Goal: Task Accomplishment & Management: Manage account settings

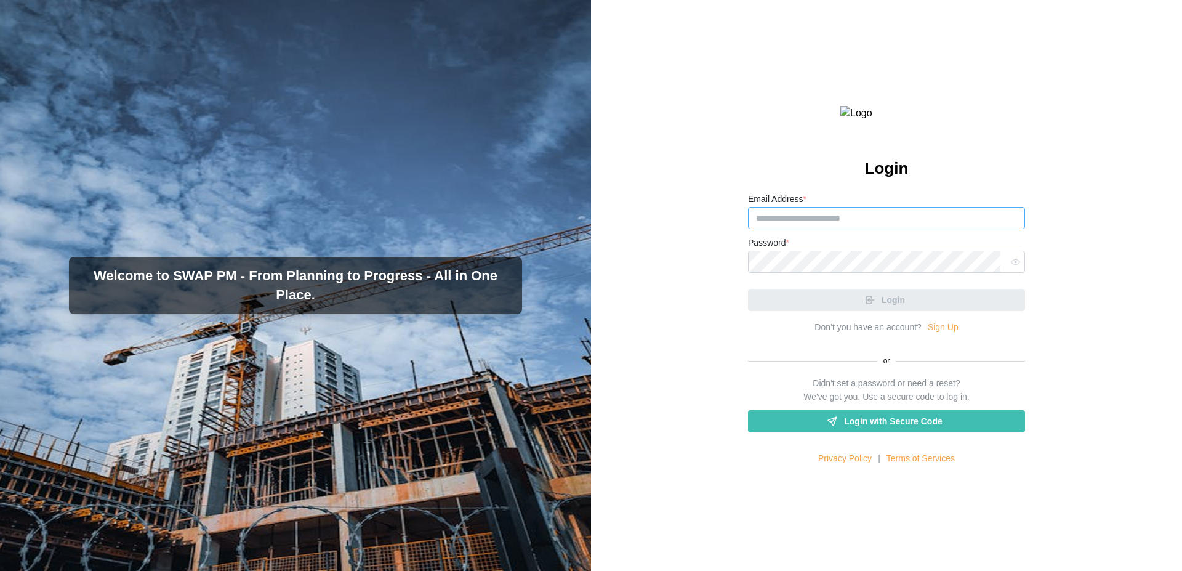
type input "**********"
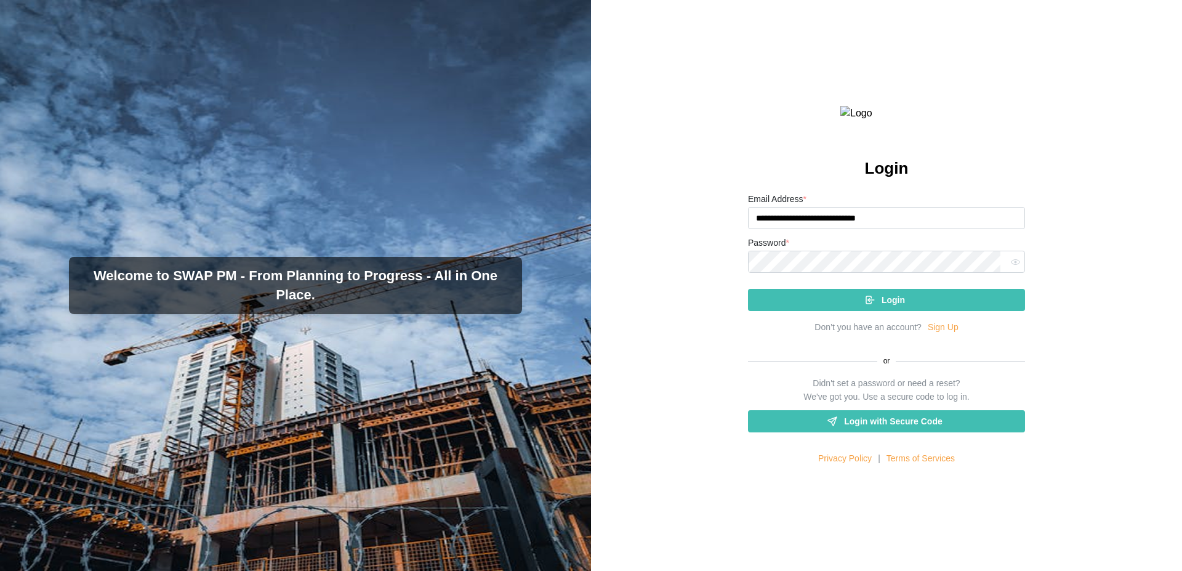
click at [899, 311] on div "Login" at bounding box center [886, 295] width 277 height 32
click at [899, 310] on span "Login" at bounding box center [893, 299] width 23 height 21
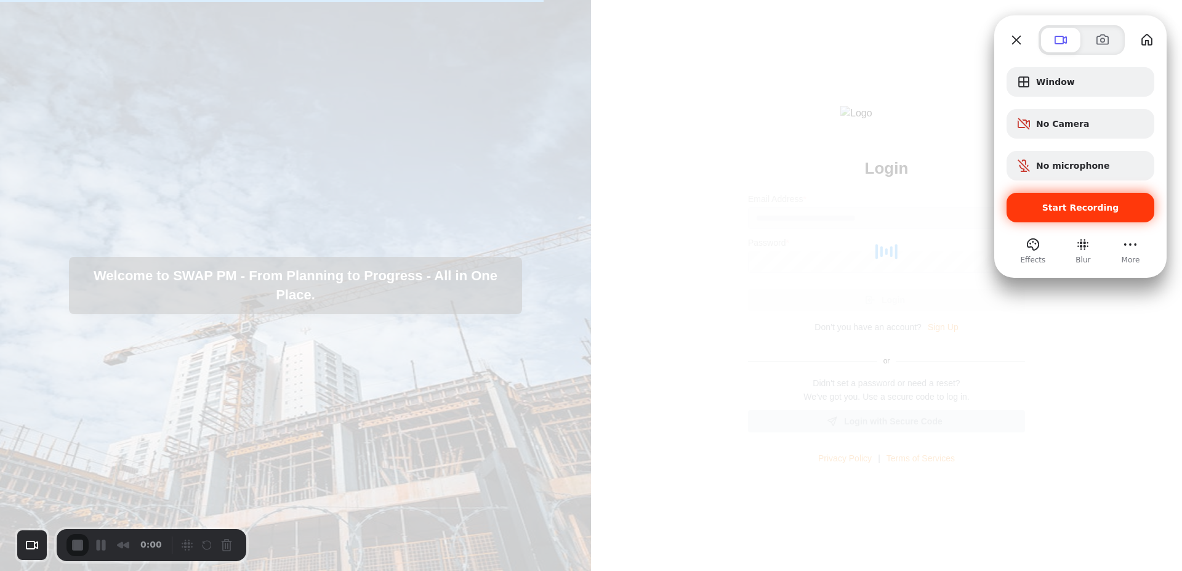
click at [1091, 206] on span "Start Recording" at bounding box center [1081, 208] width 77 height 10
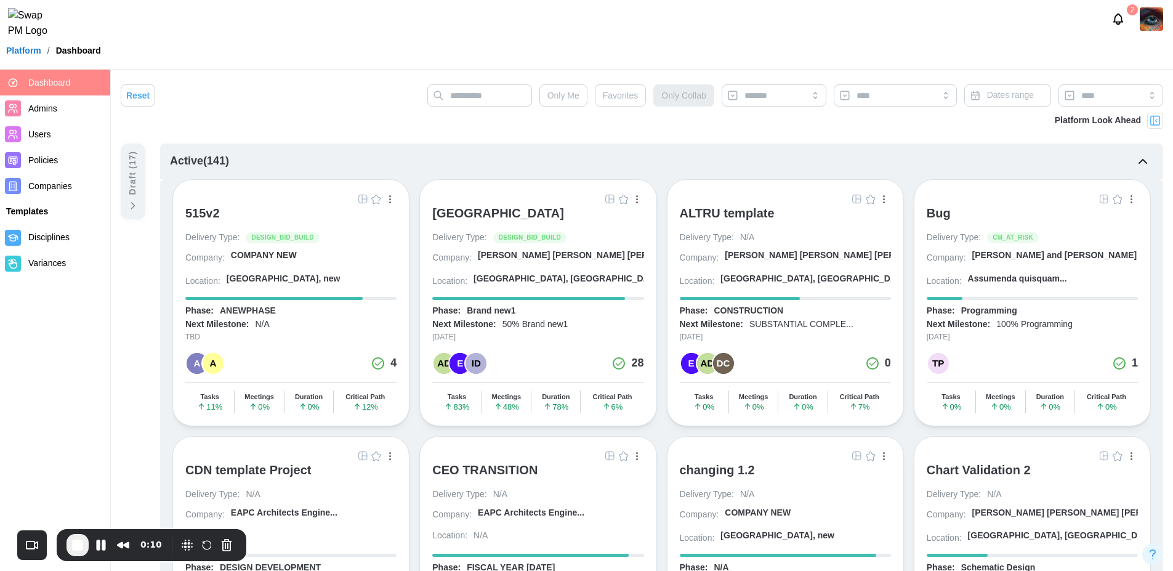
click at [1141, 31] on img at bounding box center [1151, 18] width 23 height 23
click at [230, 109] on div "Reset Only Me Favorites Only Collab Dates range" at bounding box center [642, 98] width 1043 height 28
click at [485, 98] on input "text" at bounding box center [479, 95] width 105 height 22
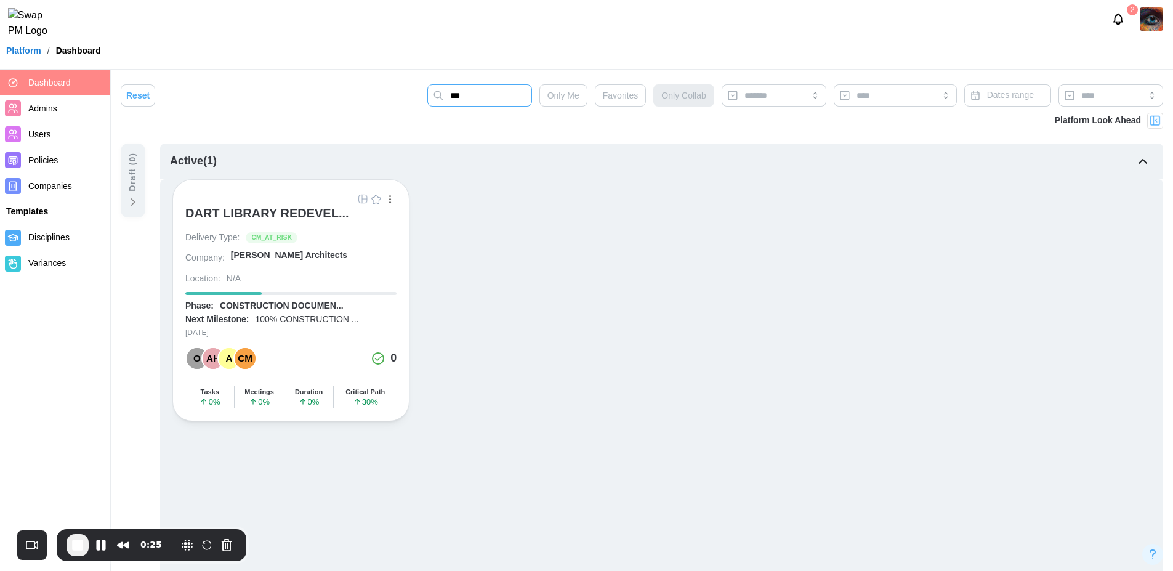
type input "***"
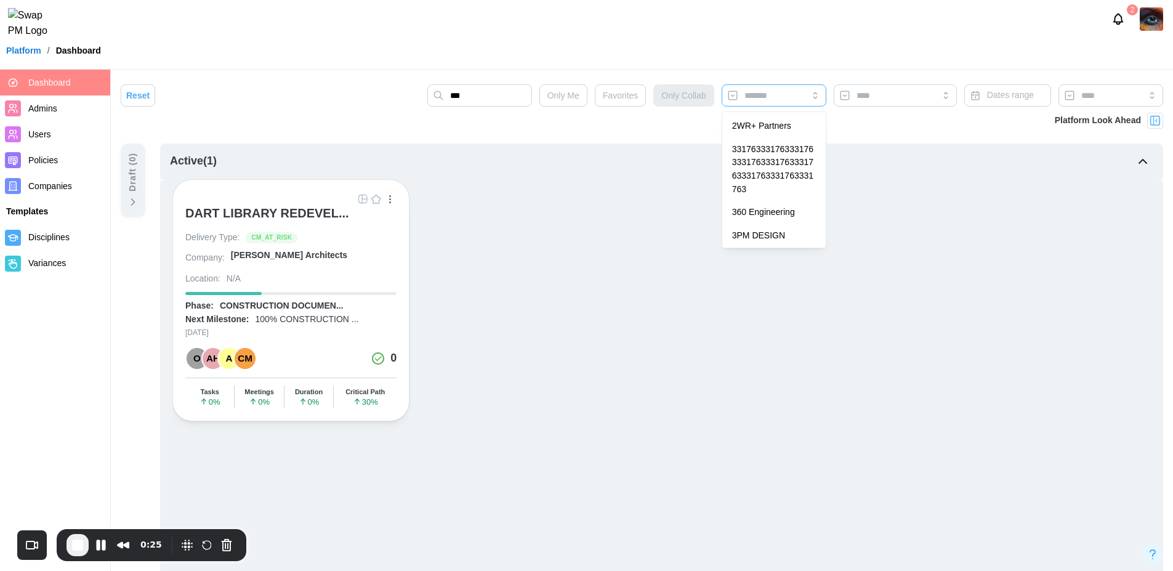
click at [740, 99] on div at bounding box center [774, 95] width 105 height 22
type input "******"
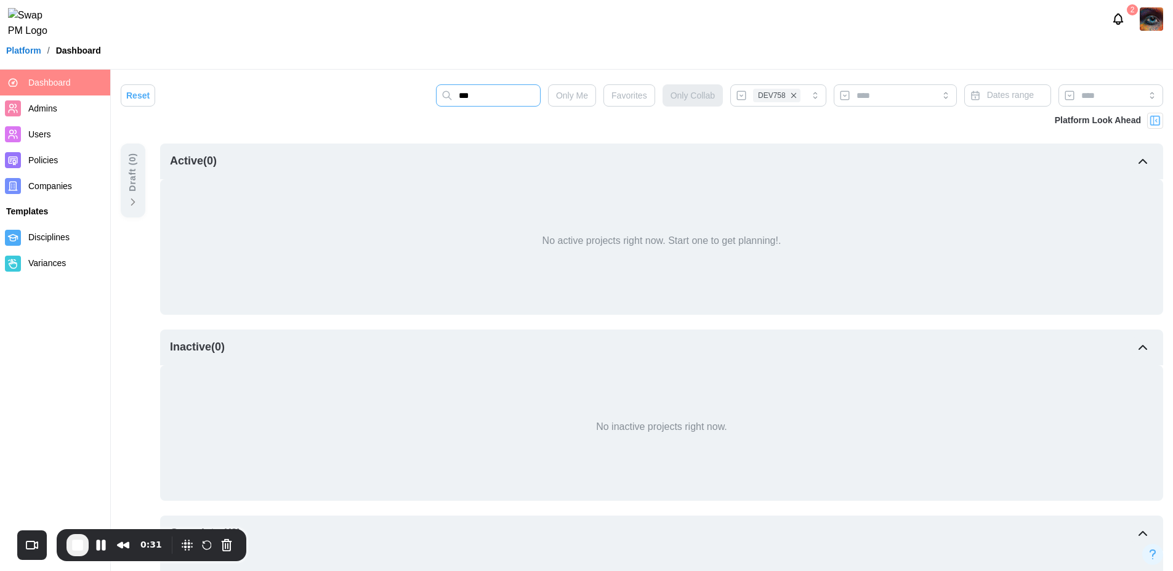
click at [504, 91] on input "***" at bounding box center [488, 95] width 105 height 22
type input "*"
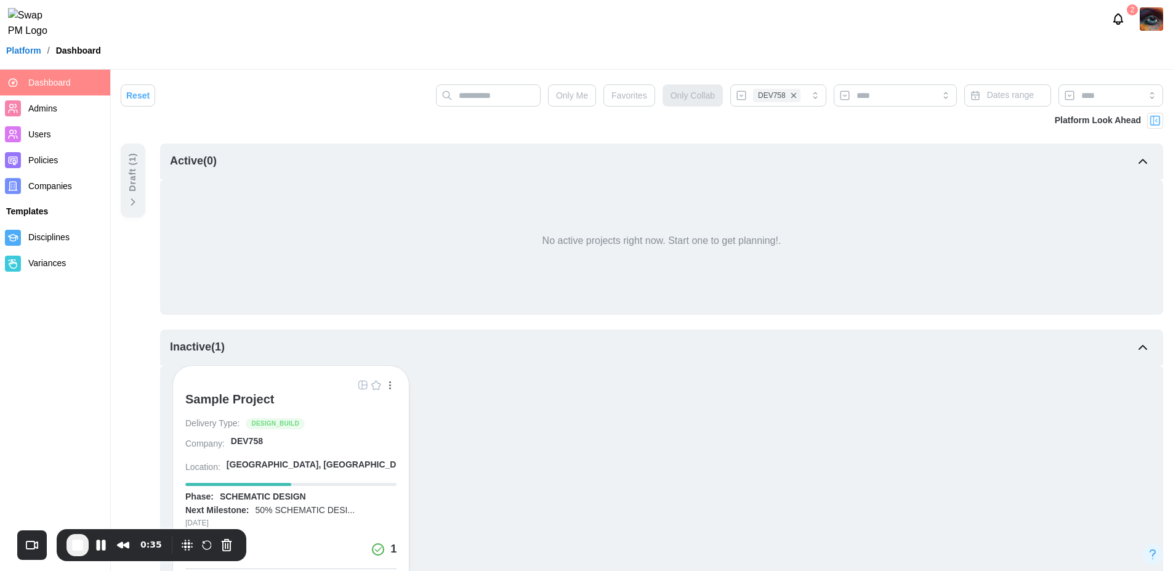
click at [127, 199] on icon at bounding box center [133, 202] width 12 height 12
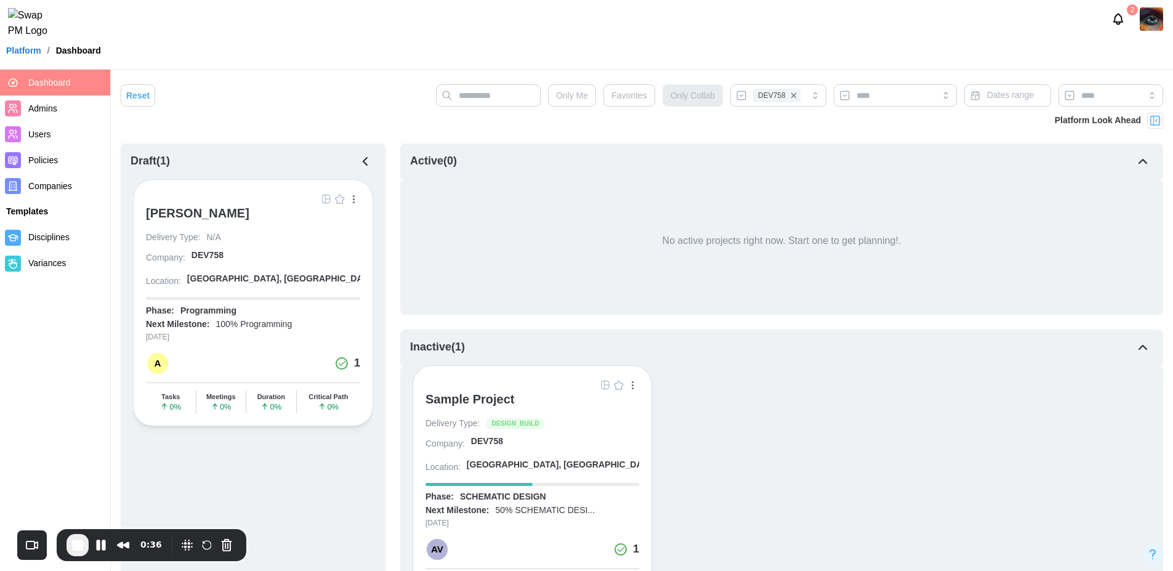
click at [203, 211] on div "Isaac Zimmerman" at bounding box center [197, 213] width 103 height 15
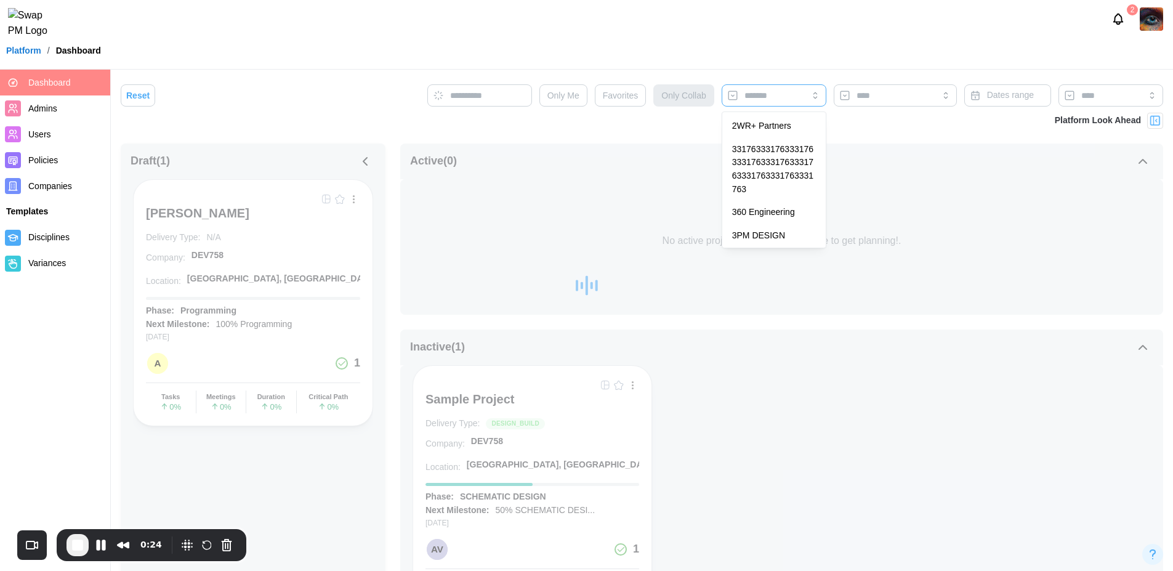
click at [776, 96] on input "search" at bounding box center [774, 96] width 59 height 10
click at [61, 190] on span "Companies" at bounding box center [50, 186] width 44 height 10
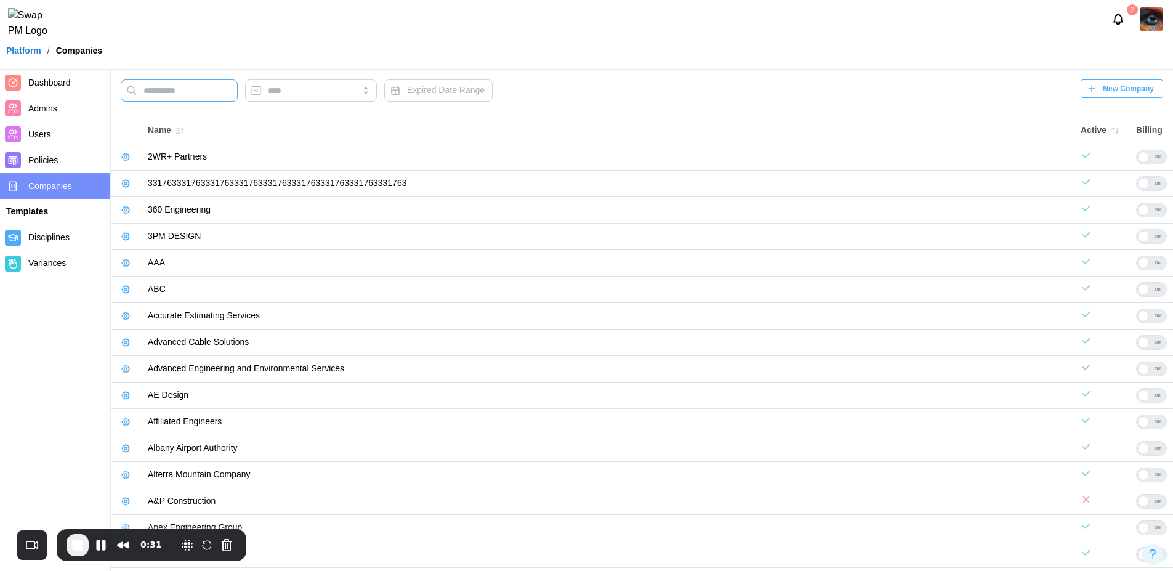
click at [222, 92] on input "text" at bounding box center [179, 90] width 117 height 22
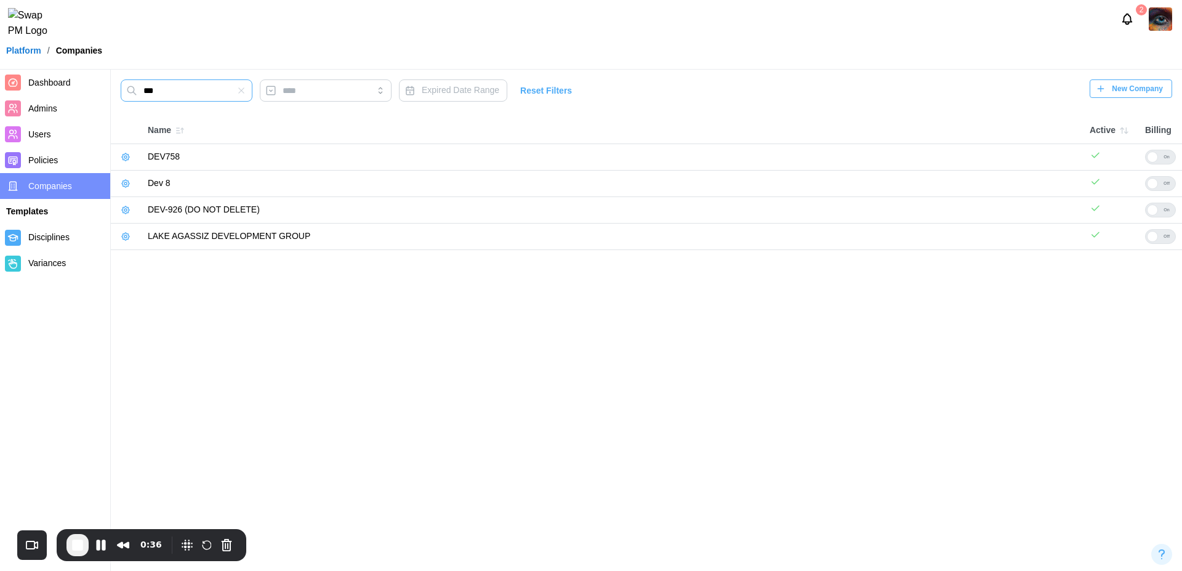
type input "***"
drag, startPoint x: 268, startPoint y: 214, endPoint x: 138, endPoint y: 208, distance: 130.1
click at [138, 208] on tr "DEV-926 (DO NOT DELETE) On" at bounding box center [647, 210] width 1072 height 26
click at [260, 281] on main "*** Expired Date Range Reset Filters New Company Name Active Billing DEV758 On …" at bounding box center [591, 285] width 1182 height 571
click at [78, 545] on span "End Recording" at bounding box center [77, 545] width 15 height 15
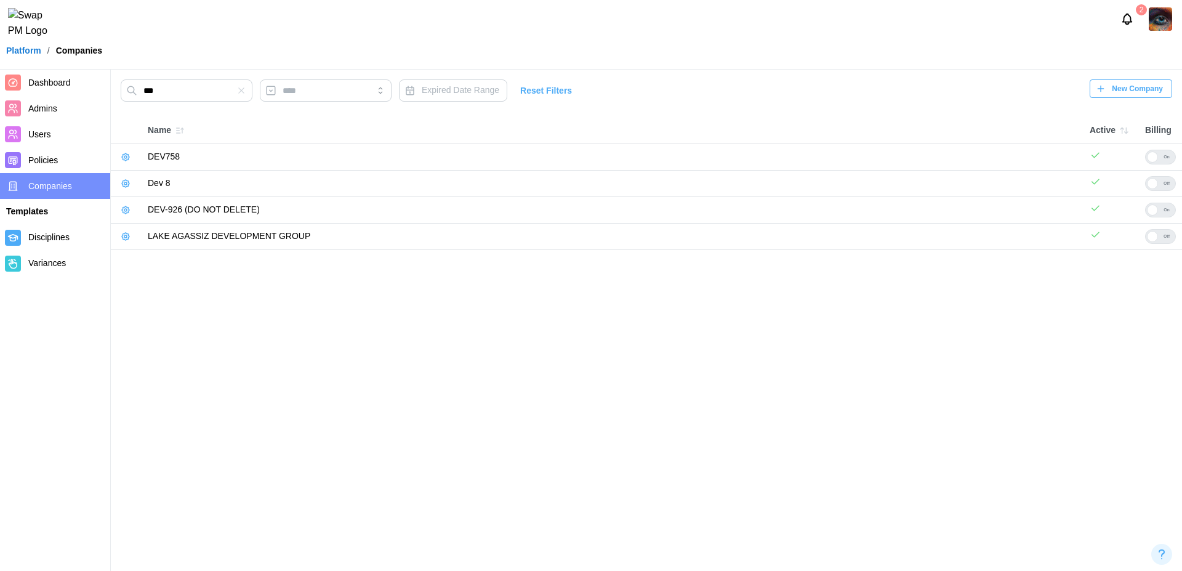
click at [124, 160] on icon "button" at bounding box center [126, 157] width 10 height 10
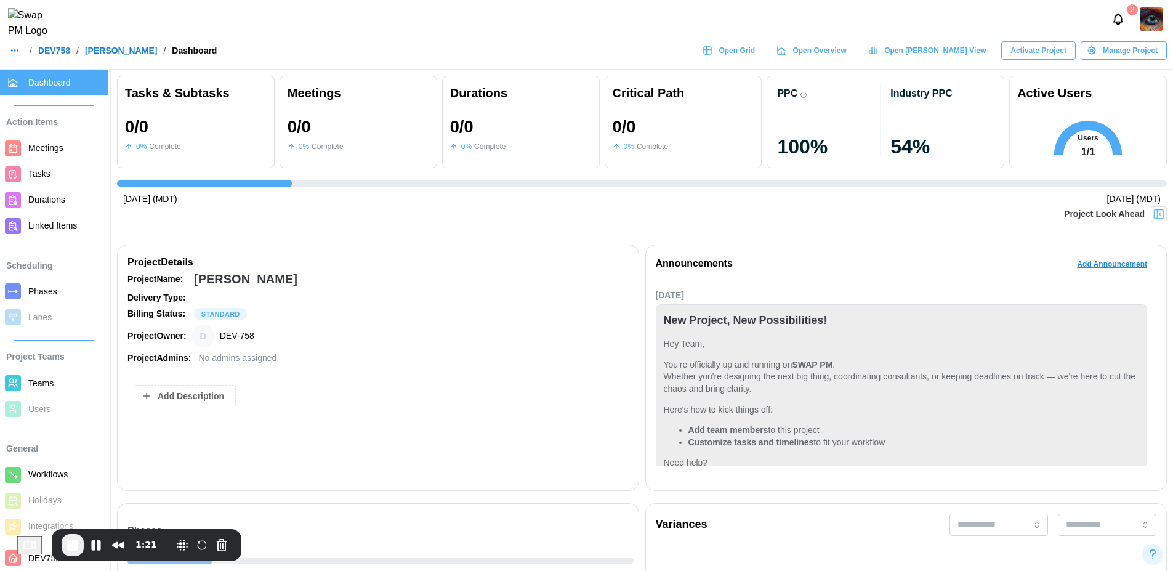
click at [1157, 31] on img at bounding box center [1151, 18] width 23 height 23
click at [811, 36] on div "2" at bounding box center [586, 19] width 1173 height 38
click at [1045, 59] on span "Activate Project" at bounding box center [1039, 50] width 56 height 17
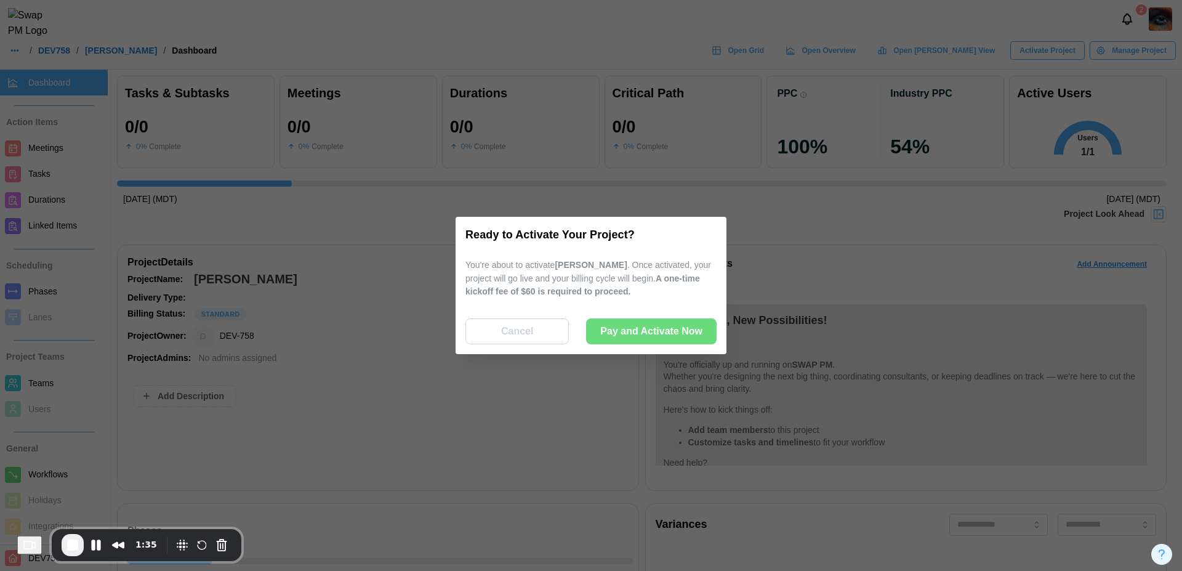
click at [550, 329] on div "Cancel" at bounding box center [517, 331] width 75 height 25
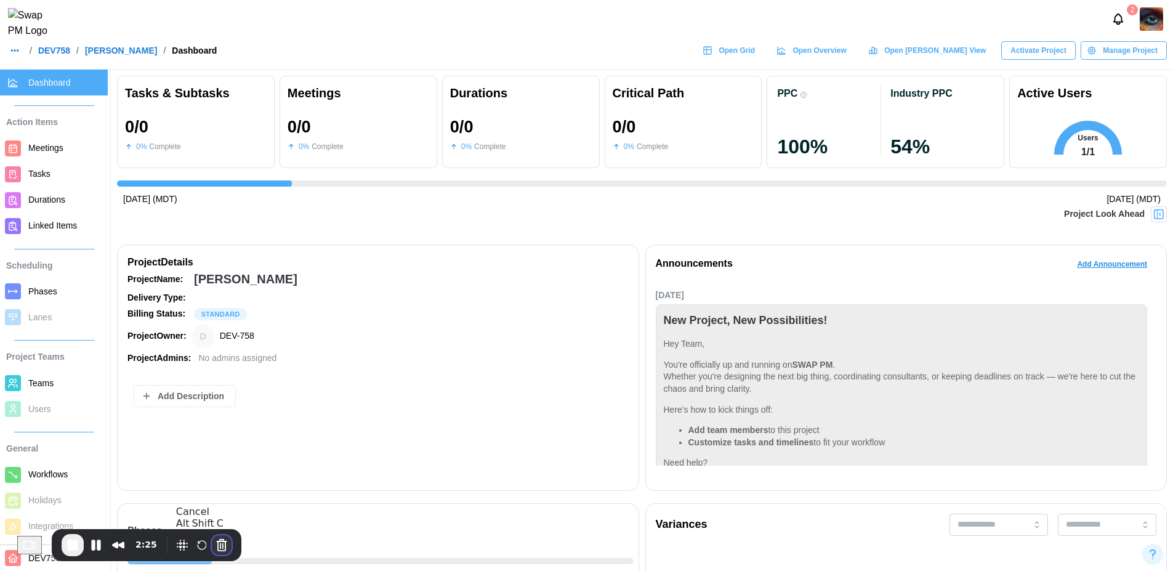
click at [232, 548] on button "Cancel Recording" at bounding box center [222, 545] width 20 height 20
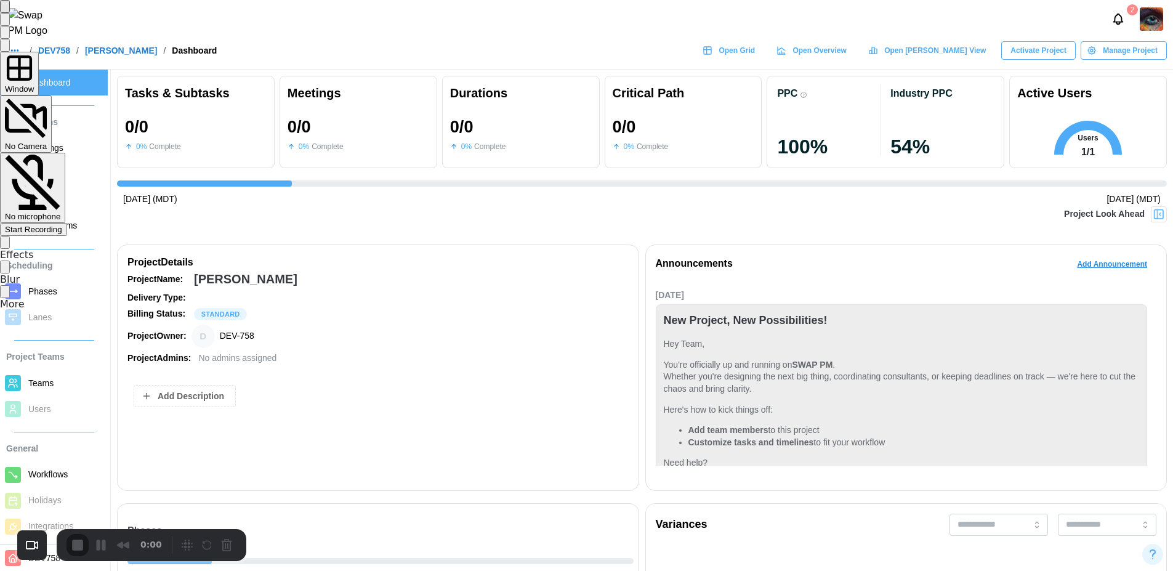
click at [62, 225] on span "Start Recording" at bounding box center [33, 229] width 57 height 9
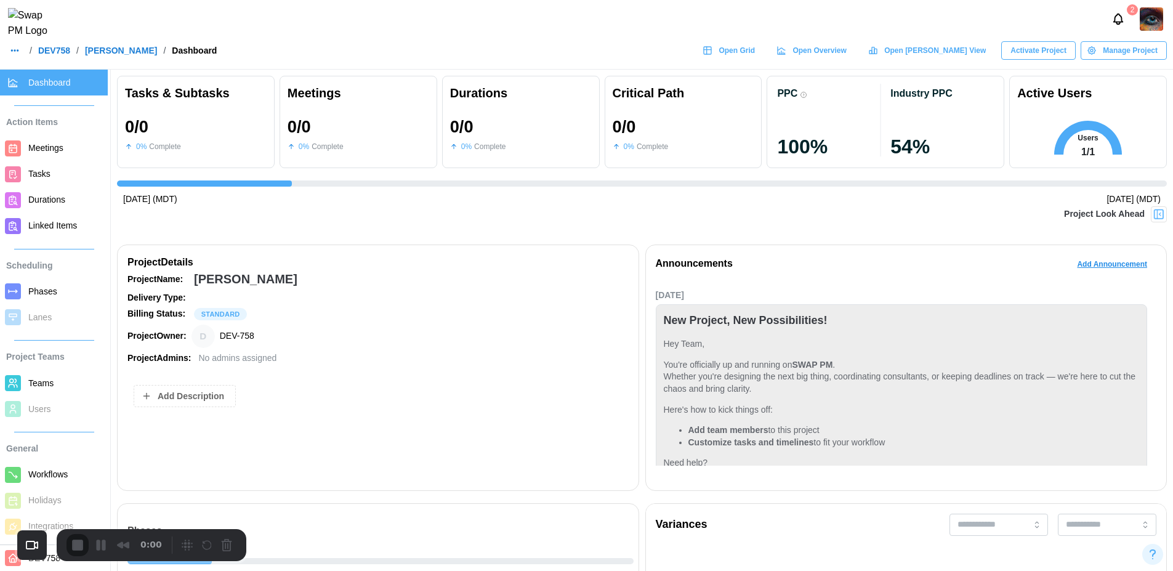
click at [1148, 30] on img at bounding box center [1151, 18] width 23 height 23
click at [1134, 63] on link "My Profile" at bounding box center [1136, 53] width 68 height 26
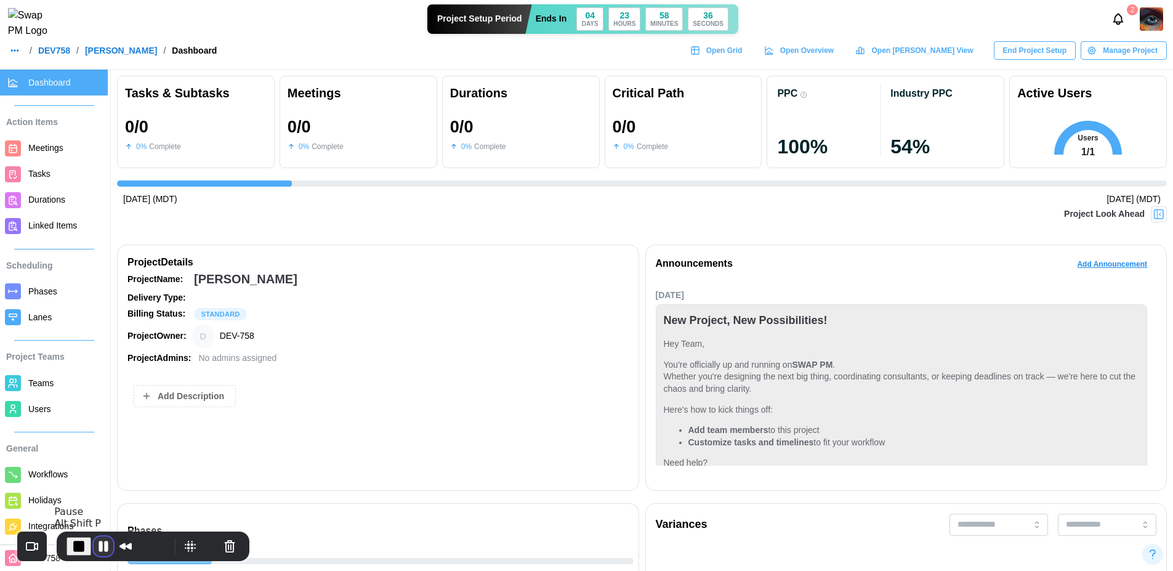
click at [106, 544] on button "Pause Recording" at bounding box center [104, 546] width 20 height 20
click at [101, 544] on span "Play Recording" at bounding box center [101, 546] width 15 height 15
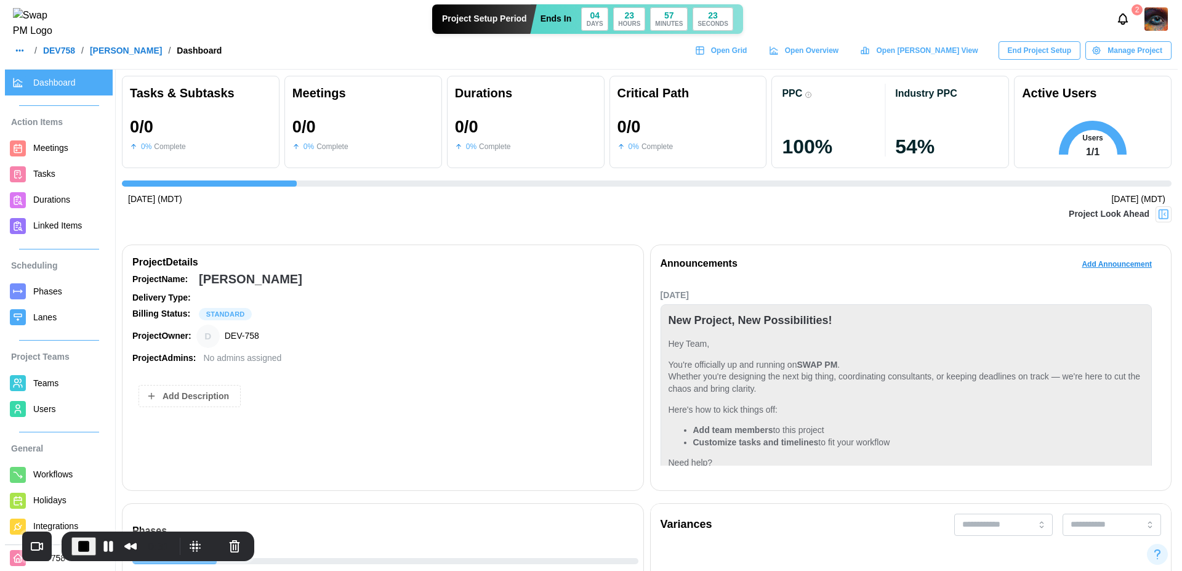
scroll to position [66, 0]
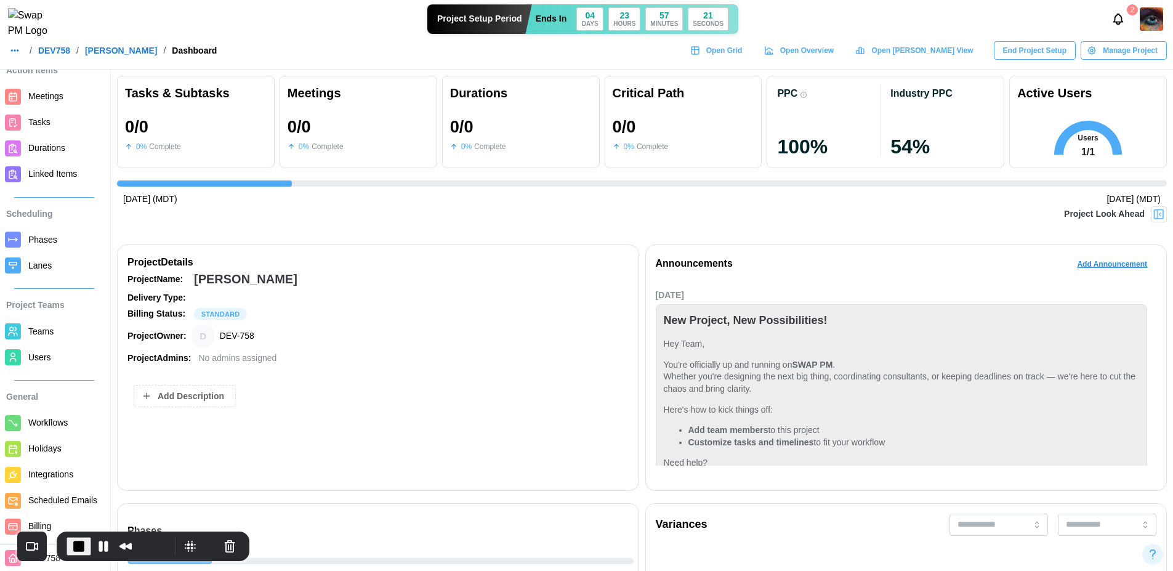
click at [47, 525] on span "Billing" at bounding box center [39, 526] width 23 height 10
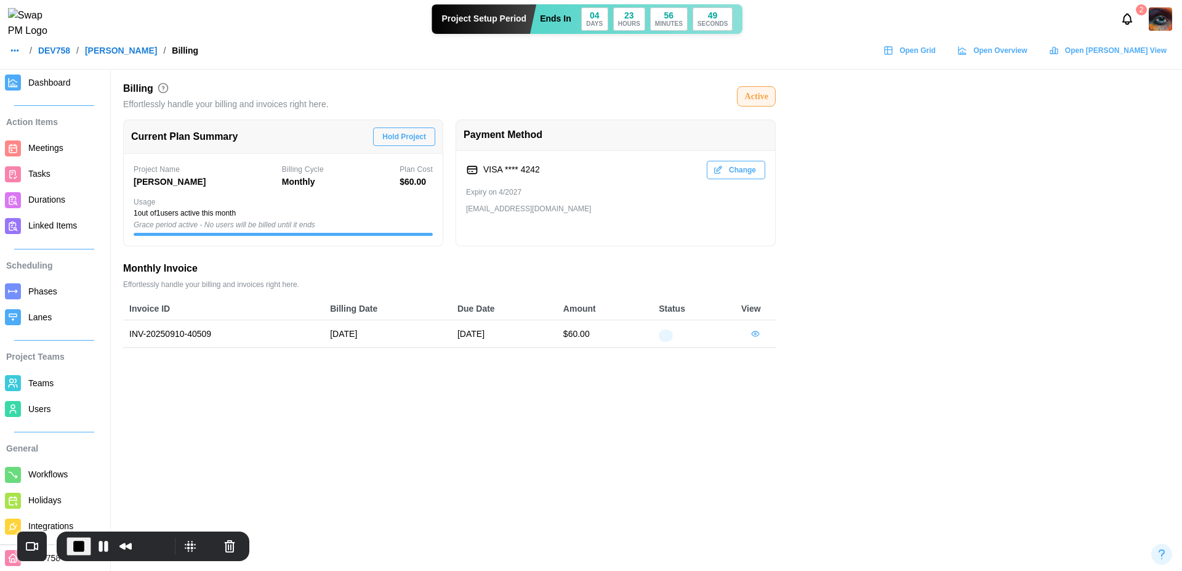
click at [54, 79] on span "Dashboard" at bounding box center [49, 83] width 42 height 10
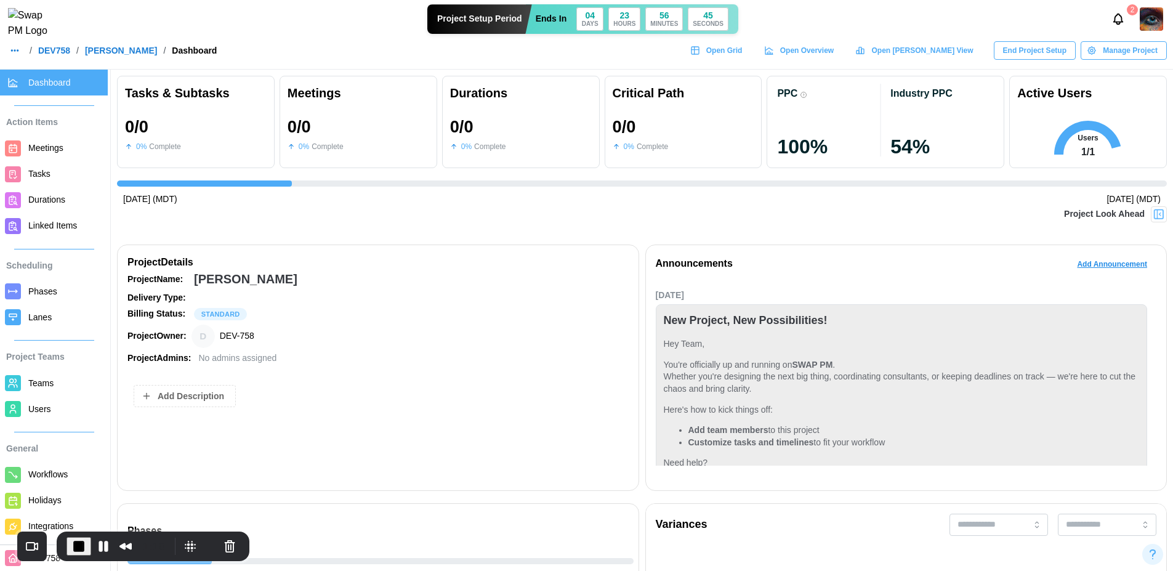
click at [1051, 59] on span "End Project Setup" at bounding box center [1034, 50] width 63 height 17
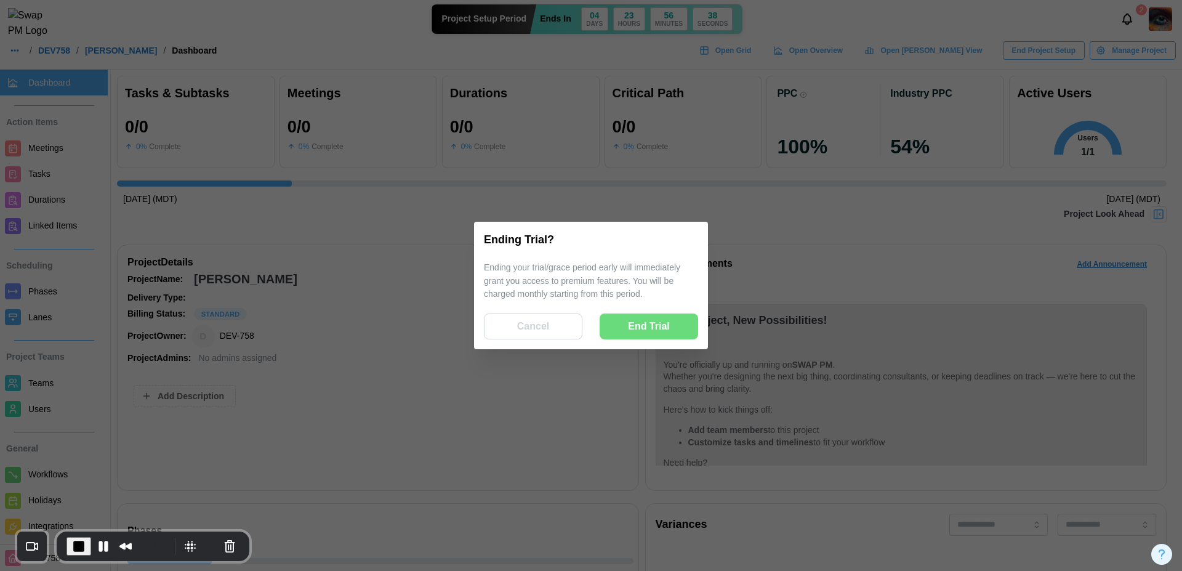
click at [543, 330] on span "Cancel" at bounding box center [533, 326] width 32 height 25
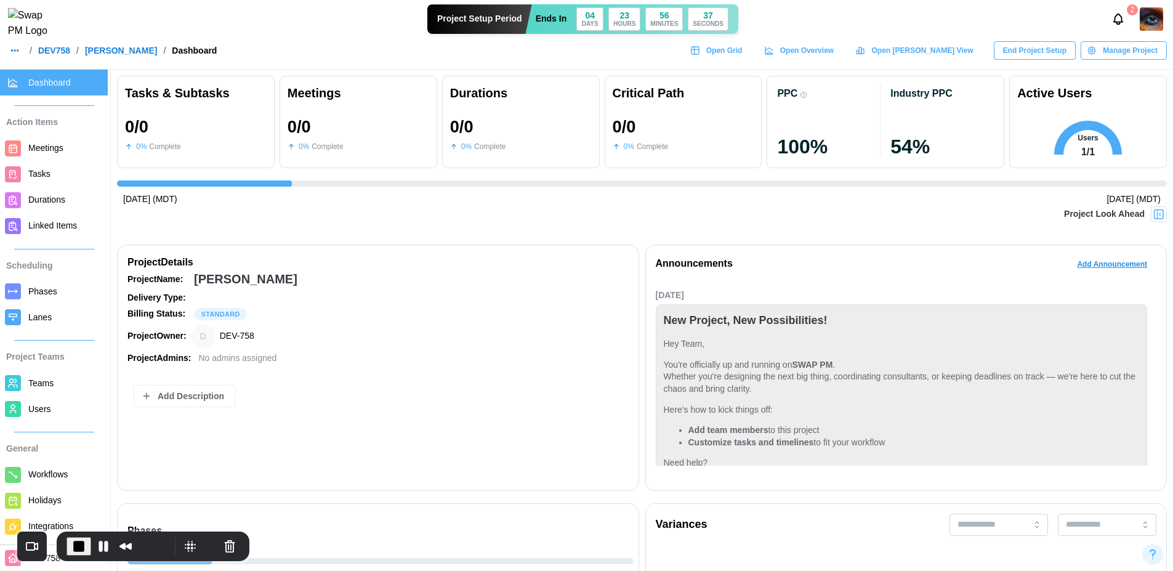
click at [1152, 31] on img at bounding box center [1151, 18] width 23 height 23
click at [957, 32] on div "Project Setup Period Ends In 04 DAYS 23 HOURS 56 MINUTES 36 SECONDS" at bounding box center [583, 19] width 1038 height 30
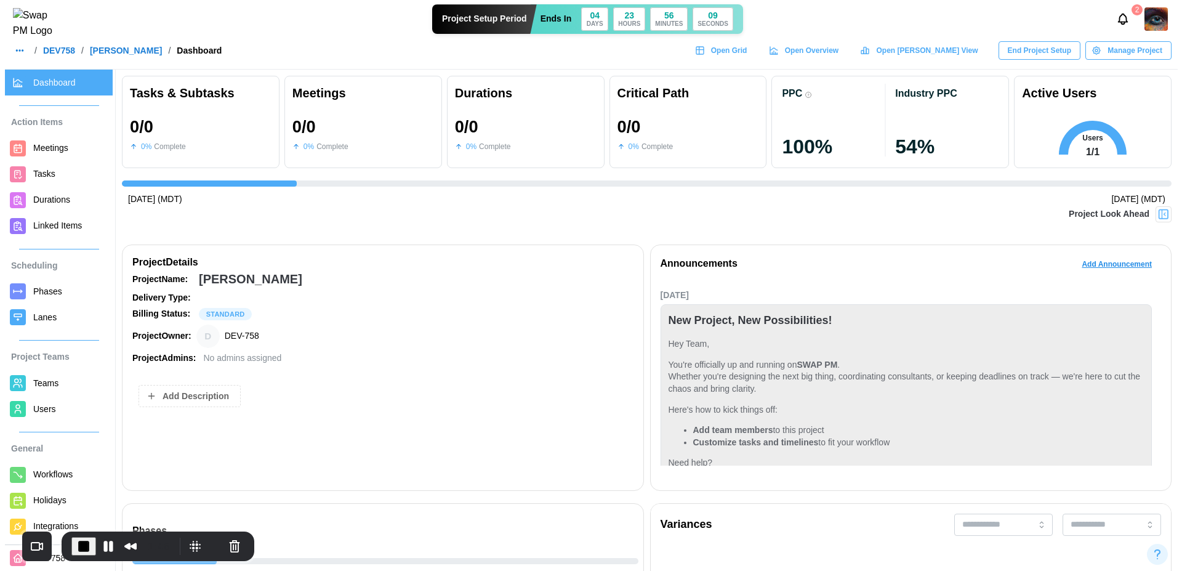
scroll to position [66, 0]
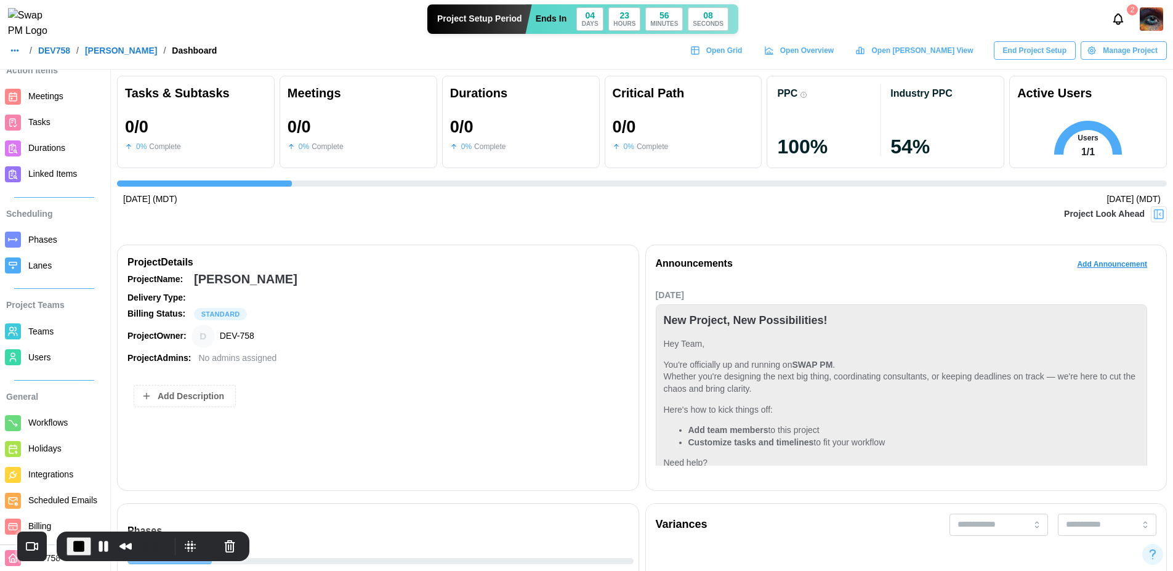
click at [50, 523] on span "Billing" at bounding box center [39, 526] width 23 height 10
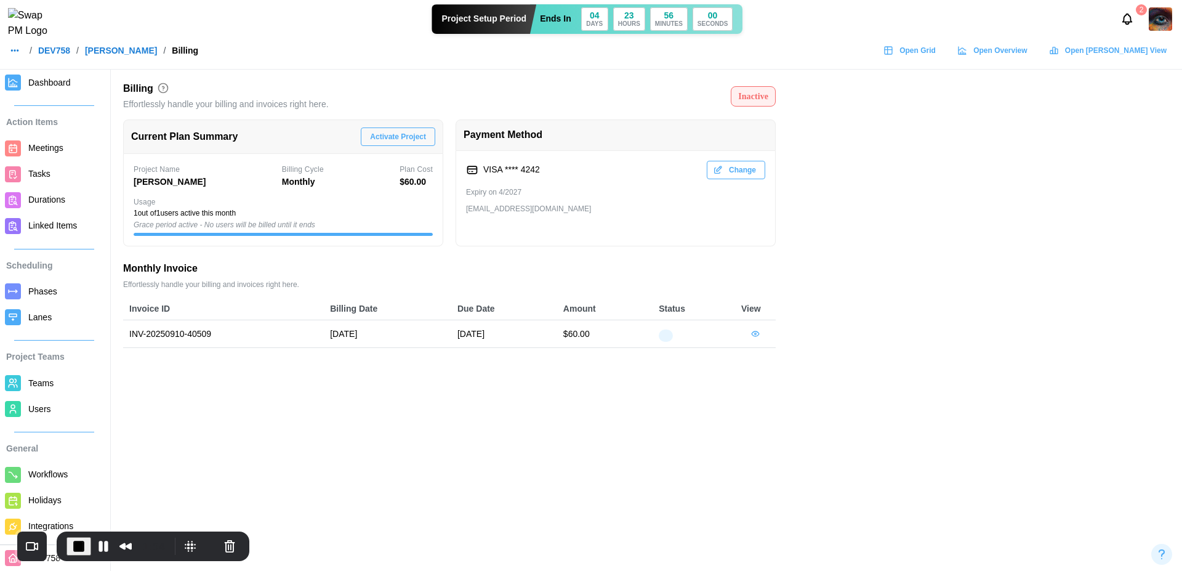
click at [388, 135] on span "Activate Project" at bounding box center [398, 136] width 56 height 17
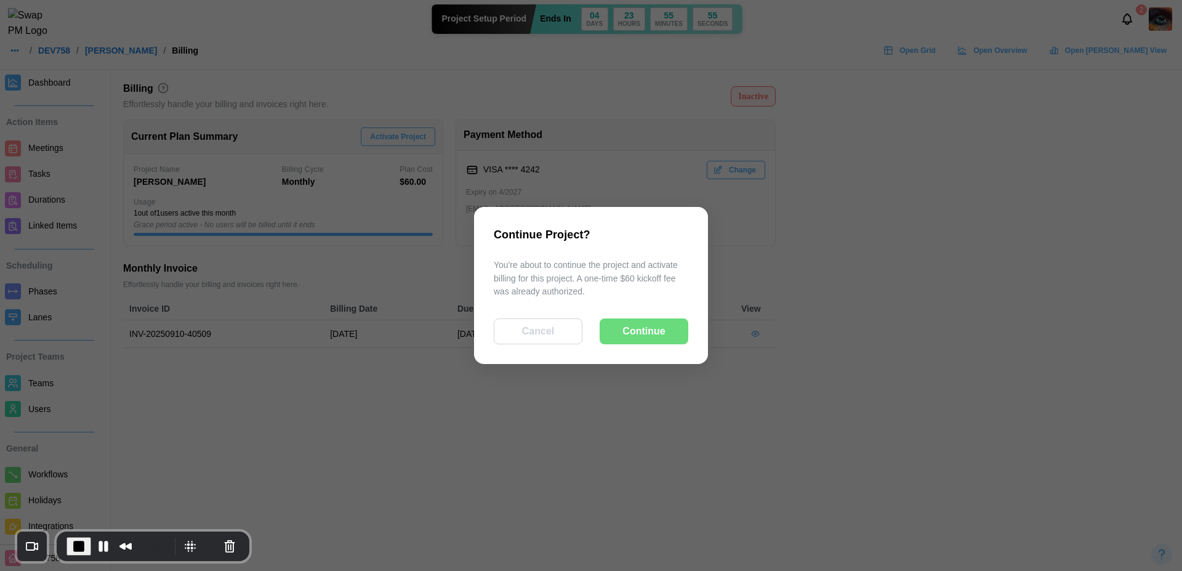
click at [544, 333] on span "Cancel" at bounding box center [538, 331] width 32 height 25
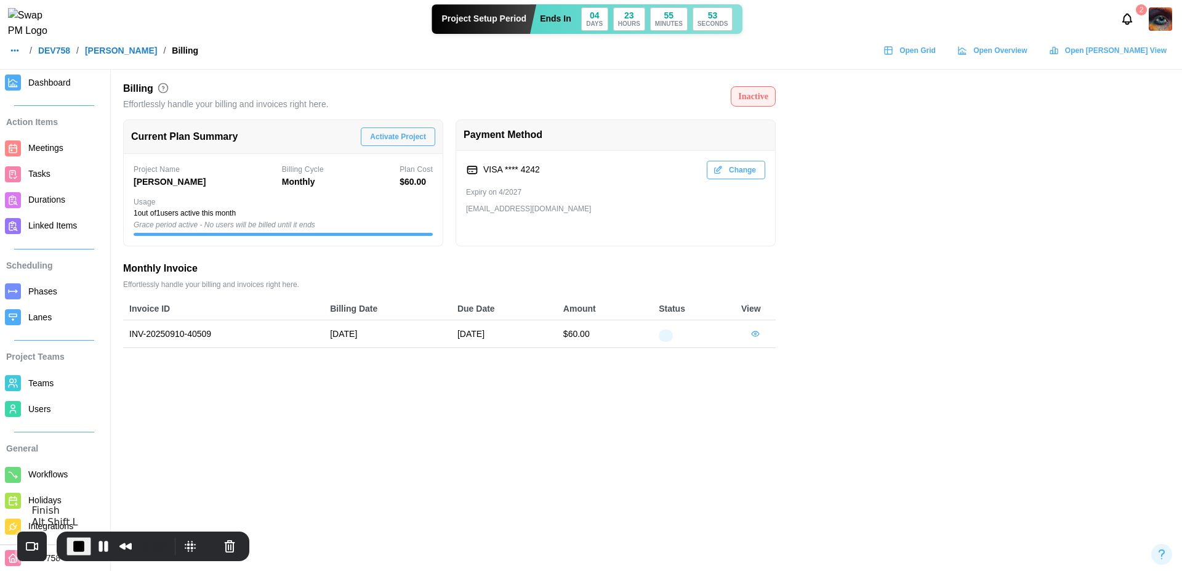
click at [69, 550] on button "End Recording" at bounding box center [79, 546] width 25 height 18
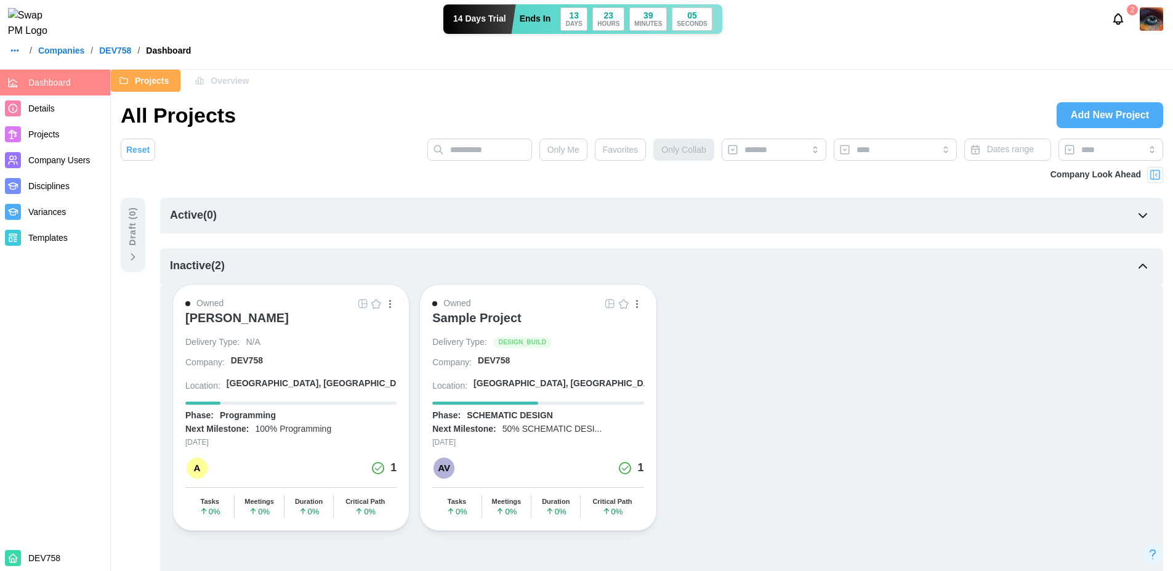
click at [441, 180] on div "Company Look Ahead" at bounding box center [642, 182] width 1043 height 31
click at [366, 306] on img "button" at bounding box center [363, 304] width 10 height 10
click at [259, 321] on div "[PERSON_NAME]" at bounding box center [236, 317] width 103 height 15
click at [11, 55] on icon "button" at bounding box center [15, 51] width 10 height 10
click at [47, 84] on div "Dashboard" at bounding box center [39, 85] width 45 height 14
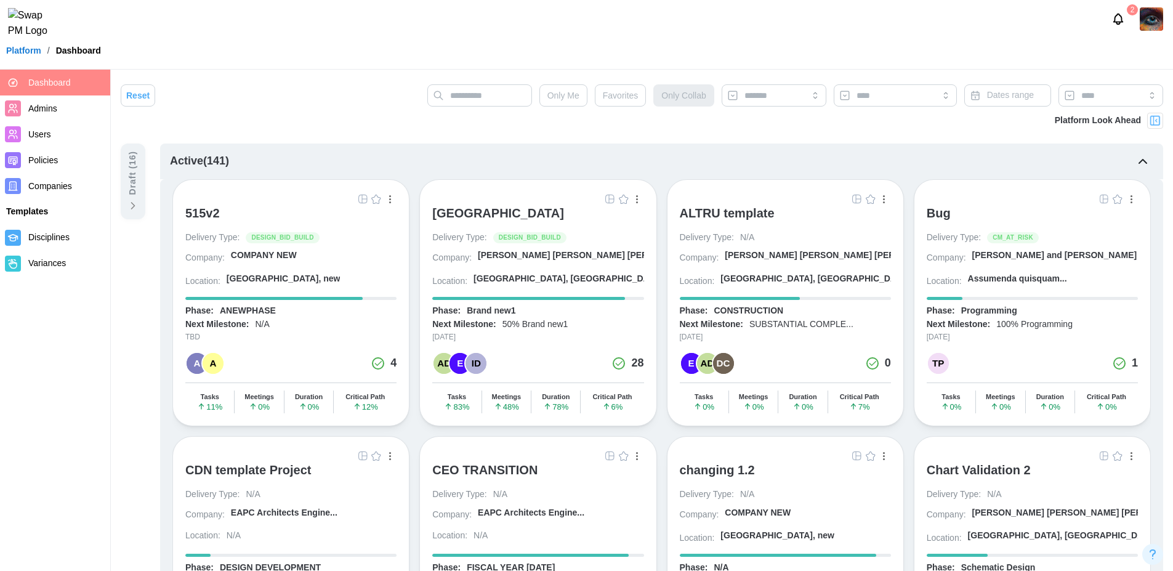
click at [560, 211] on div "[GEOGRAPHIC_DATA]" at bounding box center [498, 213] width 132 height 15
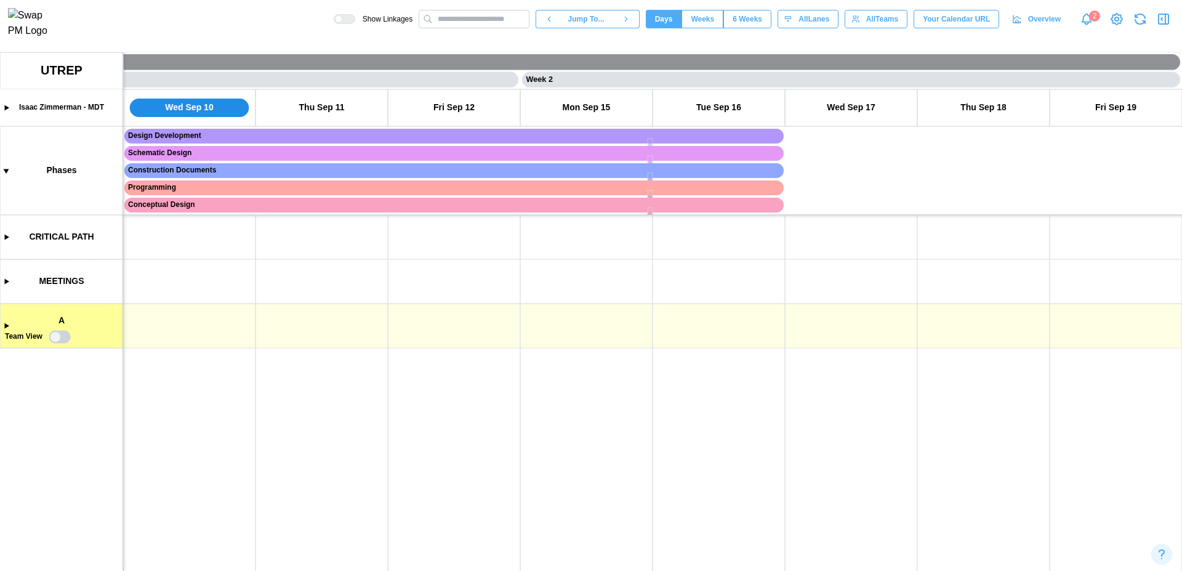
scroll to position [0, 265]
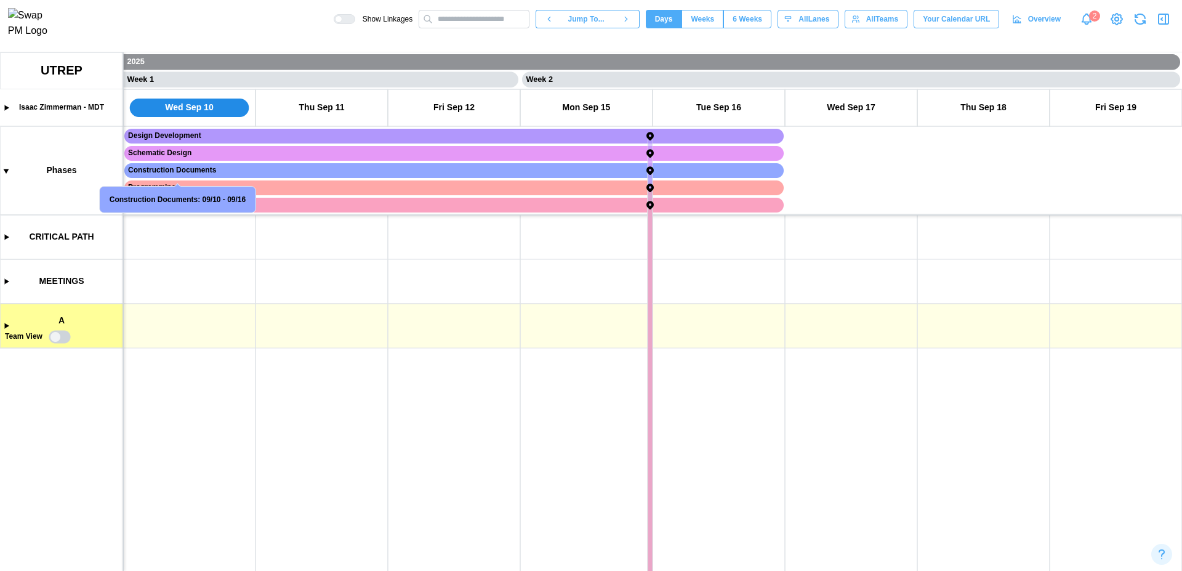
click at [7, 328] on canvas at bounding box center [591, 311] width 1182 height 519
click at [4, 328] on canvas at bounding box center [591, 311] width 1182 height 519
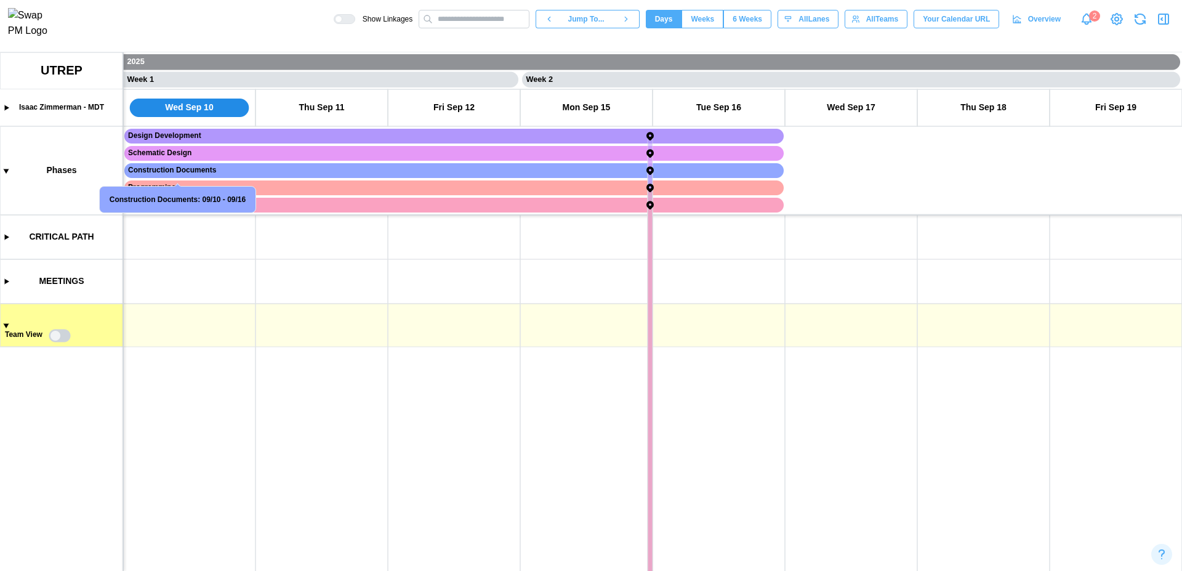
click at [4, 328] on canvas at bounding box center [591, 311] width 1182 height 519
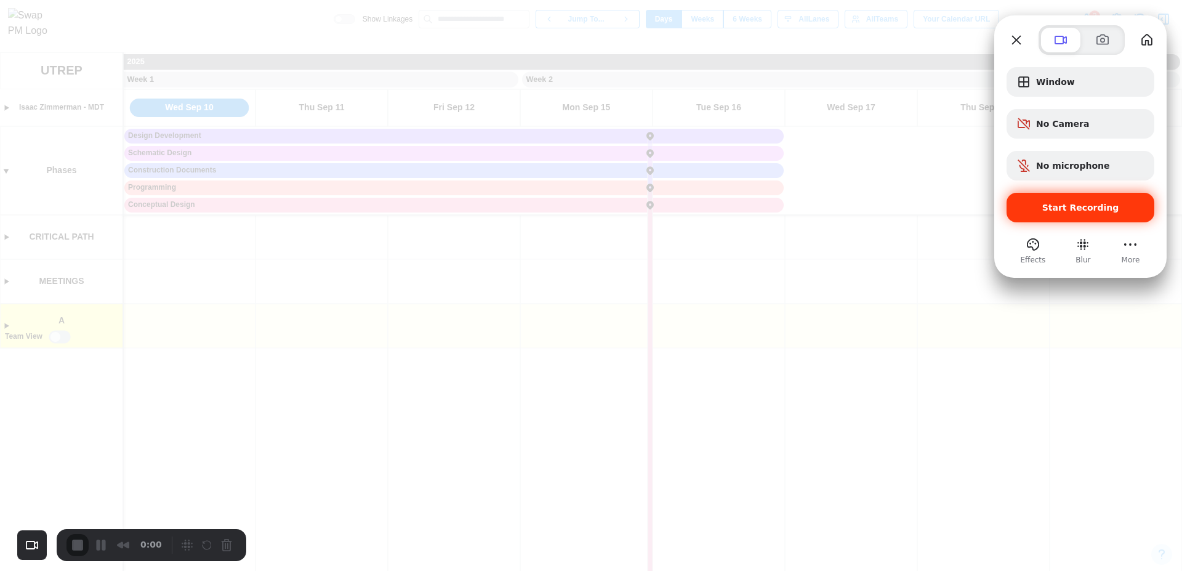
click at [1081, 208] on span "Start Recording" at bounding box center [1081, 208] width 77 height 10
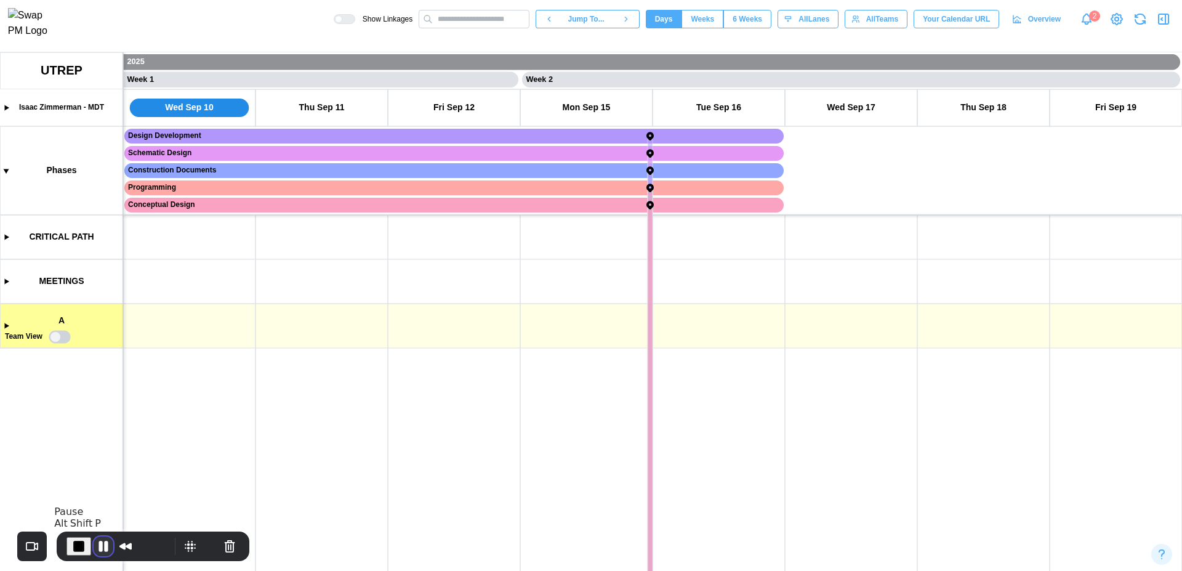
click at [101, 544] on button "Pause Recording" at bounding box center [104, 546] width 20 height 20
click at [102, 544] on span "Play Recording" at bounding box center [101, 546] width 15 height 15
click at [7, 324] on canvas at bounding box center [591, 311] width 1182 height 519
click at [5, 328] on canvas at bounding box center [591, 311] width 1182 height 519
click at [9, 329] on canvas at bounding box center [591, 311] width 1182 height 519
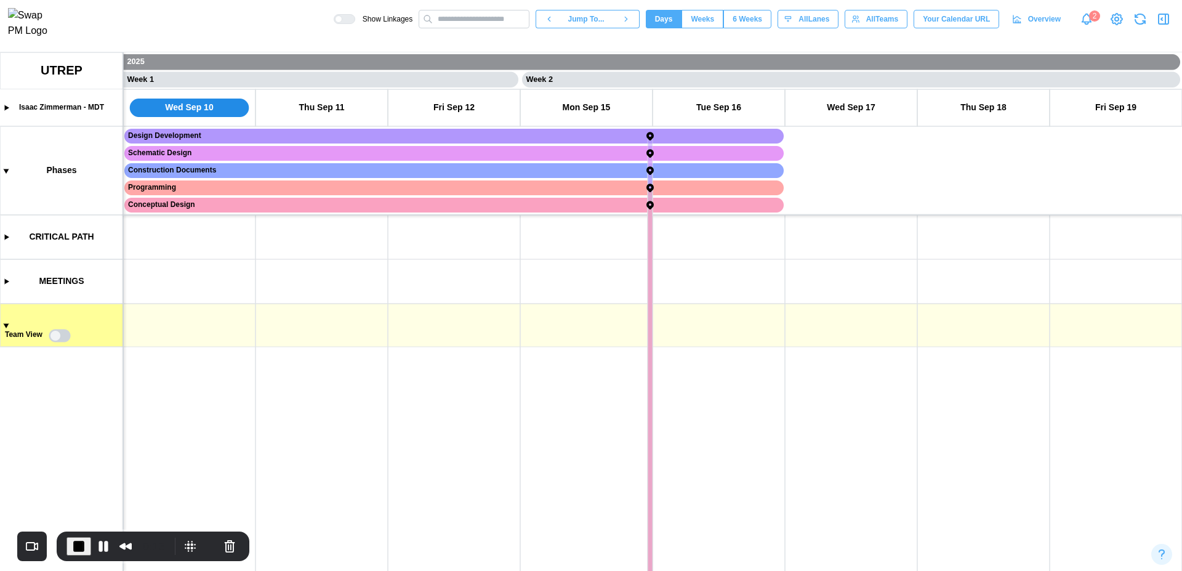
click at [4, 326] on canvas at bounding box center [591, 311] width 1182 height 519
click at [76, 545] on span "End Recording" at bounding box center [78, 546] width 15 height 15
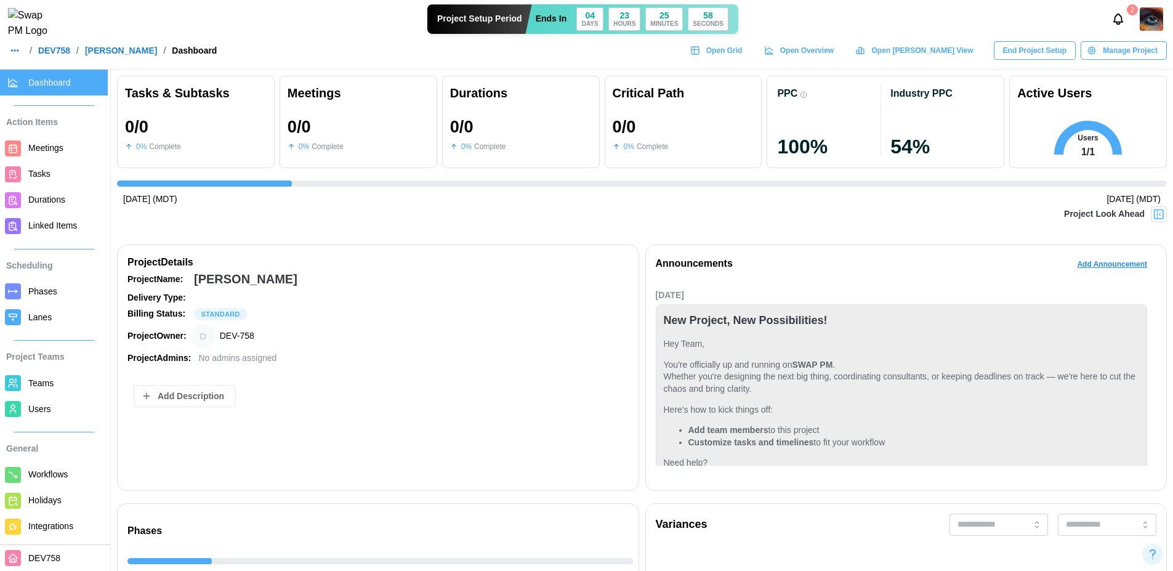
click at [46, 384] on span "Teams" at bounding box center [40, 383] width 25 height 10
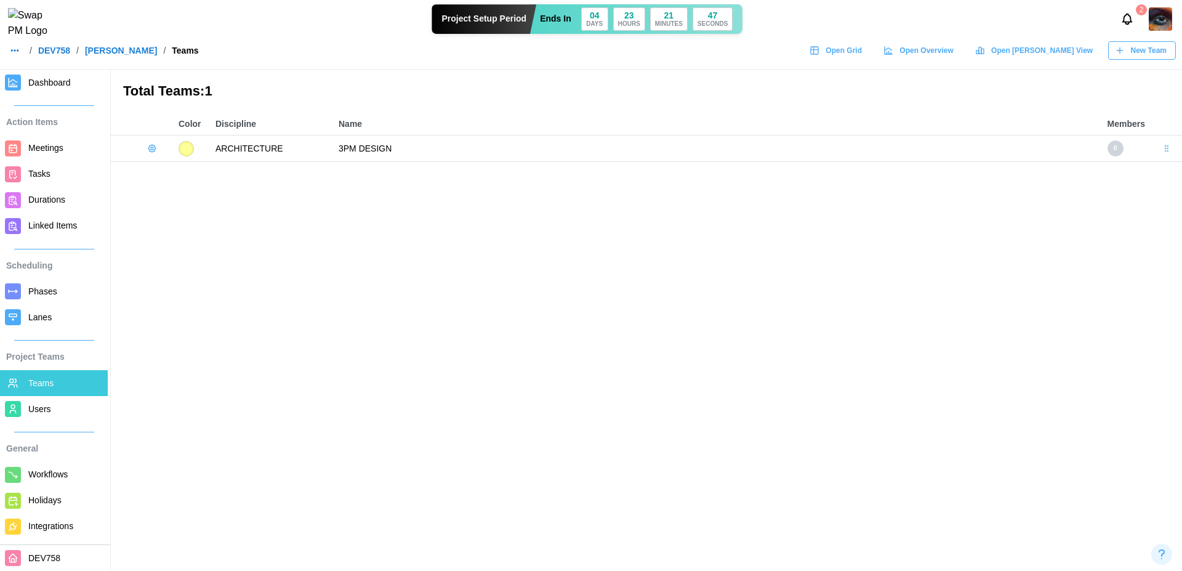
click at [1154, 57] on span "New Team" at bounding box center [1149, 50] width 36 height 17
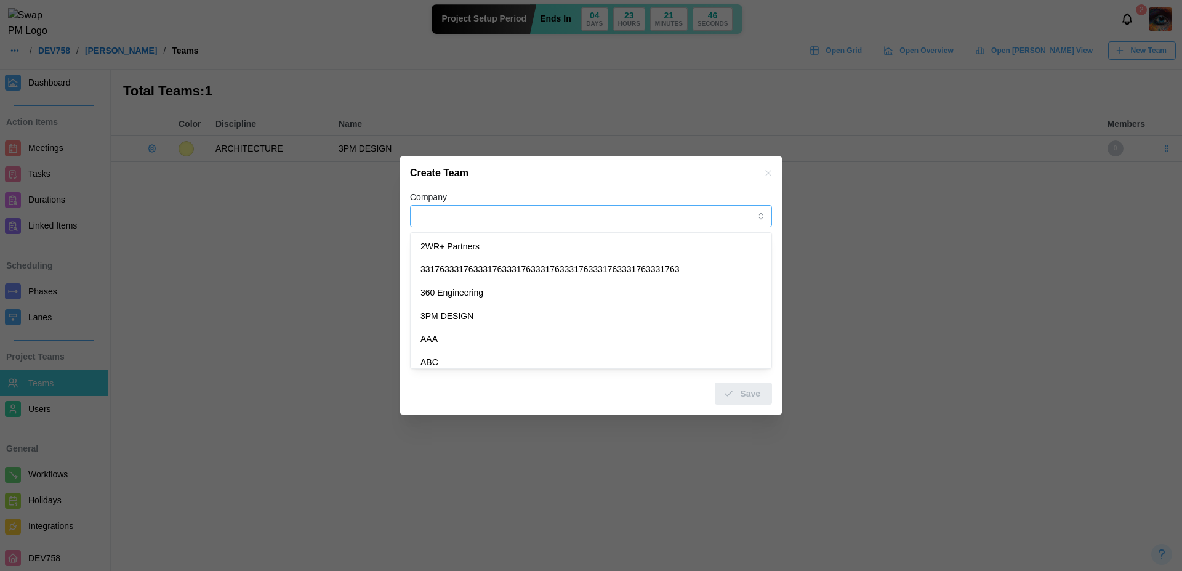
click at [562, 216] on input "Company" at bounding box center [591, 216] width 362 height 22
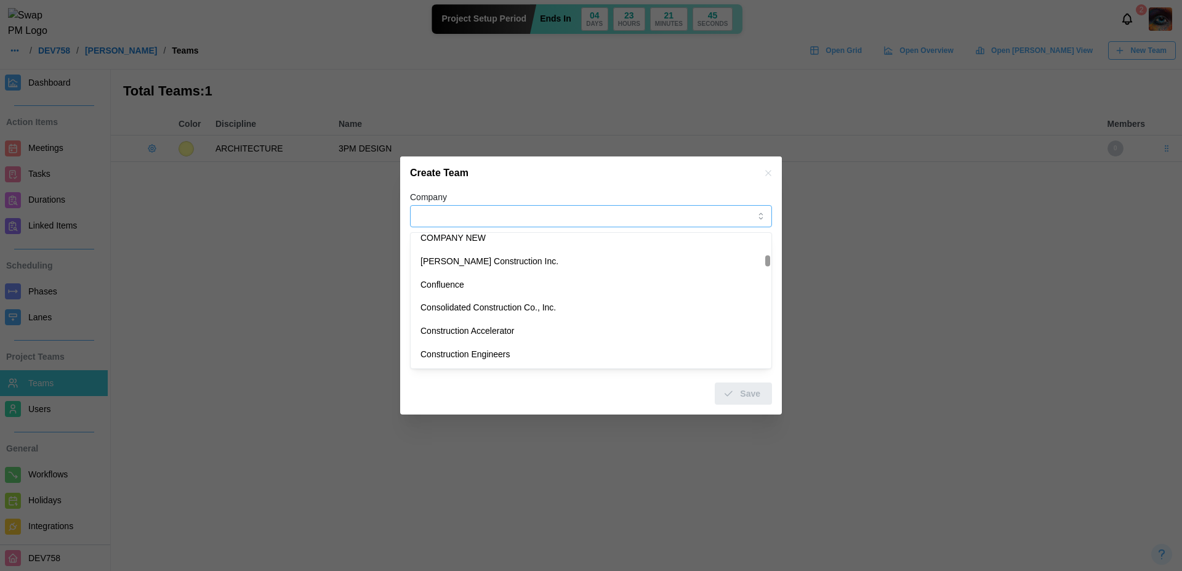
scroll to position [1950, 0]
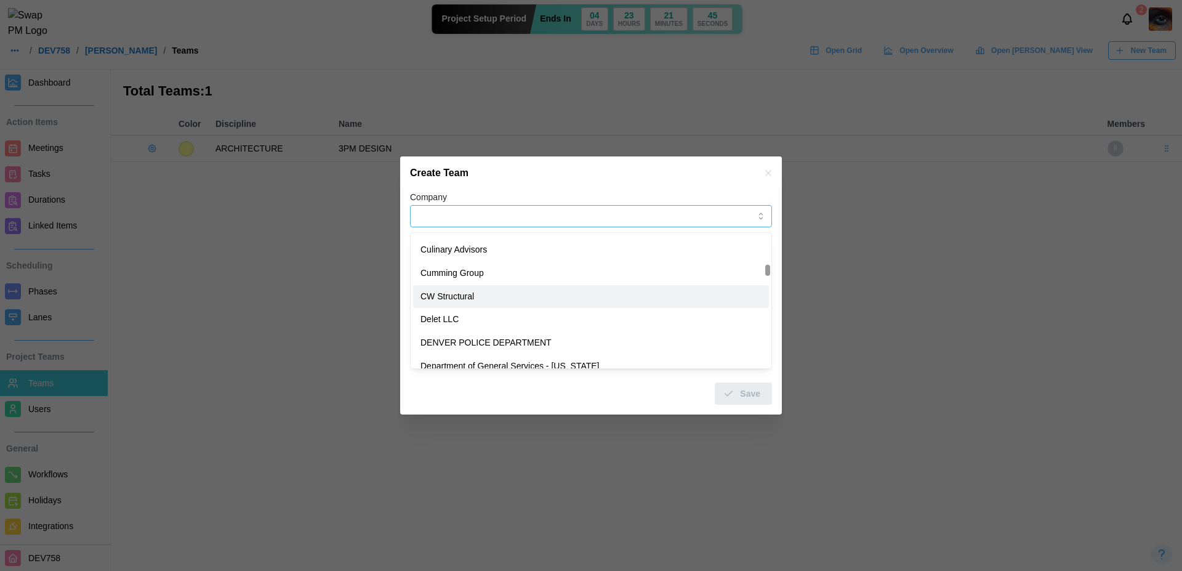
type input "**********"
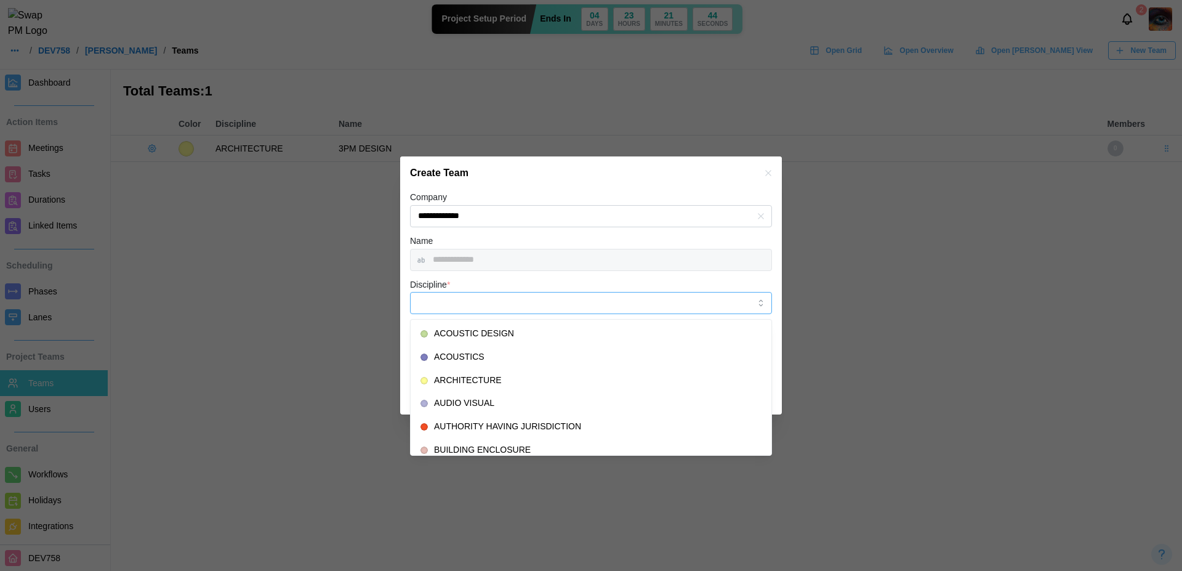
click at [531, 309] on input "Discipline *" at bounding box center [591, 303] width 362 height 22
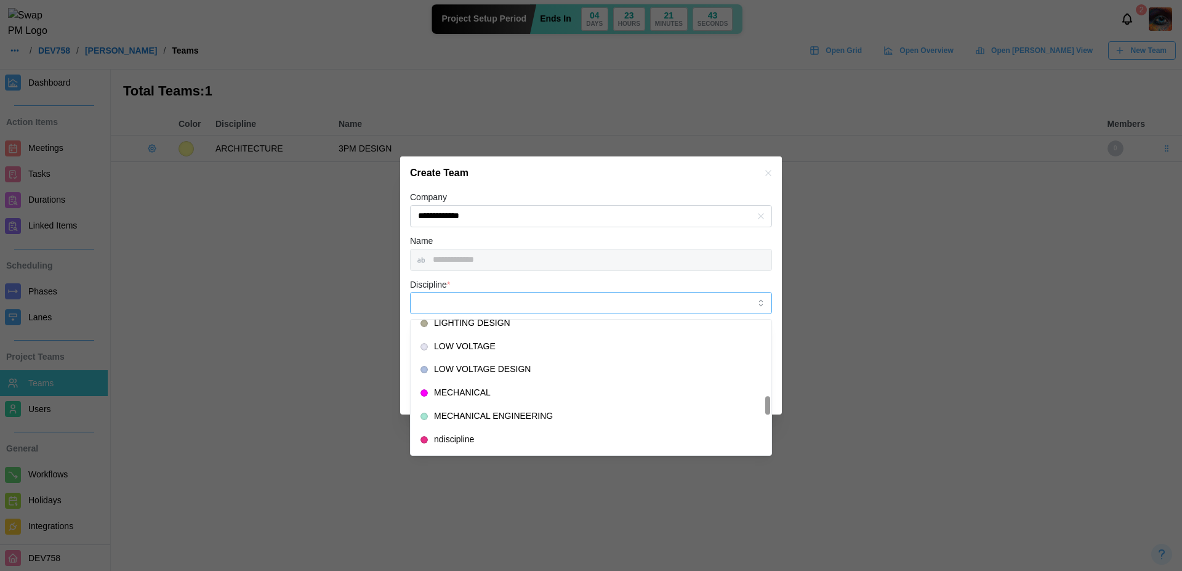
scroll to position [552, 0]
type input "**********"
type input "*******"
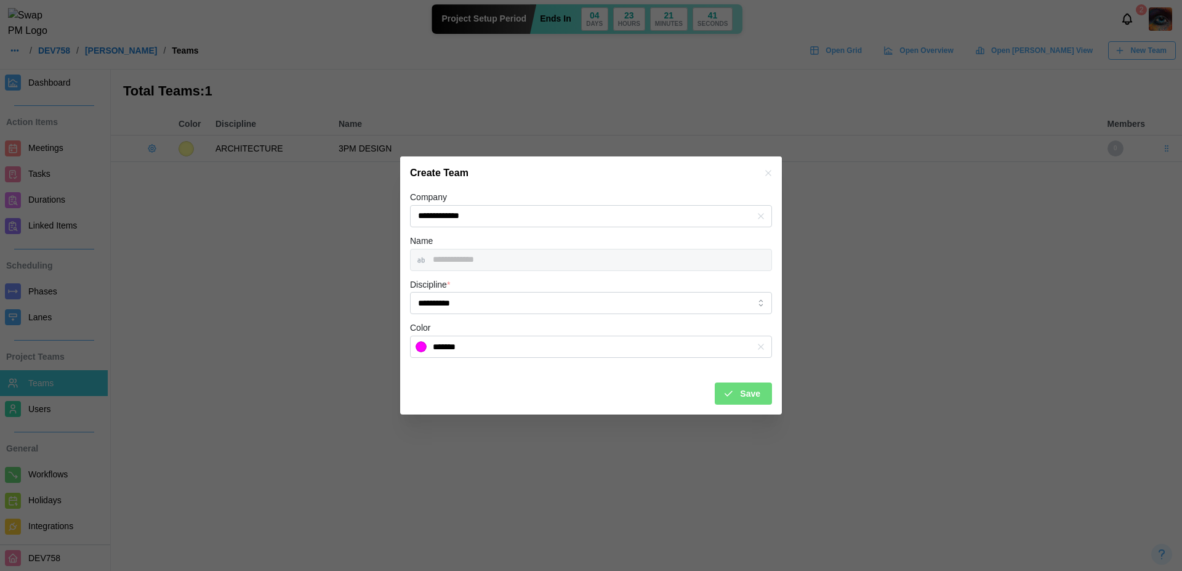
click at [735, 402] on div "Save" at bounding box center [742, 393] width 38 height 21
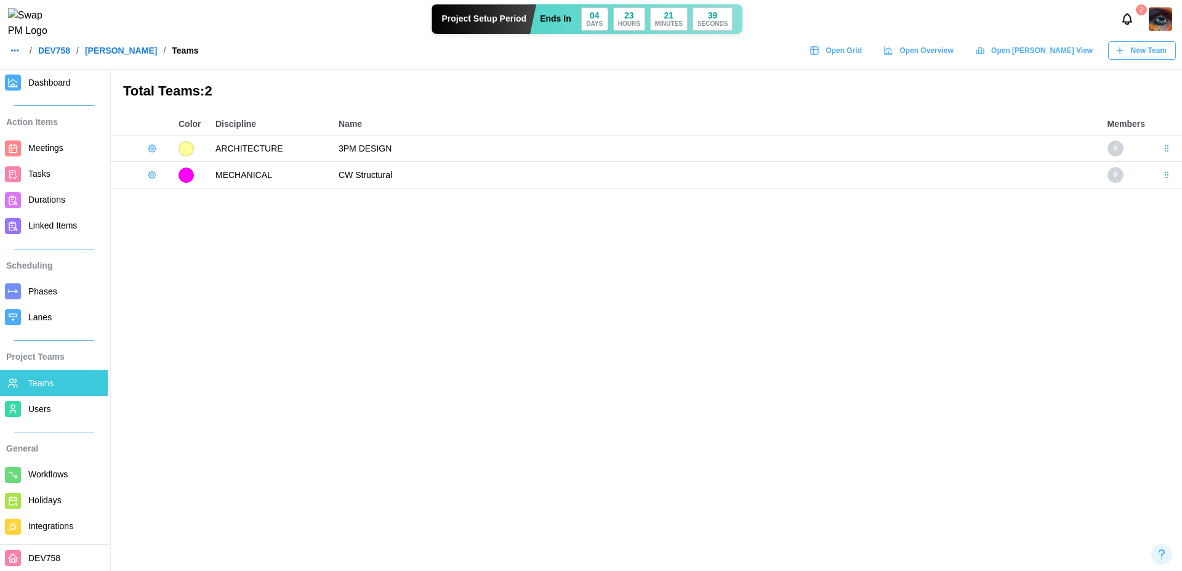
click at [1134, 59] on span "New Team" at bounding box center [1149, 50] width 36 height 17
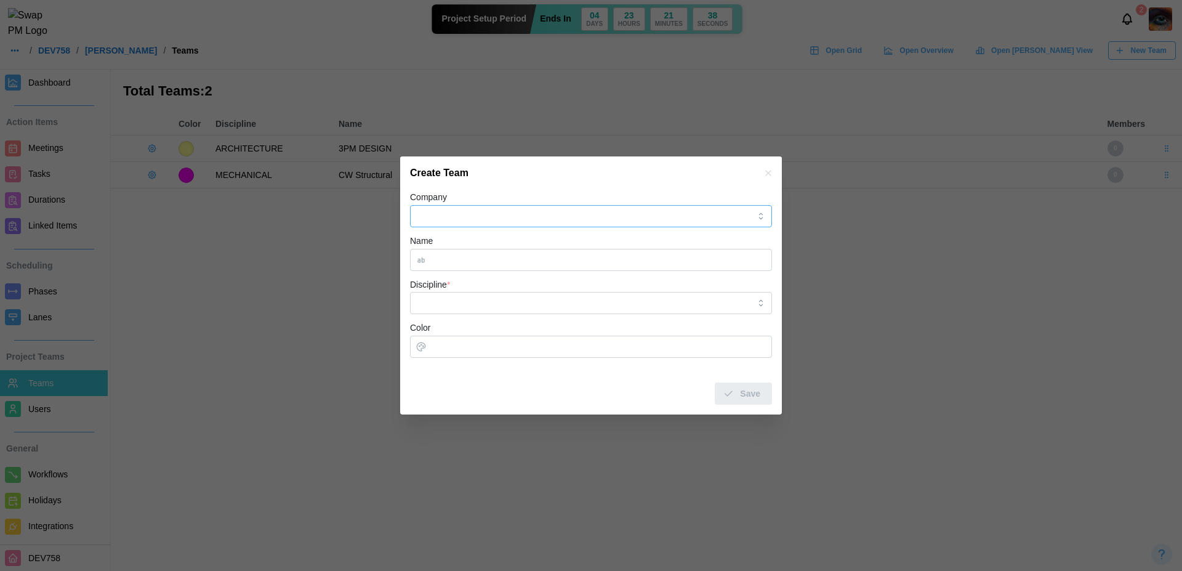
click at [545, 226] on input "Company" at bounding box center [591, 216] width 362 height 22
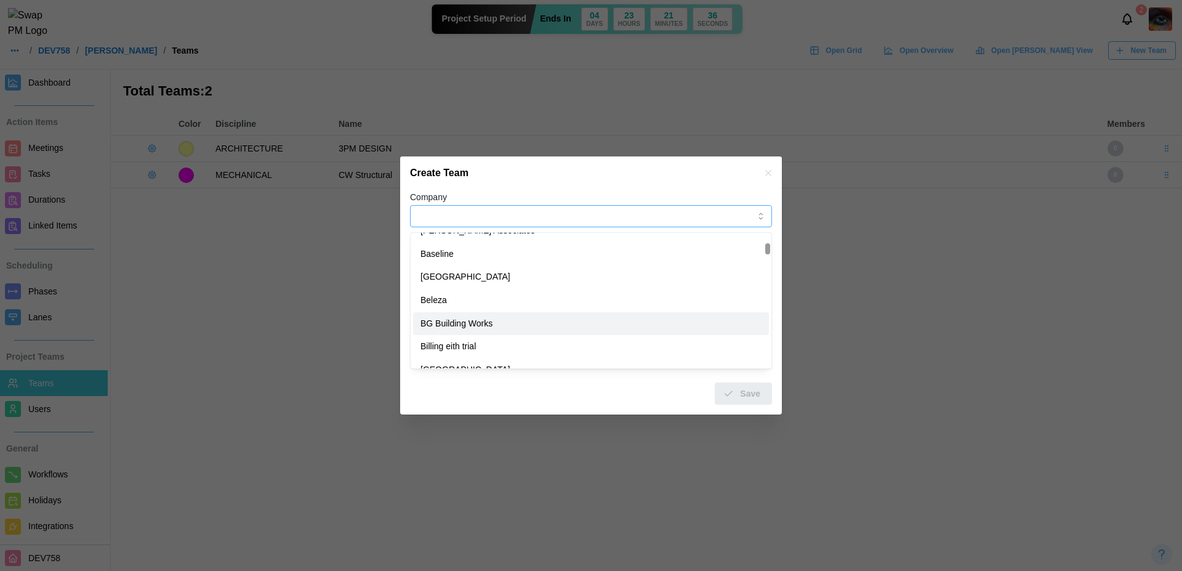
type input "**********"
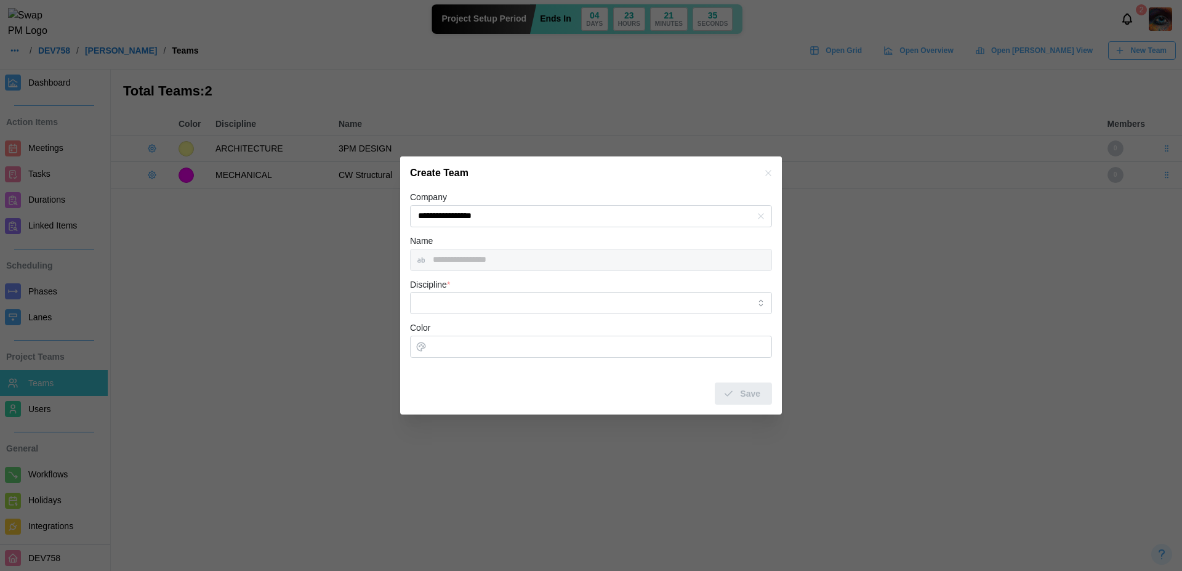
click at [501, 289] on div "Discipline *" at bounding box center [591, 296] width 362 height 38
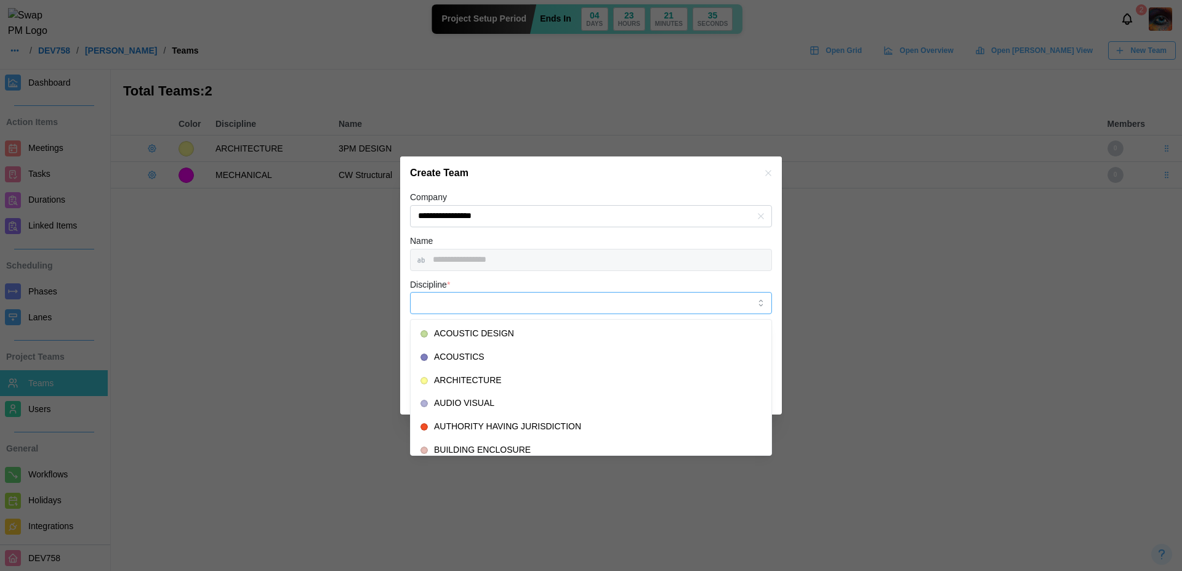
click at [501, 304] on input "Discipline *" at bounding box center [591, 303] width 362 height 22
type input "**********"
type input "*******"
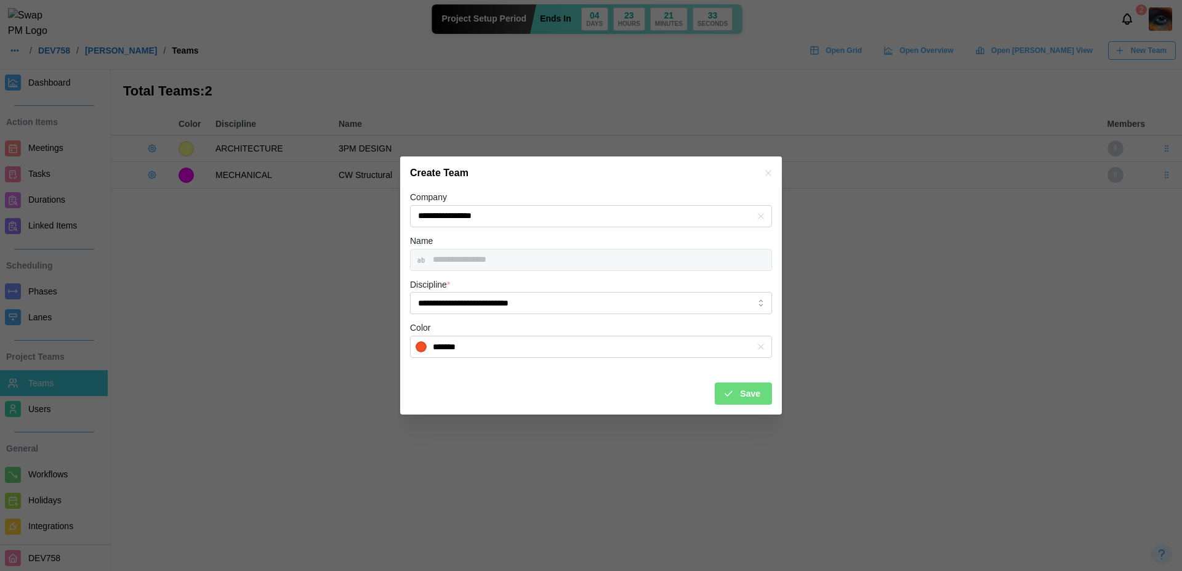
click at [753, 389] on span "Save" at bounding box center [750, 393] width 20 height 21
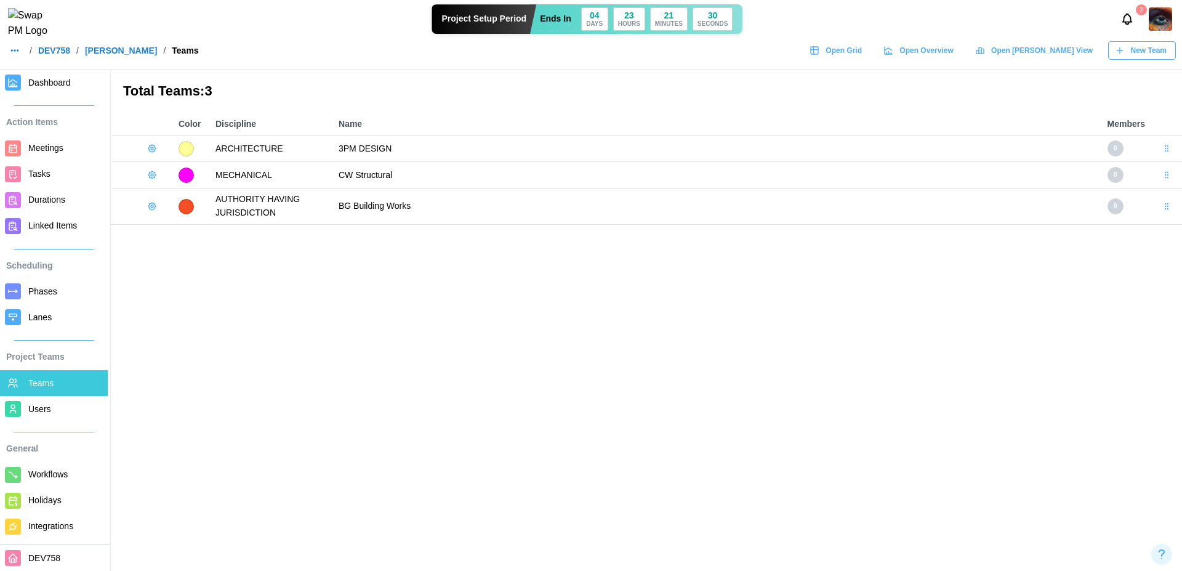
click at [1126, 59] on div "New Team" at bounding box center [1141, 50] width 52 height 17
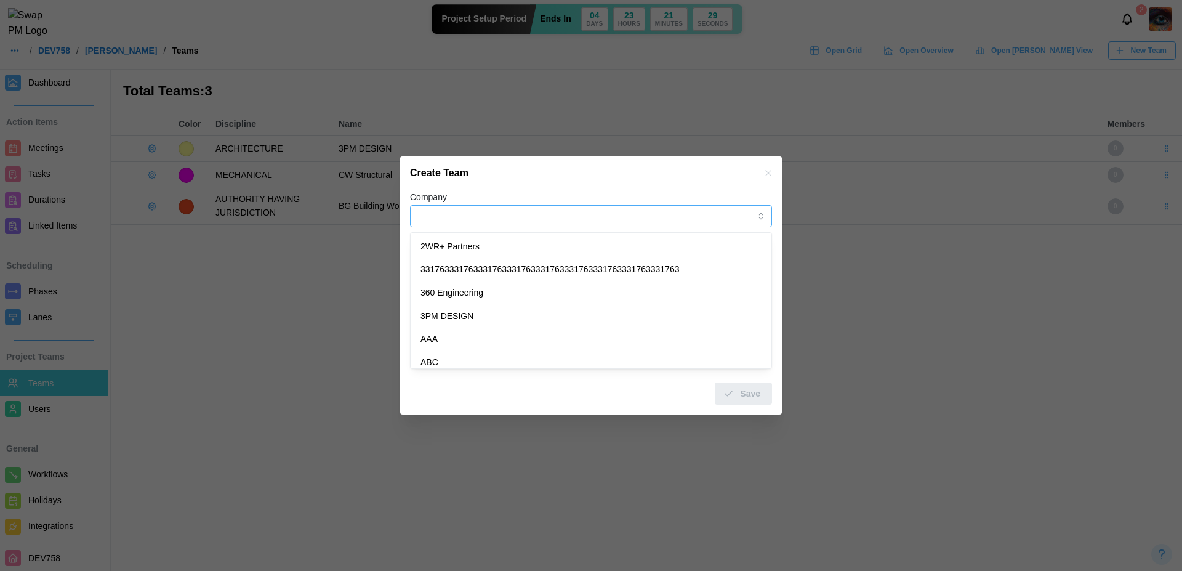
click at [487, 213] on input "Company" at bounding box center [591, 216] width 362 height 22
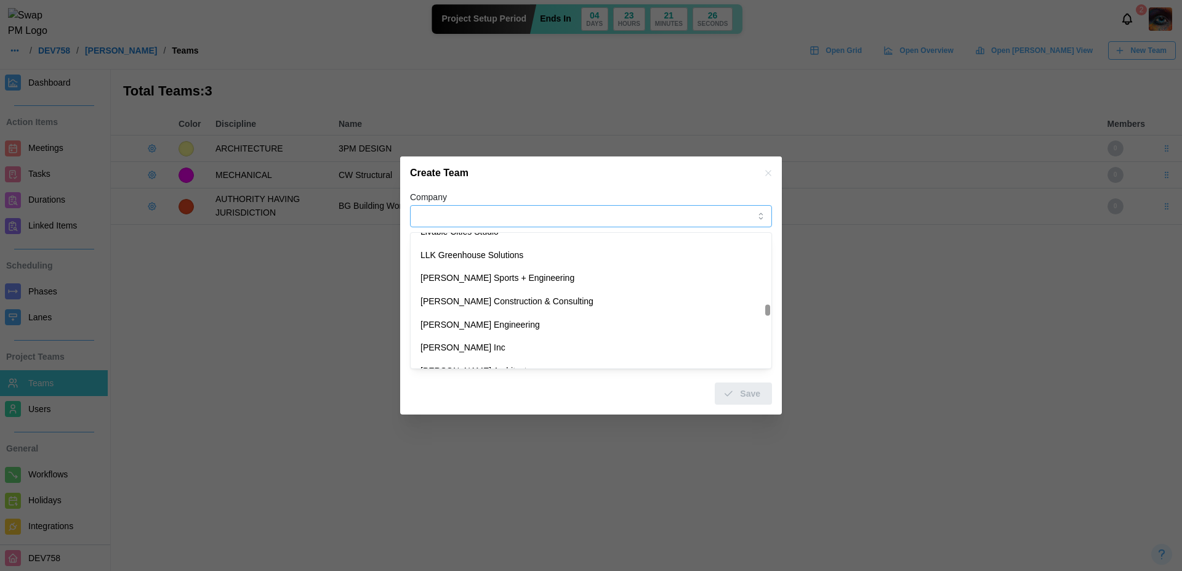
scroll to position [4486, 0]
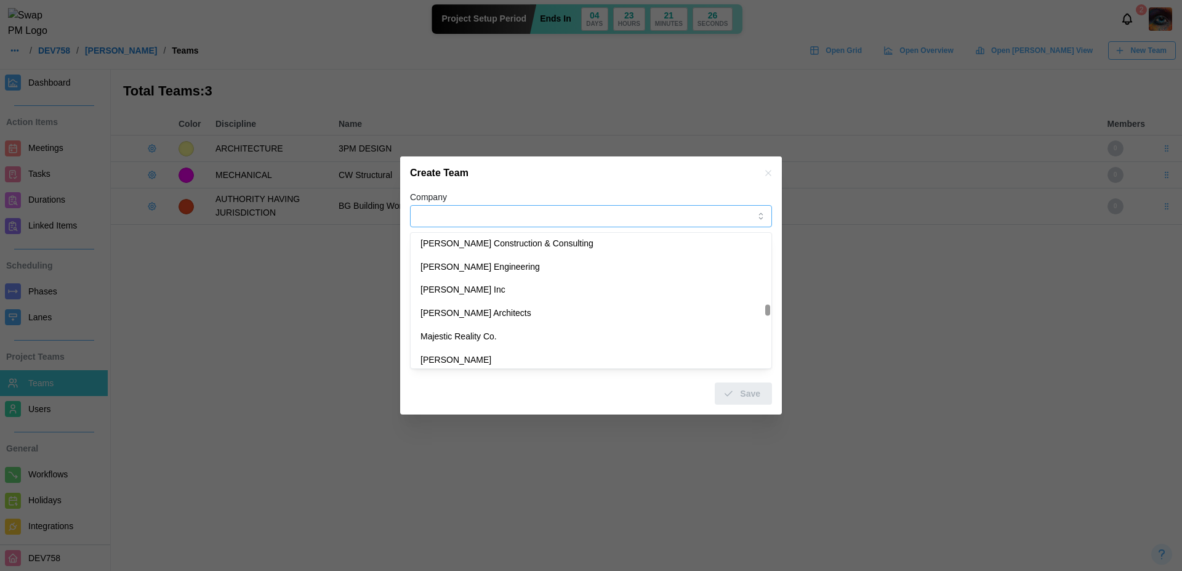
type input "**********"
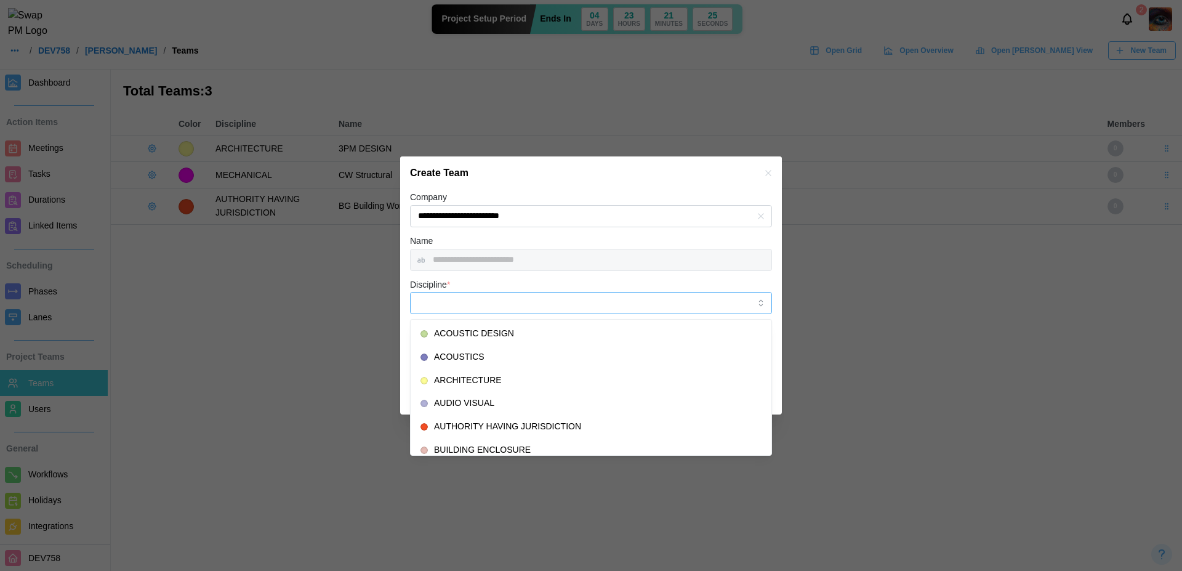
click at [480, 303] on input "Discipline *" at bounding box center [591, 303] width 362 height 22
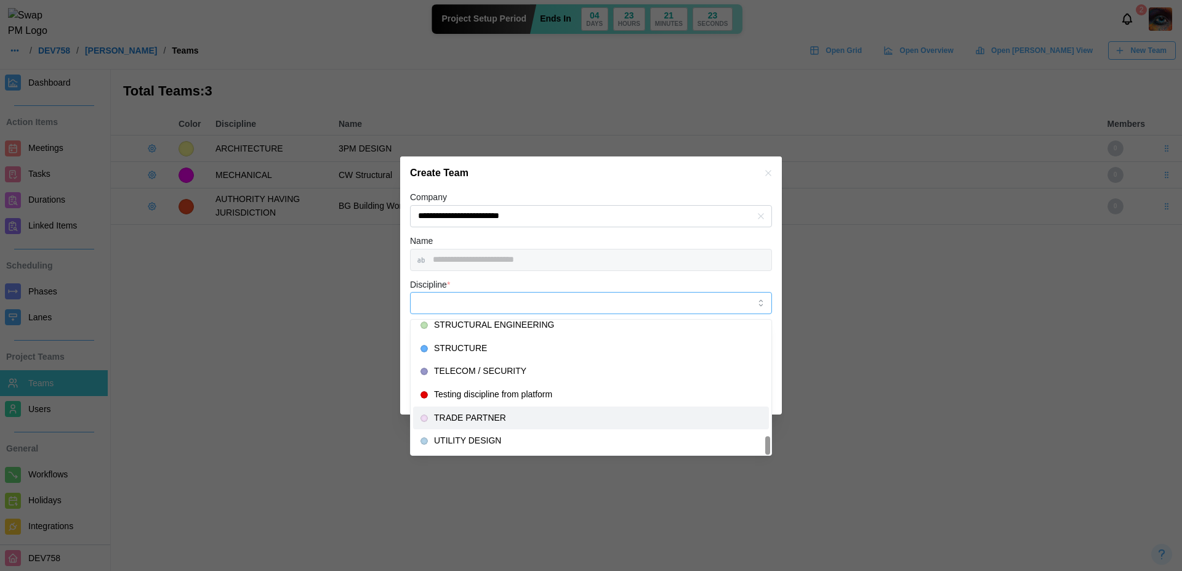
type input "**********"
type input "*******"
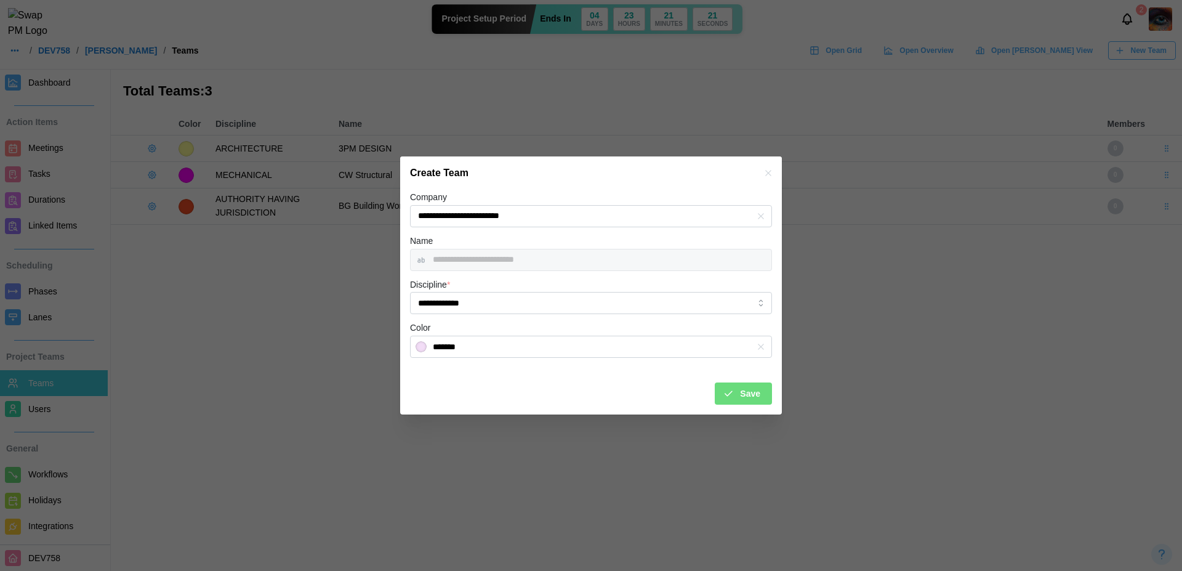
click at [744, 401] on span "Save" at bounding box center [750, 393] width 20 height 21
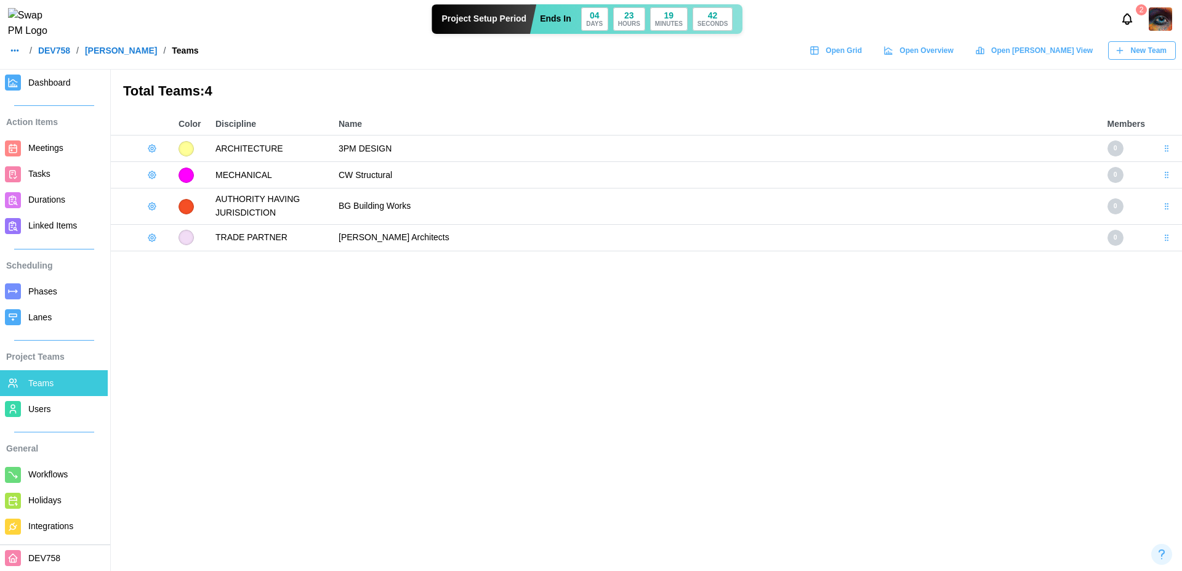
click at [1144, 30] on div "2" at bounding box center [1149, 18] width 65 height 23
click at [1143, 57] on span "New Team" at bounding box center [1149, 50] width 36 height 17
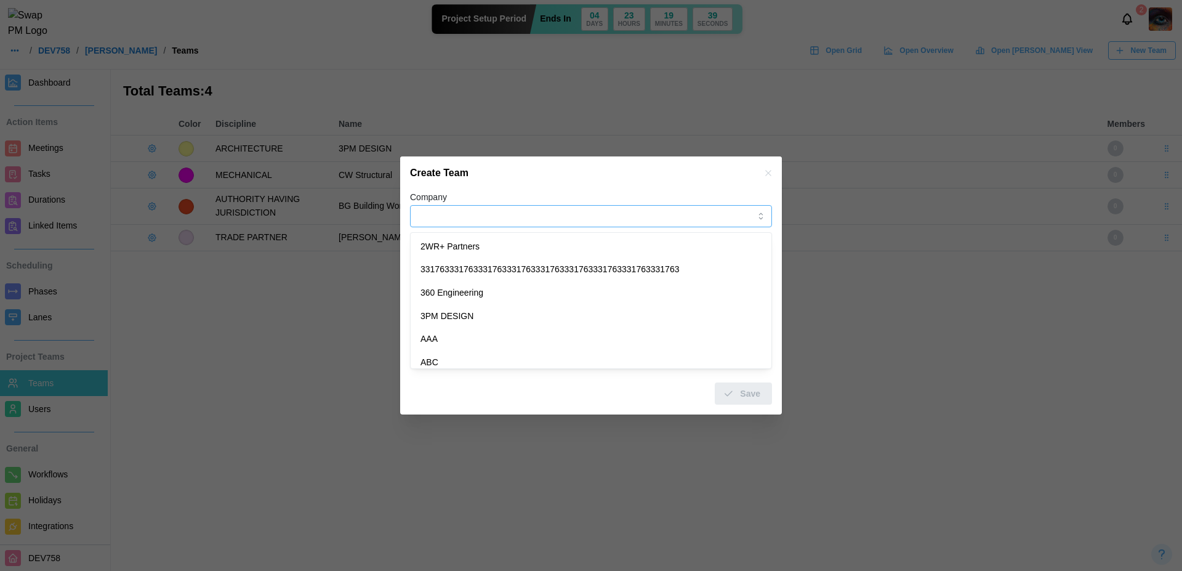
click at [495, 216] on input "Company" at bounding box center [591, 216] width 362 height 22
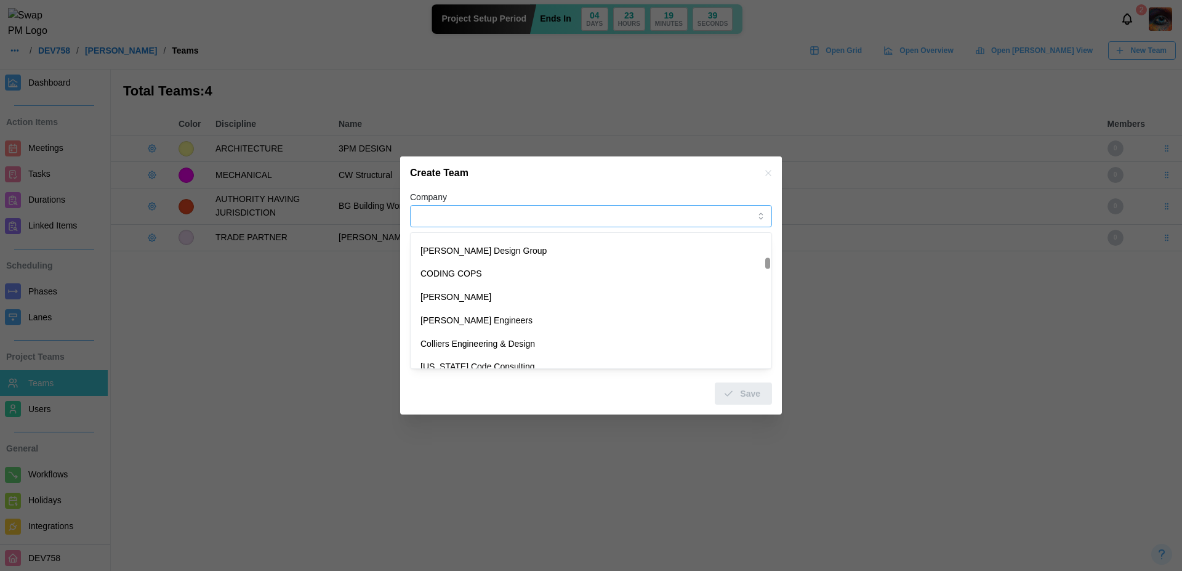
scroll to position [1578, 0]
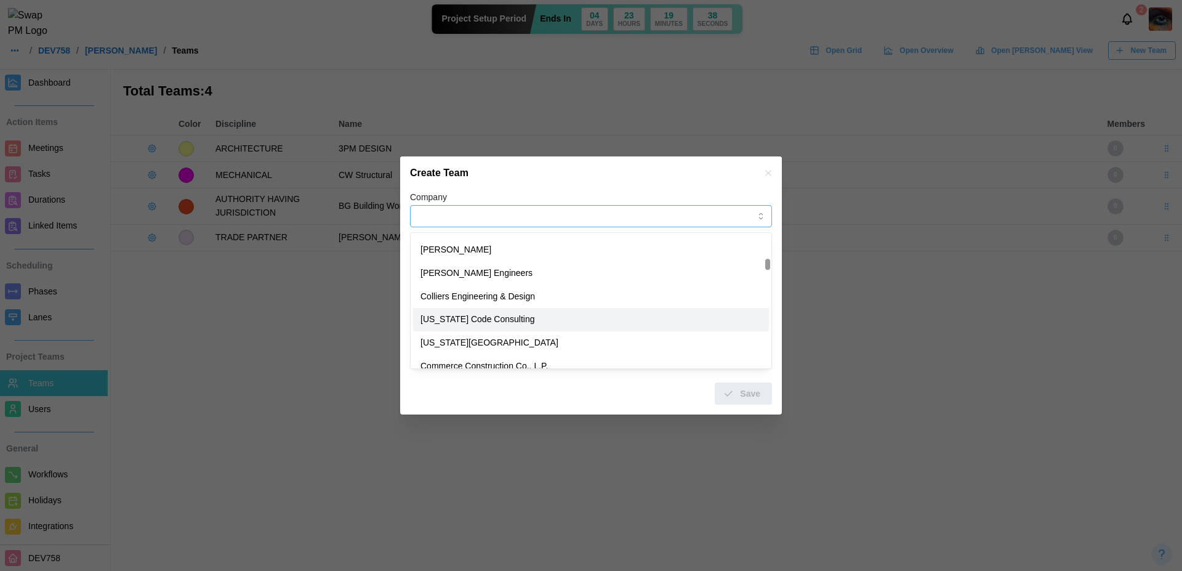
type input "**********"
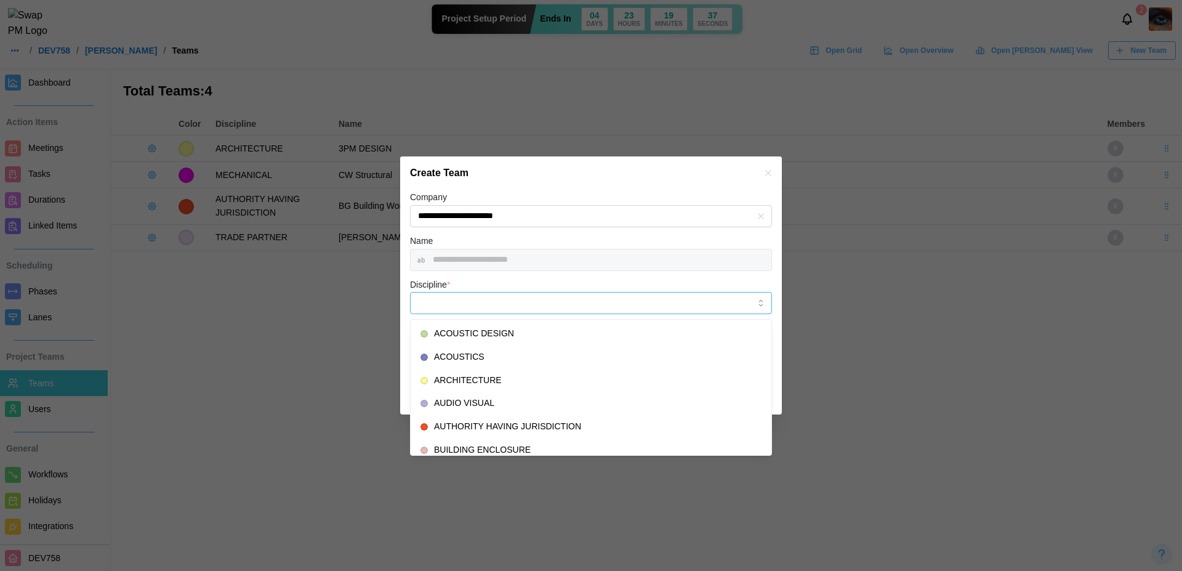
click at [477, 310] on input "Discipline *" at bounding box center [591, 303] width 362 height 22
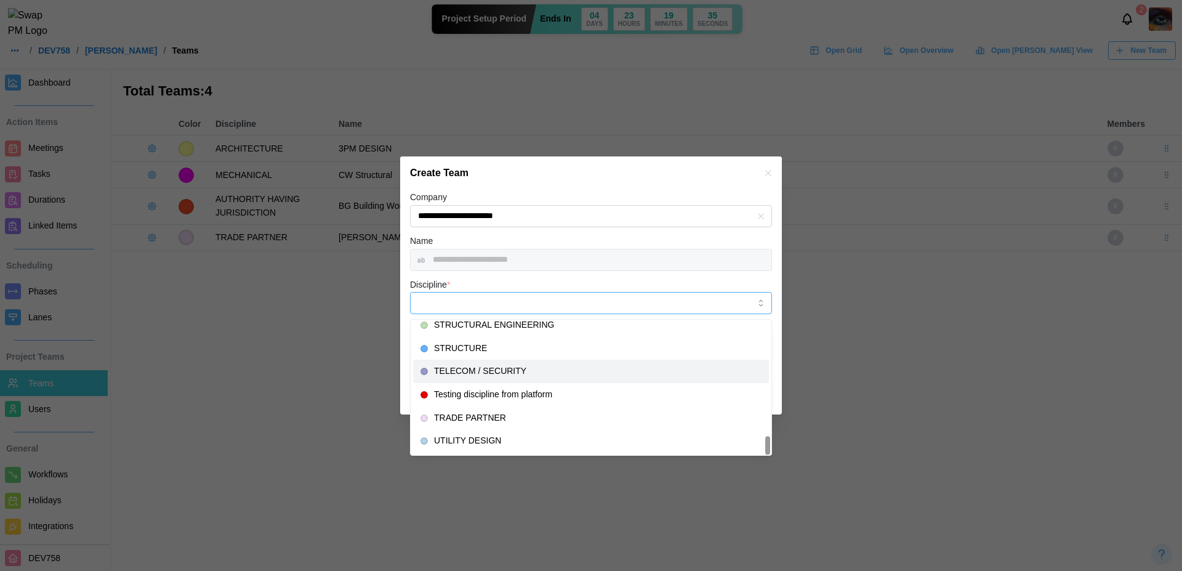
type input "**********"
type input "*******"
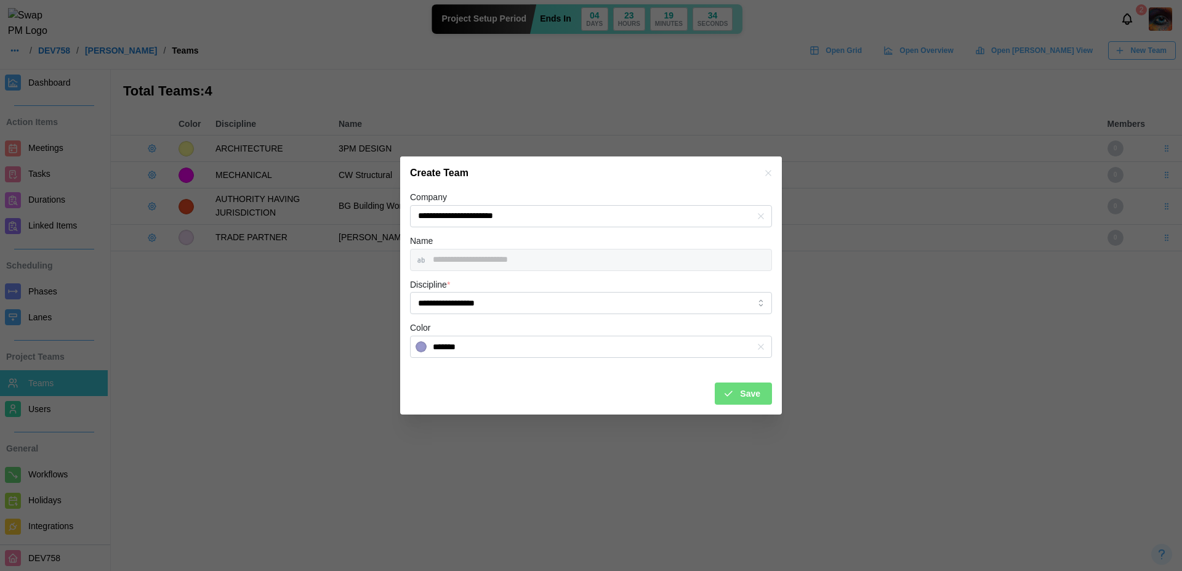
click at [752, 403] on span "Save" at bounding box center [750, 393] width 20 height 21
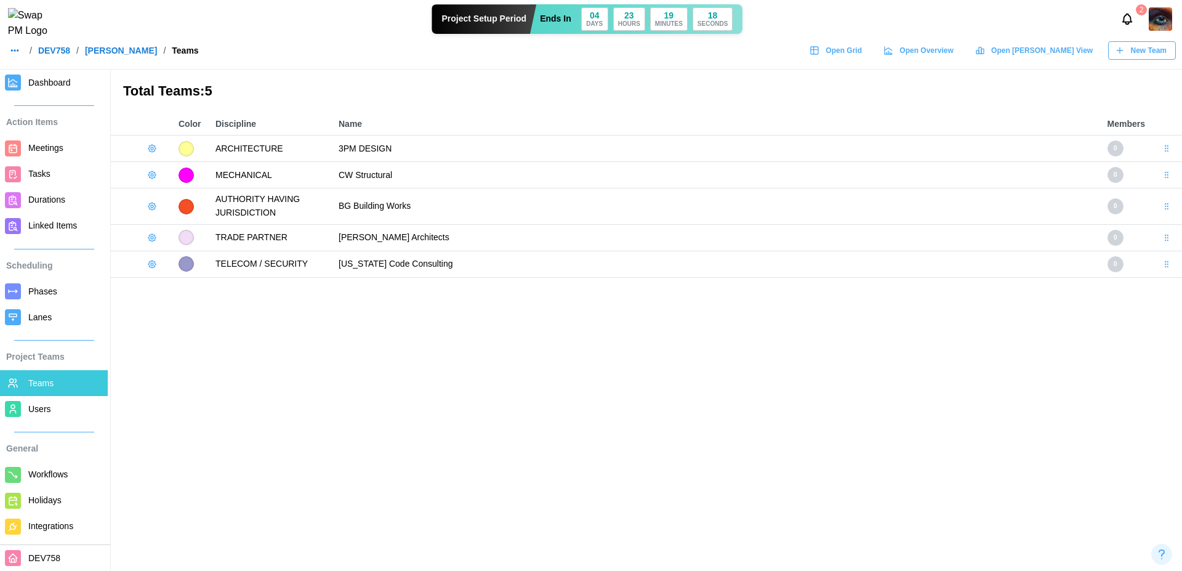
click at [1138, 57] on span "New Team" at bounding box center [1149, 50] width 36 height 17
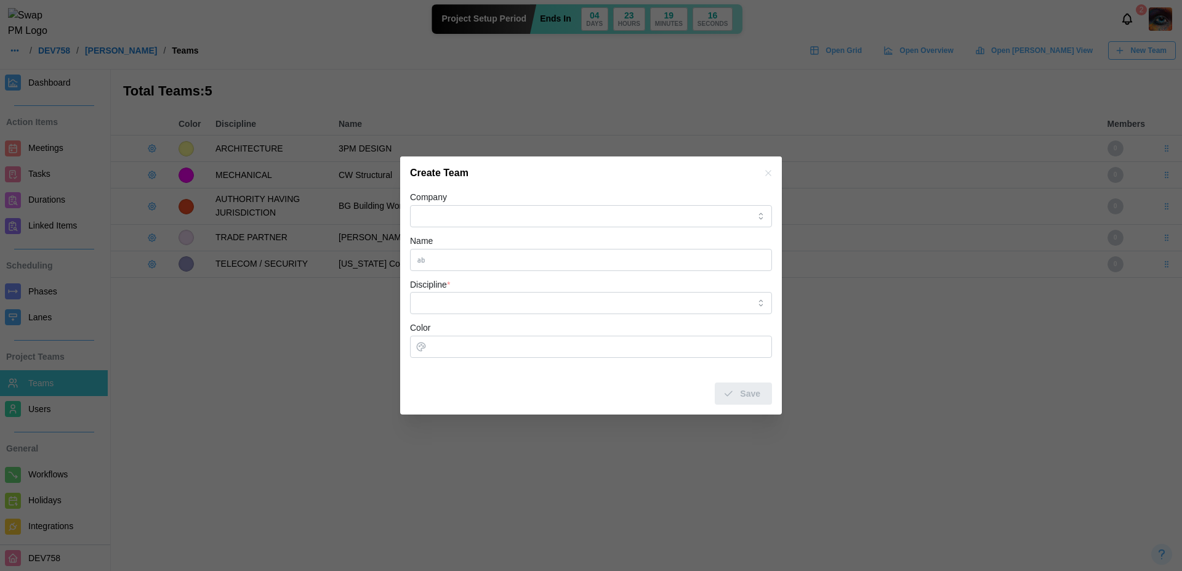
click at [475, 204] on div "Company" at bounding box center [591, 209] width 362 height 38
click at [472, 232] on form "Company Name Discipline * Color Save" at bounding box center [591, 297] width 362 height 215
click at [454, 217] on input "Company" at bounding box center [591, 216] width 362 height 22
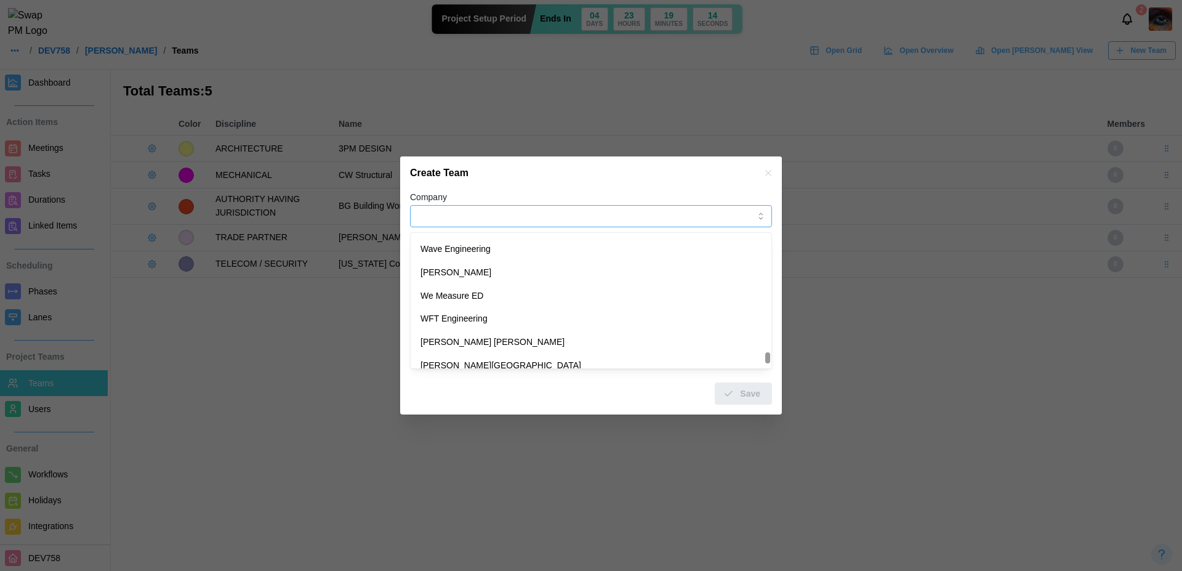
scroll to position [7750, 0]
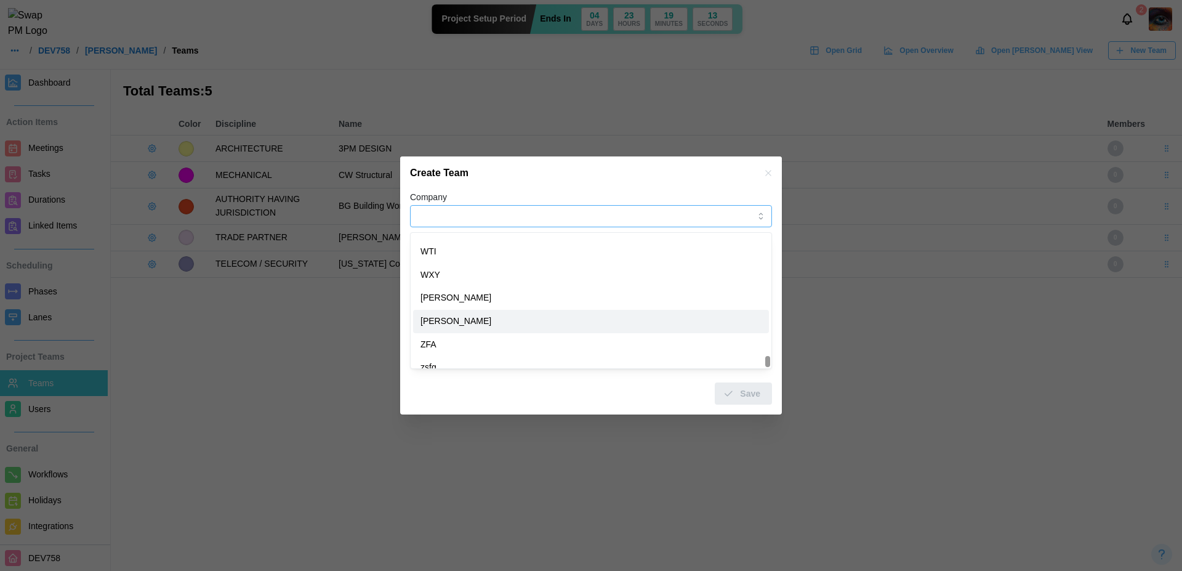
type input "**********"
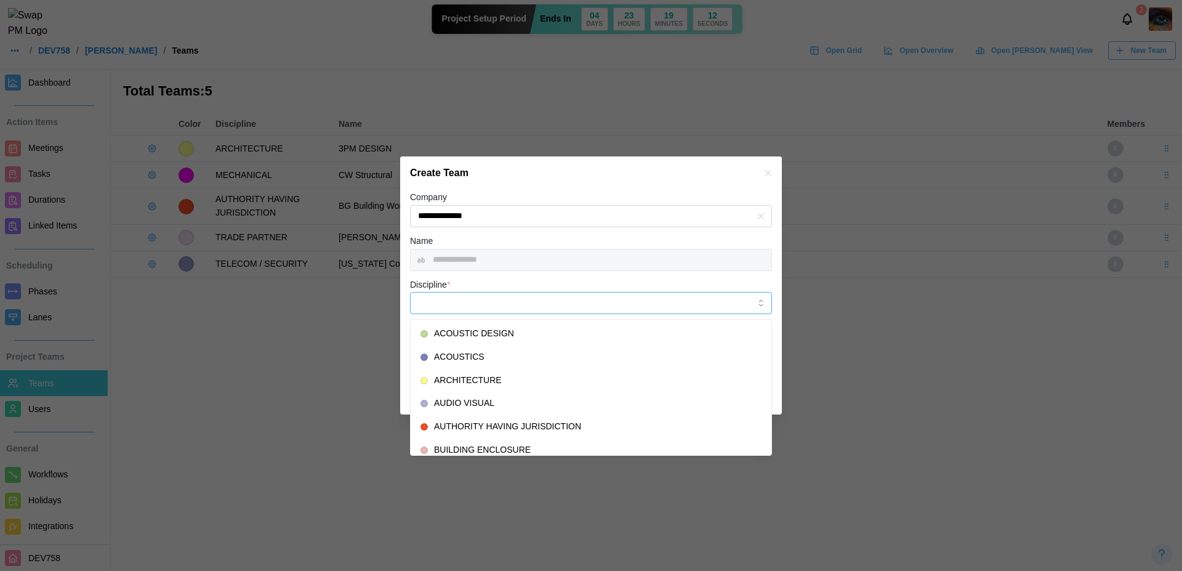
click at [576, 312] on input "Discipline *" at bounding box center [591, 303] width 362 height 22
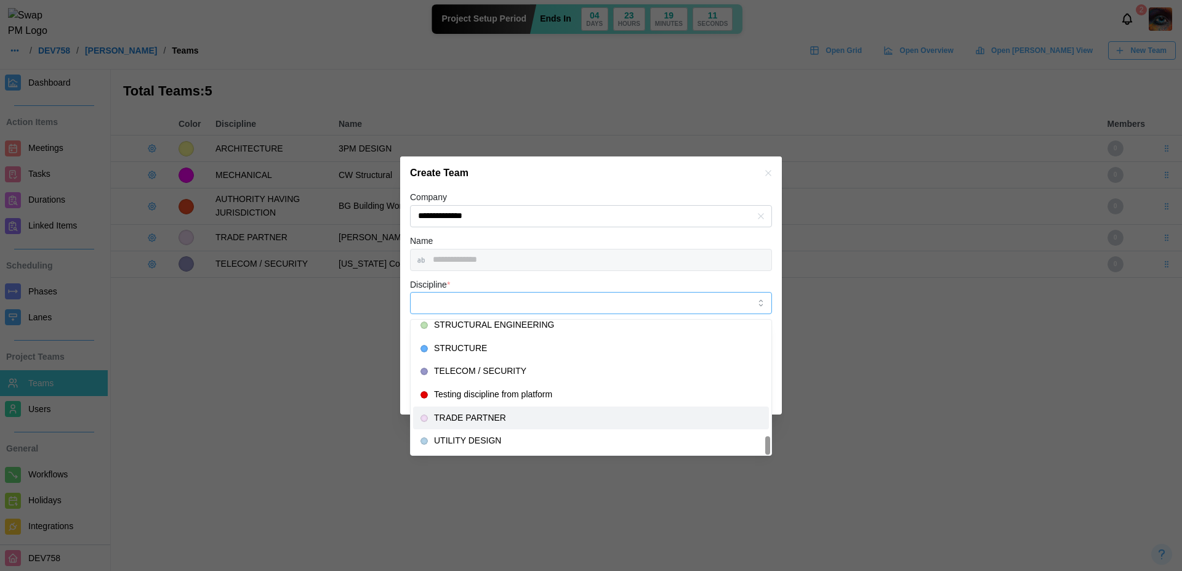
type input "**********"
type input "*******"
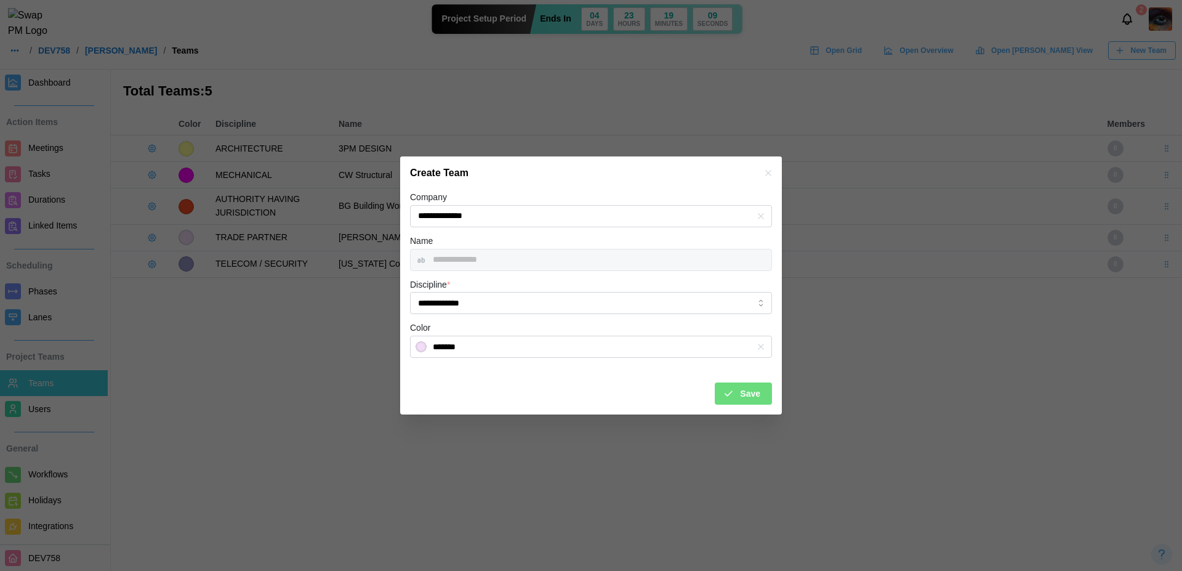
click at [753, 392] on span "Save" at bounding box center [750, 393] width 20 height 21
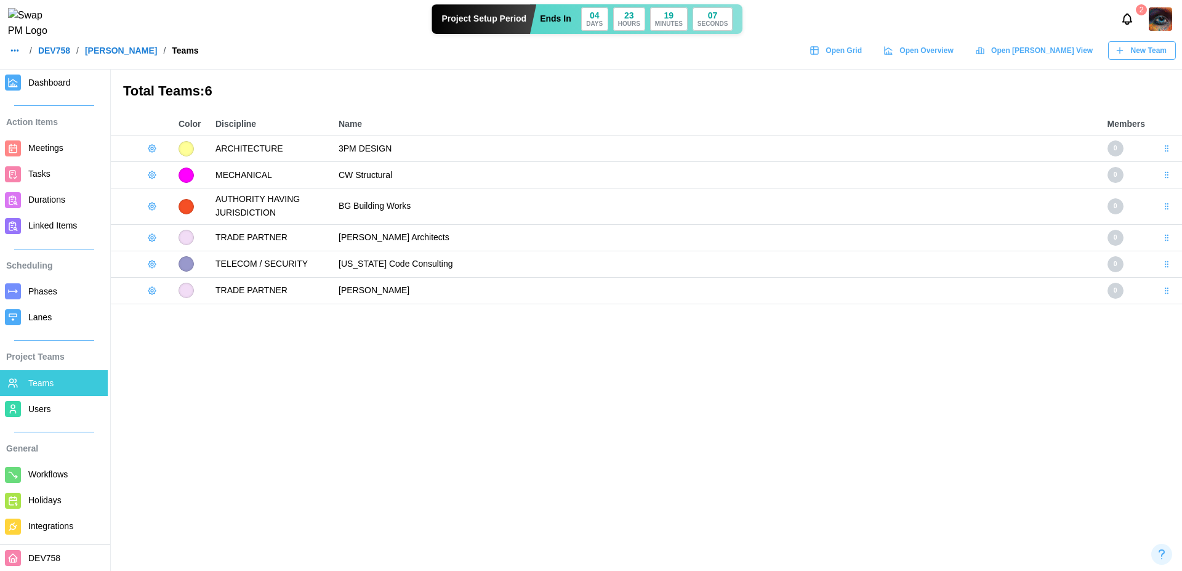
click at [1129, 57] on div "New Team" at bounding box center [1141, 50] width 52 height 17
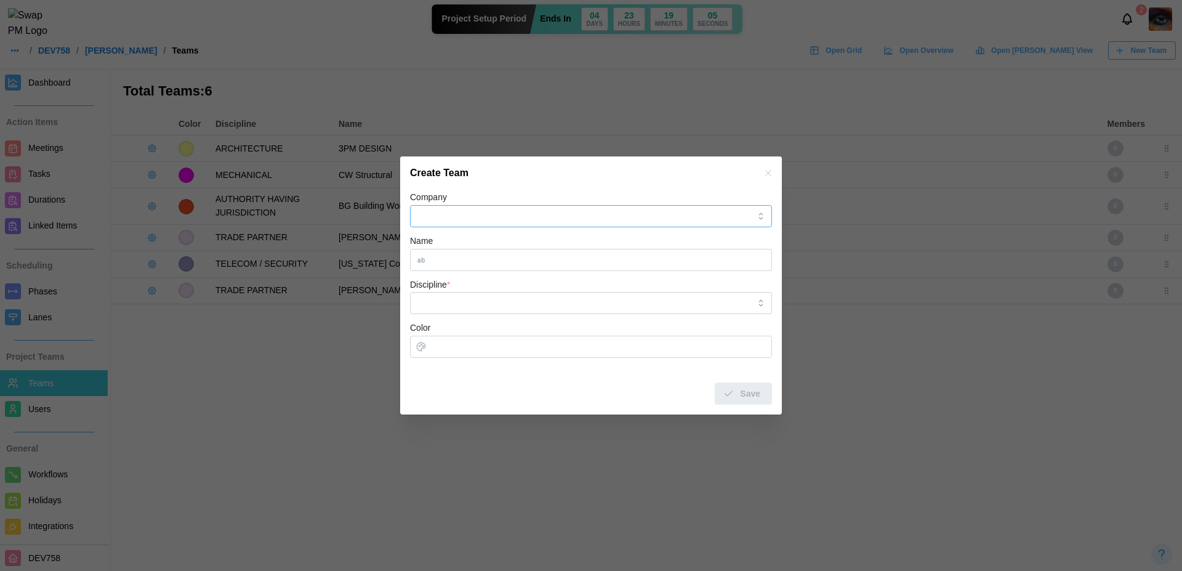
click at [456, 214] on input "Company" at bounding box center [591, 216] width 362 height 22
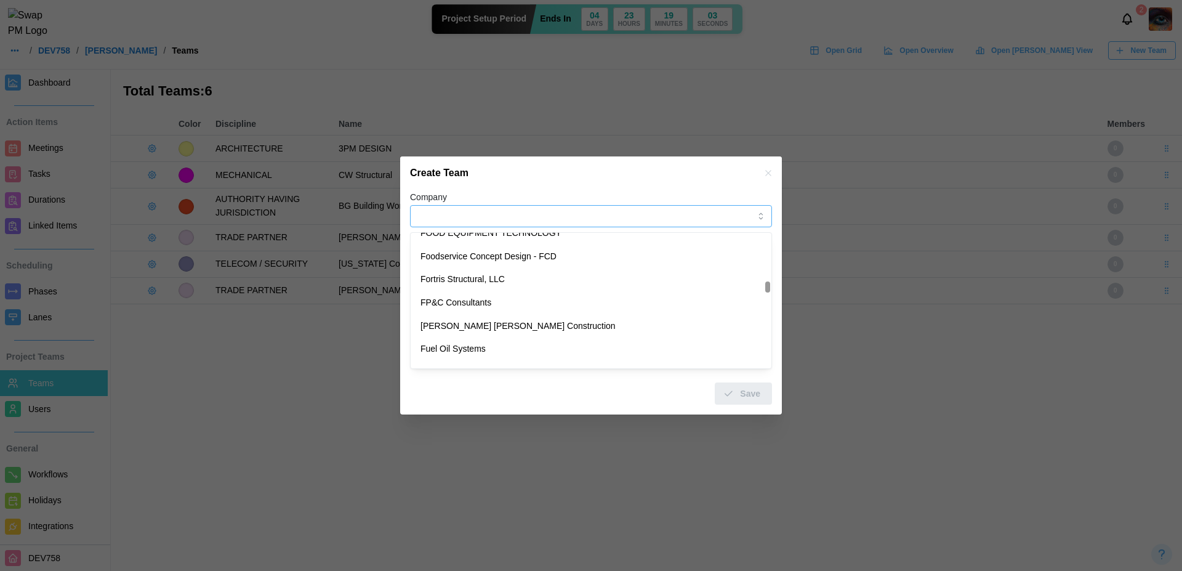
scroll to position [3051, 0]
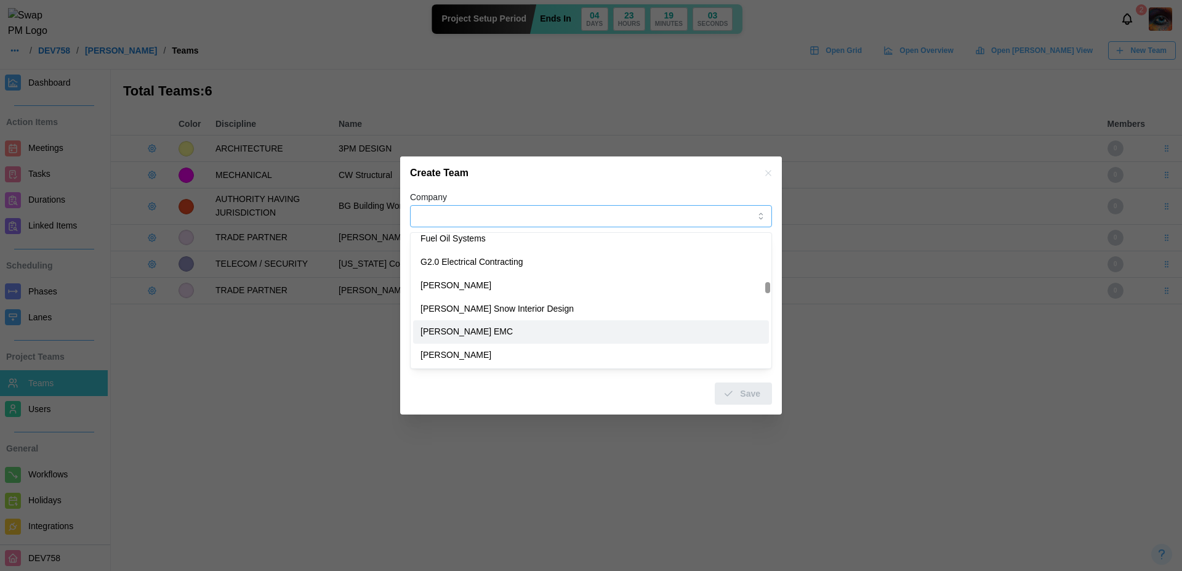
type input "*********"
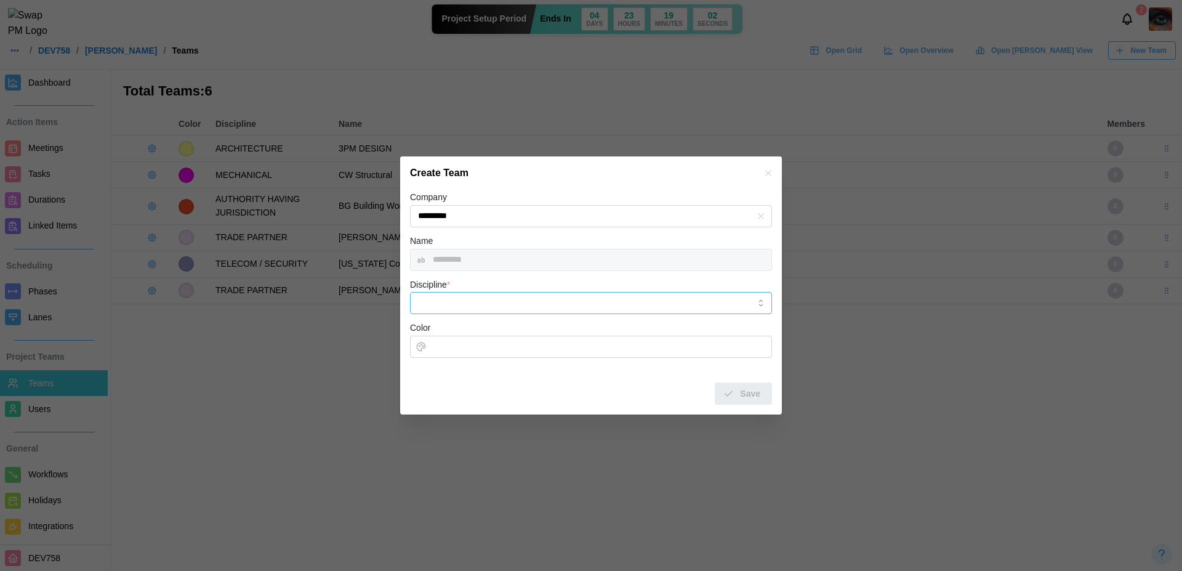
click at [465, 302] on input "Discipline *" at bounding box center [591, 303] width 362 height 22
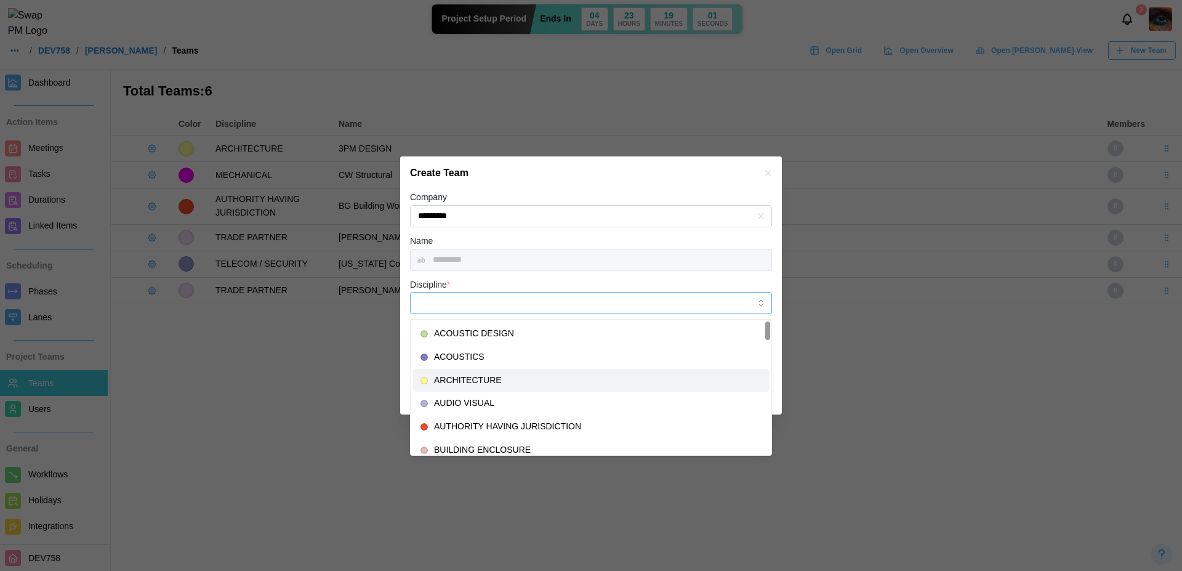
type input "**********"
type input "*******"
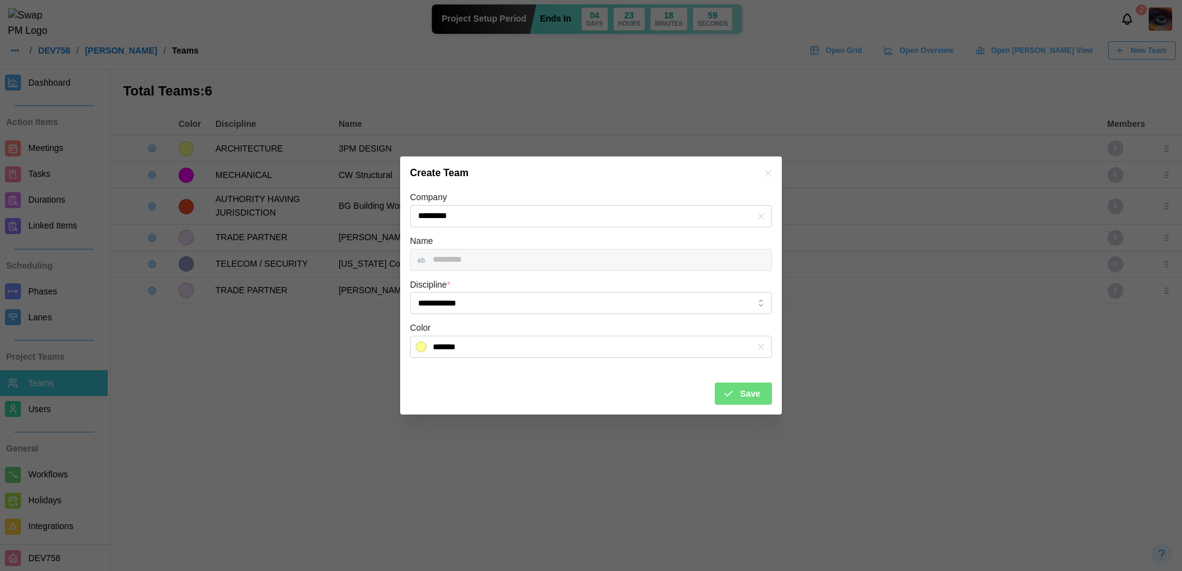
click at [736, 389] on div "Save" at bounding box center [742, 393] width 38 height 21
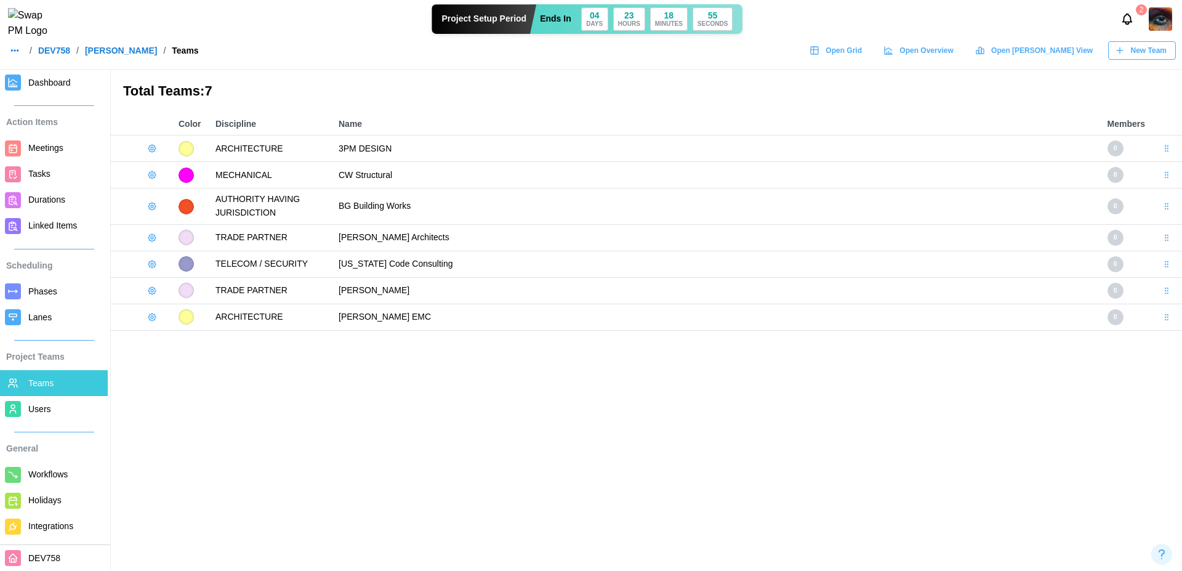
click at [1150, 58] on span "New Team" at bounding box center [1149, 50] width 36 height 17
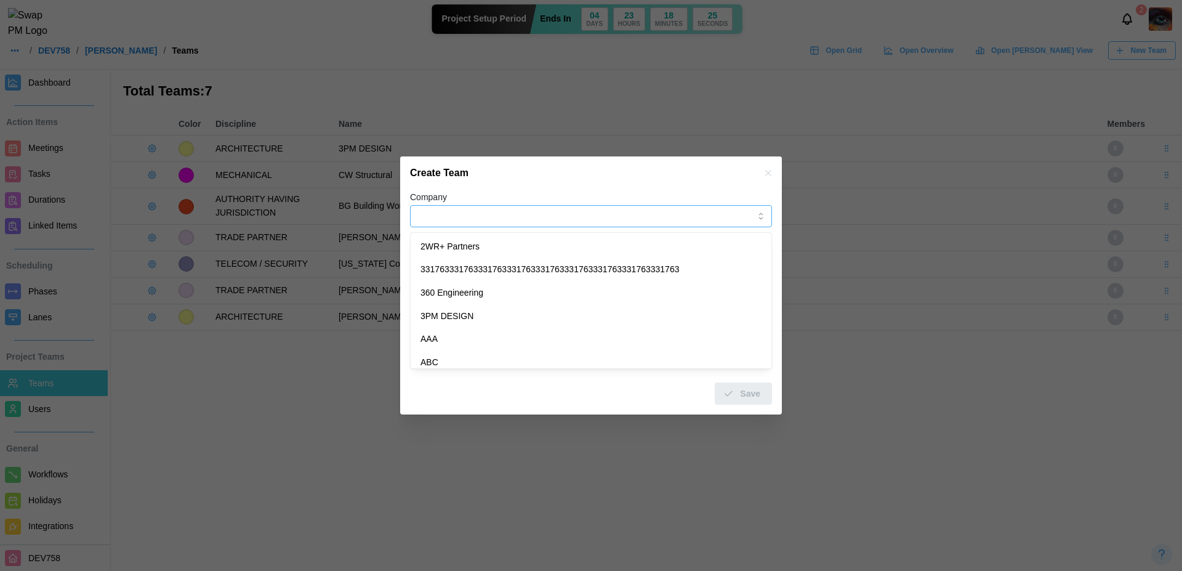
click at [552, 207] on input "Company" at bounding box center [591, 216] width 362 height 22
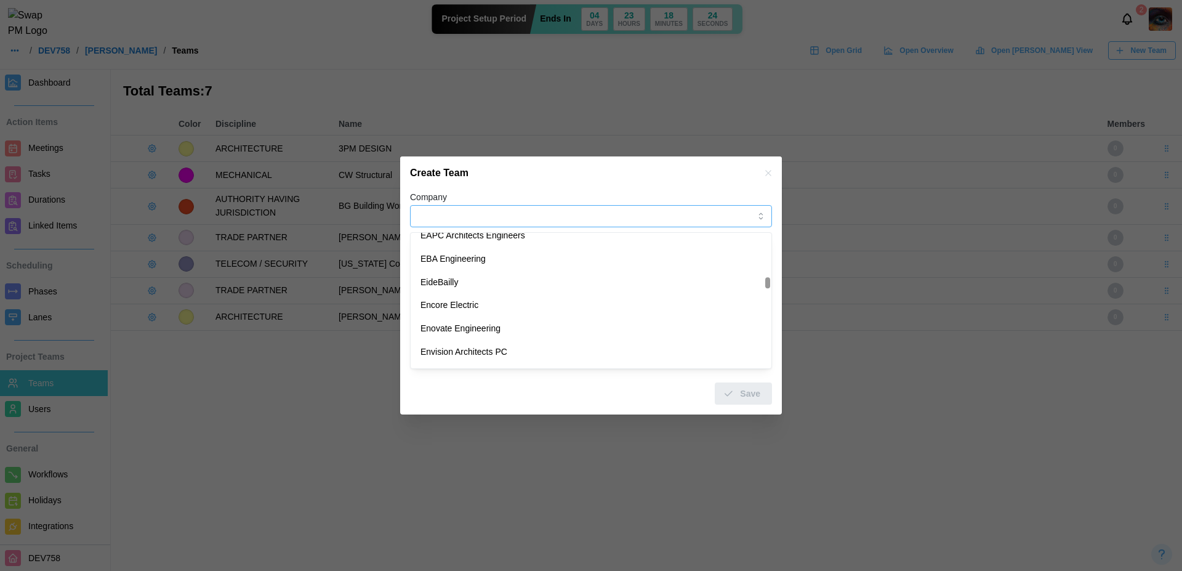
scroll to position [2772, 0]
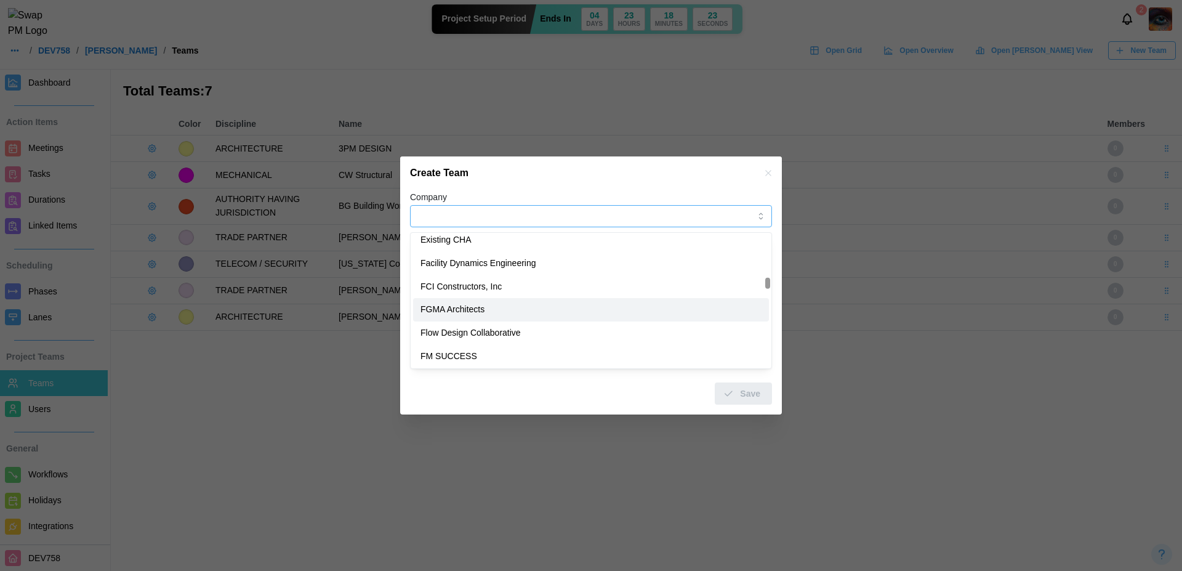
type input "**********"
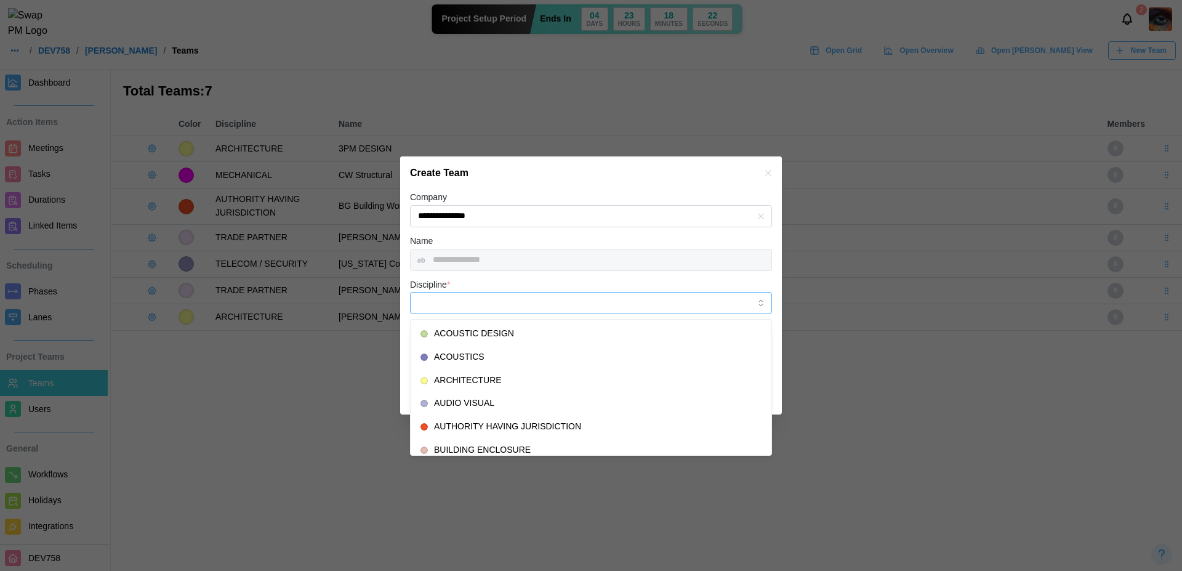
click at [517, 307] on input "Discipline *" at bounding box center [591, 303] width 362 height 22
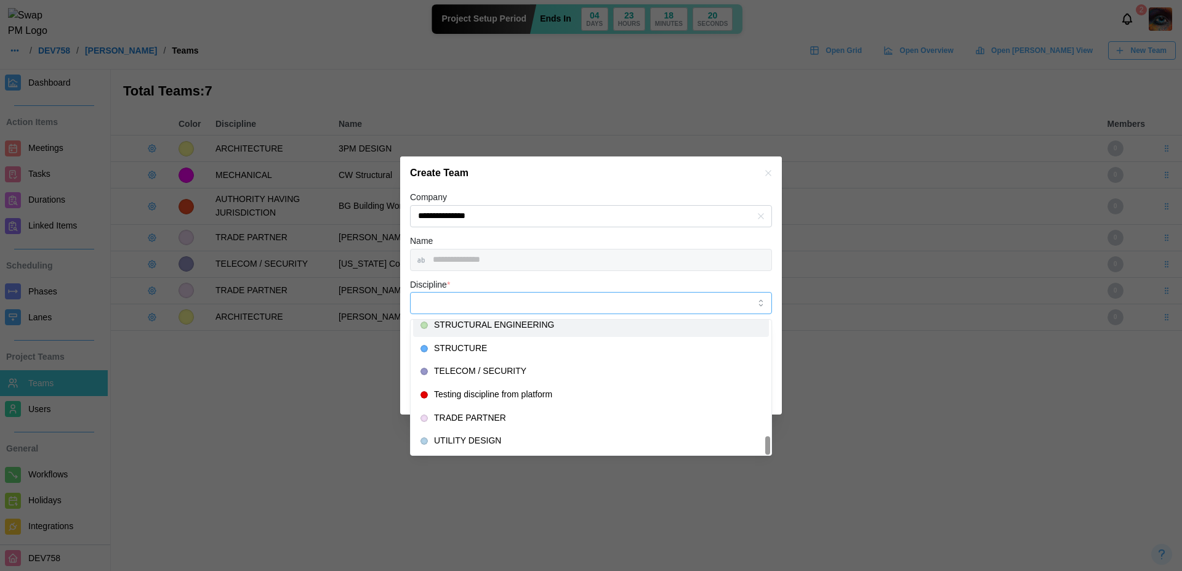
type input "**********"
type input "*******"
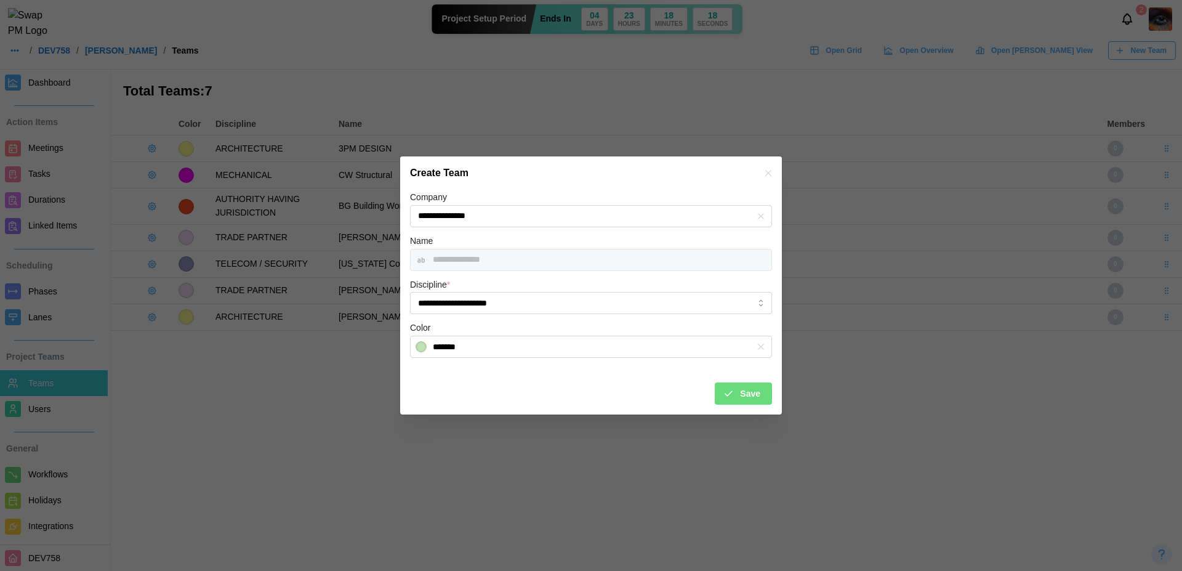
click at [749, 392] on span "Save" at bounding box center [750, 393] width 20 height 21
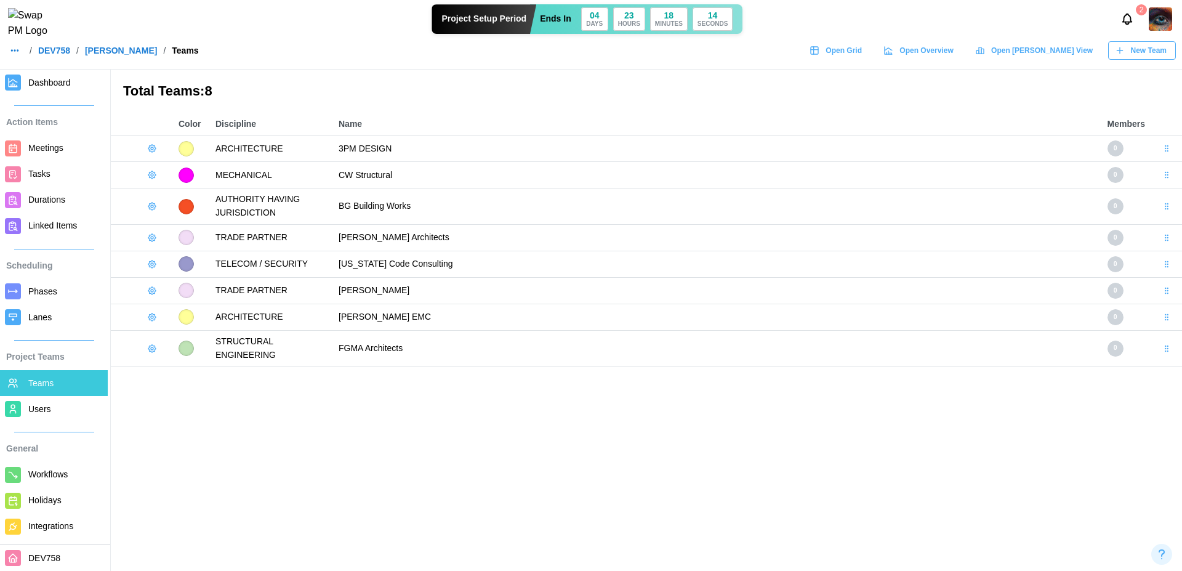
click at [1127, 57] on div "New Team" at bounding box center [1141, 50] width 52 height 17
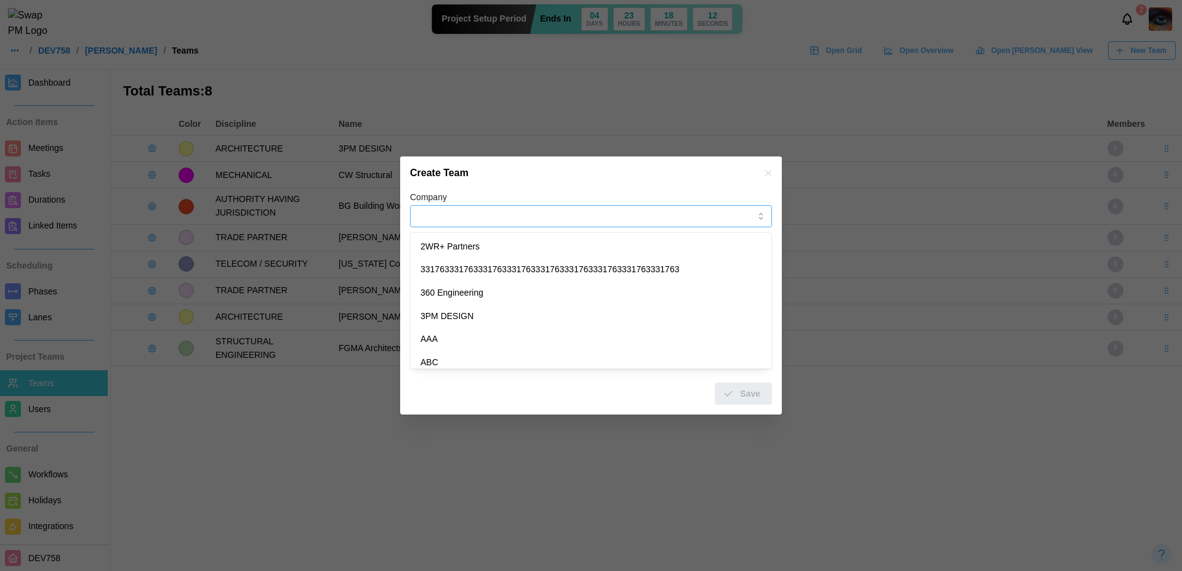
click at [433, 220] on input "Company" at bounding box center [591, 216] width 362 height 22
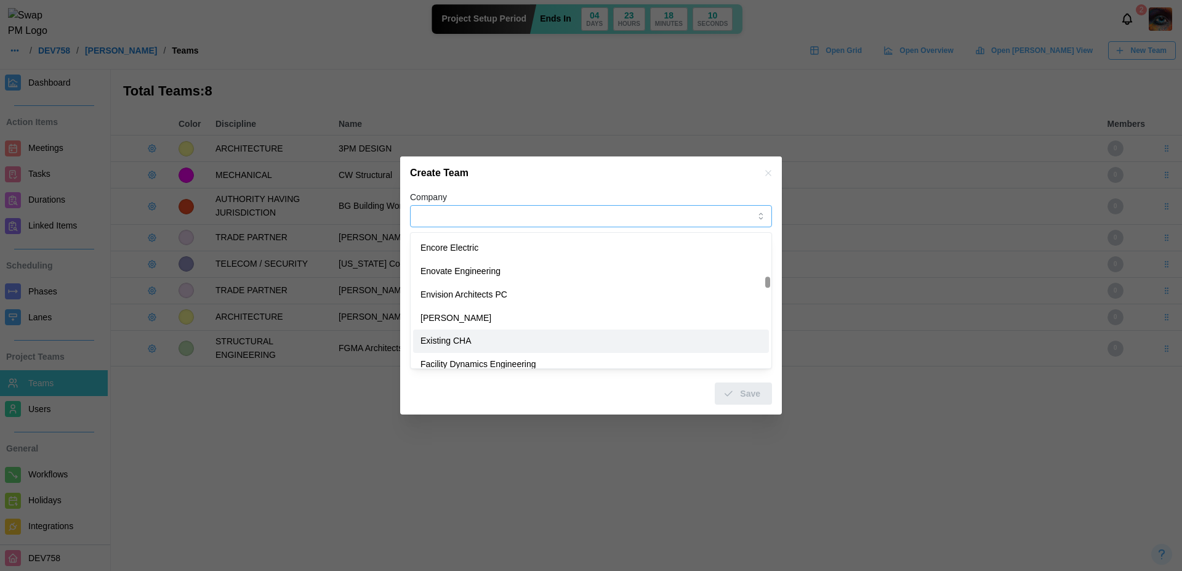
scroll to position [2713, 0]
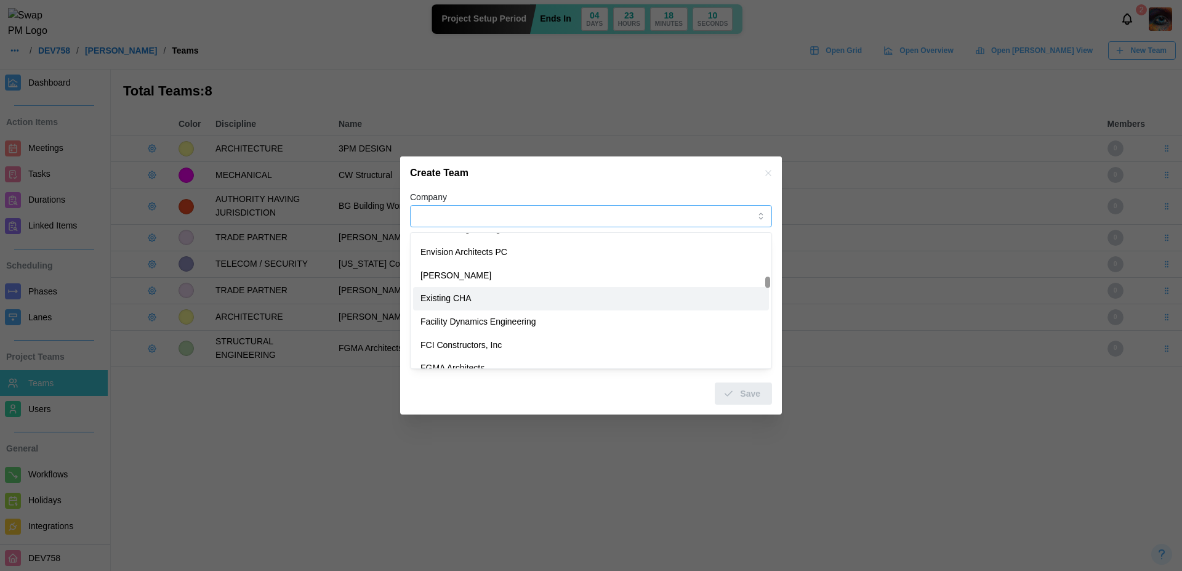
type input "**********"
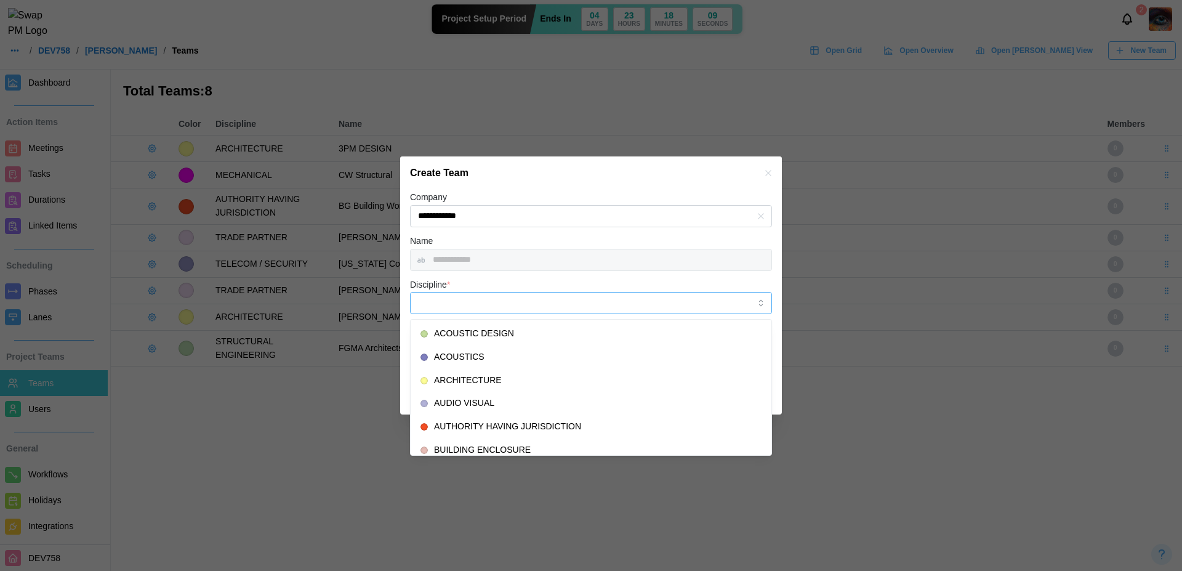
click at [474, 306] on input "Discipline *" at bounding box center [591, 303] width 362 height 22
type input "*********"
type input "*******"
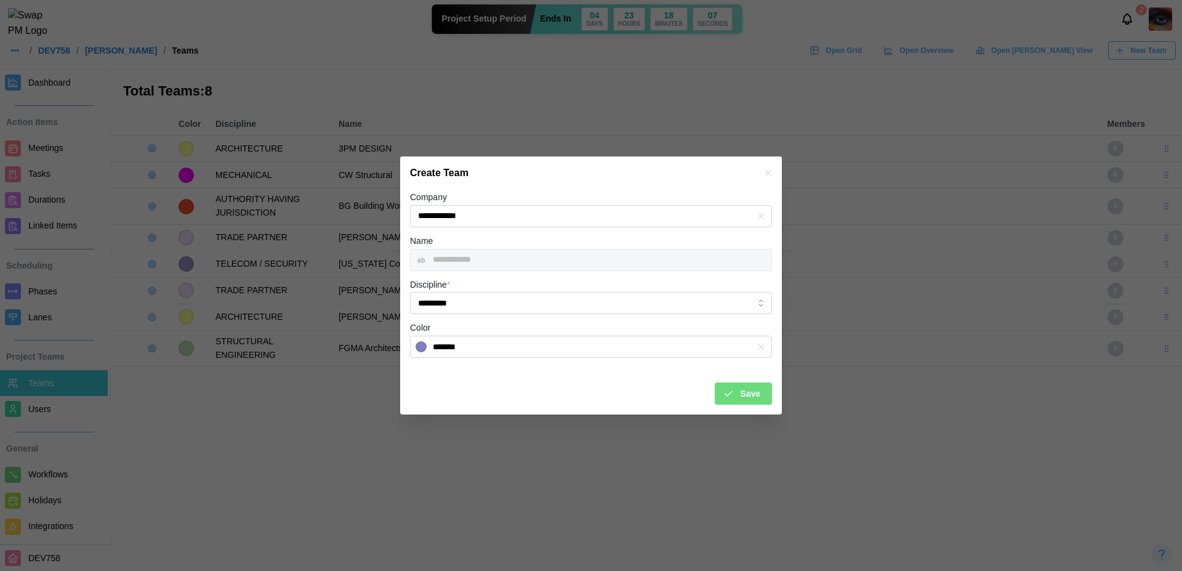
click at [752, 394] on span "Save" at bounding box center [750, 393] width 20 height 21
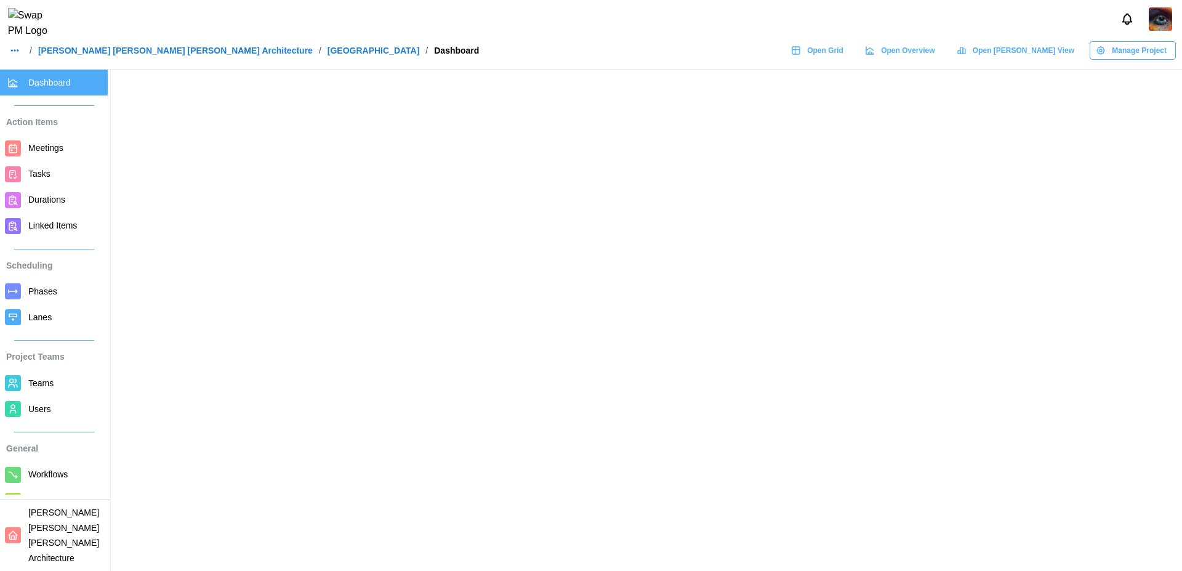
click at [853, 60] on link "Open Grid" at bounding box center [819, 50] width 68 height 18
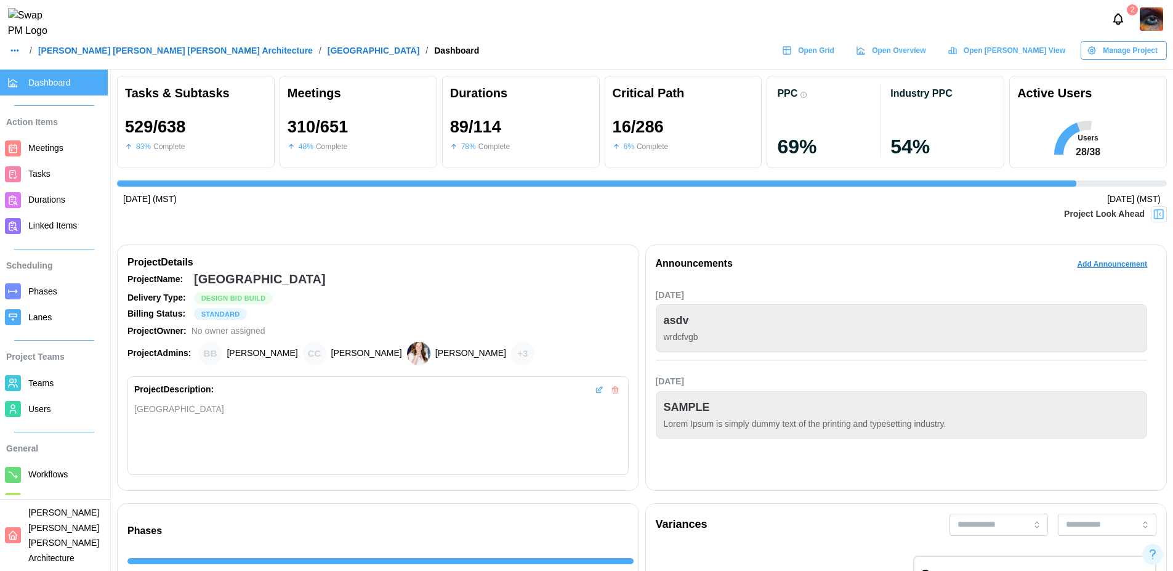
scroll to position [0, 11240]
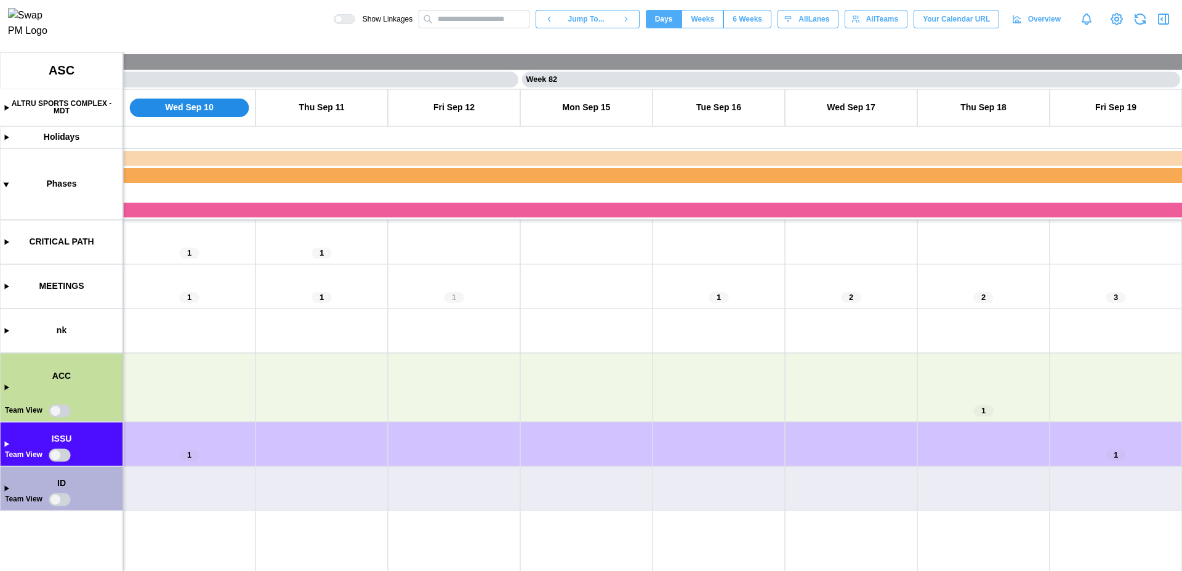
scroll to position [0, 53227]
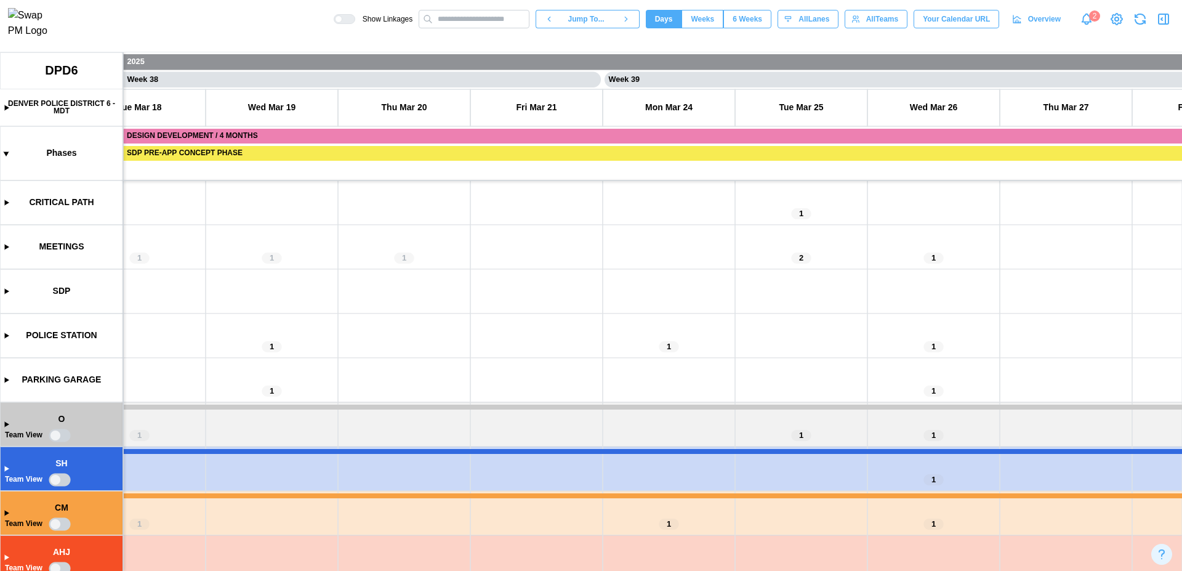
scroll to position [0, 25070]
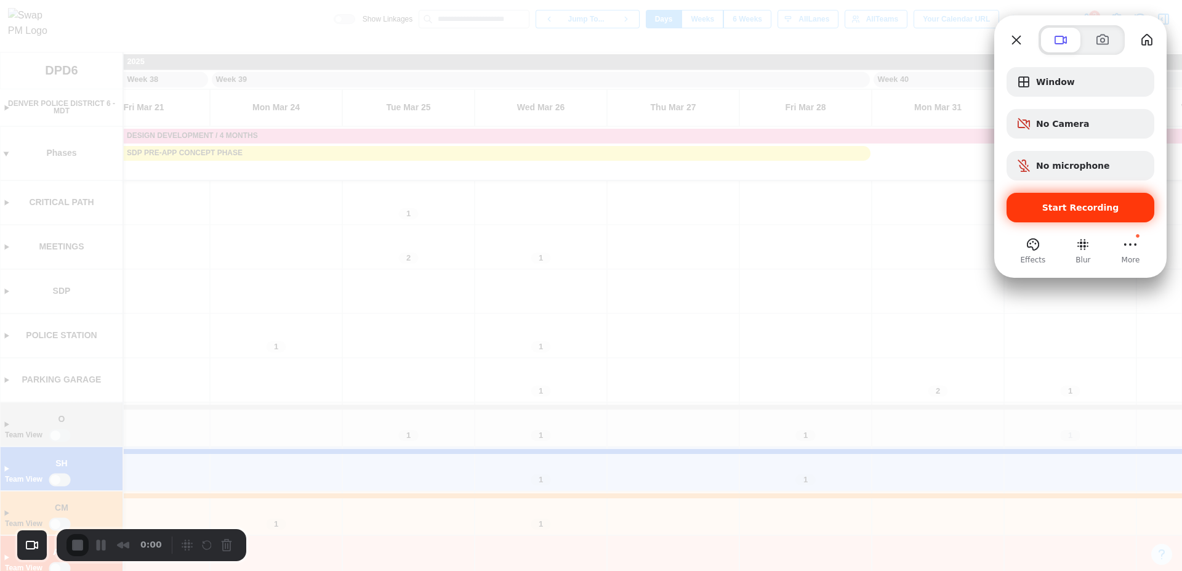
click at [1070, 205] on span "Start Recording" at bounding box center [1081, 208] width 77 height 10
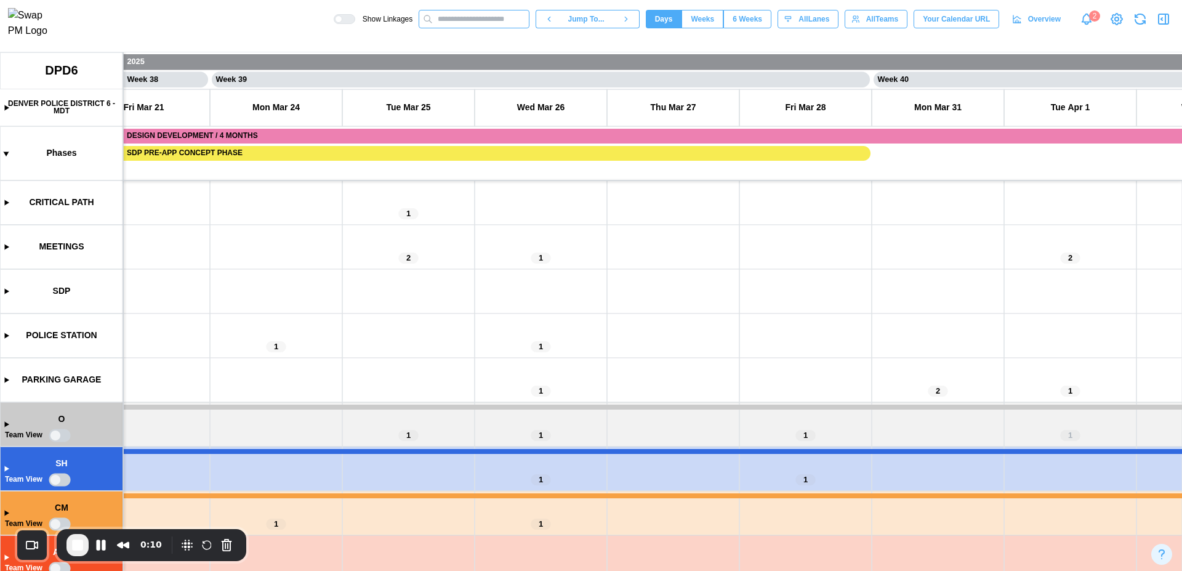
click at [463, 21] on input "text" at bounding box center [474, 19] width 111 height 18
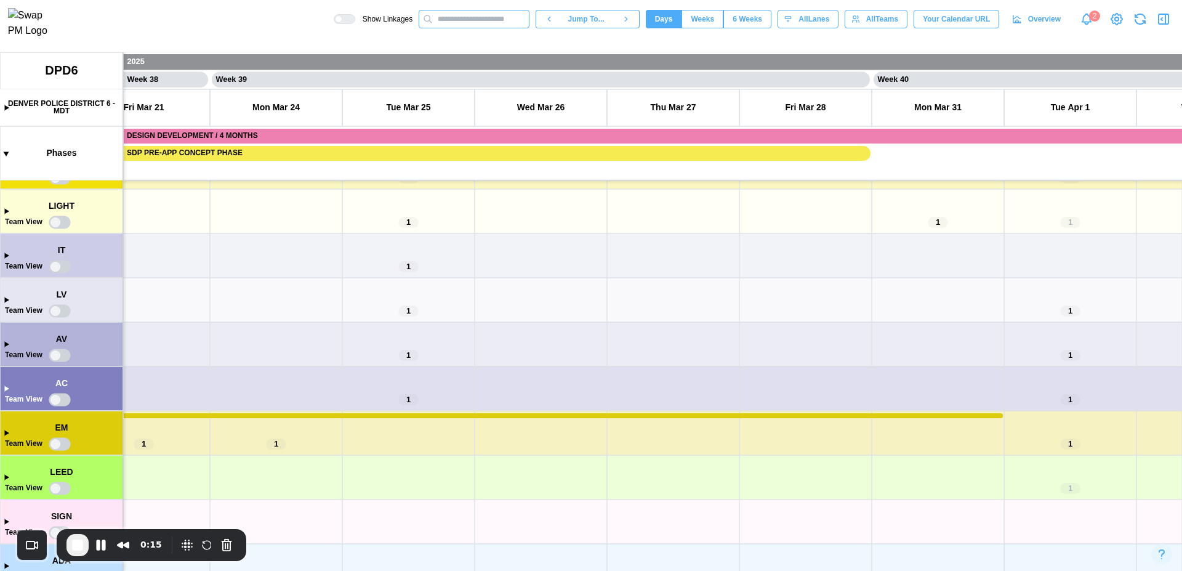
scroll to position [925, 0]
click at [4, 342] on canvas at bounding box center [591, 311] width 1182 height 519
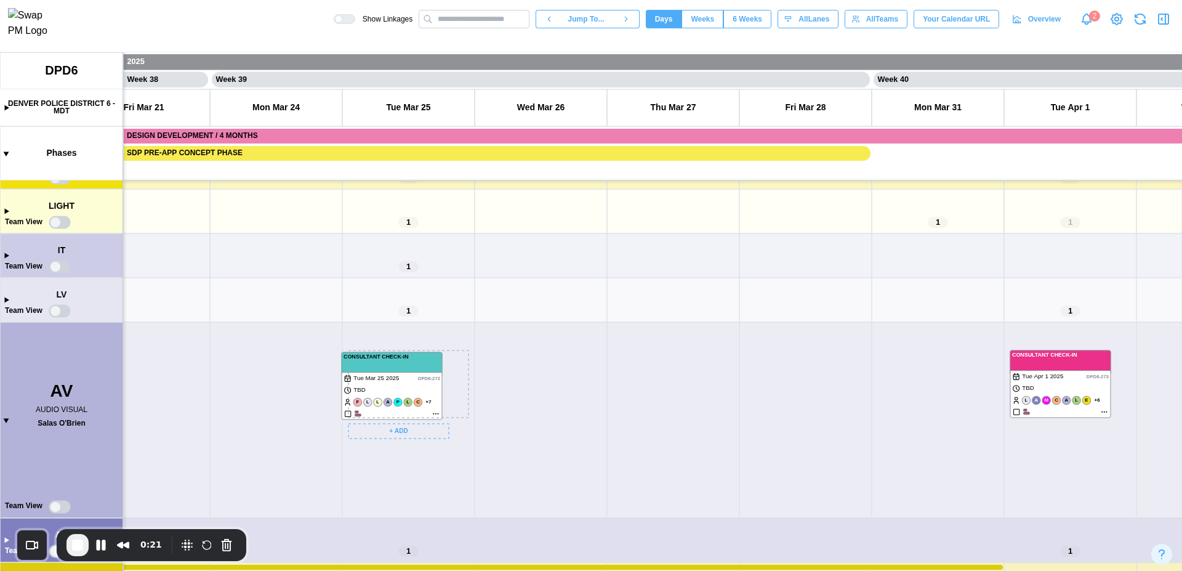
click at [418, 355] on canvas at bounding box center [591, 311] width 1182 height 519
click at [442, 411] on canvas at bounding box center [591, 311] width 1182 height 519
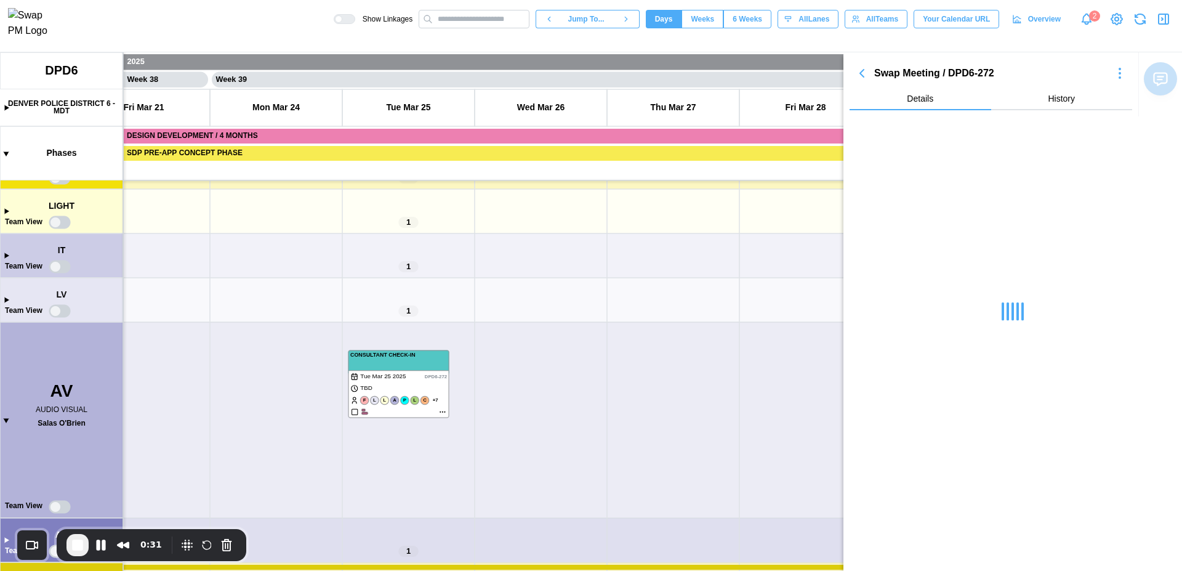
scroll to position [284, 0]
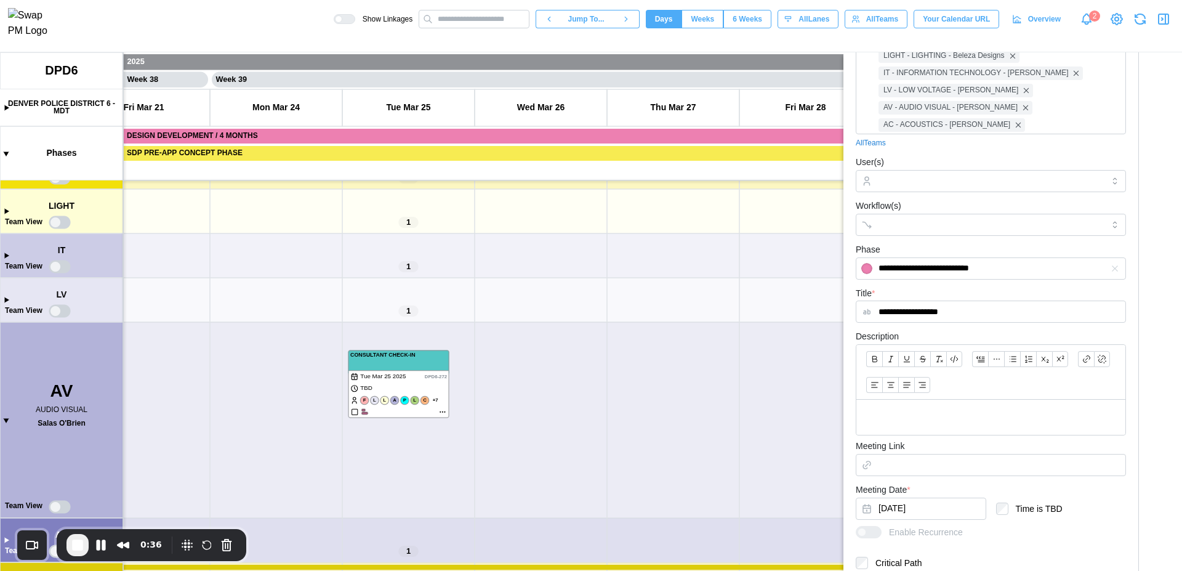
click at [1161, 22] on icon "button" at bounding box center [1164, 19] width 15 height 15
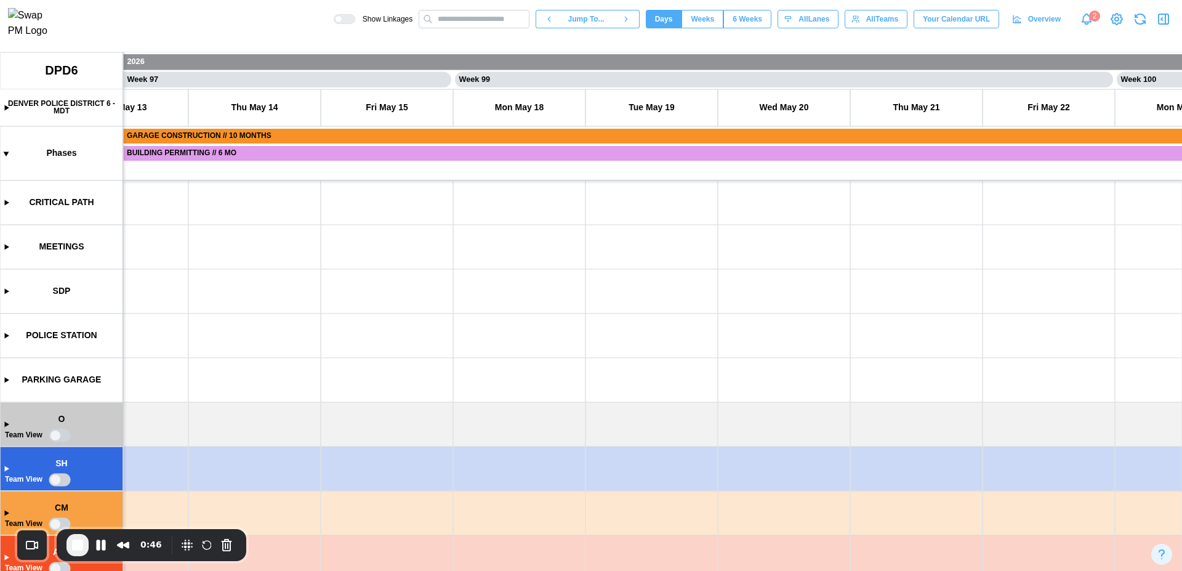
scroll to position [0, 67378]
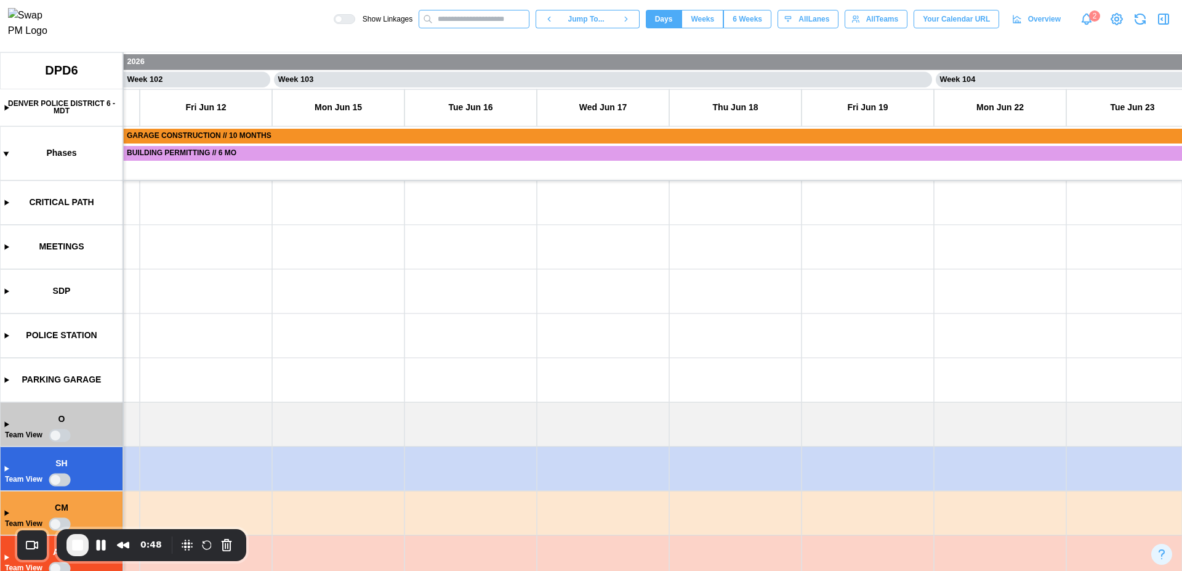
click at [485, 25] on input "text" at bounding box center [474, 19] width 111 height 18
paste input "**********"
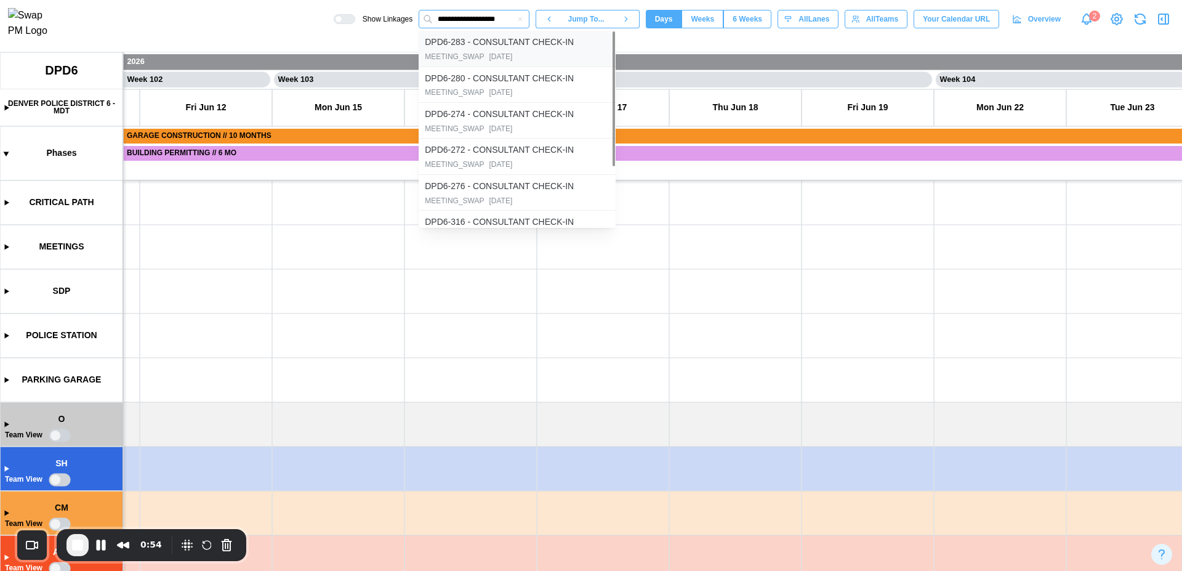
type input "**********"
click at [502, 59] on div "[DATE]" at bounding box center [500, 57] width 23 height 12
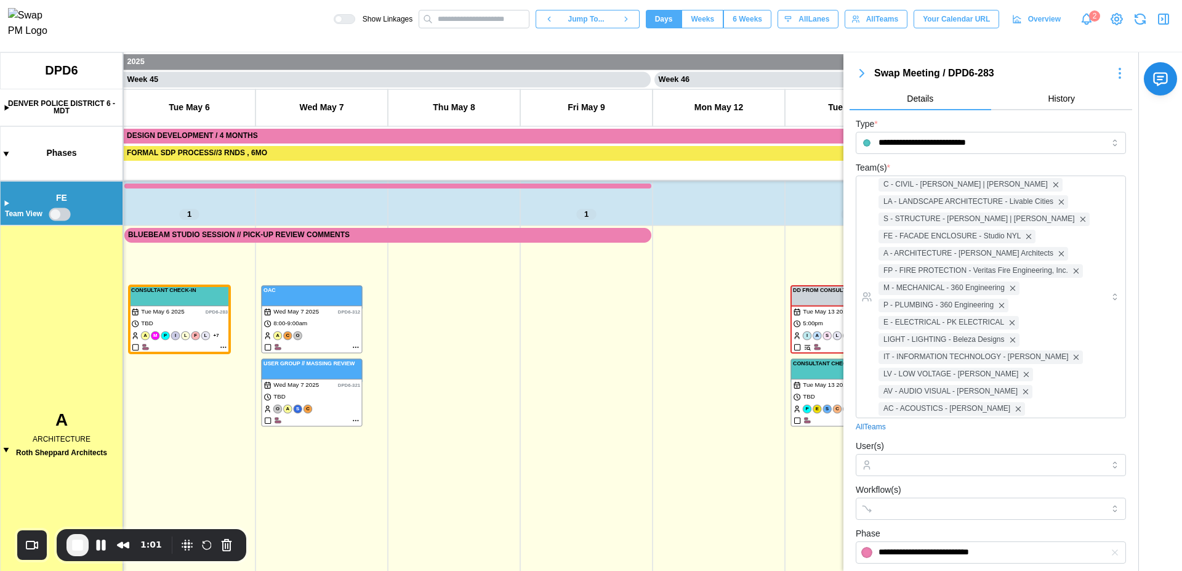
scroll to position [284, 0]
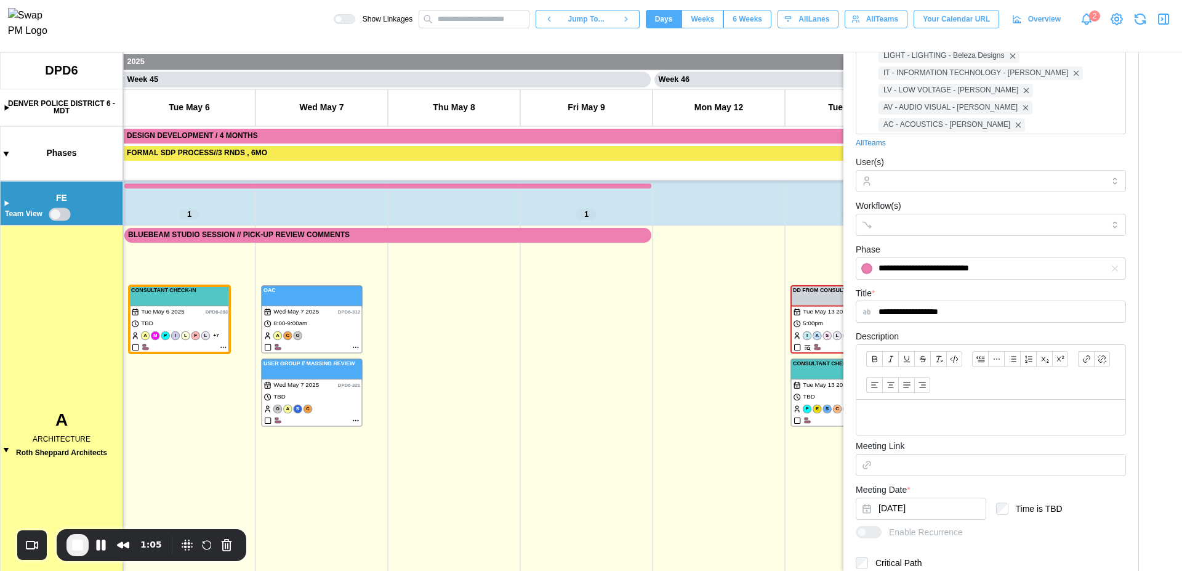
click at [1167, 24] on icon "button" at bounding box center [1164, 19] width 15 height 15
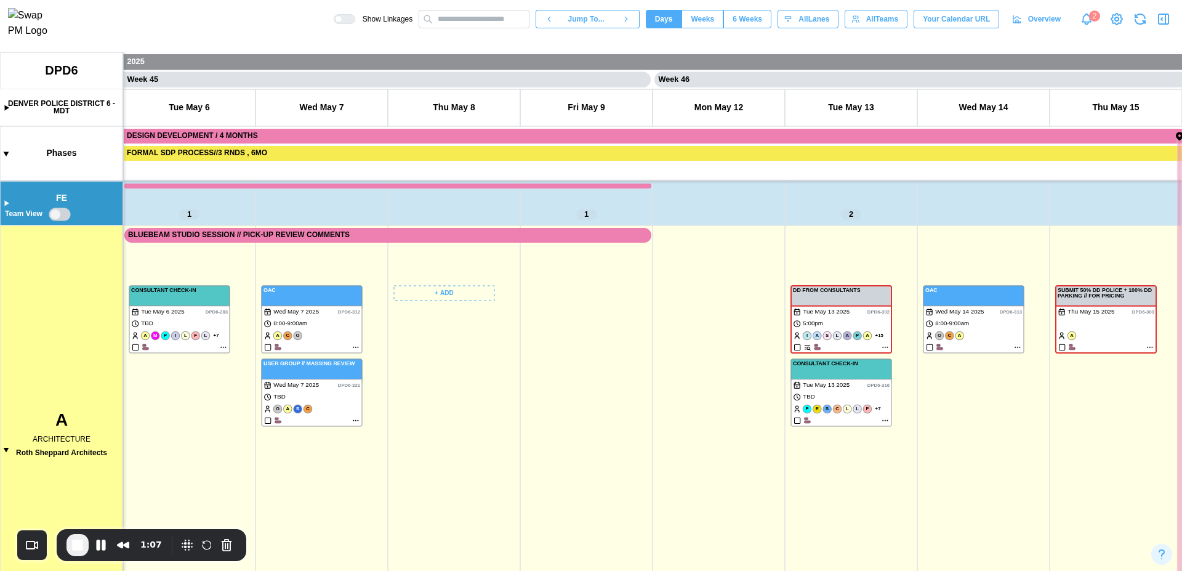
scroll to position [0, 28787]
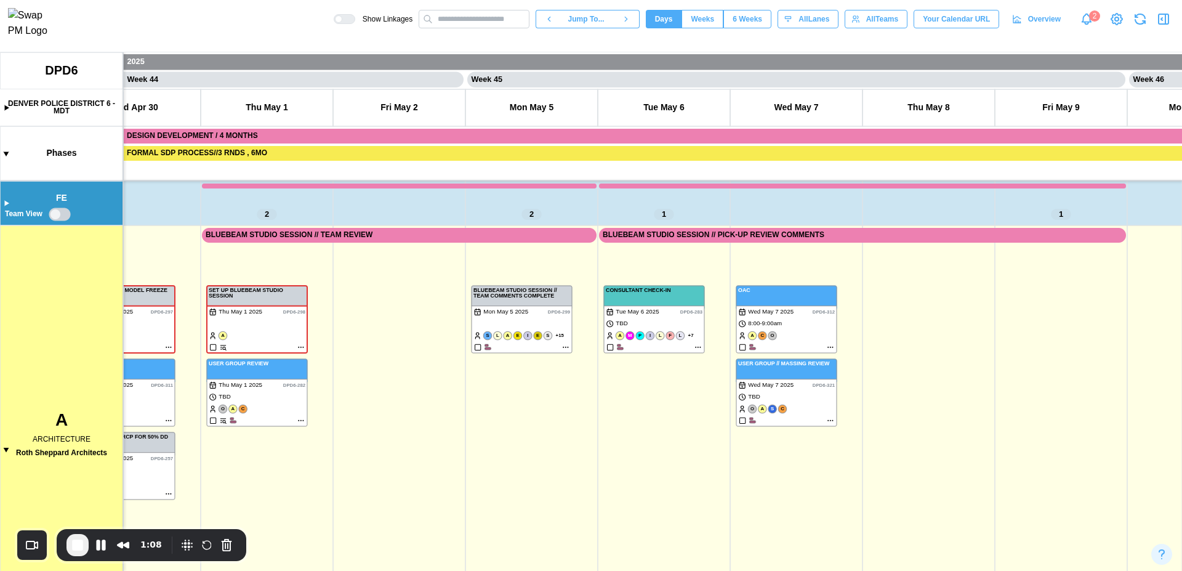
click at [7, 453] on canvas at bounding box center [591, 311] width 1182 height 519
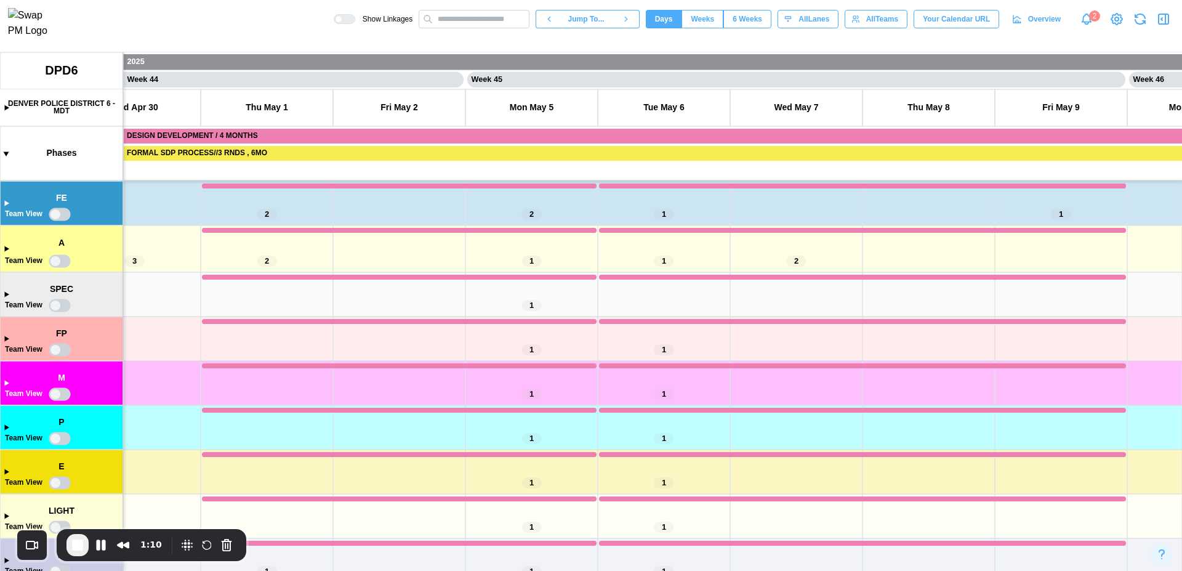
scroll to position [1357, 0]
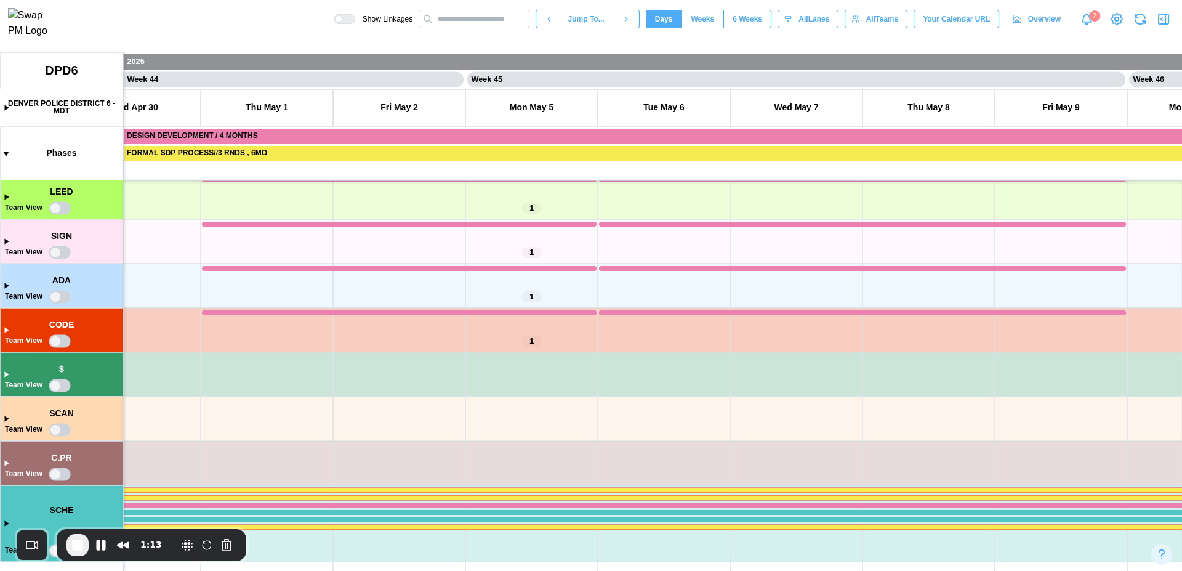
click at [6, 524] on canvas at bounding box center [591, 311] width 1182 height 519
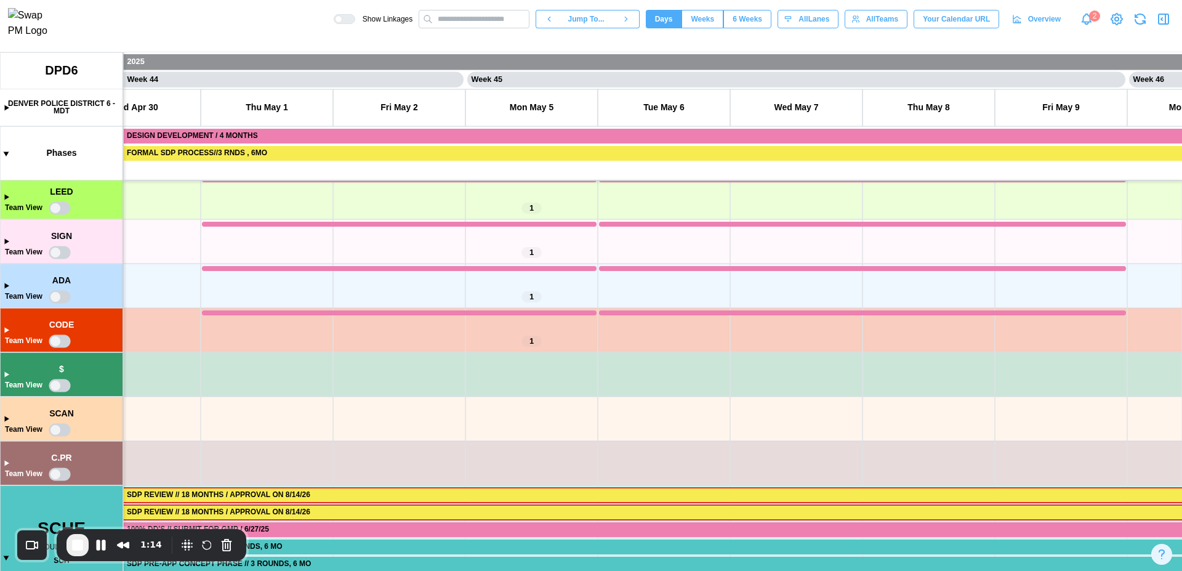
scroll to position [1424, 0]
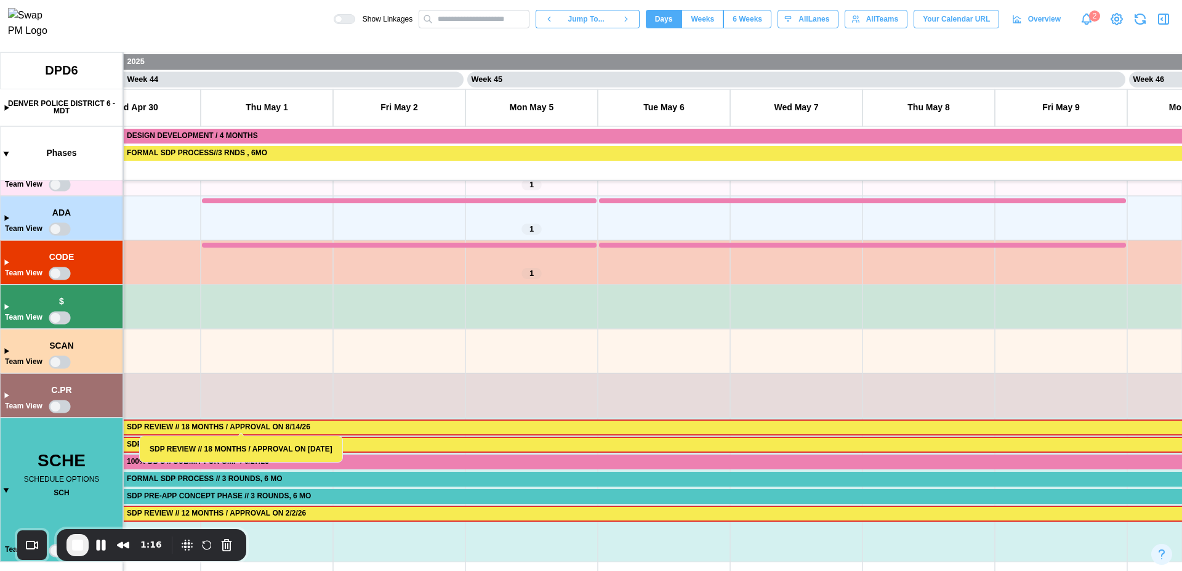
click at [7, 490] on canvas at bounding box center [591, 311] width 1182 height 519
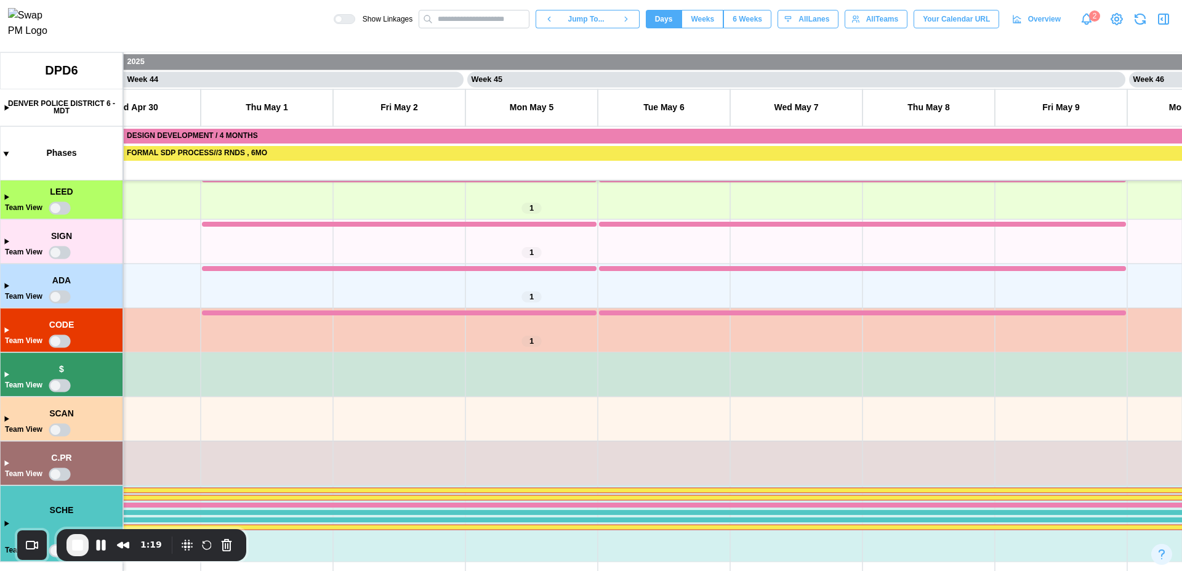
click at [6, 330] on canvas at bounding box center [591, 311] width 1182 height 519
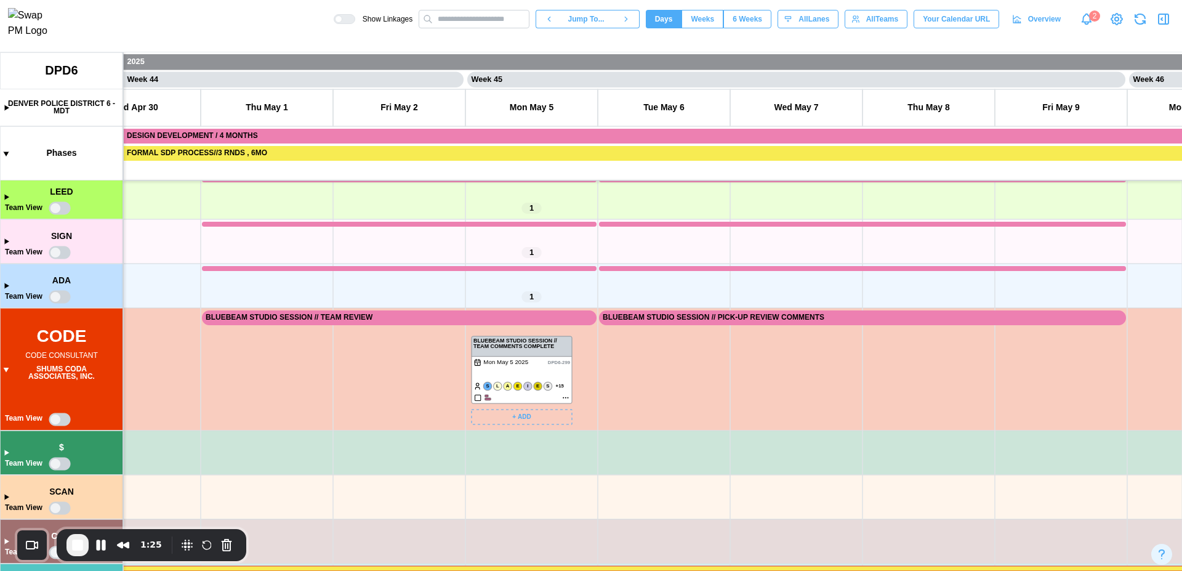
click at [568, 398] on canvas at bounding box center [591, 311] width 1182 height 519
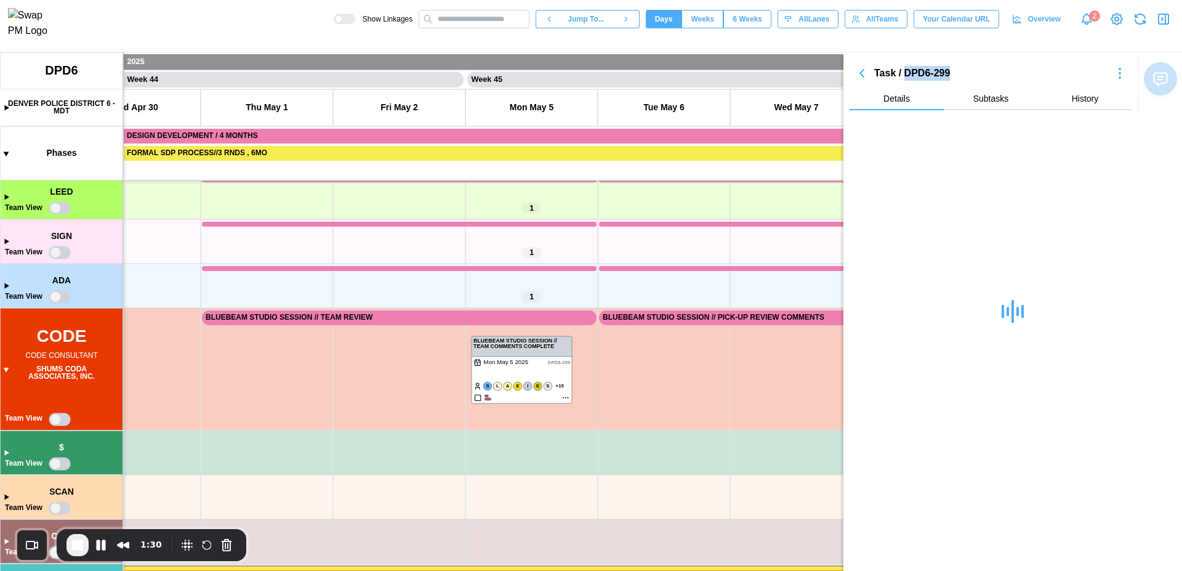
drag, startPoint x: 963, startPoint y: 74, endPoint x: 903, endPoint y: 76, distance: 59.2
click at [903, 76] on div "Task / DPD6-299" at bounding box center [990, 73] width 233 height 15
copy div "DPD6-299"
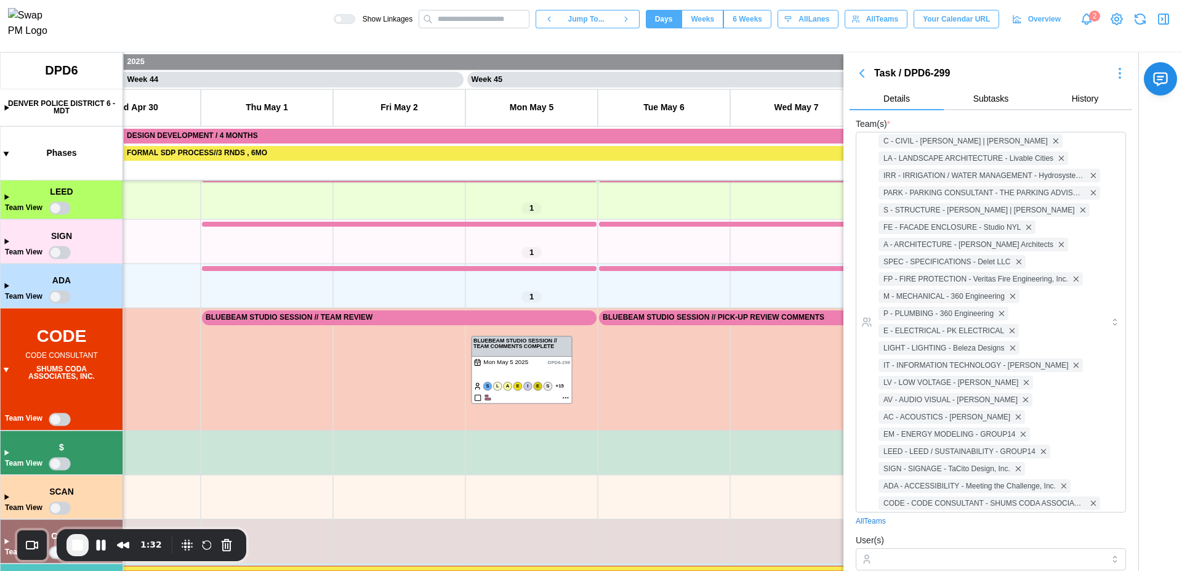
scroll to position [0, 0]
drag, startPoint x: 972, startPoint y: 67, endPoint x: 902, endPoint y: 79, distance: 71.3
click at [902, 79] on div "Task / DPD6-299" at bounding box center [990, 73] width 233 height 15
copy div "DPD6-299"
click at [1169, 20] on icon "button" at bounding box center [1164, 19] width 10 height 10
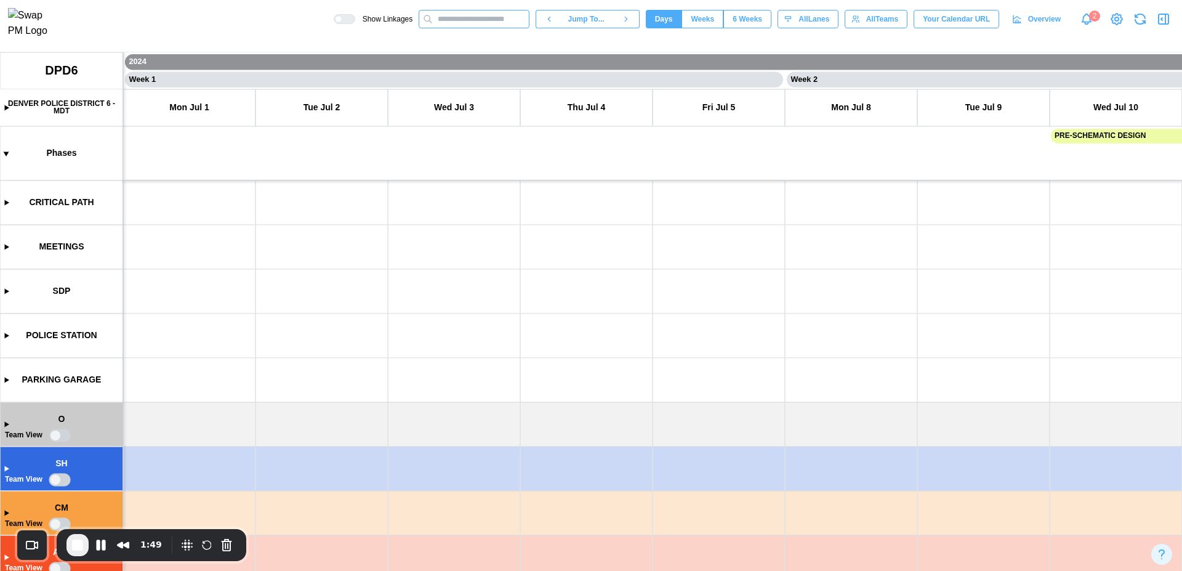
click at [475, 27] on input "text" at bounding box center [474, 19] width 111 height 18
paste input "********"
click at [104, 545] on button "Pause Recording" at bounding box center [101, 545] width 20 height 20
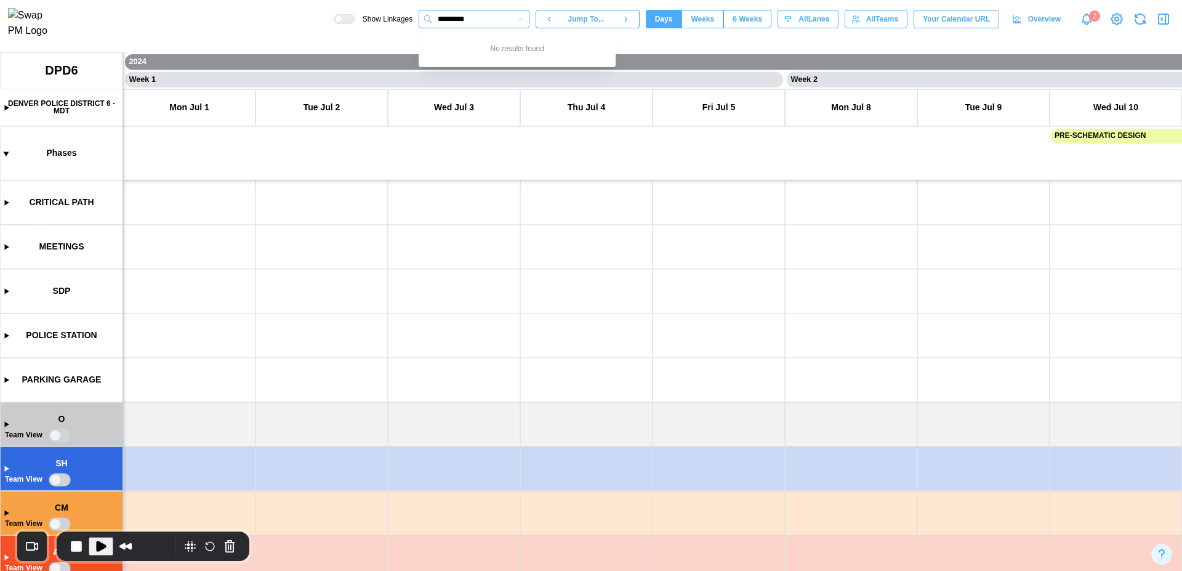
click at [480, 23] on input "********" at bounding box center [474, 19] width 111 height 18
type input "***"
click at [102, 548] on span "Play Recording" at bounding box center [101, 546] width 15 height 15
click at [464, 20] on input "***" at bounding box center [474, 19] width 111 height 18
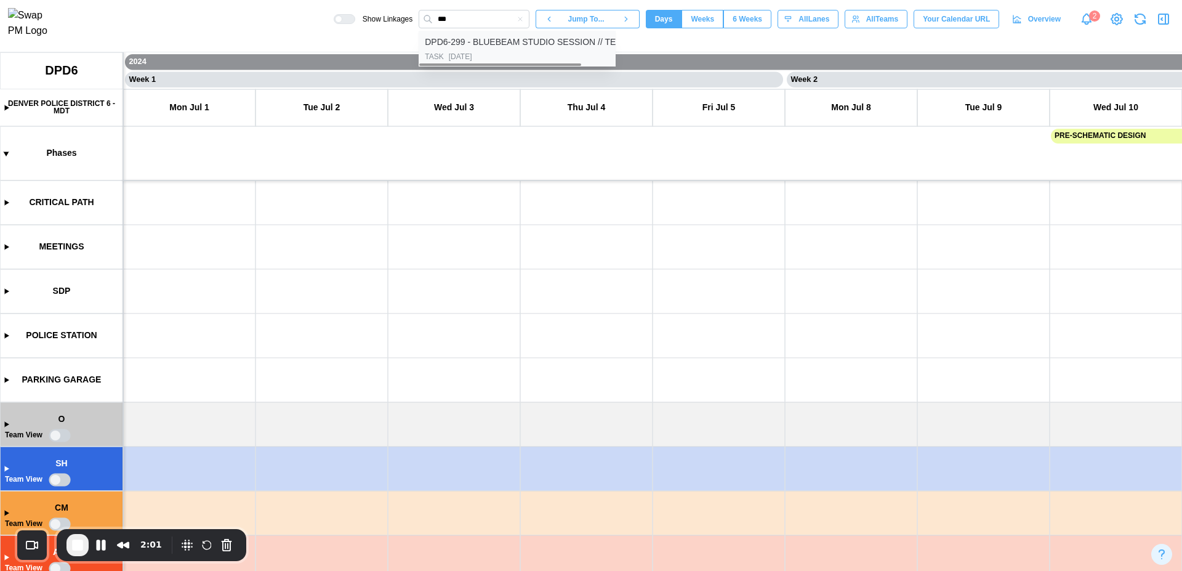
click at [520, 49] on div "DPD6-299 - BLUEBEAM STUDIO SESSION // TEAM CO..." at bounding box center [538, 43] width 227 height 14
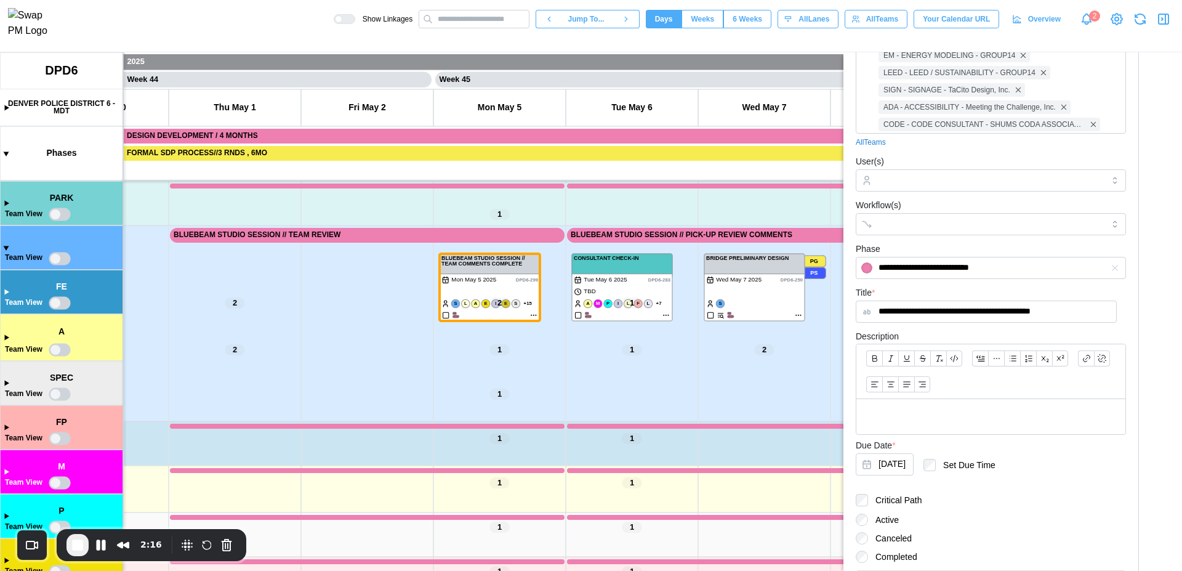
click at [7, 249] on canvas at bounding box center [591, 311] width 1182 height 519
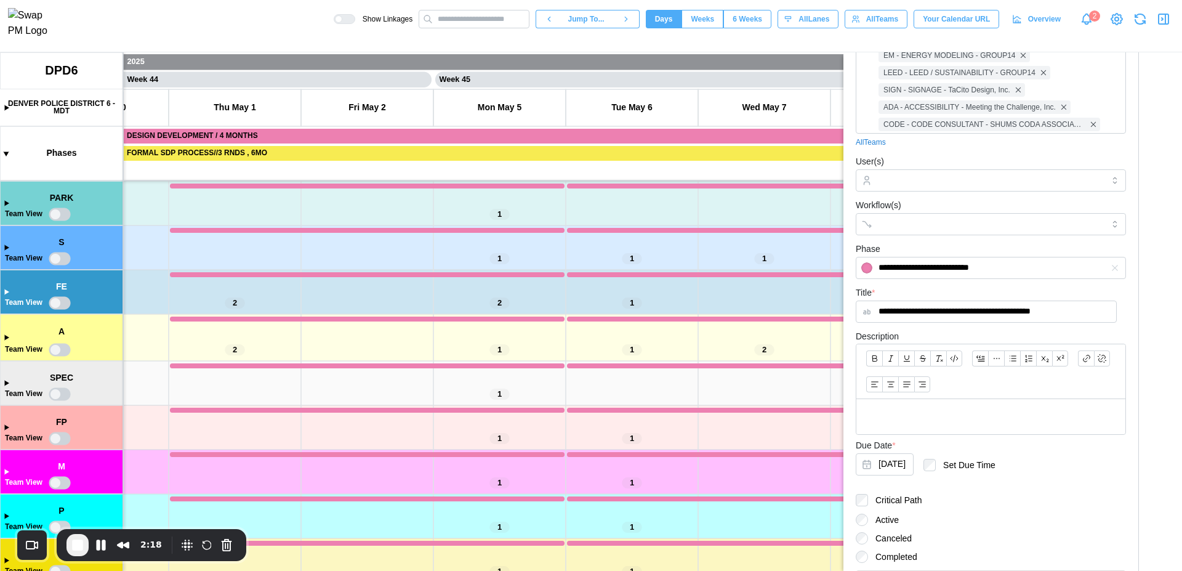
click at [7, 249] on canvas at bounding box center [591, 311] width 1182 height 519
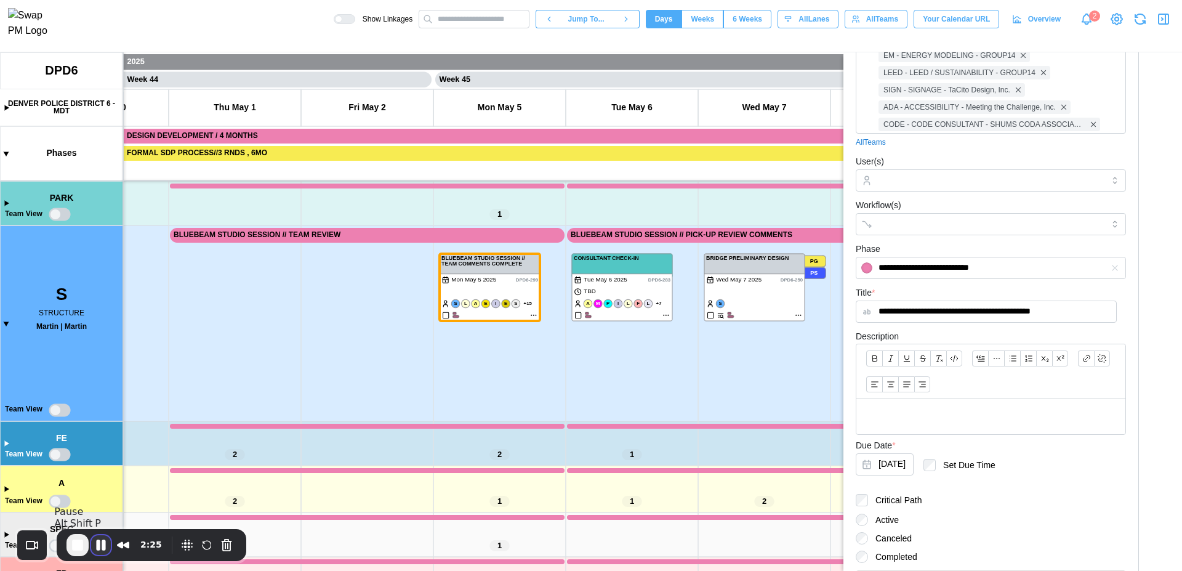
click at [100, 549] on button "Pause Recording" at bounding box center [101, 545] width 20 height 20
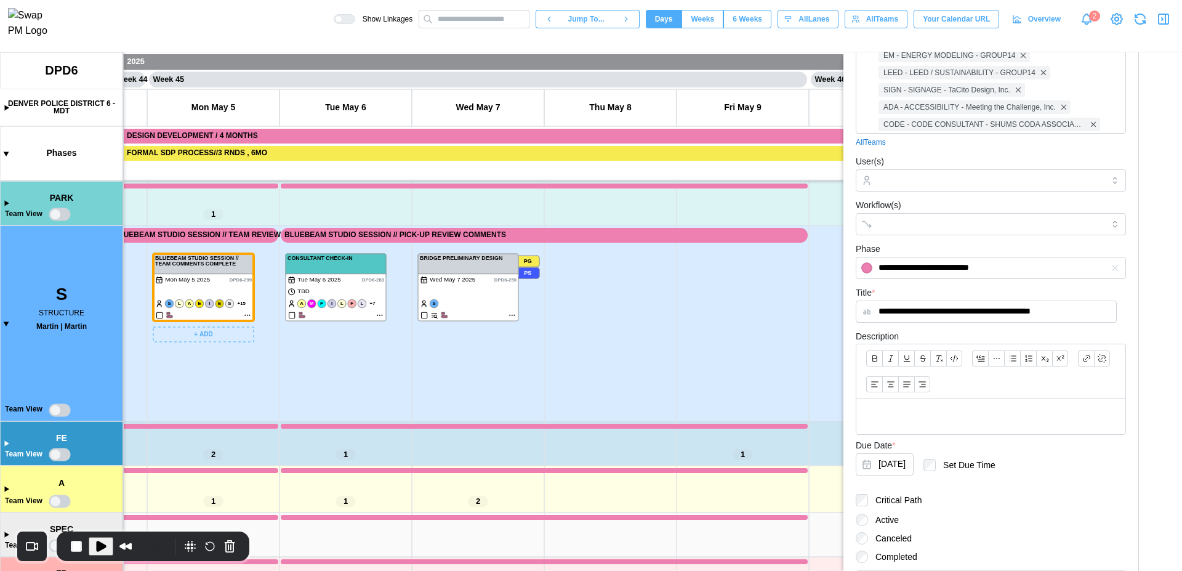
scroll to position [0, 29108]
click at [99, 544] on span "Play Recording" at bounding box center [101, 546] width 15 height 15
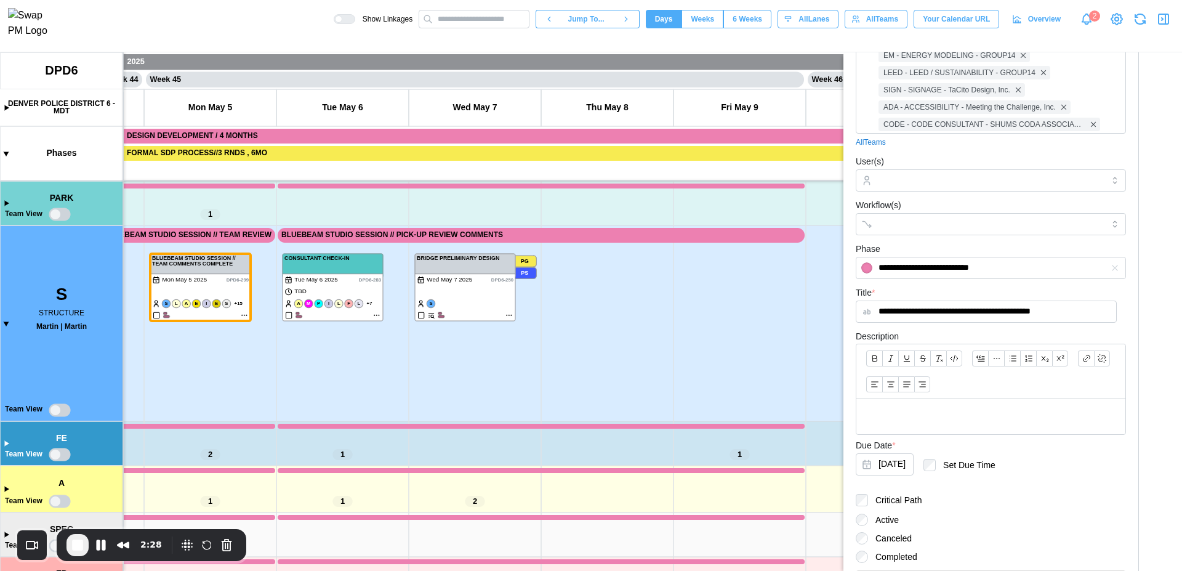
click at [1161, 20] on icon "button" at bounding box center [1164, 19] width 15 height 15
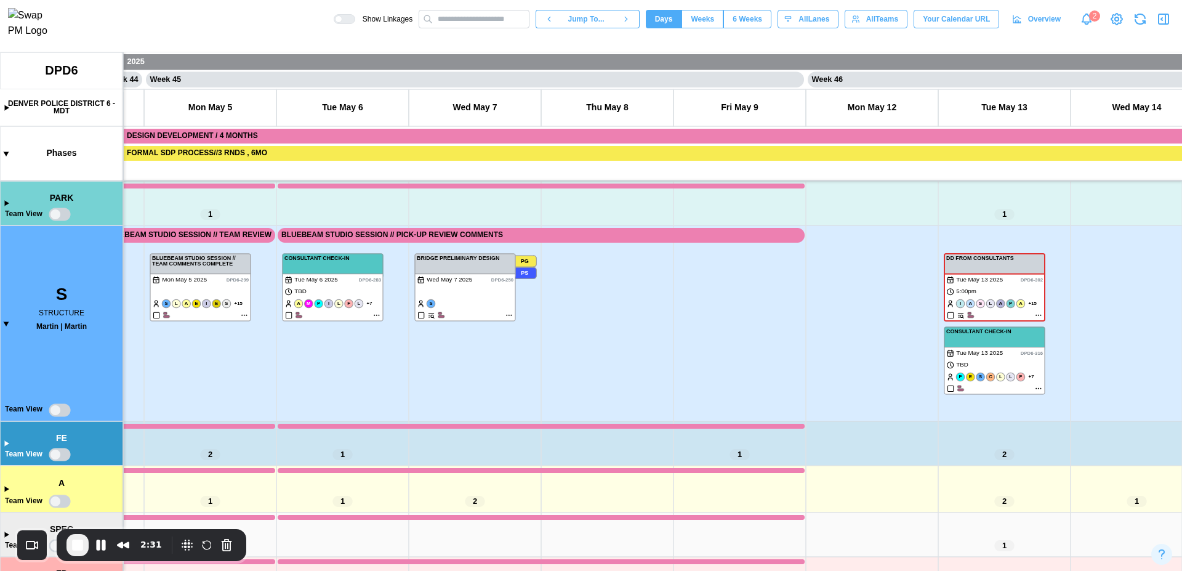
click at [5, 325] on canvas at bounding box center [591, 311] width 1182 height 519
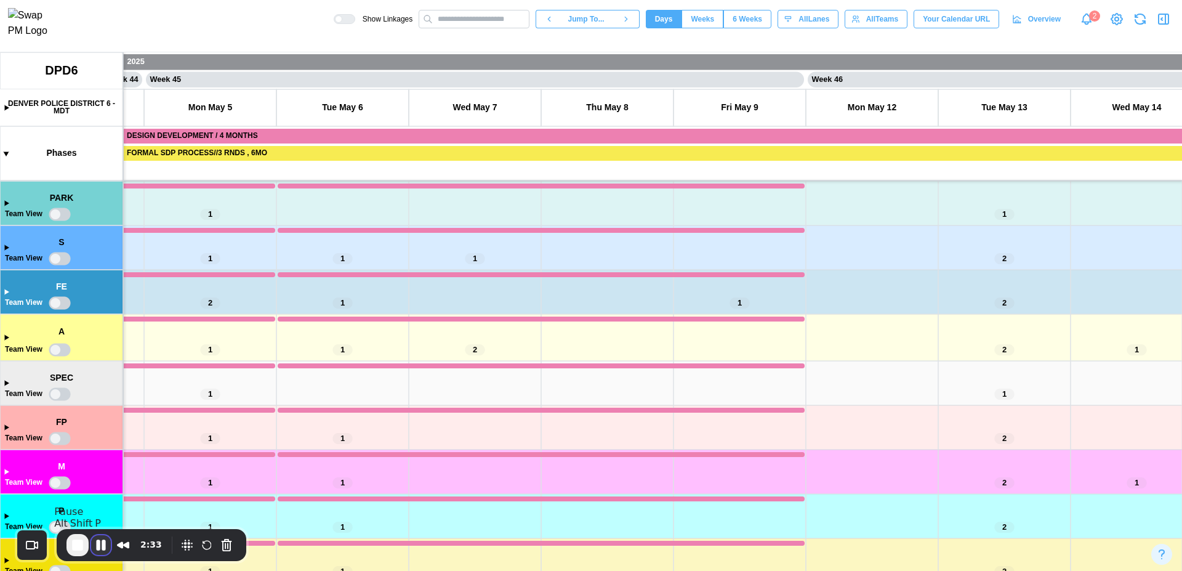
click at [102, 549] on button "Pause Recording" at bounding box center [101, 545] width 20 height 20
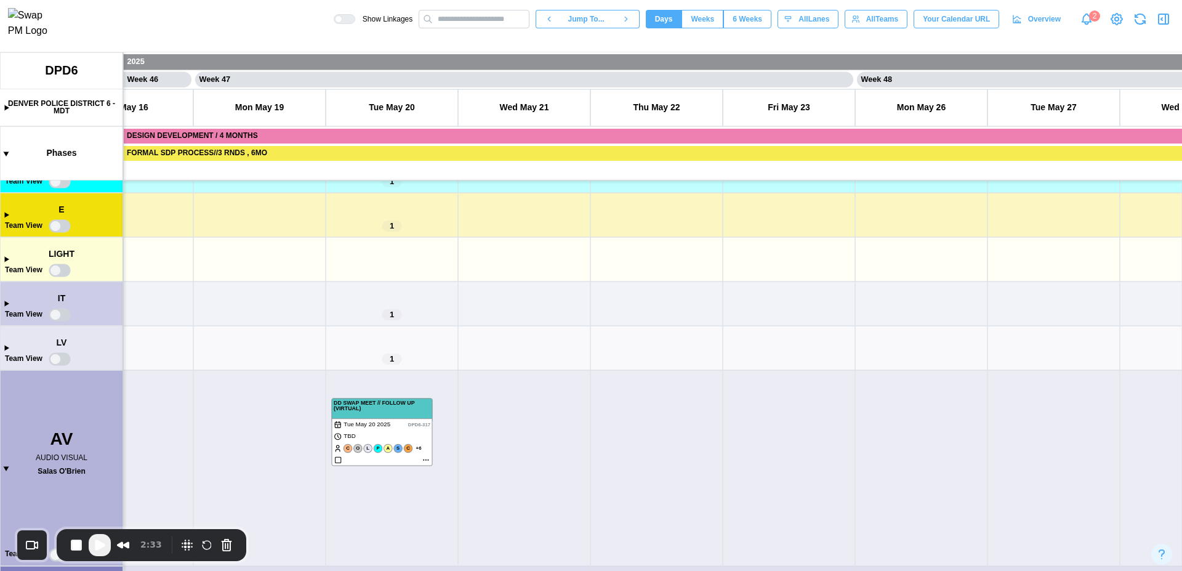
scroll to position [892, 0]
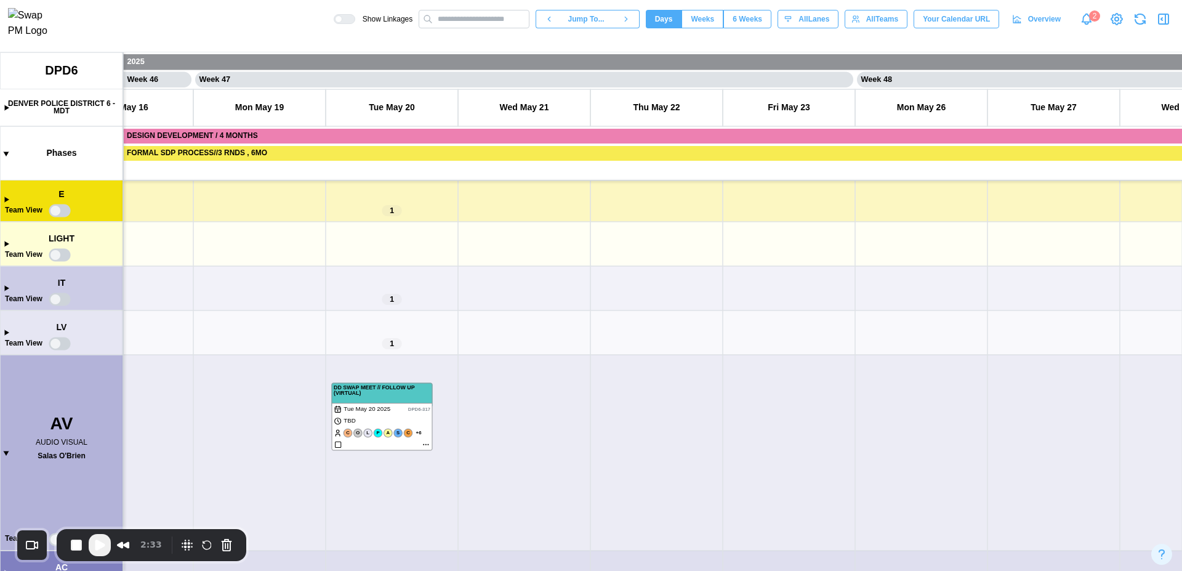
click at [7, 456] on canvas at bounding box center [591, 311] width 1182 height 519
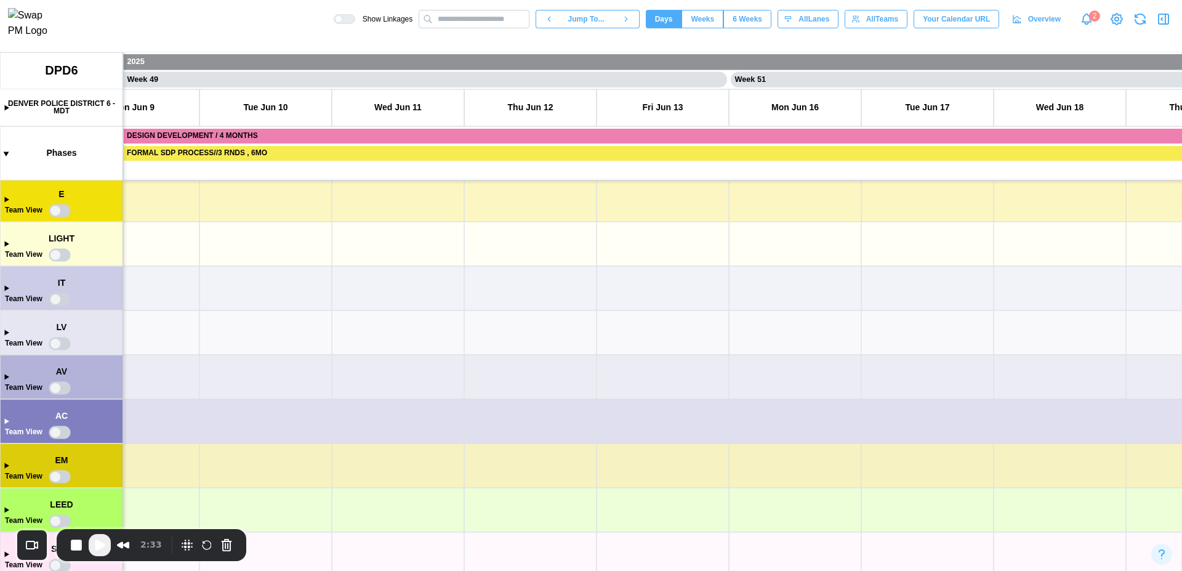
scroll to position [0, 34895]
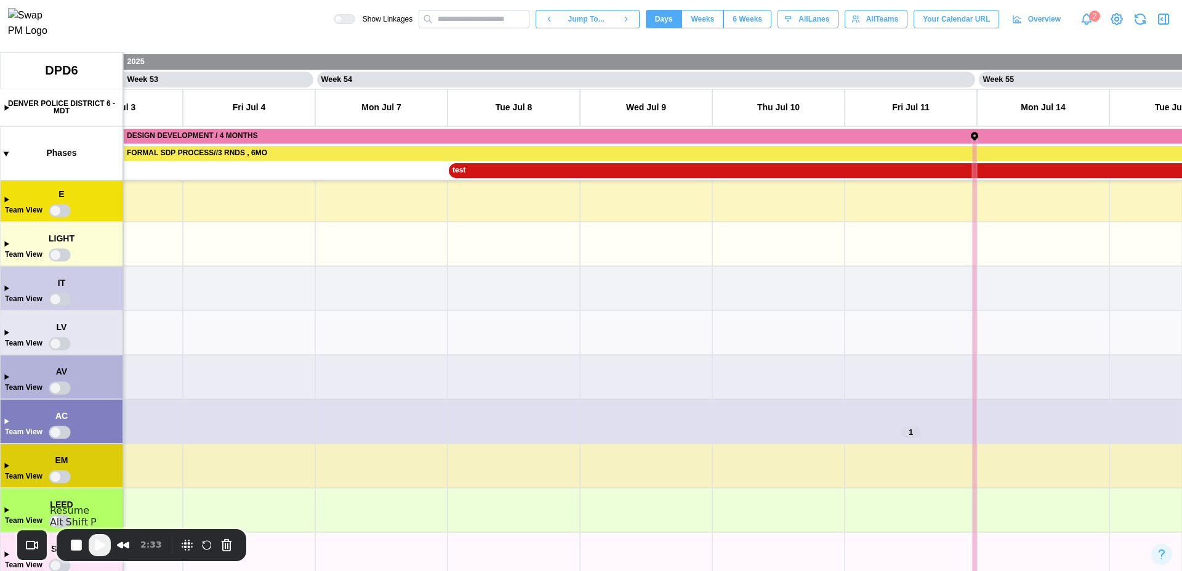
click at [101, 542] on span "Play Recording" at bounding box center [99, 545] width 15 height 15
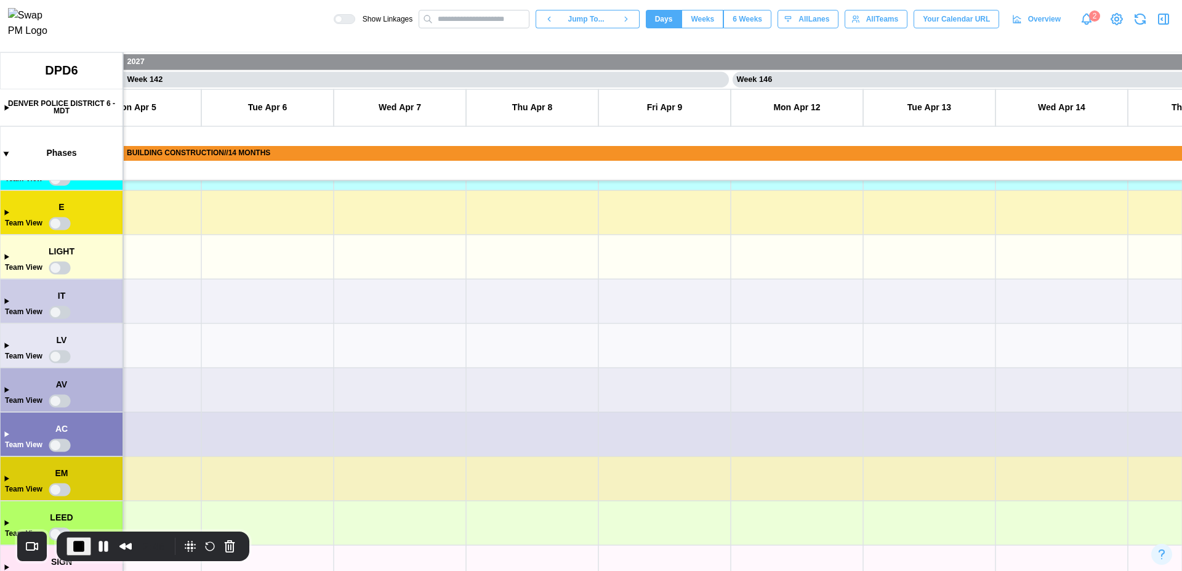
scroll to position [0, 100985]
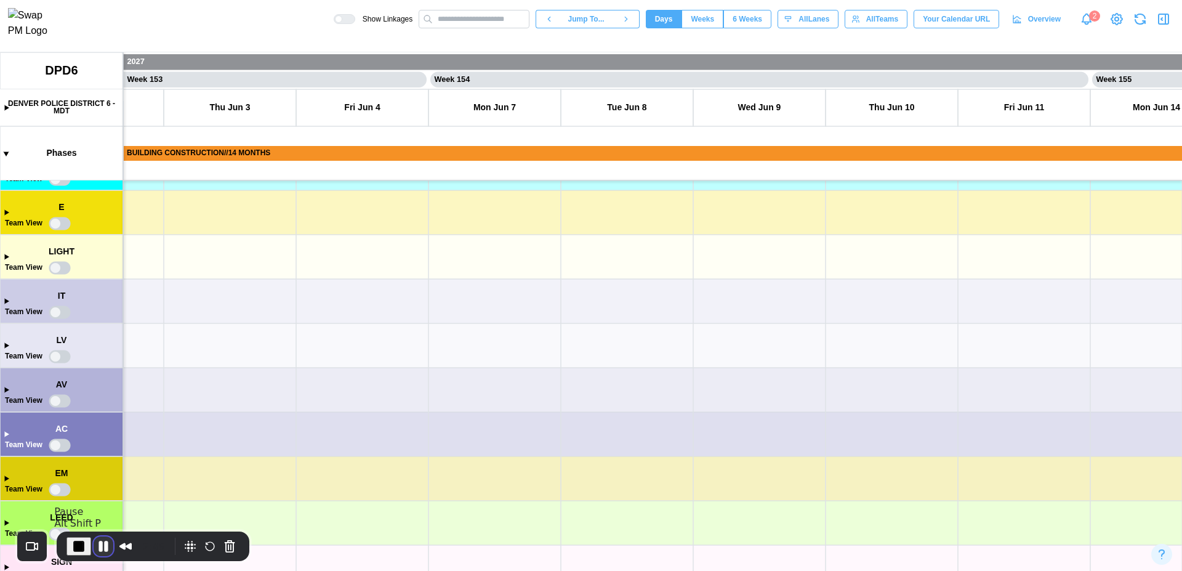
click at [104, 550] on button "Pause Recording" at bounding box center [104, 546] width 20 height 20
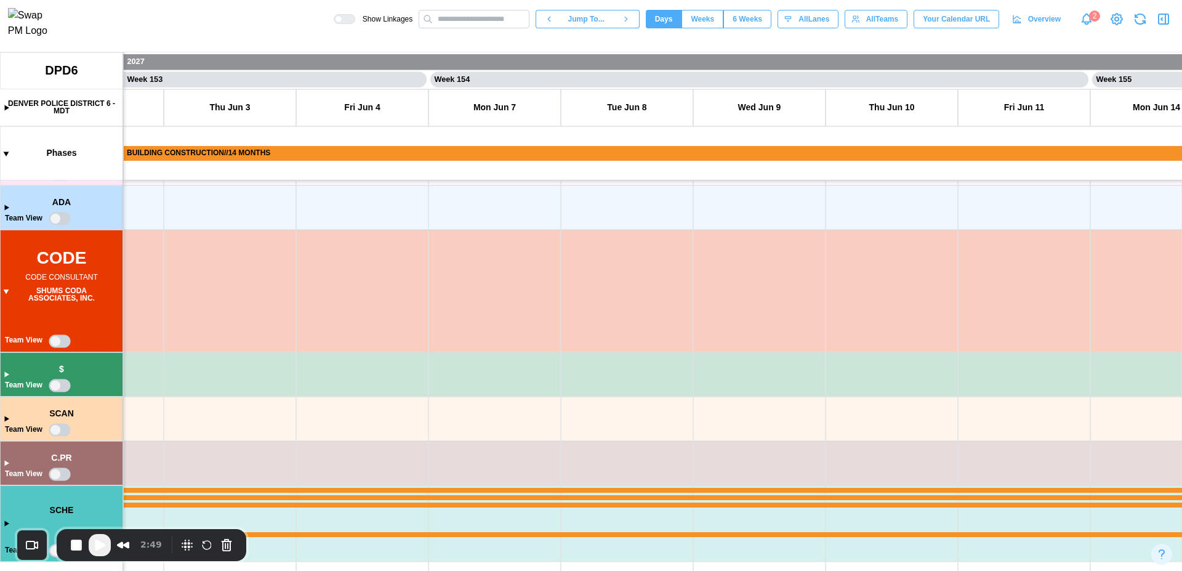
scroll to position [519, 0]
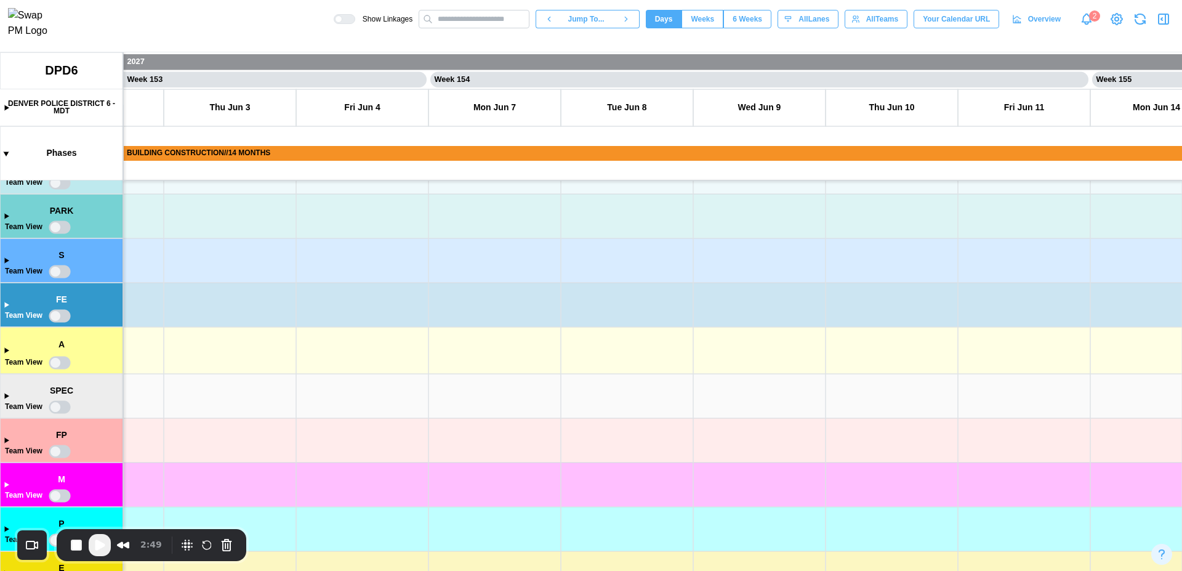
click at [6, 310] on canvas at bounding box center [591, 311] width 1182 height 519
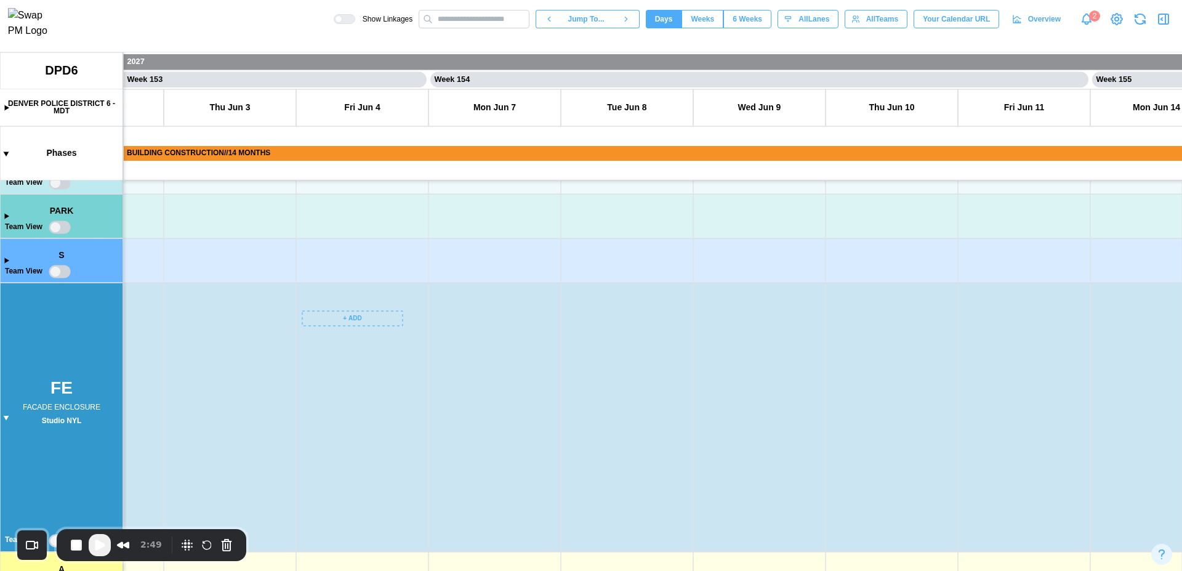
click at [379, 320] on canvas at bounding box center [591, 311] width 1182 height 519
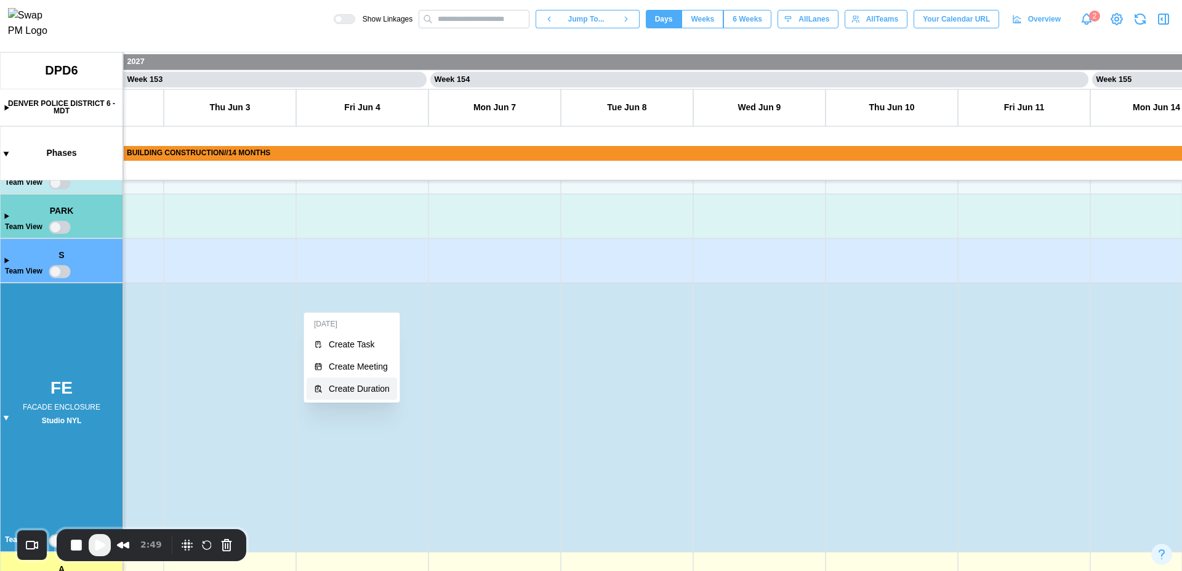
click at [371, 387] on div "Create Duration" at bounding box center [359, 389] width 61 height 10
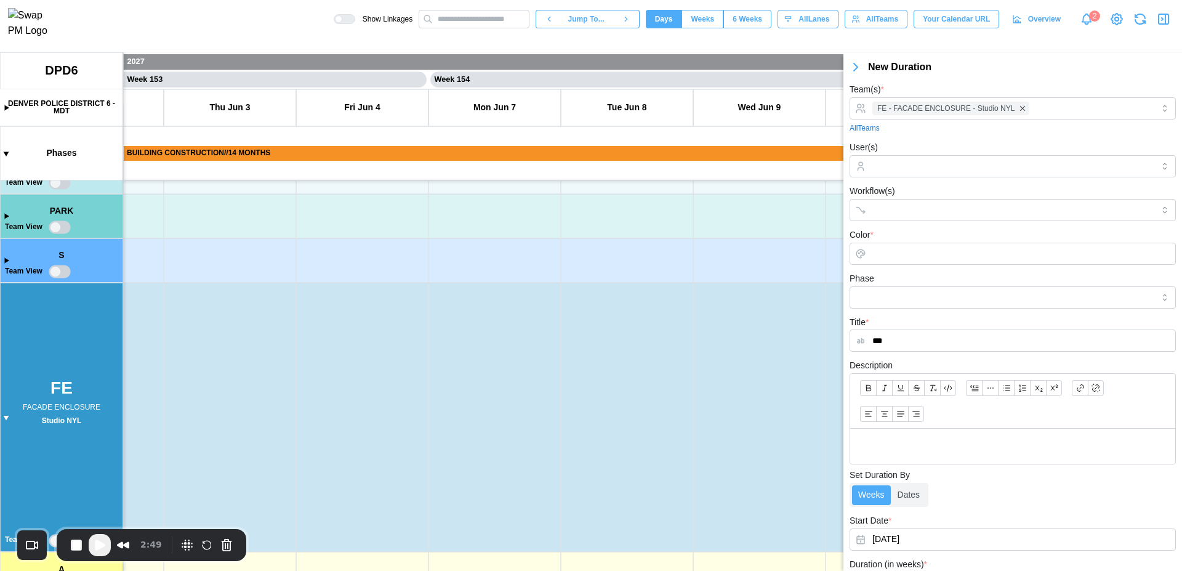
type input "***"
click at [950, 253] on input "Color *" at bounding box center [1013, 254] width 326 height 22
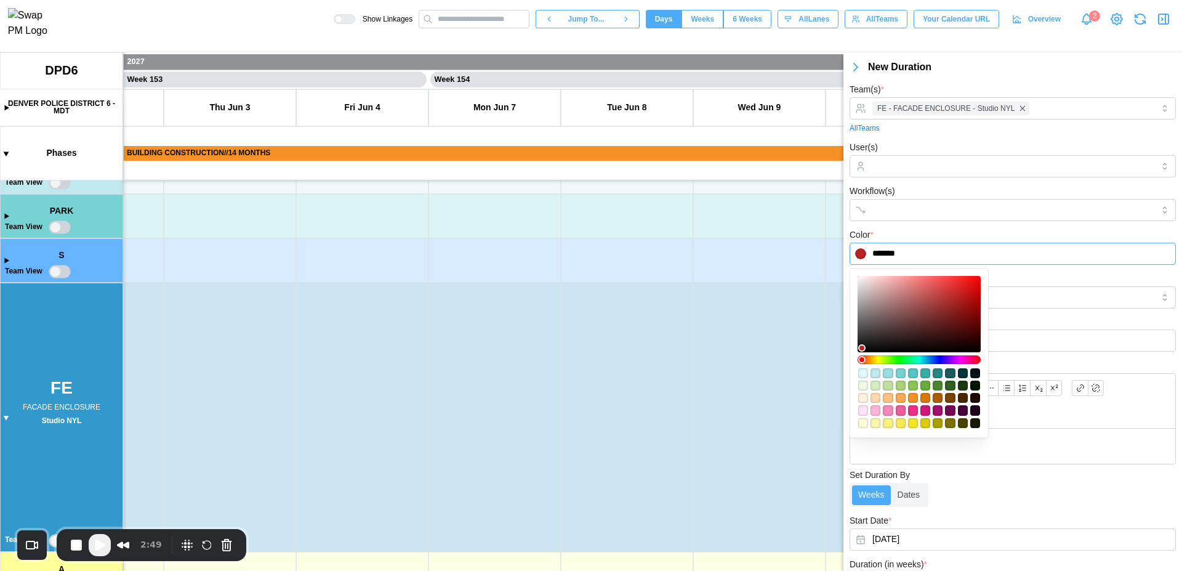
click at [955, 298] on div at bounding box center [919, 314] width 115 height 68
type input "*******"
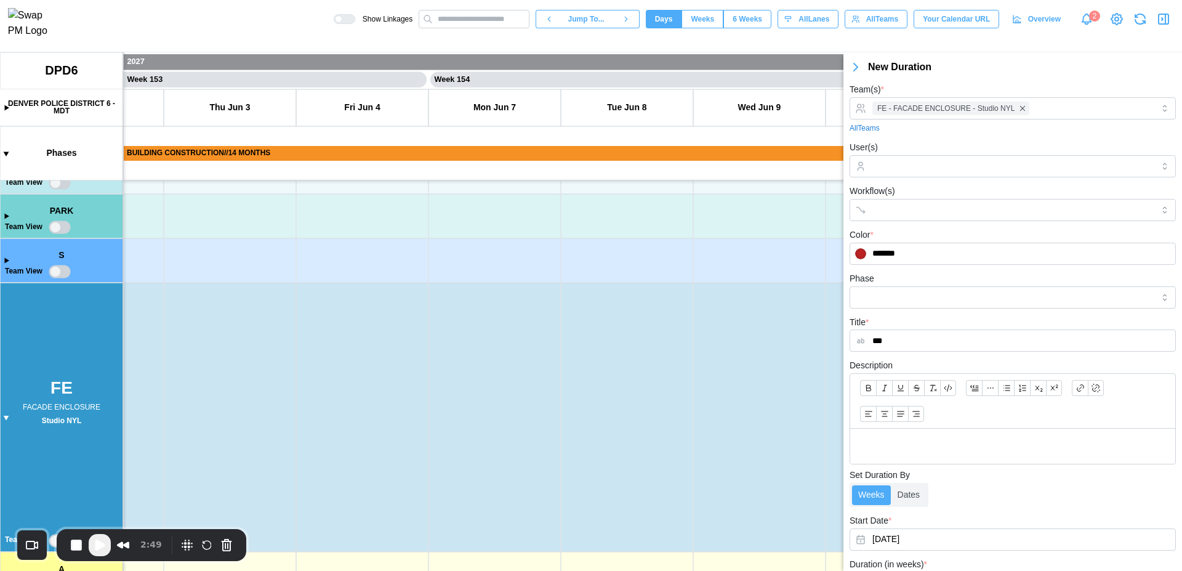
click at [1016, 519] on div "Start Date * [DATE]" at bounding box center [1013, 532] width 326 height 38
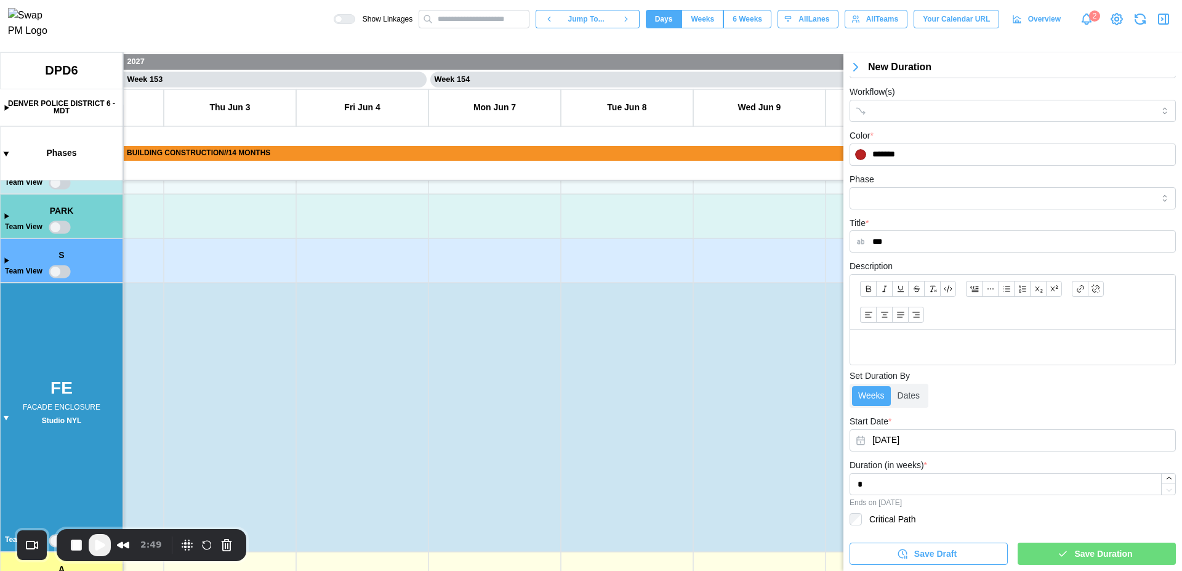
click at [1102, 560] on span "Save Duration" at bounding box center [1104, 553] width 58 height 21
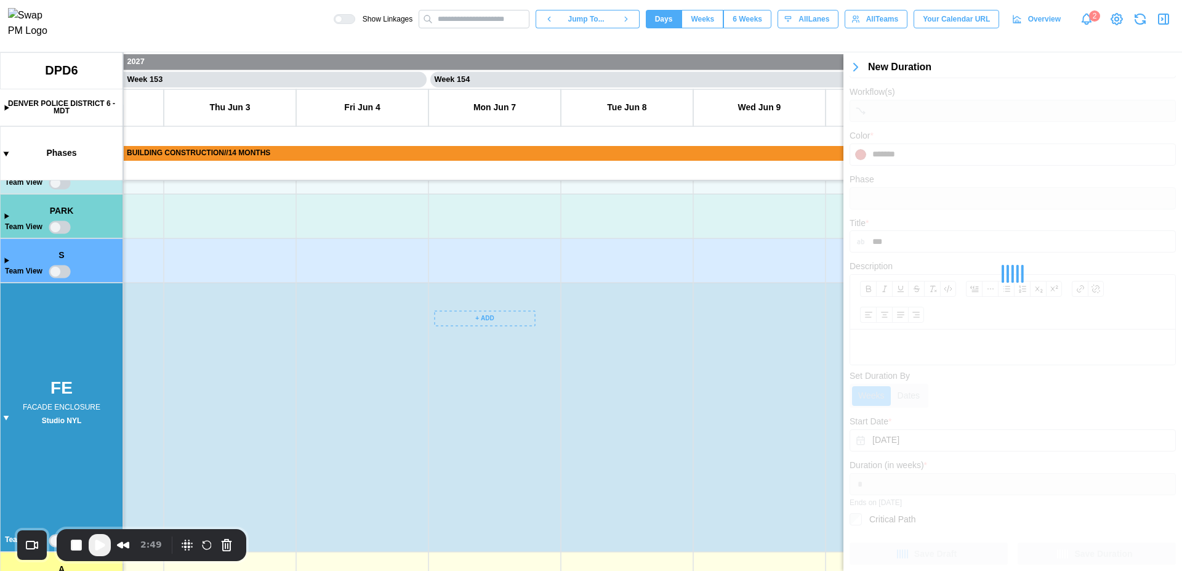
scroll to position [0, 0]
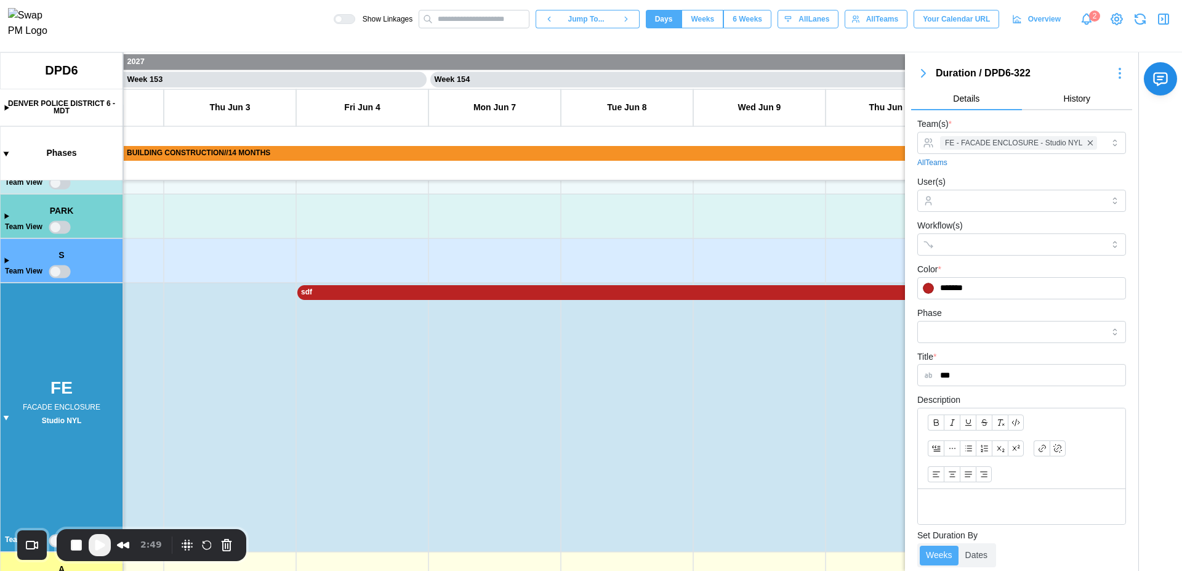
click at [1166, 22] on icon "button" at bounding box center [1166, 19] width 0 height 10
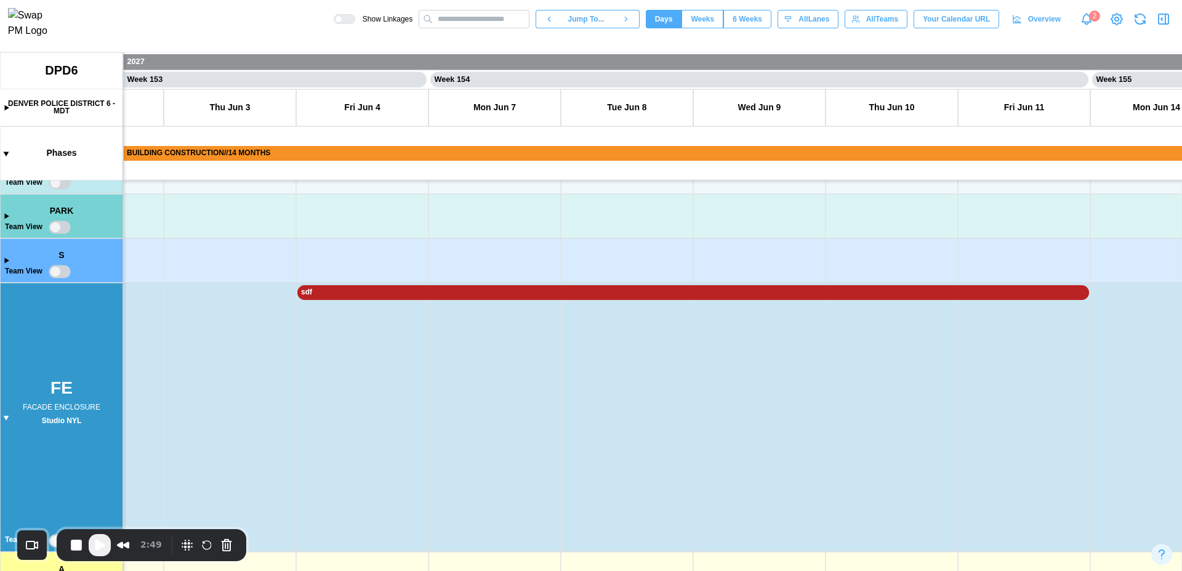
click at [684, 296] on canvas at bounding box center [591, 311] width 1182 height 519
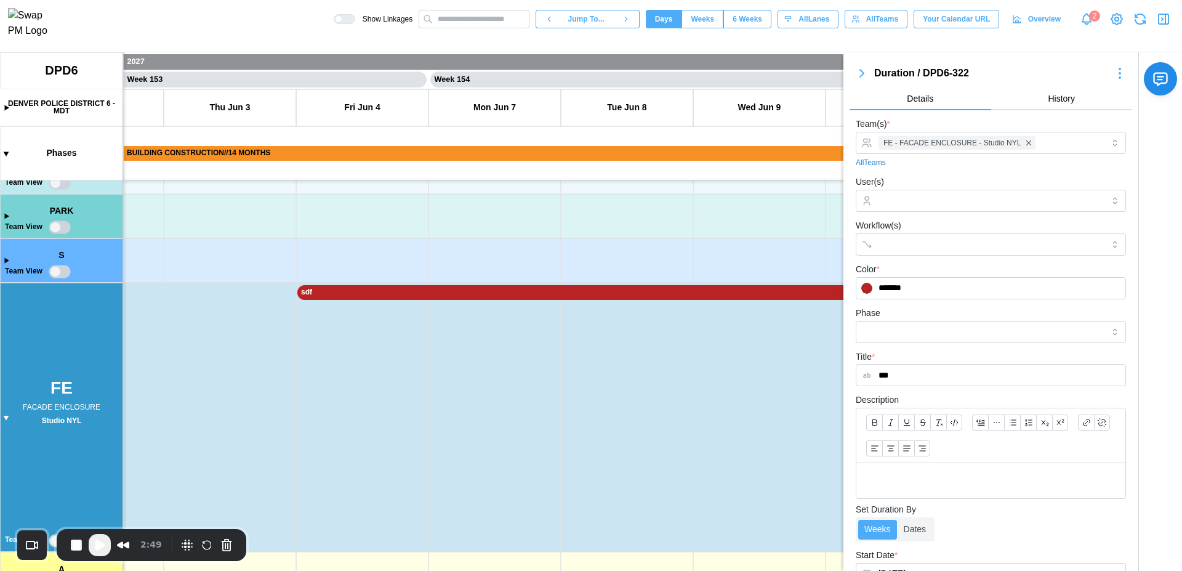
click at [1159, 24] on icon "button" at bounding box center [1164, 19] width 10 height 10
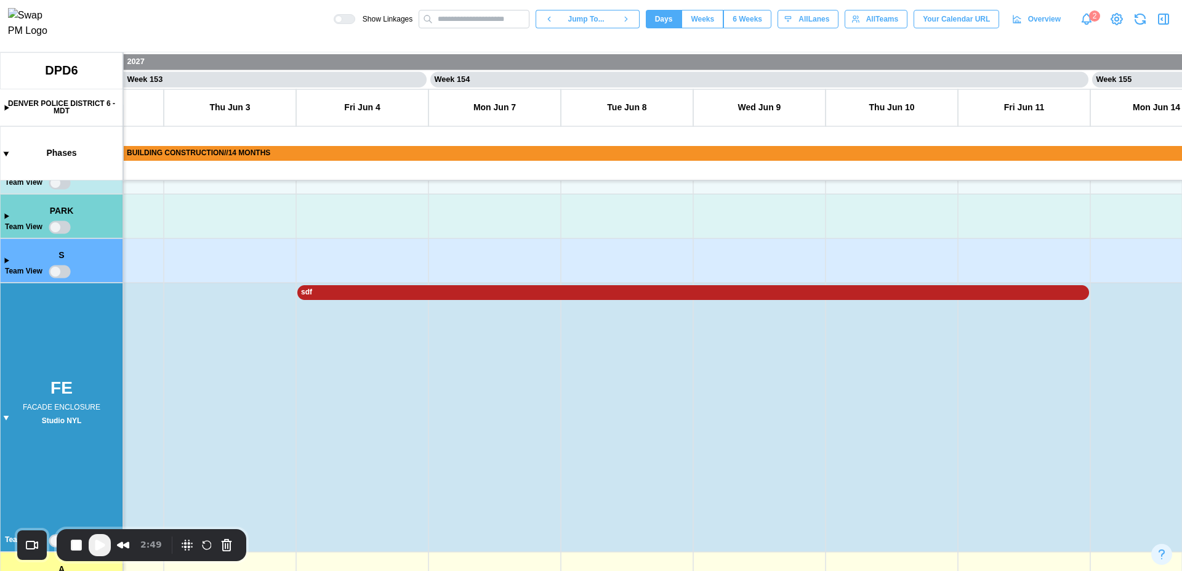
click at [748, 22] on span "6 Weeks" at bounding box center [748, 18] width 30 height 17
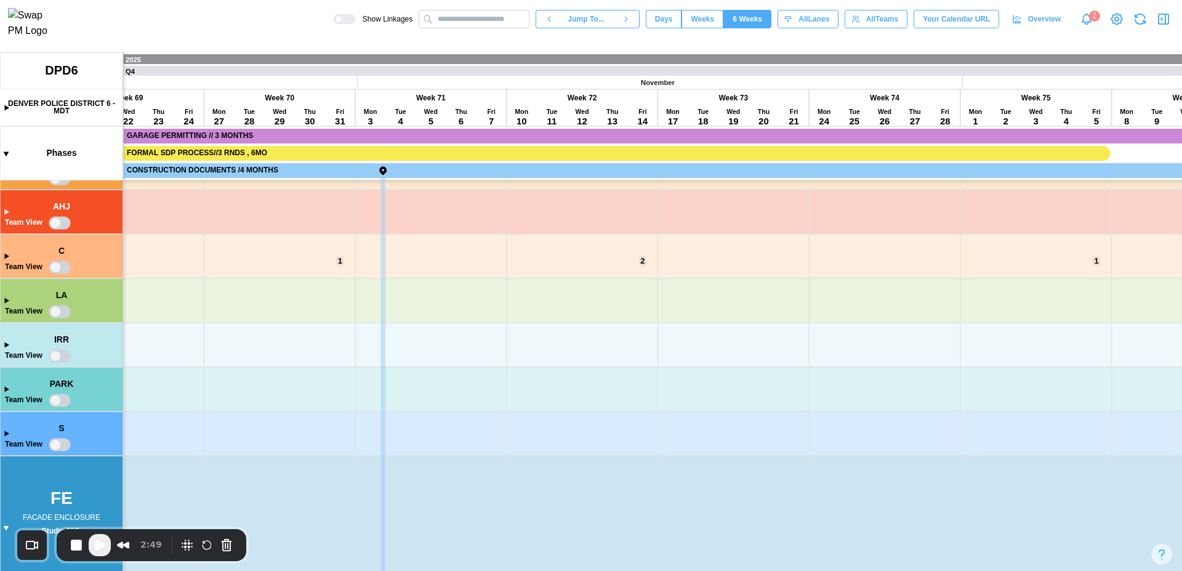
scroll to position [0, 10376]
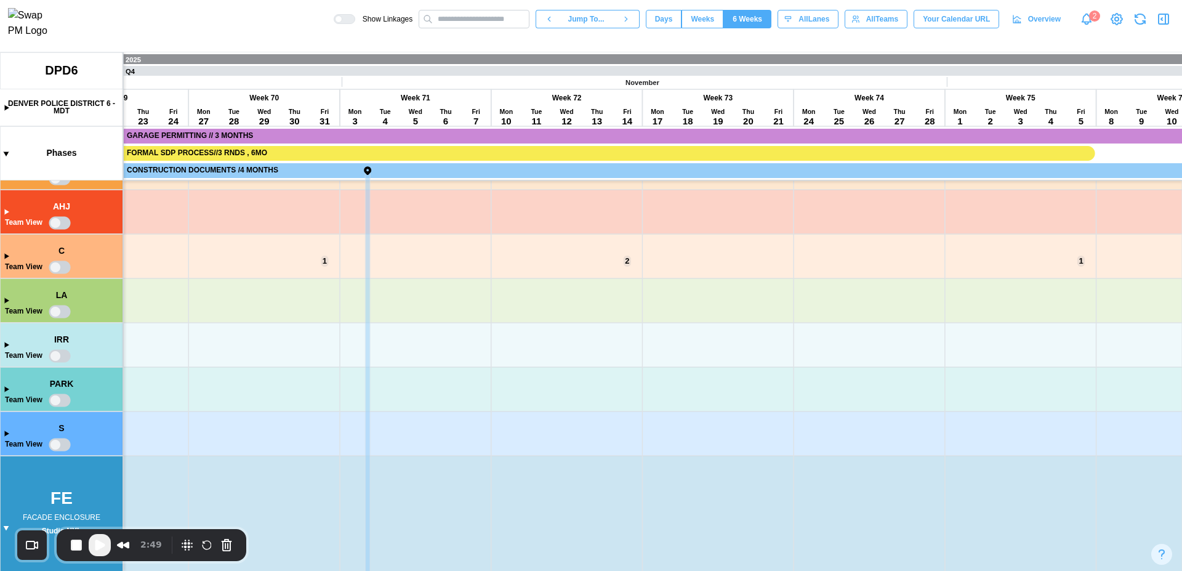
click at [4, 258] on canvas at bounding box center [591, 311] width 1182 height 519
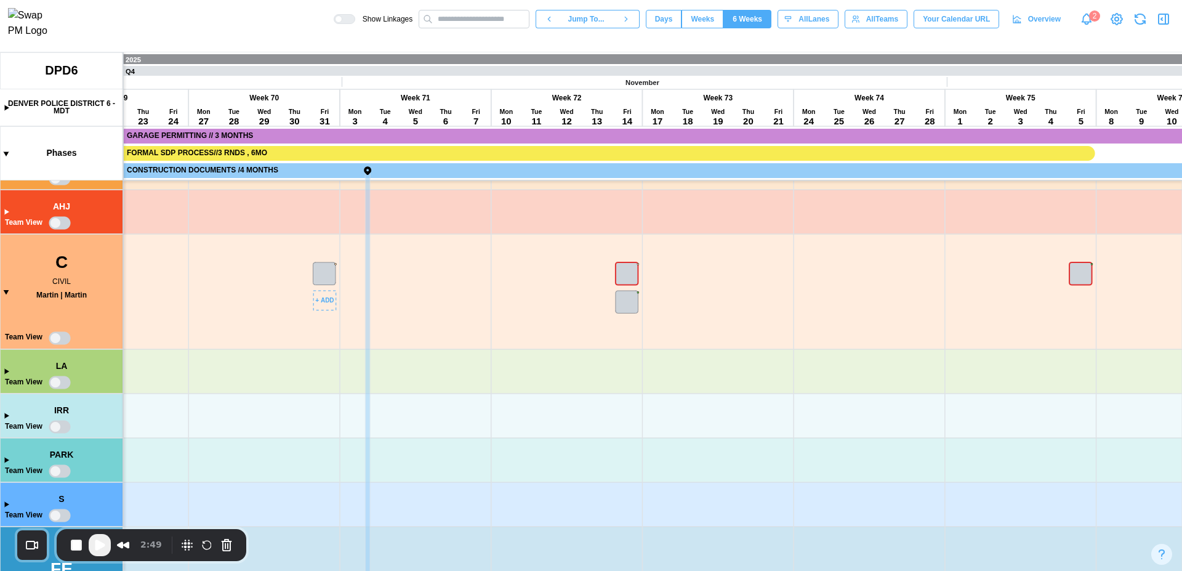
click at [324, 274] on canvas at bounding box center [591, 311] width 1182 height 519
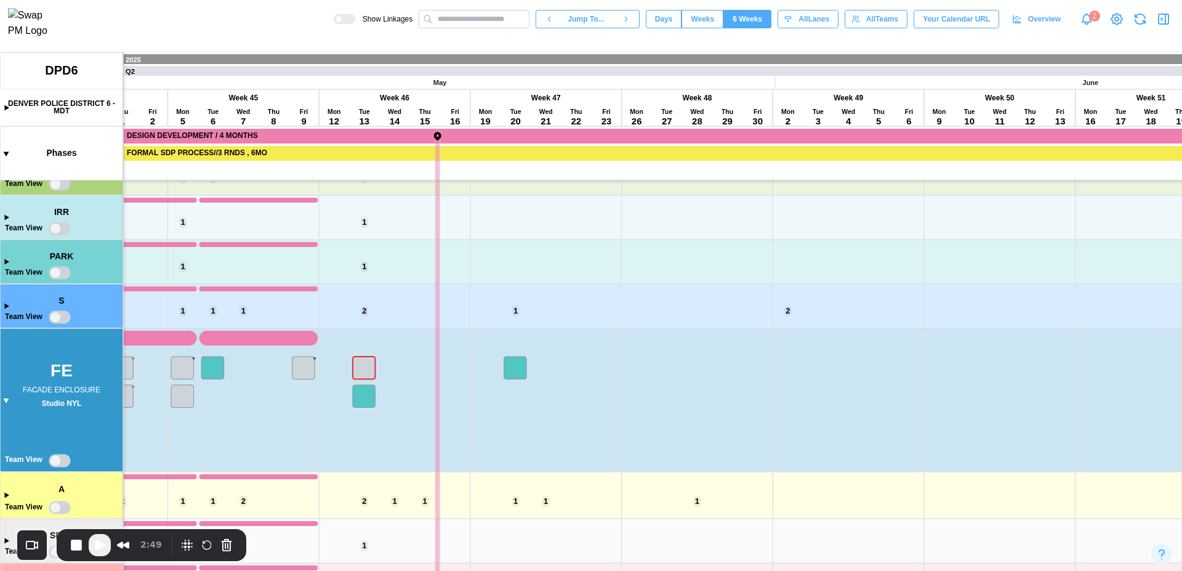
scroll to position [0, 6517]
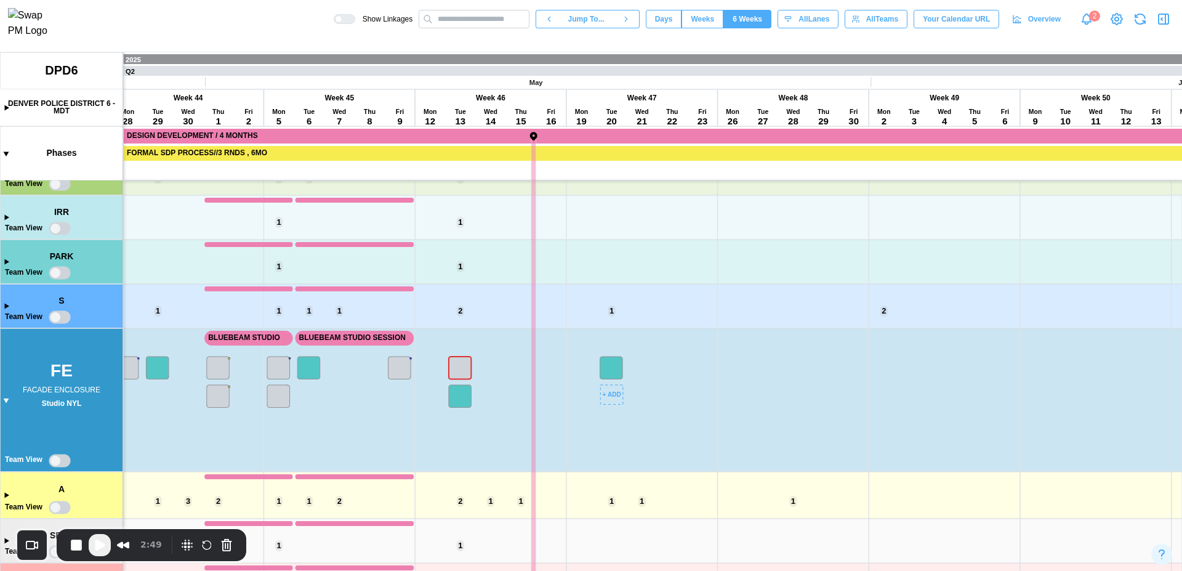
click at [611, 373] on canvas at bounding box center [591, 311] width 1182 height 519
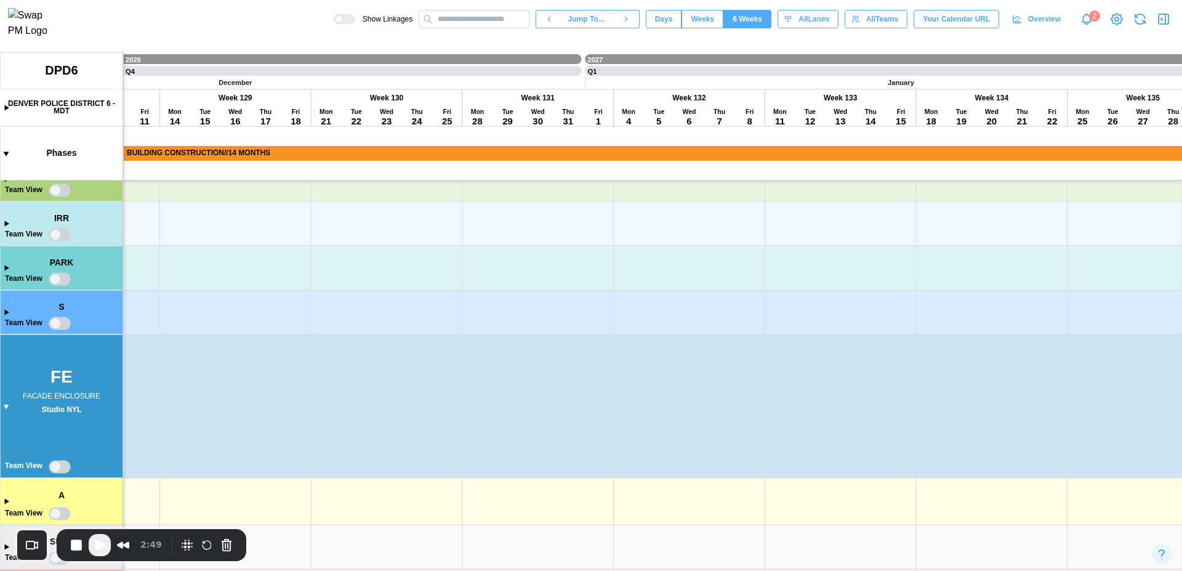
scroll to position [0, 20246]
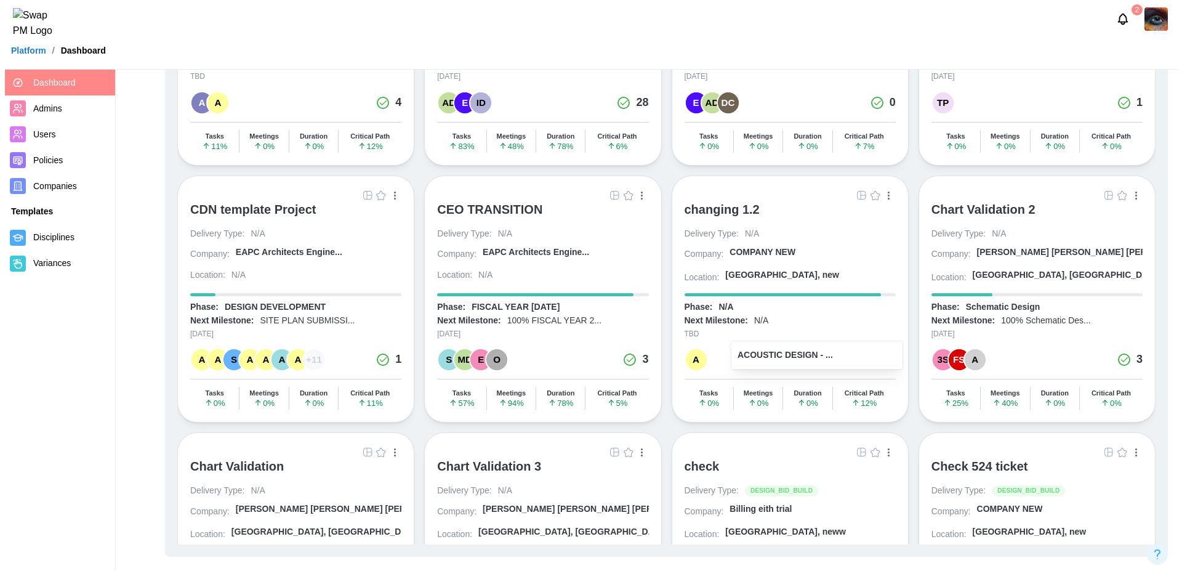
scroll to position [1801, 0]
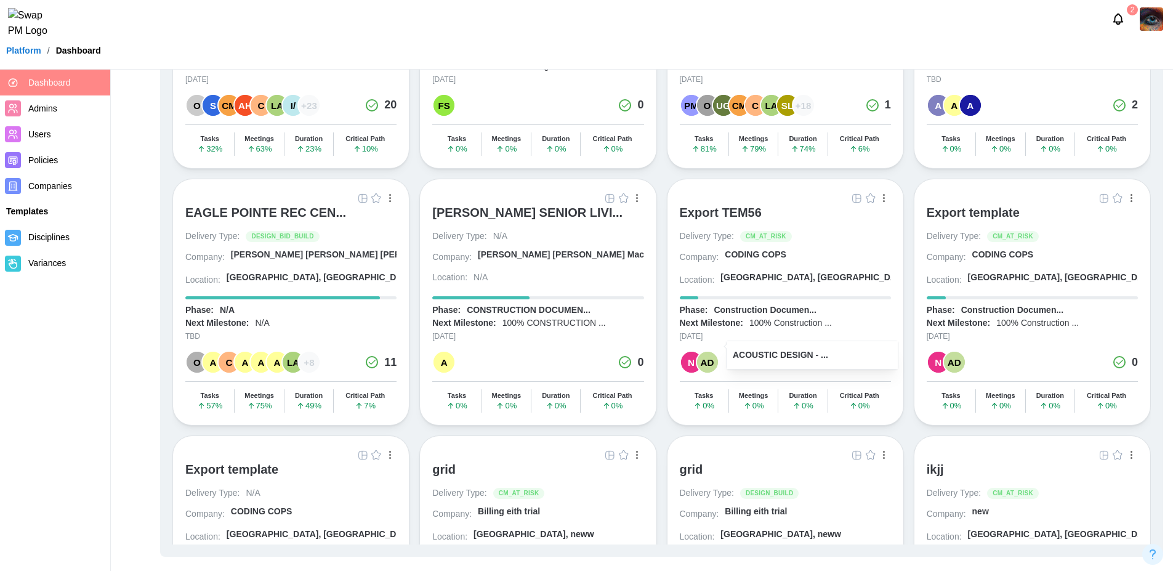
click at [1153, 20] on img at bounding box center [1151, 18] width 23 height 23
click at [1132, 81] on div "Sign Out" at bounding box center [1144, 76] width 38 height 10
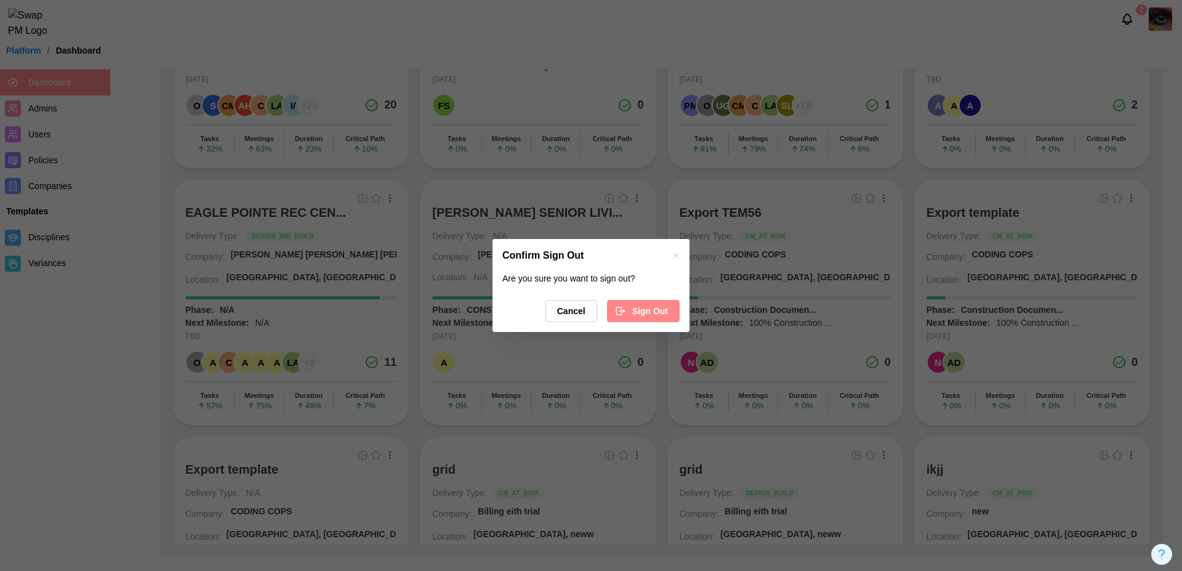
click at [630, 309] on div "Sign Out" at bounding box center [641, 311] width 53 height 21
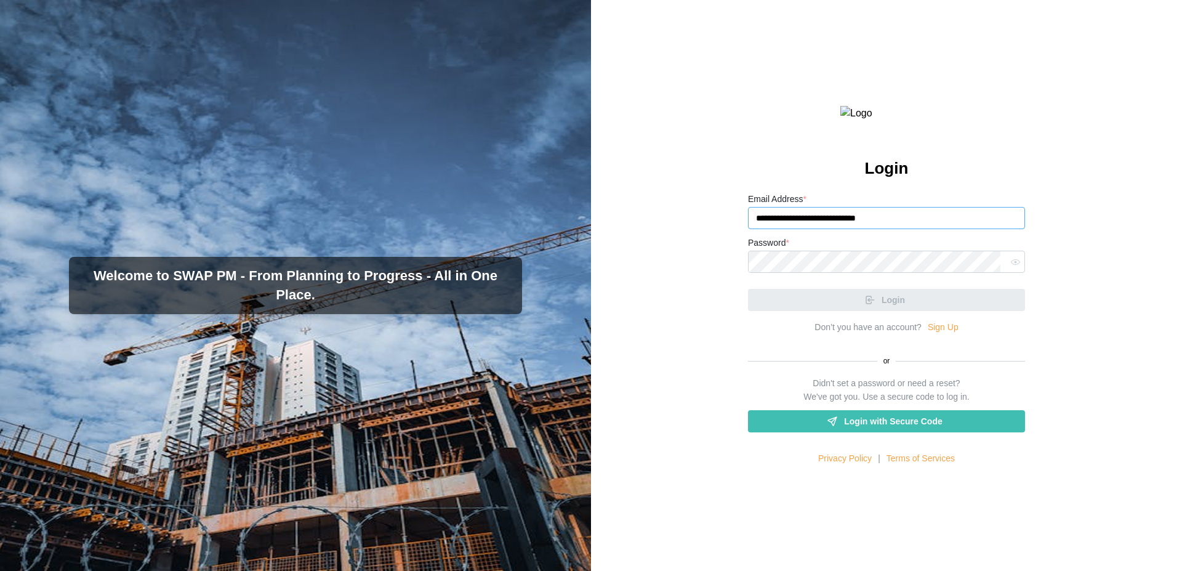
click at [892, 229] on input "**********" at bounding box center [886, 218] width 277 height 22
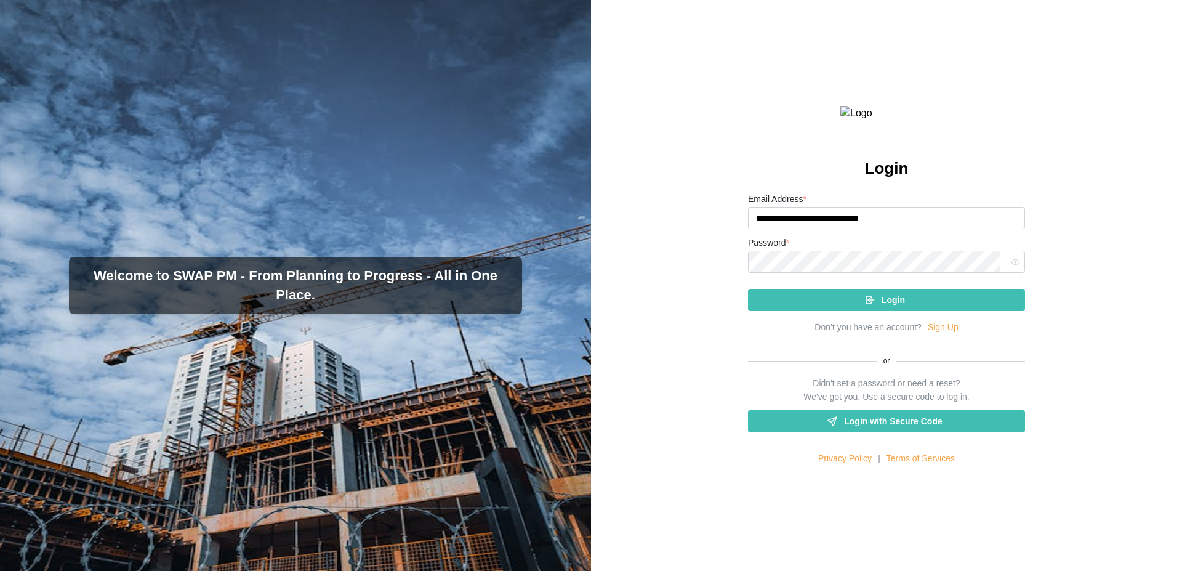
click at [818, 229] on input "**********" at bounding box center [886, 218] width 277 height 22
type input "**********"
click at [882, 310] on span "Login" at bounding box center [893, 299] width 23 height 21
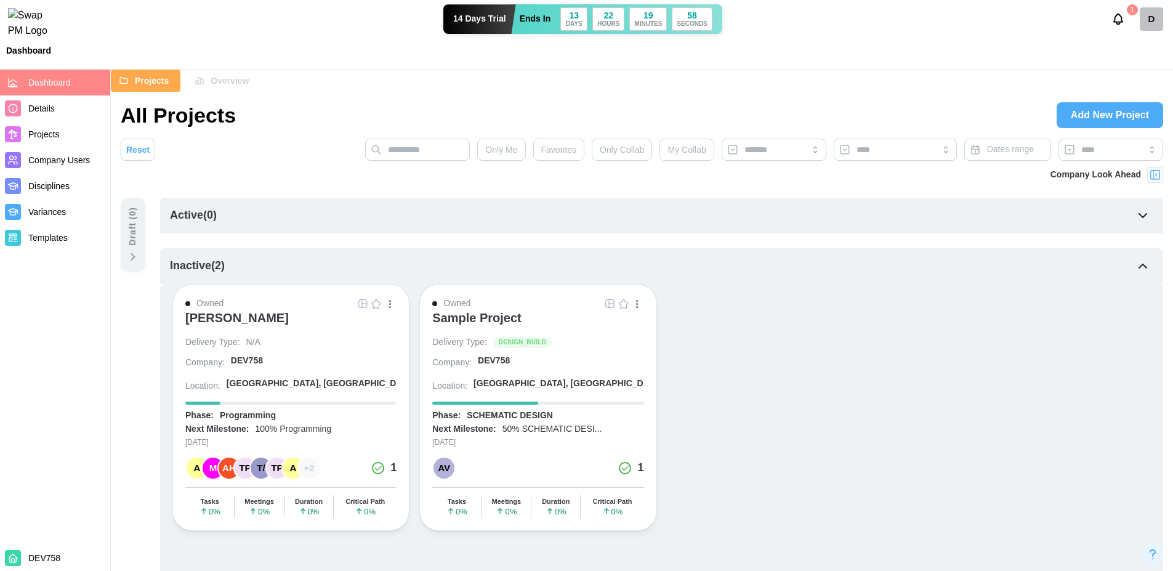
click at [360, 304] on img "button" at bounding box center [363, 304] width 10 height 10
click at [507, 316] on div "Sample Project" at bounding box center [476, 317] width 89 height 15
click at [610, 302] on img "button" at bounding box center [610, 304] width 10 height 10
click at [1157, 30] on div "D" at bounding box center [1151, 18] width 23 height 23
click at [1138, 76] on div "Sign Out" at bounding box center [1144, 76] width 38 height 10
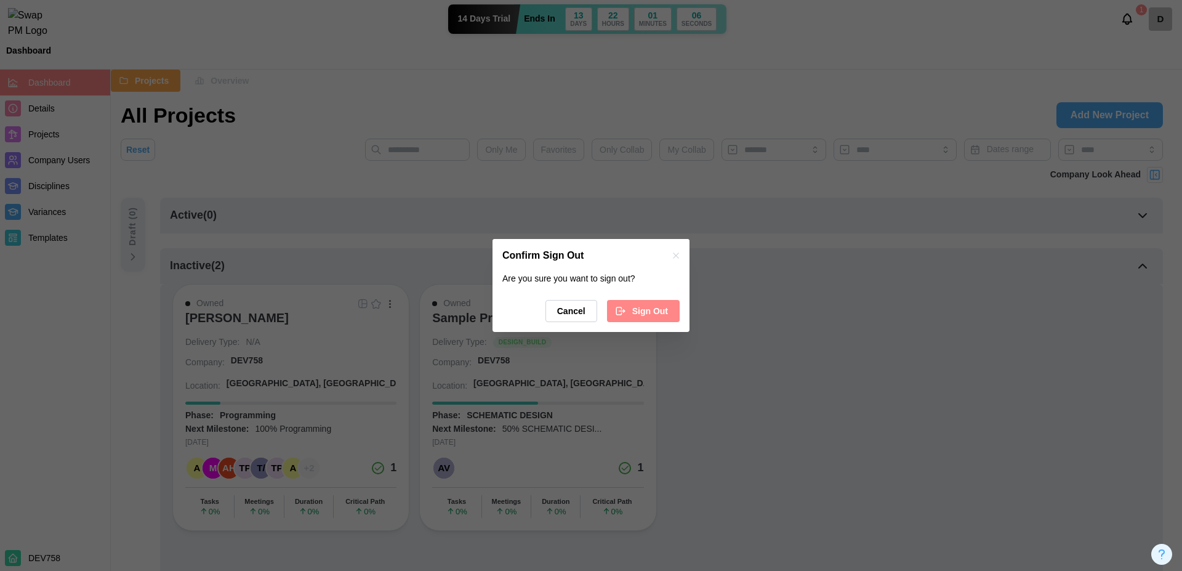
click at [648, 297] on div "Are you sure you want to sign out? Cancel Sign Out" at bounding box center [591, 302] width 197 height 60
click at [648, 307] on span "Sign Out" at bounding box center [650, 311] width 36 height 21
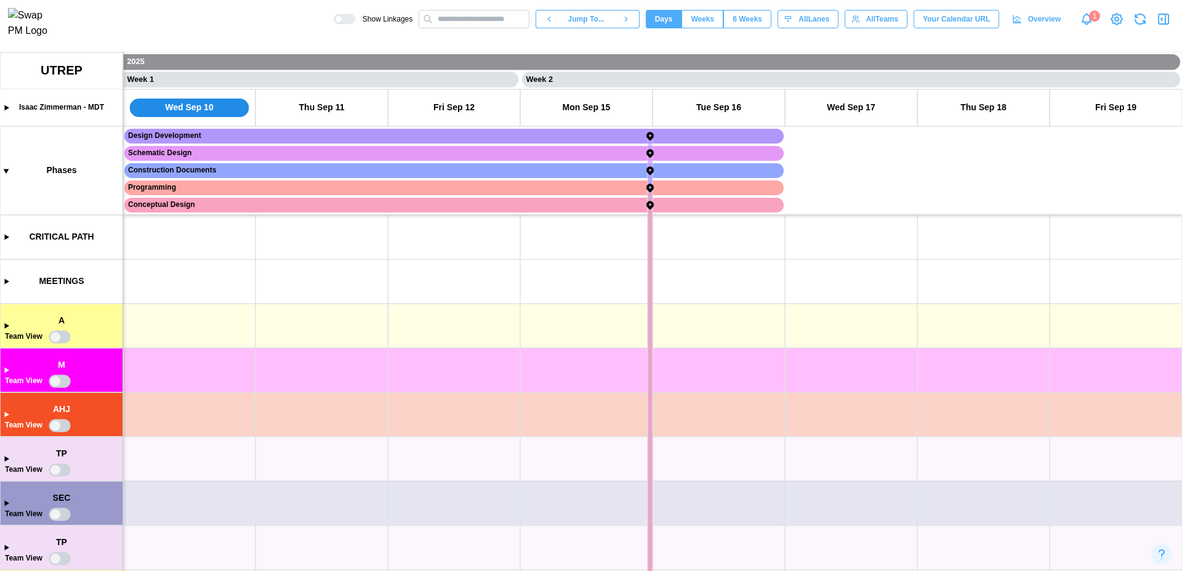
click at [6, 325] on canvas at bounding box center [591, 311] width 1182 height 519
type input "**********"
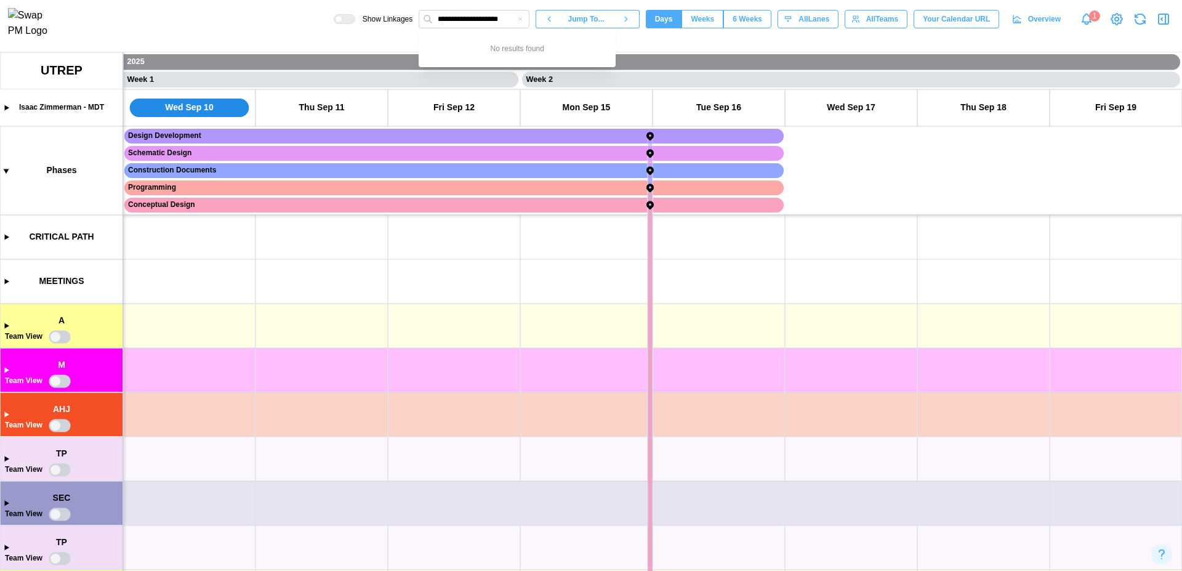
click at [517, 23] on icon "button" at bounding box center [520, 18] width 7 height 7
type input "**********"
click at [520, 23] on button "button" at bounding box center [520, 19] width 11 height 11
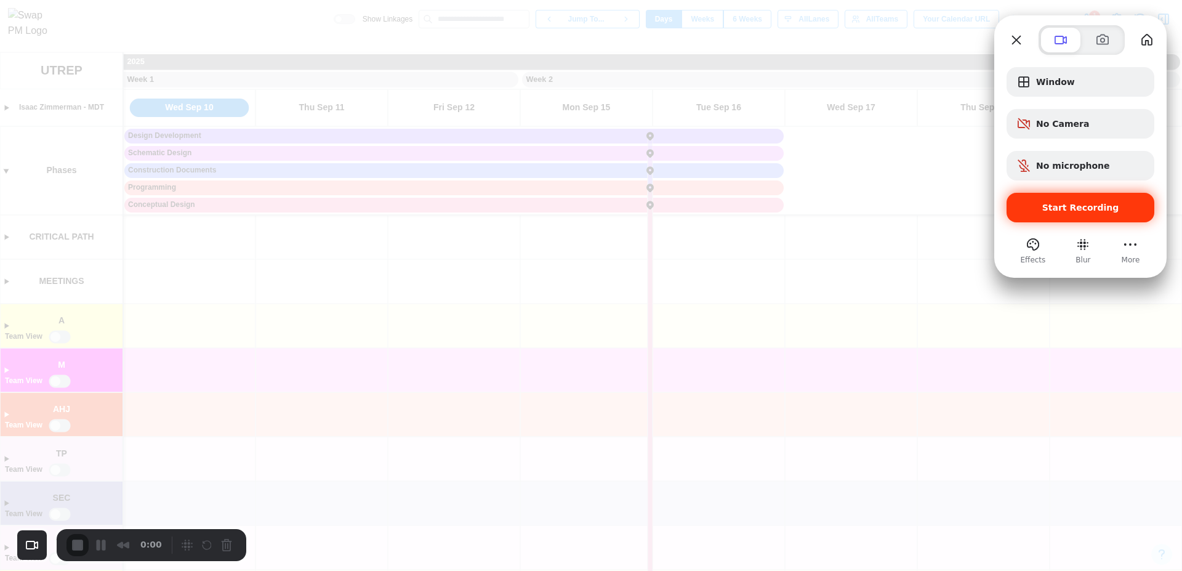
click at [1089, 211] on span "Start Recording" at bounding box center [1081, 208] width 77 height 10
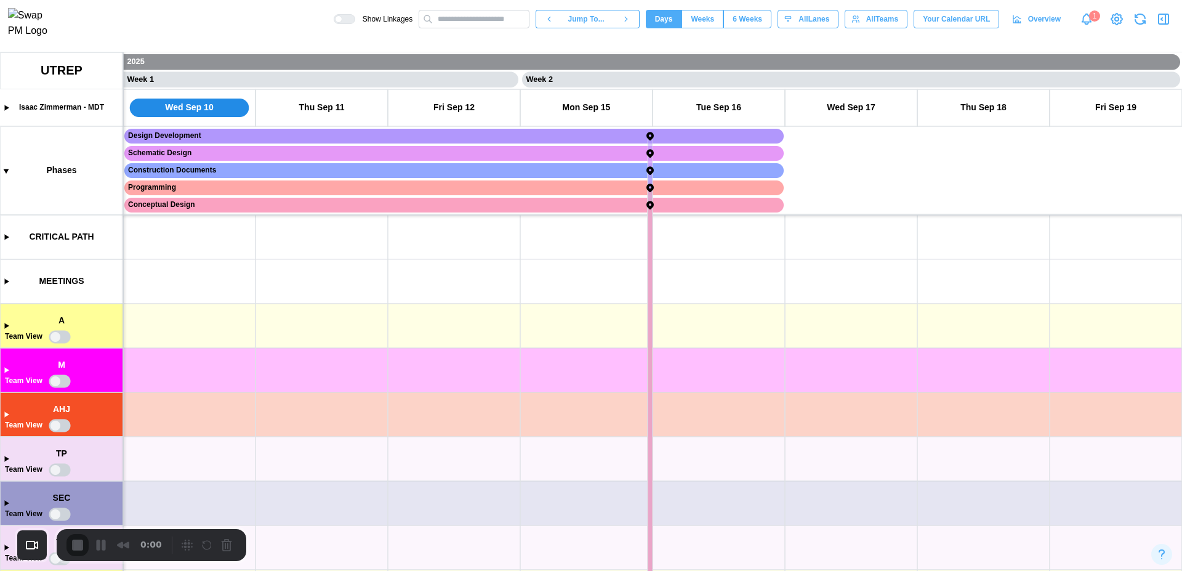
click at [4, 328] on canvas at bounding box center [591, 311] width 1182 height 519
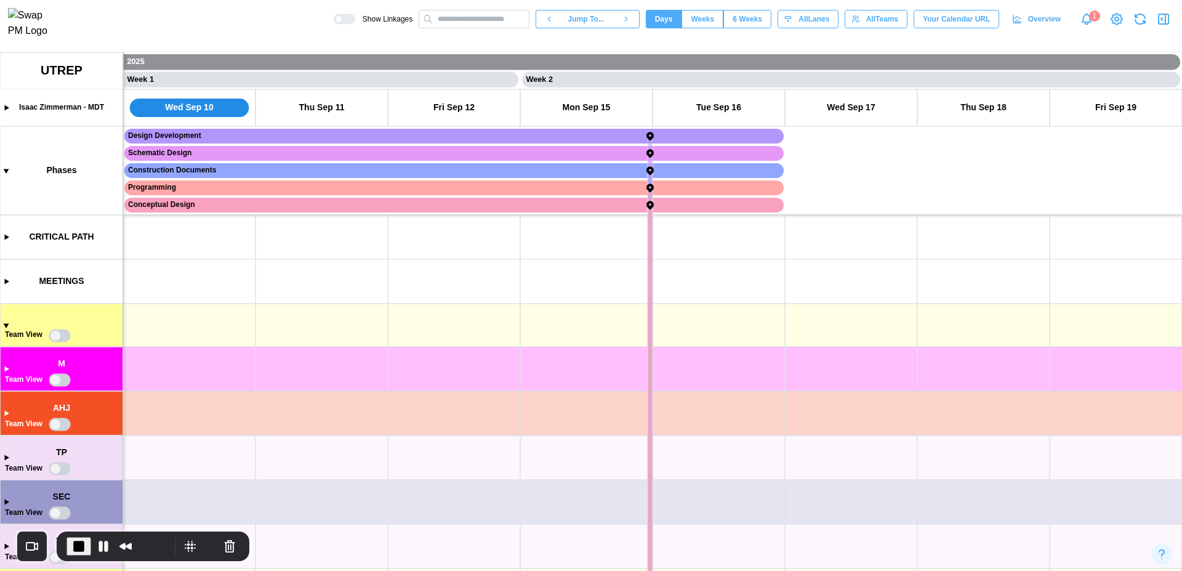
click at [223, 326] on canvas at bounding box center [591, 311] width 1182 height 519
click at [6, 325] on canvas at bounding box center [591, 311] width 1182 height 519
click at [7, 368] on canvas at bounding box center [591, 311] width 1182 height 519
click at [224, 367] on canvas at bounding box center [591, 311] width 1182 height 519
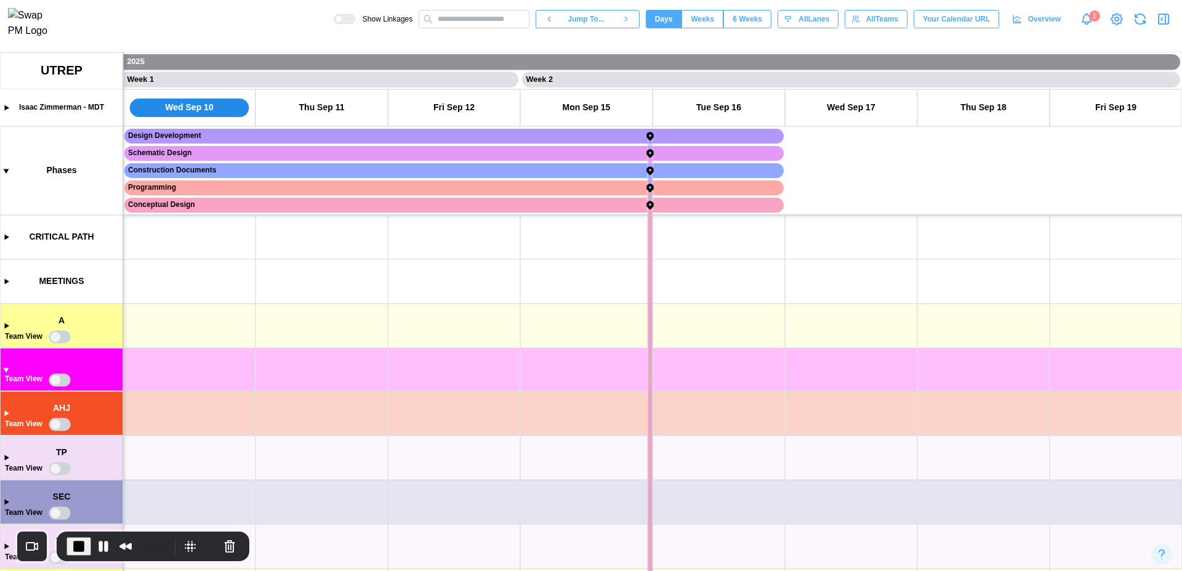
click at [224, 367] on canvas at bounding box center [591, 311] width 1182 height 519
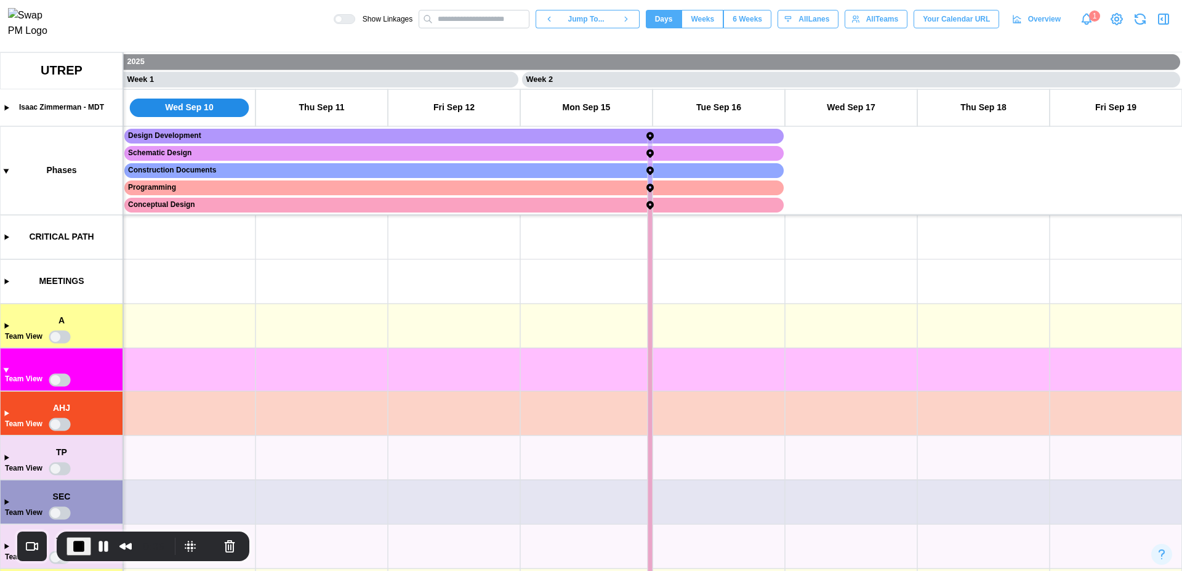
click at [224, 367] on canvas at bounding box center [591, 311] width 1182 height 519
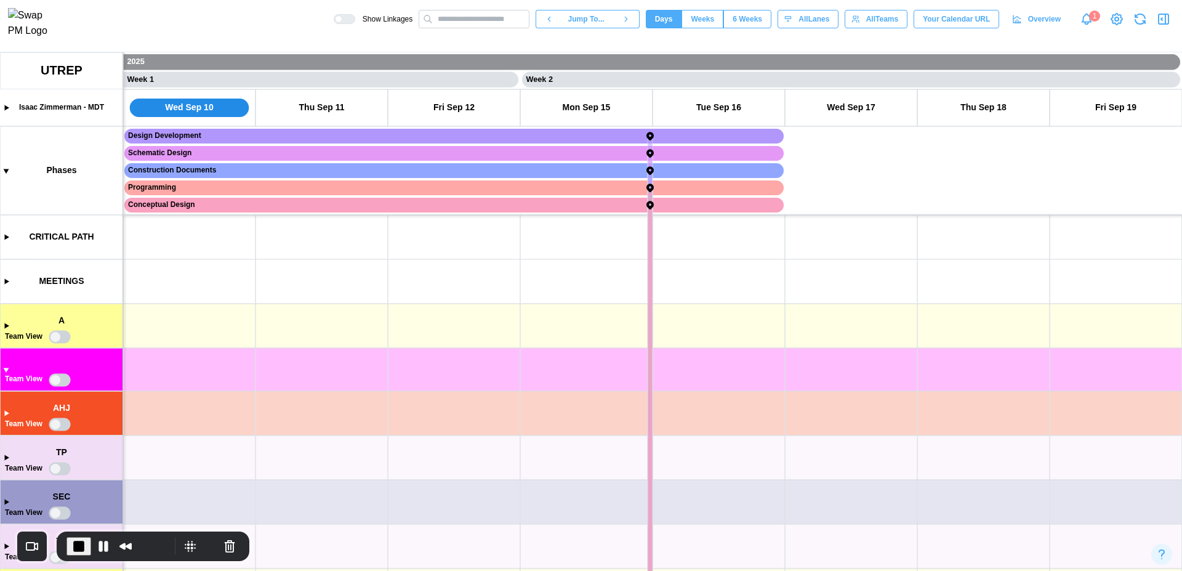
click at [224, 367] on canvas at bounding box center [591, 311] width 1182 height 519
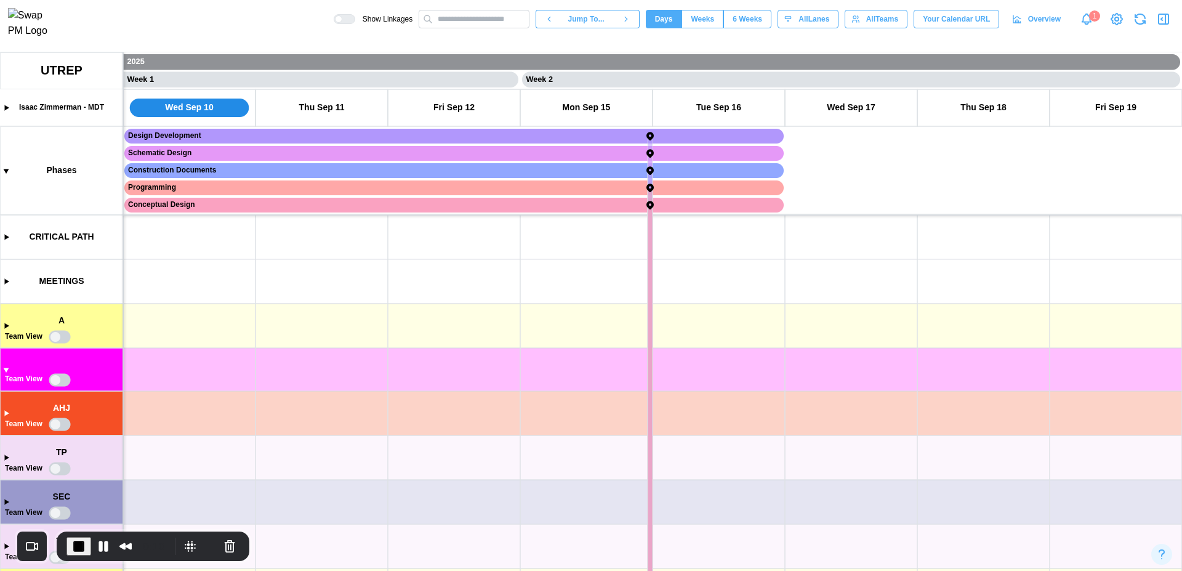
click at [224, 367] on canvas at bounding box center [591, 311] width 1182 height 519
click at [223, 548] on button "Cancel Recording" at bounding box center [230, 546] width 20 height 20
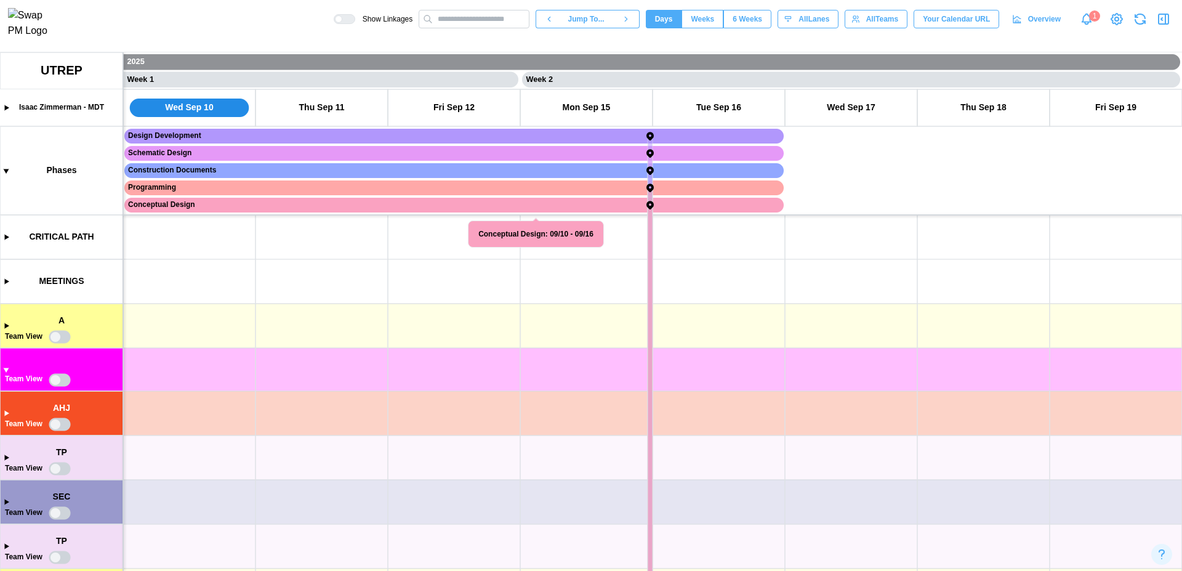
click at [6, 326] on canvas at bounding box center [591, 311] width 1182 height 519
click at [58, 337] on canvas at bounding box center [591, 311] width 1182 height 519
click at [5, 327] on canvas at bounding box center [591, 311] width 1182 height 519
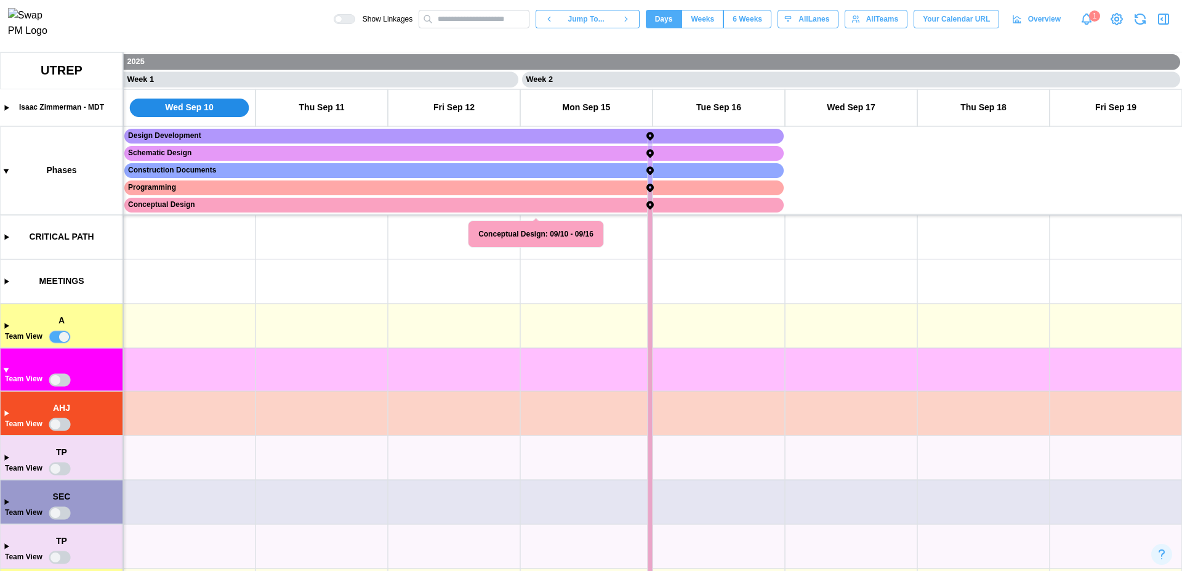
click at [64, 337] on canvas at bounding box center [591, 311] width 1182 height 519
click at [156, 321] on canvas at bounding box center [591, 311] width 1182 height 519
click at [9, 329] on canvas at bounding box center [591, 311] width 1182 height 519
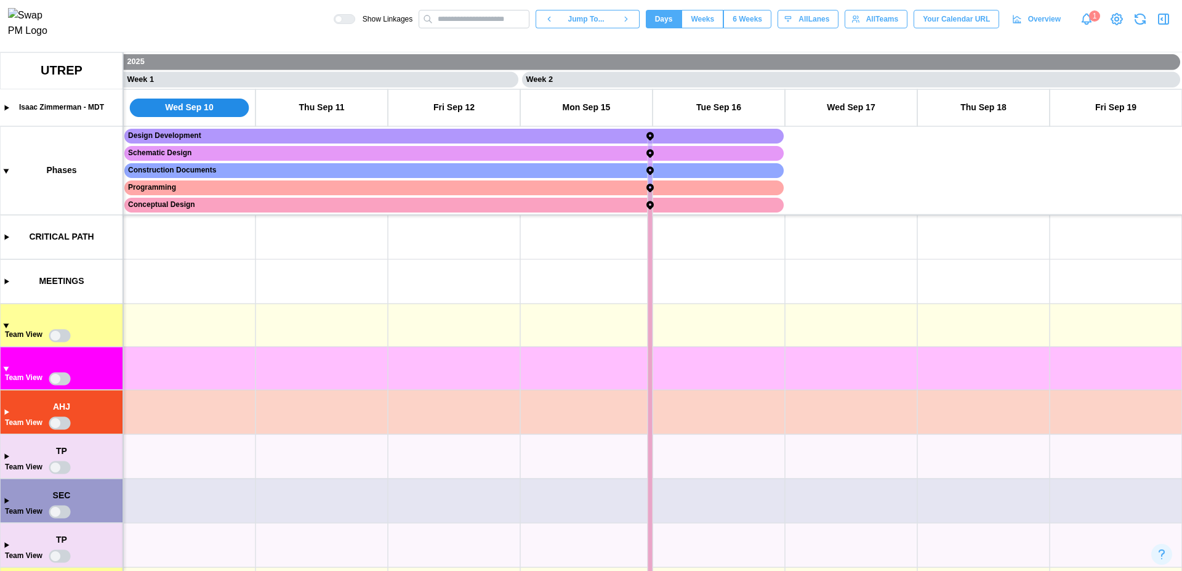
click at [4, 323] on canvas at bounding box center [591, 311] width 1182 height 519
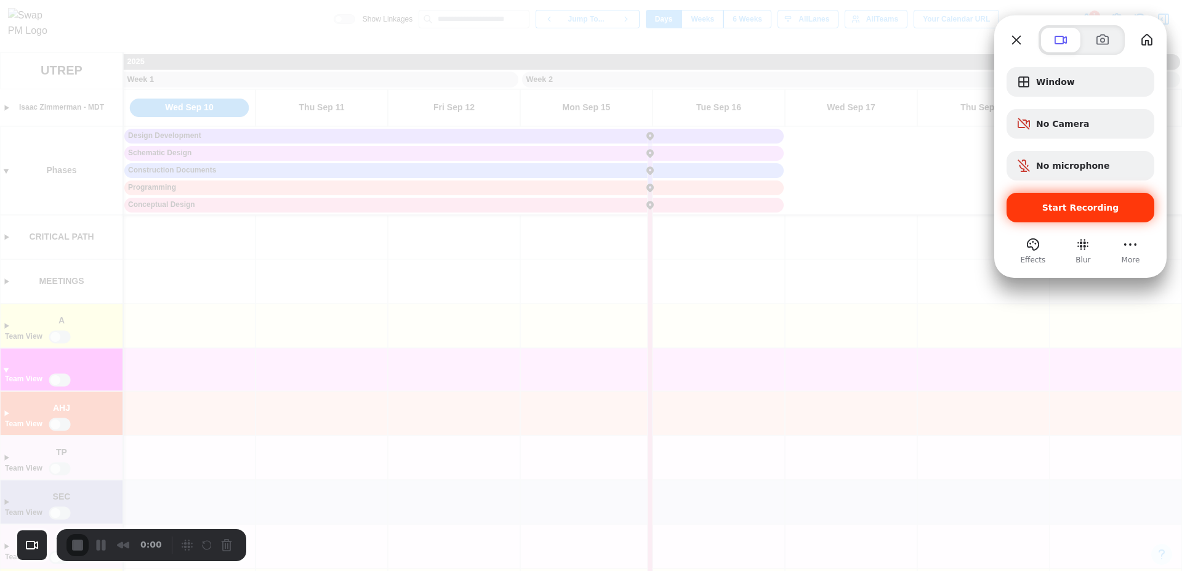
click at [1083, 203] on span "Start Recording" at bounding box center [1081, 208] width 77 height 10
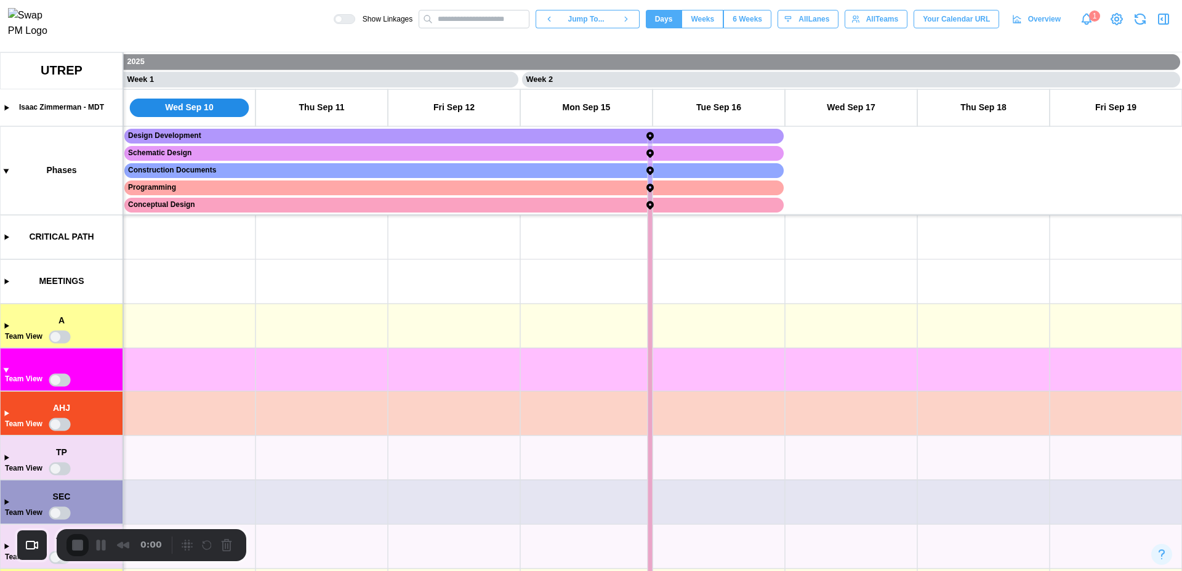
click at [592, 570] on div "2" at bounding box center [591, 577] width 1182 height 12
click at [591, 570] on div at bounding box center [591, 571] width 1182 height 0
click at [7, 369] on canvas at bounding box center [591, 311] width 1182 height 519
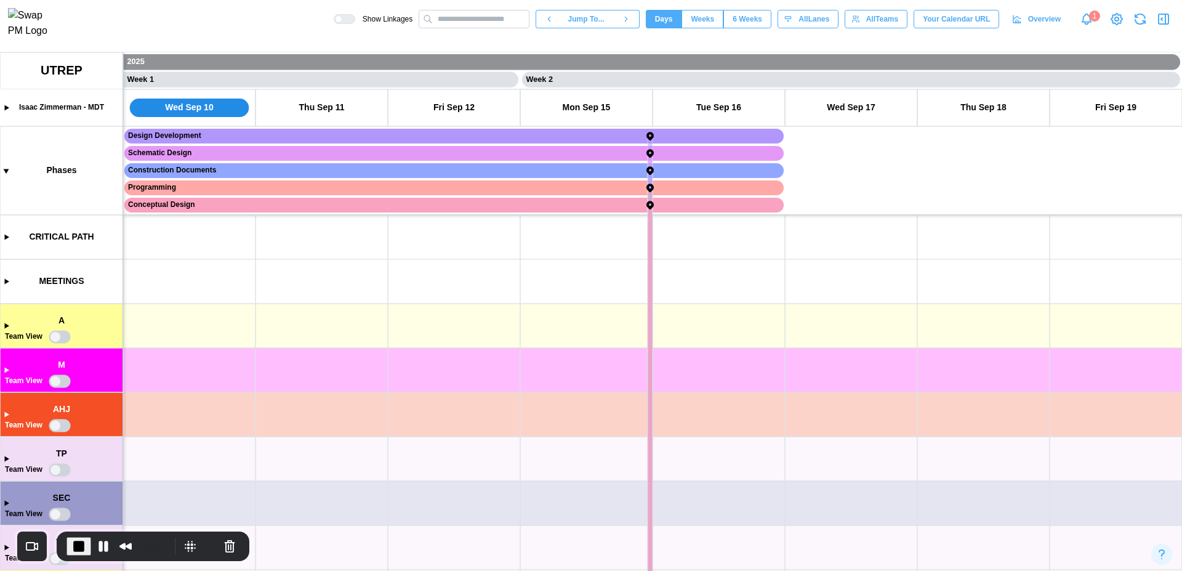
click at [213, 378] on canvas at bounding box center [591, 311] width 1182 height 519
click at [212, 378] on canvas at bounding box center [591, 311] width 1182 height 519
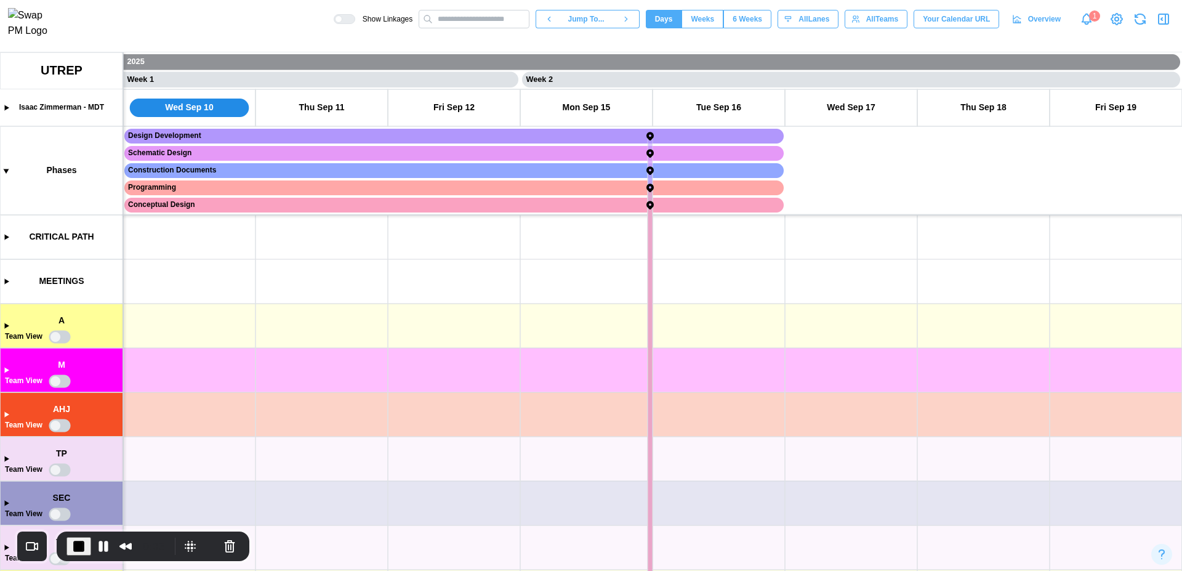
click at [212, 378] on canvas at bounding box center [591, 311] width 1182 height 519
click at [4, 326] on canvas at bounding box center [591, 311] width 1182 height 519
click at [211, 321] on canvas at bounding box center [591, 311] width 1182 height 519
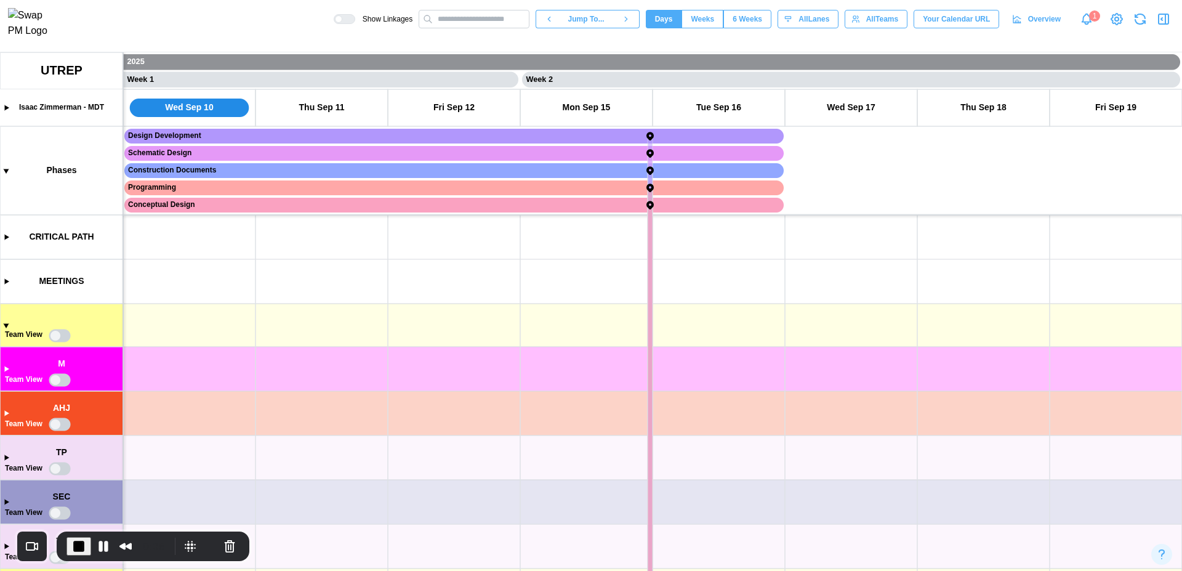
click at [211, 321] on canvas at bounding box center [591, 311] width 1182 height 519
click at [1165, 19] on icon "button" at bounding box center [1164, 19] width 15 height 15
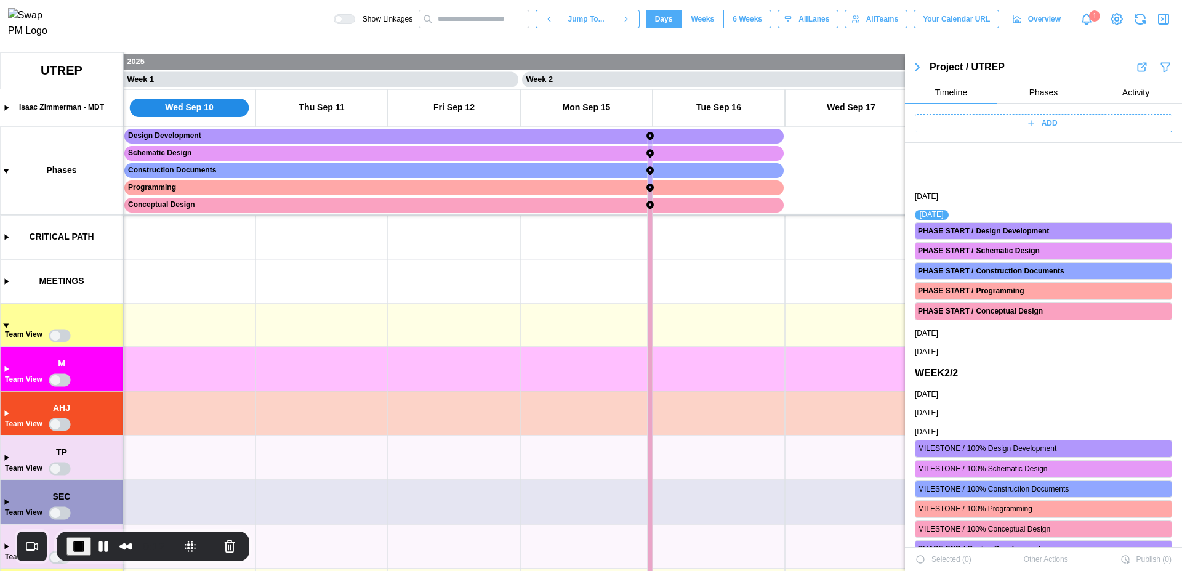
scroll to position [63, 0]
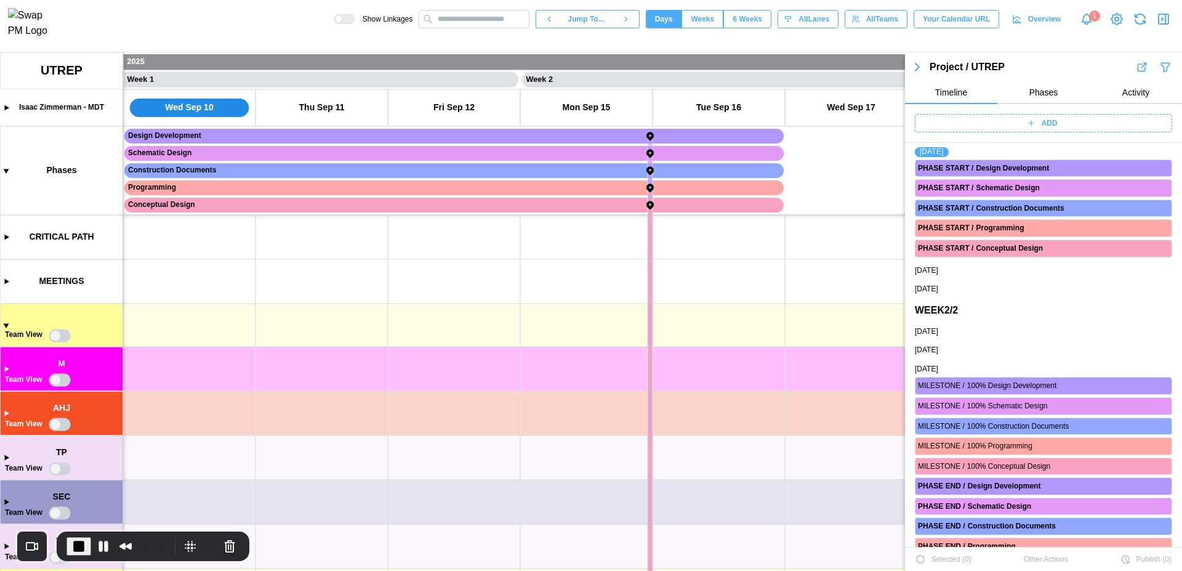
click at [1036, 117] on div "ADD" at bounding box center [1042, 123] width 242 height 17
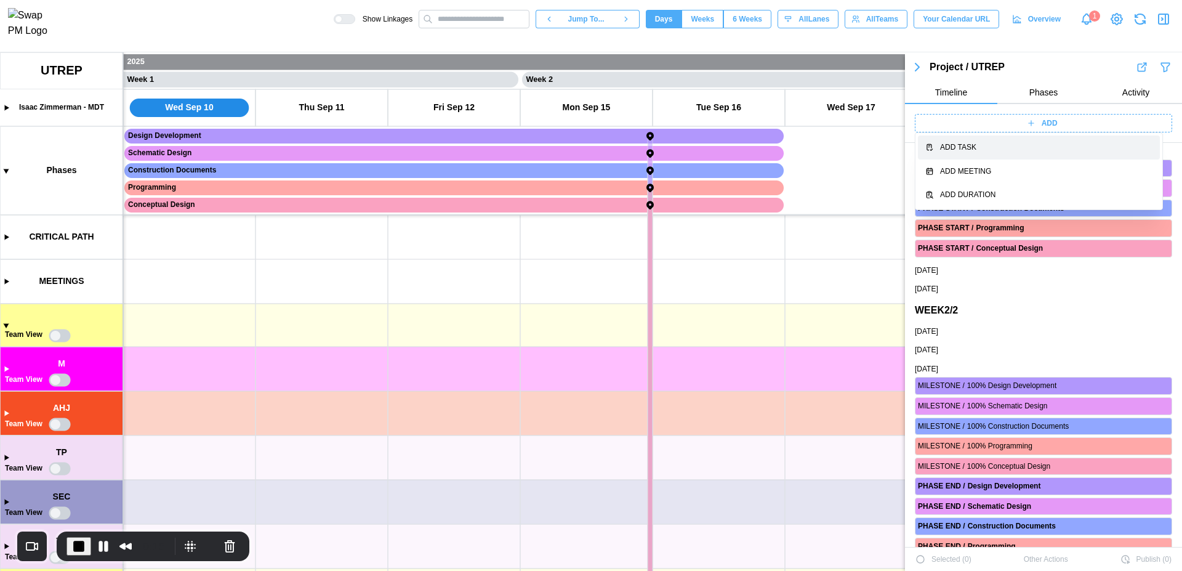
click at [1022, 142] on div "Add Task" at bounding box center [1046, 148] width 212 height 12
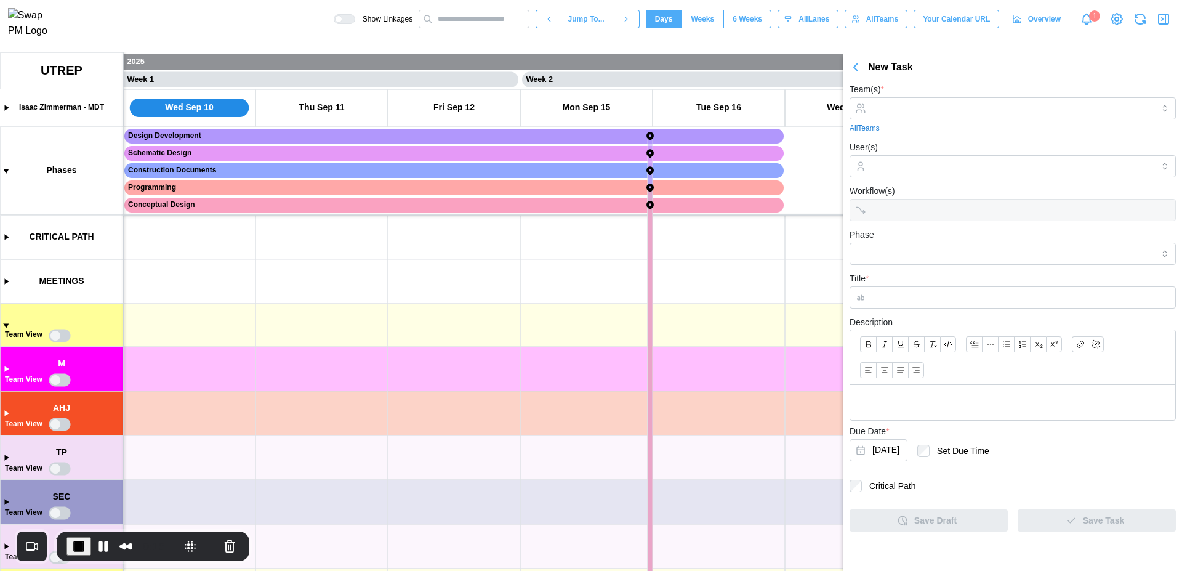
scroll to position [0, 0]
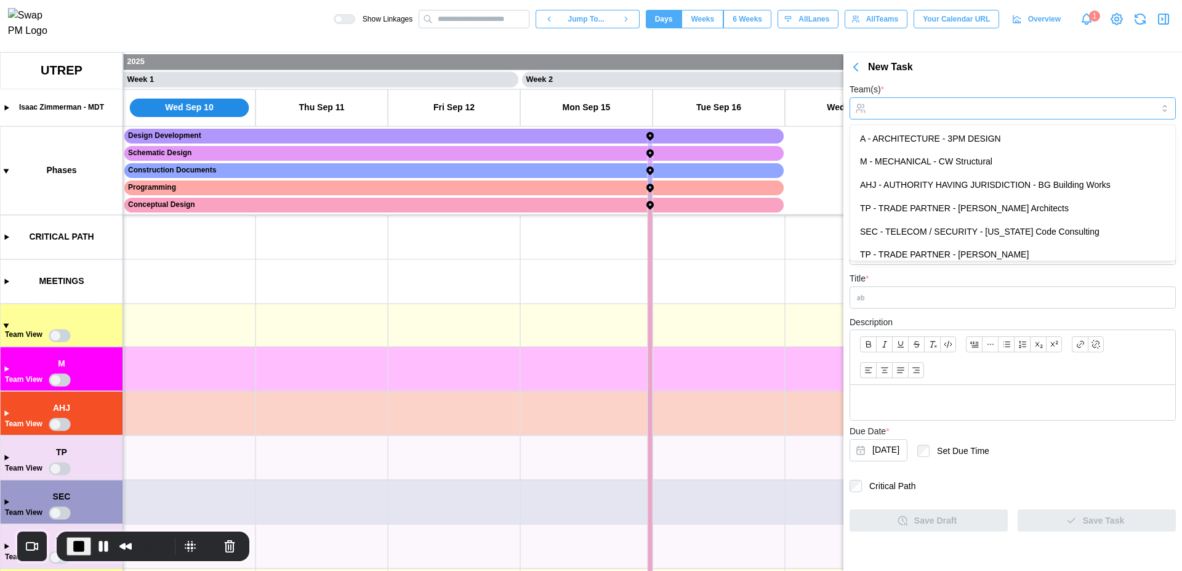
click at [919, 110] on input "Team(s) *" at bounding box center [1013, 108] width 281 height 10
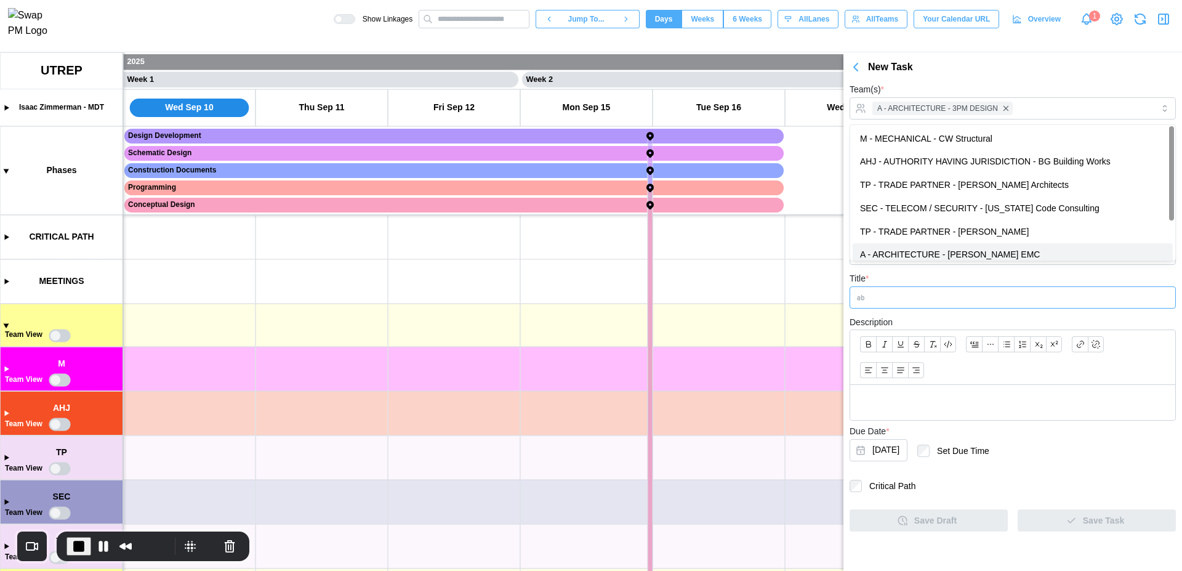
click at [942, 300] on input "Title *" at bounding box center [1013, 297] width 326 height 22
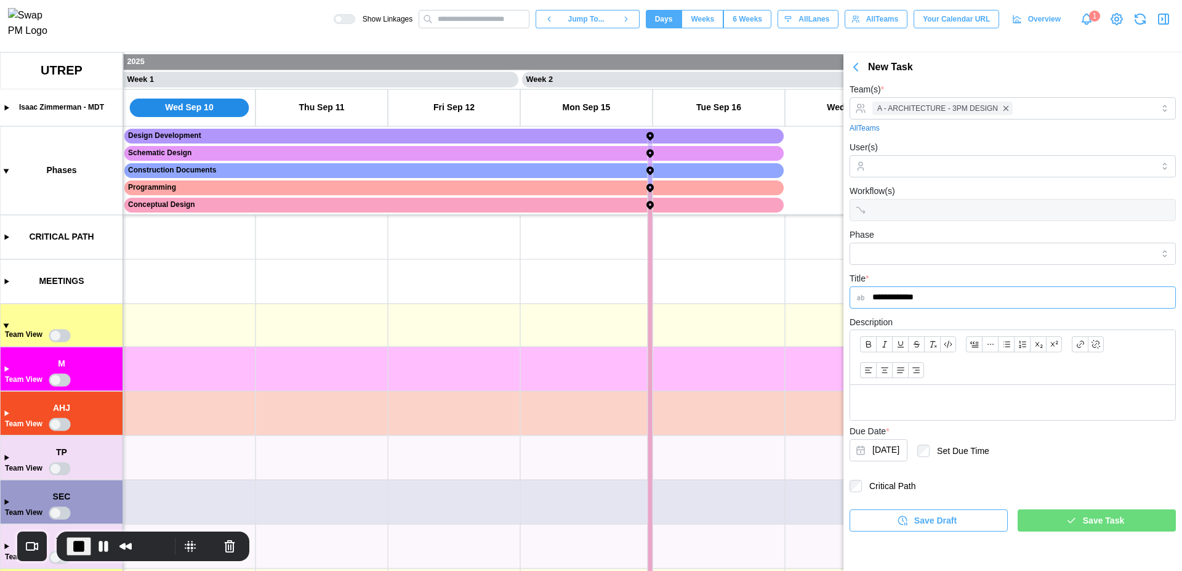
type input "**********"
click at [1086, 519] on span "Save Task" at bounding box center [1103, 520] width 41 height 21
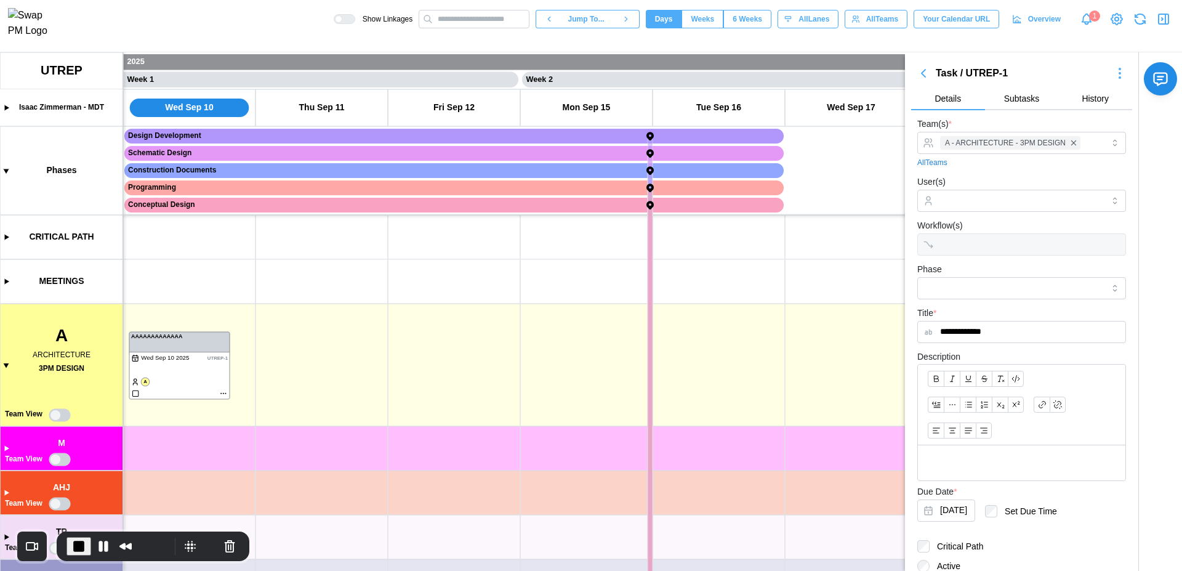
click at [1166, 23] on icon "button" at bounding box center [1166, 19] width 0 height 10
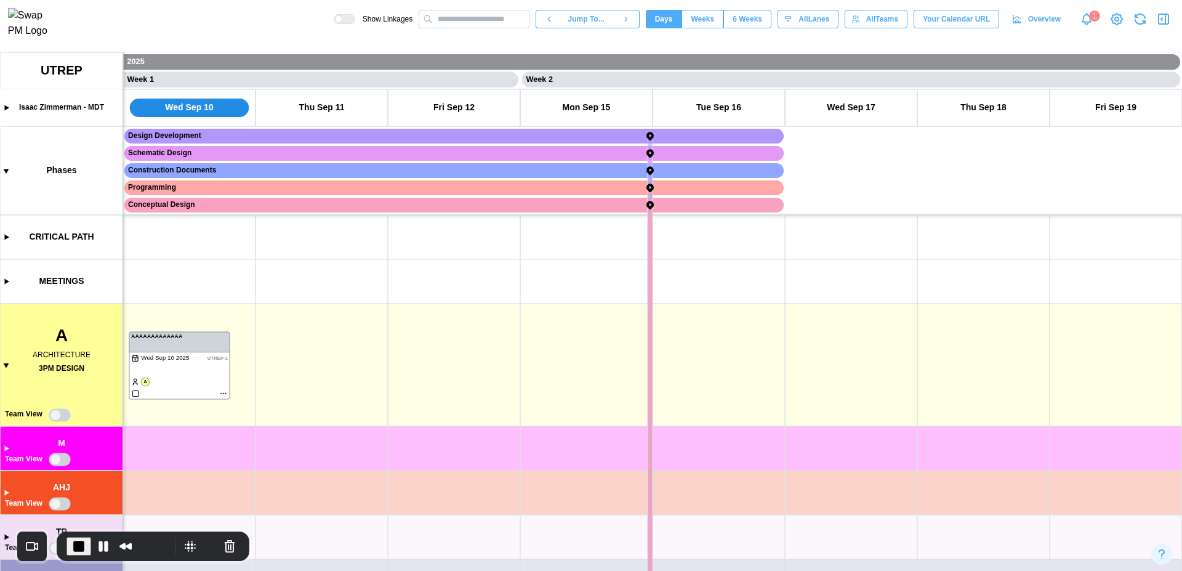
click at [5, 367] on canvas at bounding box center [591, 311] width 1182 height 519
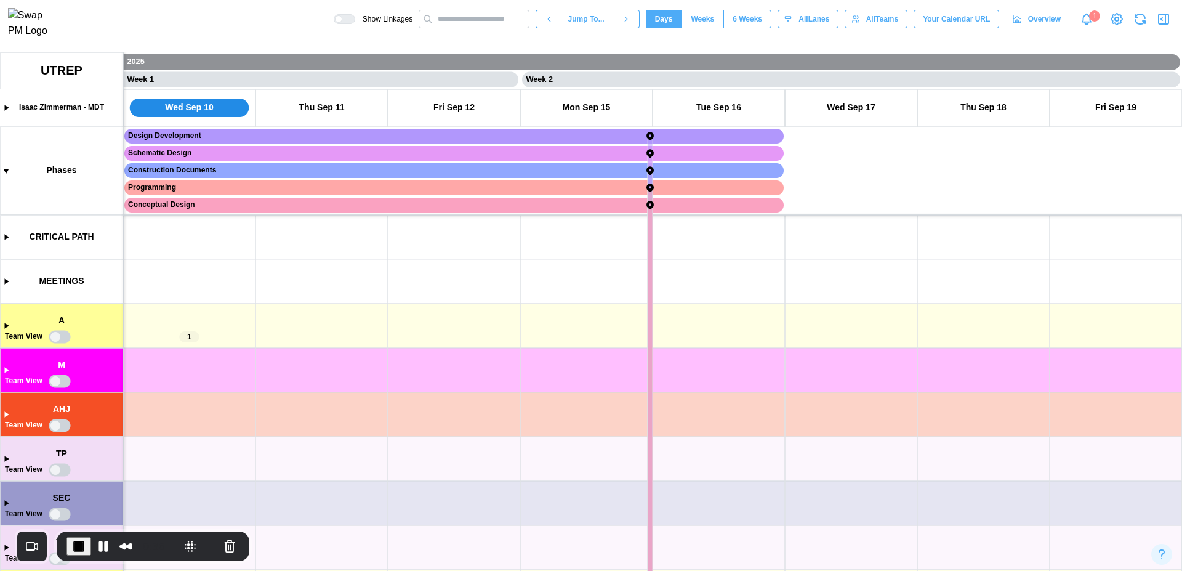
click at [4, 325] on canvas at bounding box center [591, 311] width 1182 height 519
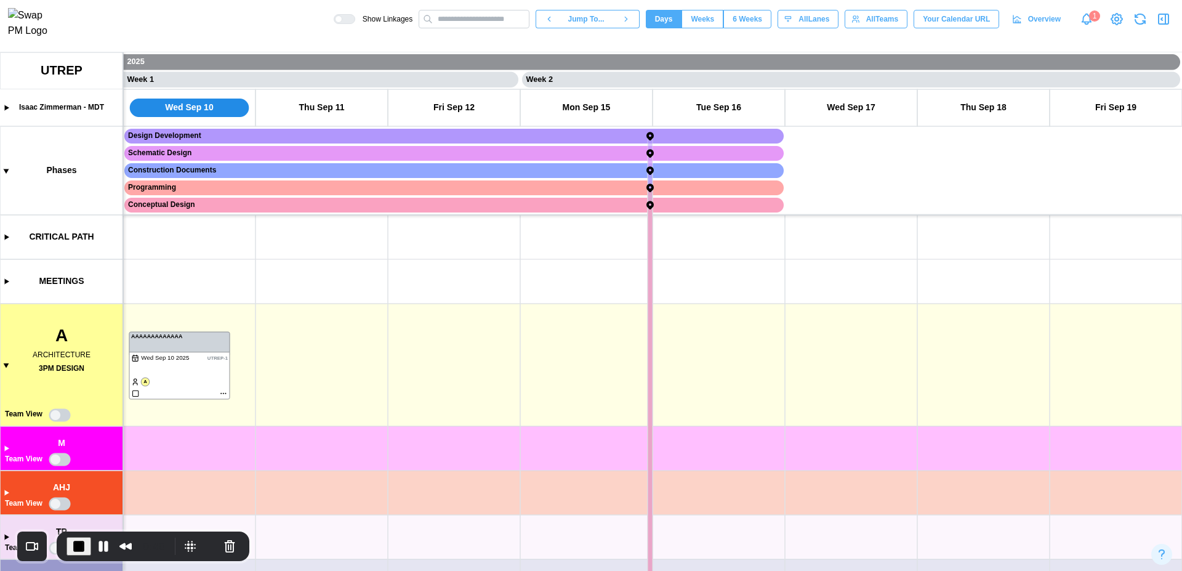
click at [305, 368] on canvas at bounding box center [591, 311] width 1182 height 519
click at [306, 370] on canvas at bounding box center [591, 311] width 1182 height 519
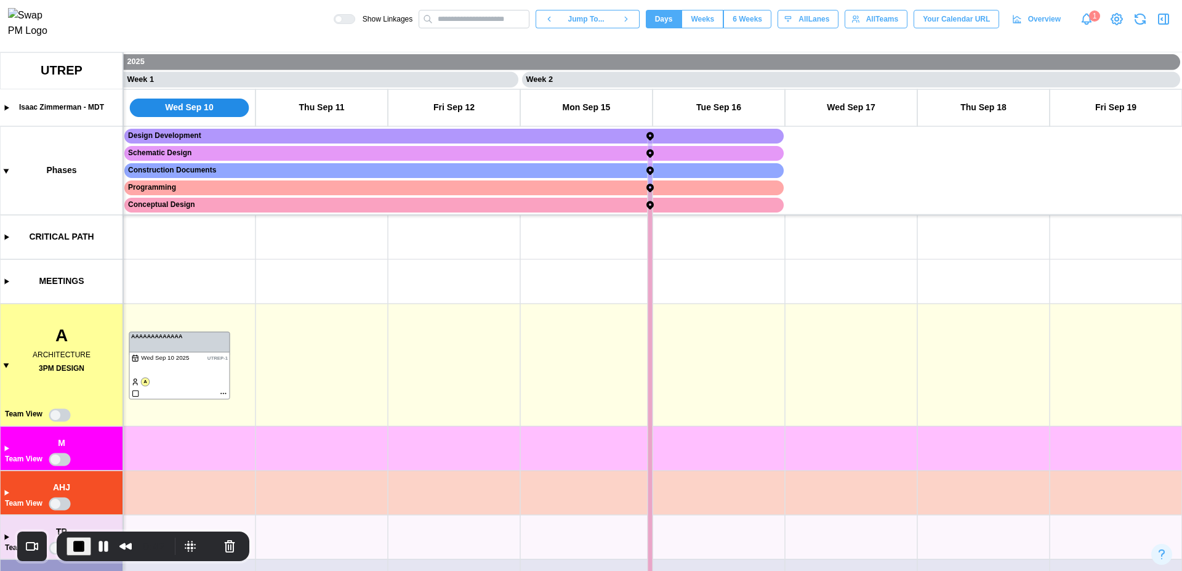
click at [306, 370] on canvas at bounding box center [591, 311] width 1182 height 519
click at [6, 451] on canvas at bounding box center [591, 311] width 1182 height 519
click at [2, 446] on canvas at bounding box center [591, 311] width 1182 height 519
click at [99, 547] on button "Pause Recording" at bounding box center [104, 546] width 20 height 20
click at [77, 549] on button "End Recording" at bounding box center [77, 546] width 20 height 20
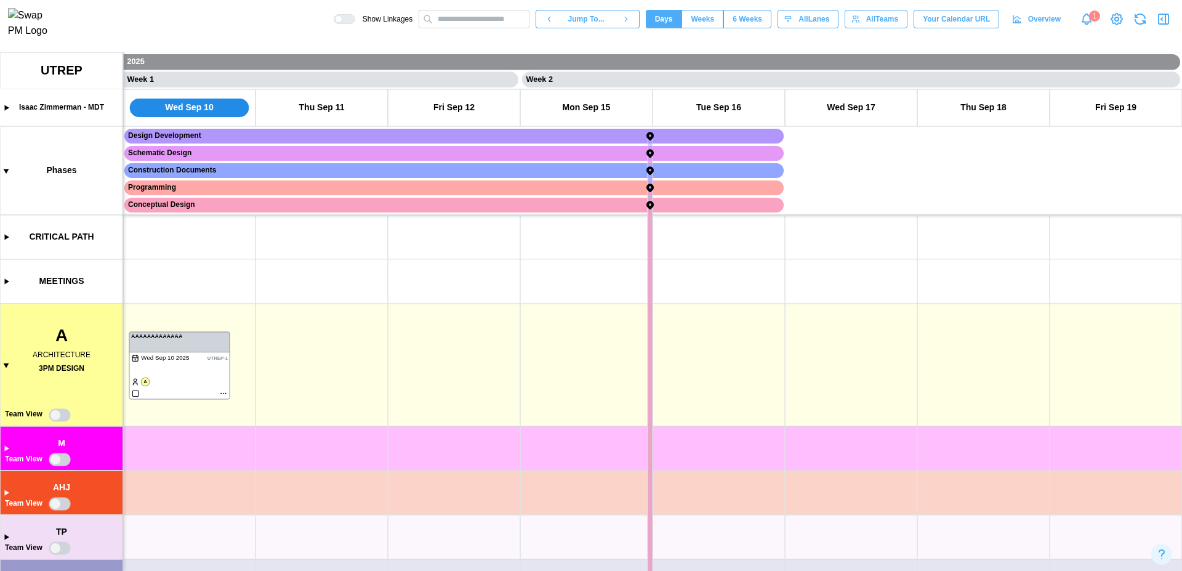
click at [6, 366] on canvas at bounding box center [591, 311] width 1182 height 519
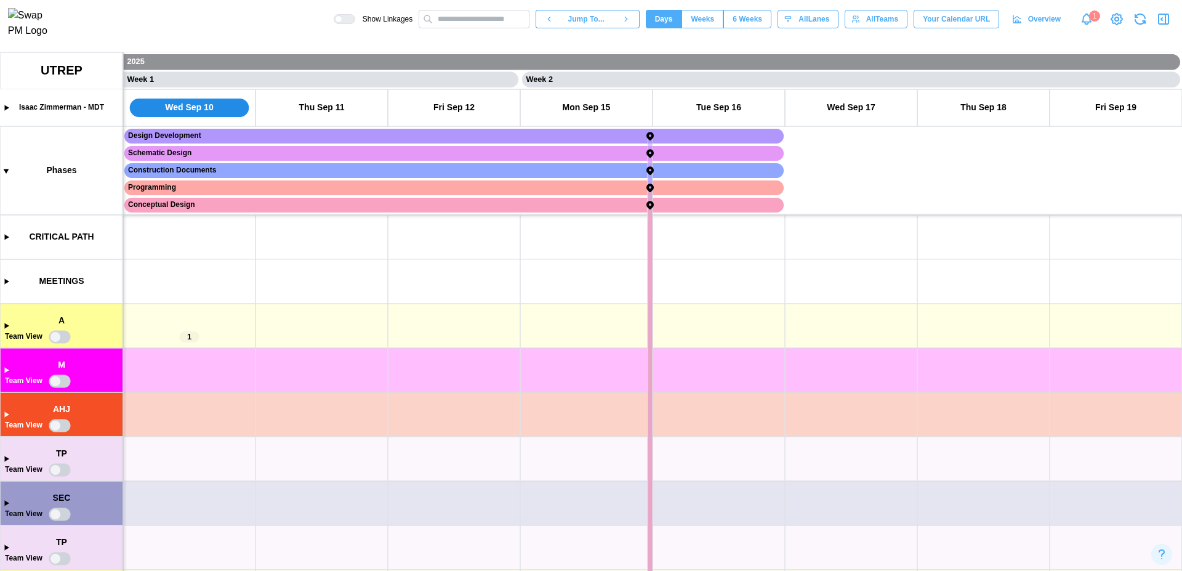
click at [4, 326] on canvas at bounding box center [591, 311] width 1182 height 519
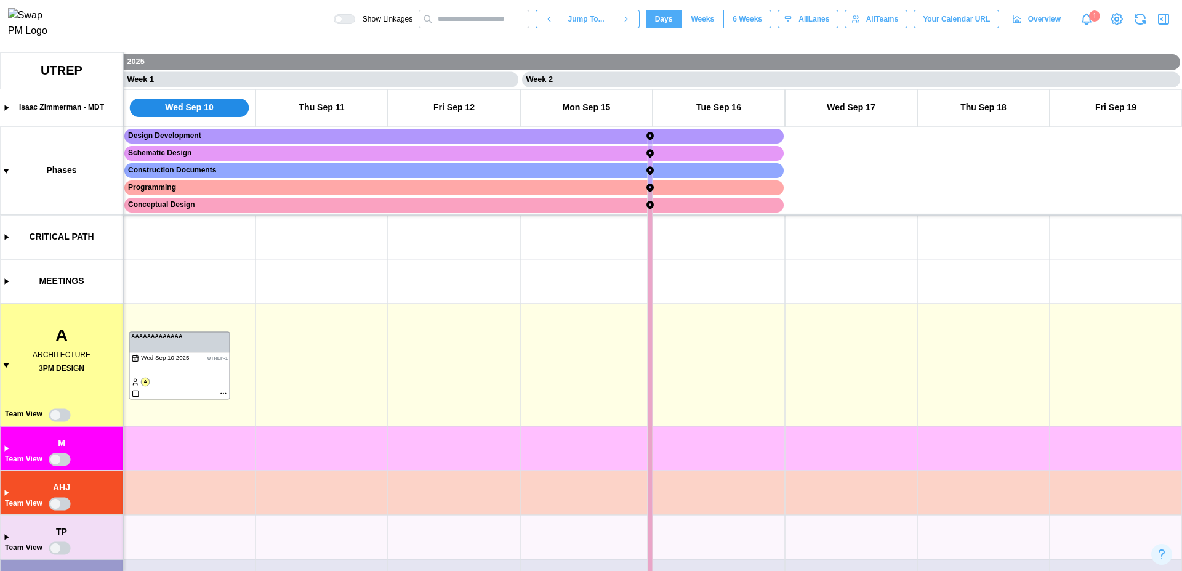
click at [320, 354] on canvas at bounding box center [591, 311] width 1182 height 519
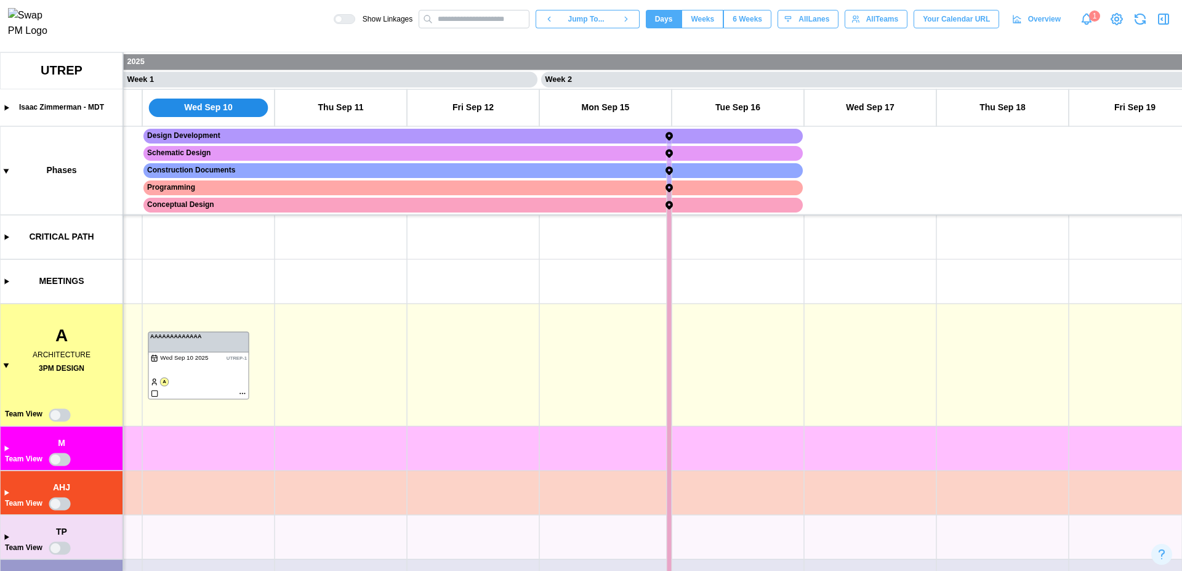
scroll to position [0, 244]
drag, startPoint x: 320, startPoint y: 354, endPoint x: 341, endPoint y: 358, distance: 20.8
click at [341, 358] on canvas at bounding box center [591, 311] width 1182 height 519
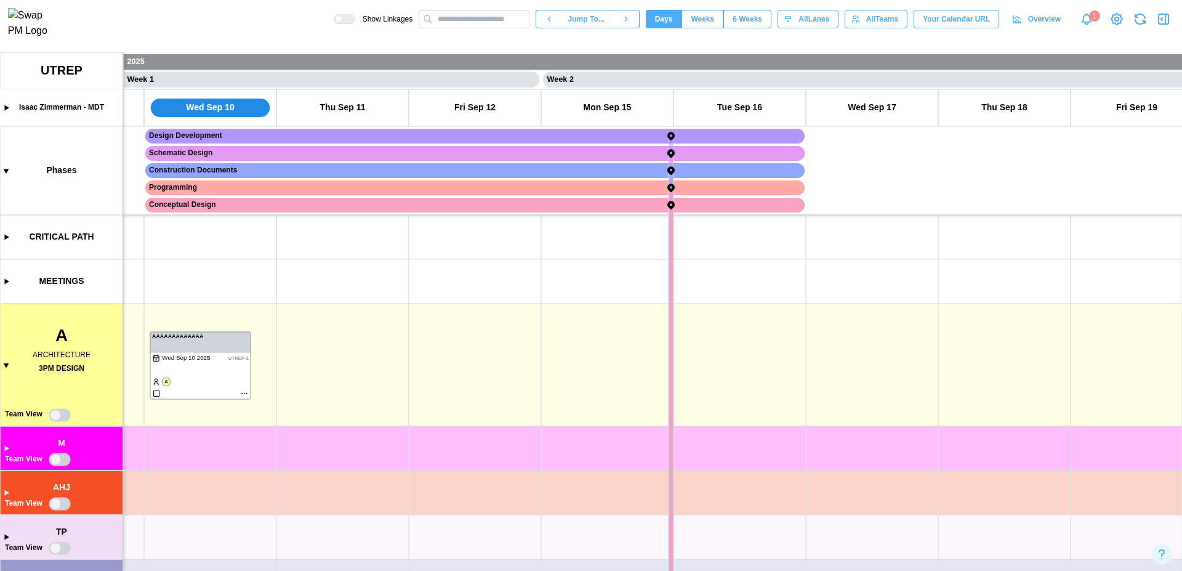
click at [344, 364] on canvas at bounding box center [591, 311] width 1182 height 519
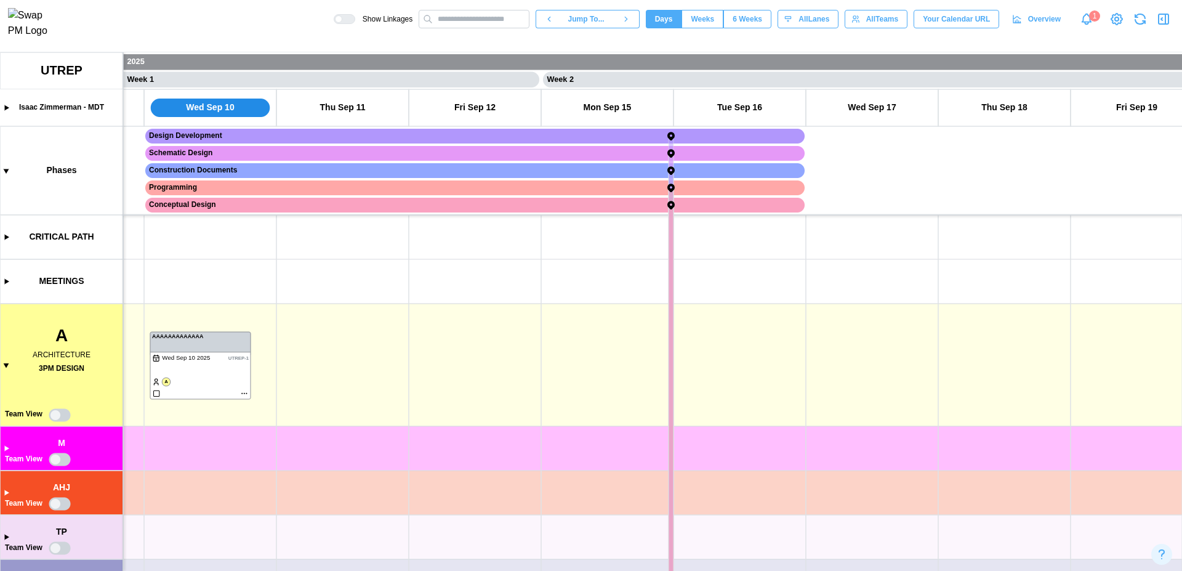
click at [344, 364] on canvas at bounding box center [591, 311] width 1182 height 519
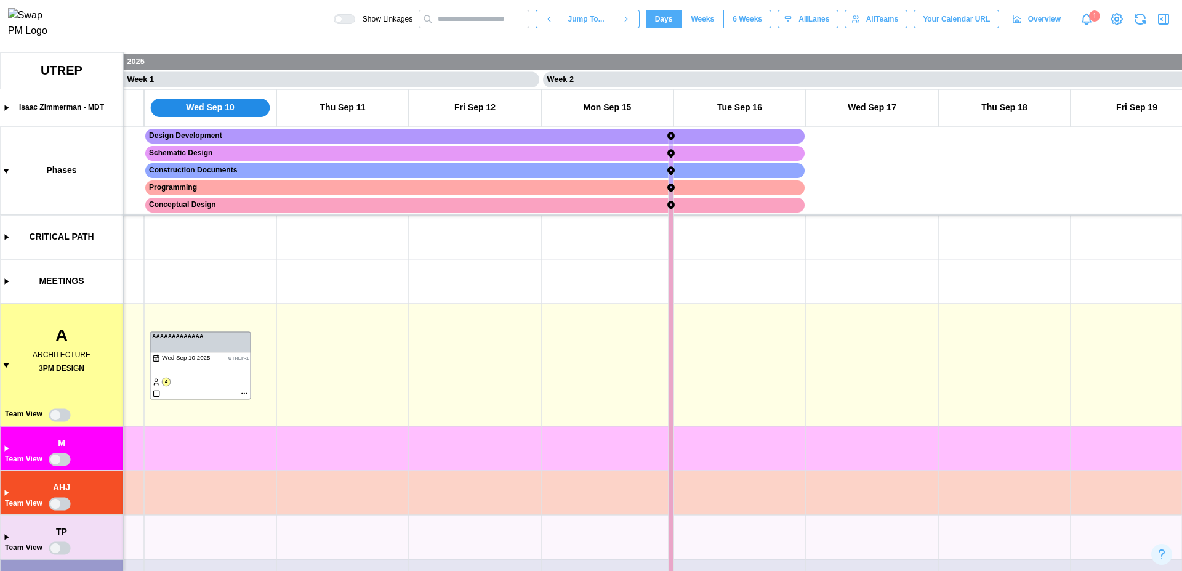
click at [344, 364] on canvas at bounding box center [591, 311] width 1182 height 519
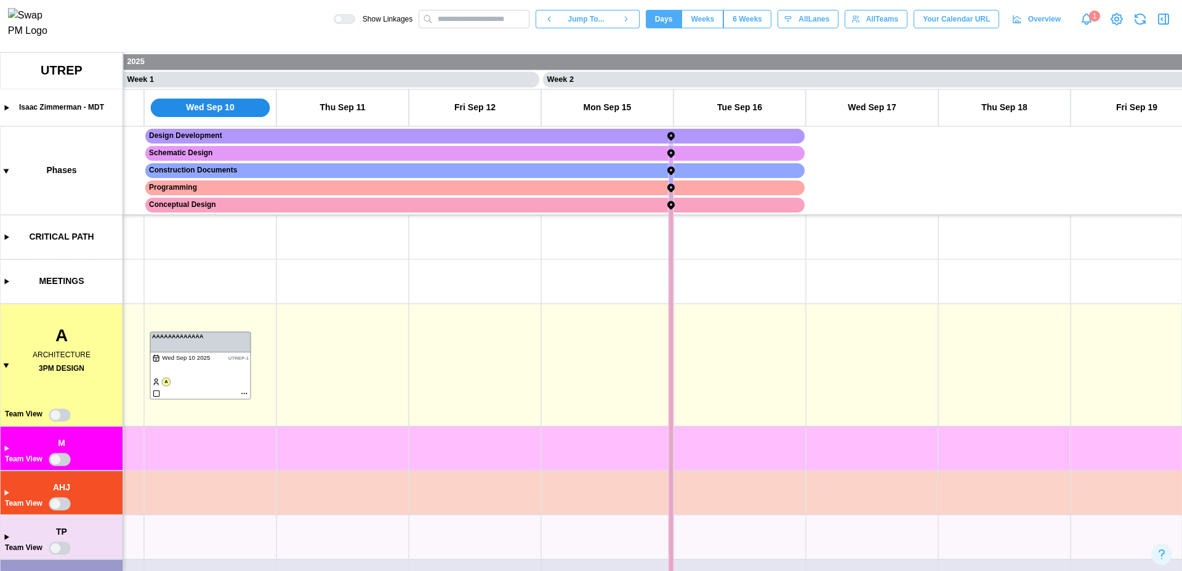
click at [344, 364] on canvas at bounding box center [591, 311] width 1182 height 519
click at [344, 364] on div "[DATE]" at bounding box center [386, 370] width 91 height 18
click at [446, 357] on canvas at bounding box center [591, 311] width 1182 height 519
click at [330, 346] on canvas at bounding box center [591, 311] width 1182 height 519
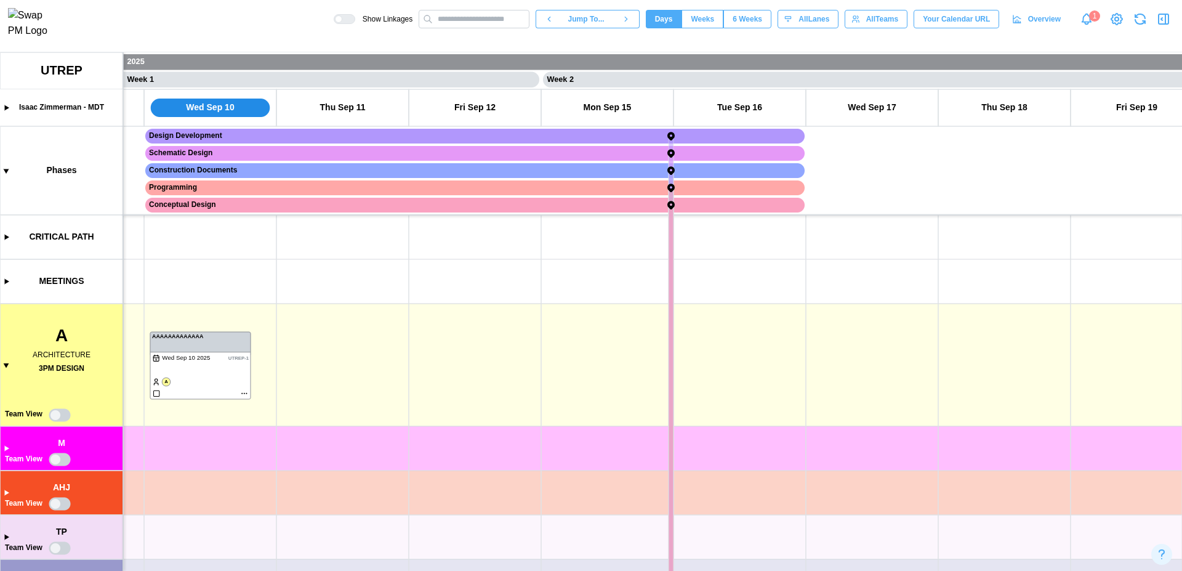
click at [65, 416] on canvas at bounding box center [591, 311] width 1182 height 519
click at [61, 414] on canvas at bounding box center [591, 311] width 1182 height 519
click at [6, 450] on canvas at bounding box center [591, 311] width 1182 height 519
click at [7, 445] on canvas at bounding box center [591, 311] width 1182 height 519
drag, startPoint x: 334, startPoint y: 340, endPoint x: 337, endPoint y: 353, distance: 13.5
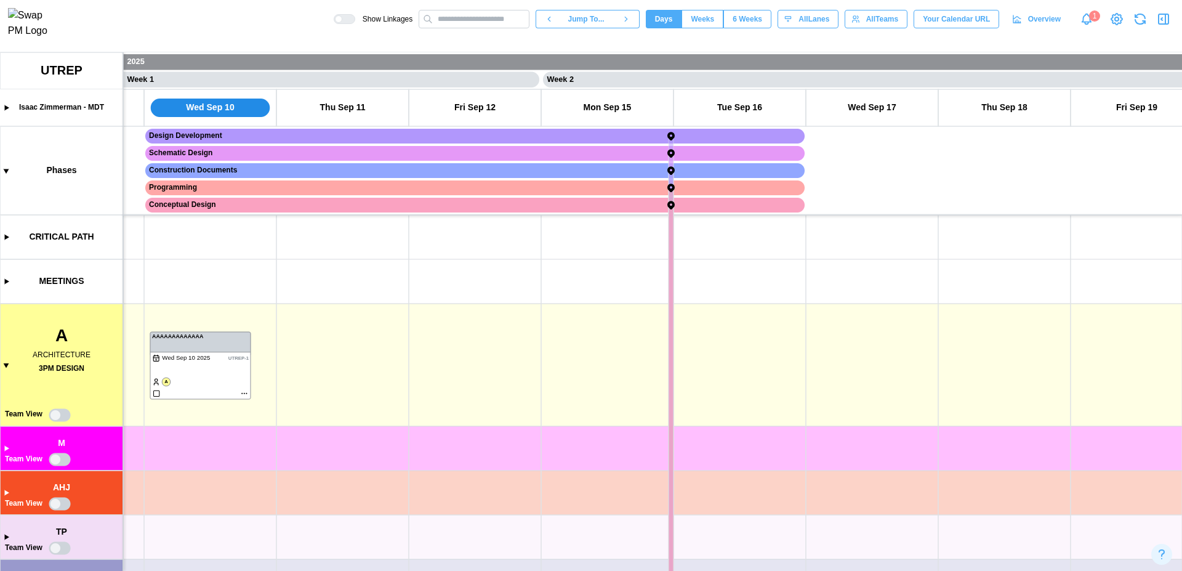
click at [337, 353] on canvas at bounding box center [591, 311] width 1182 height 519
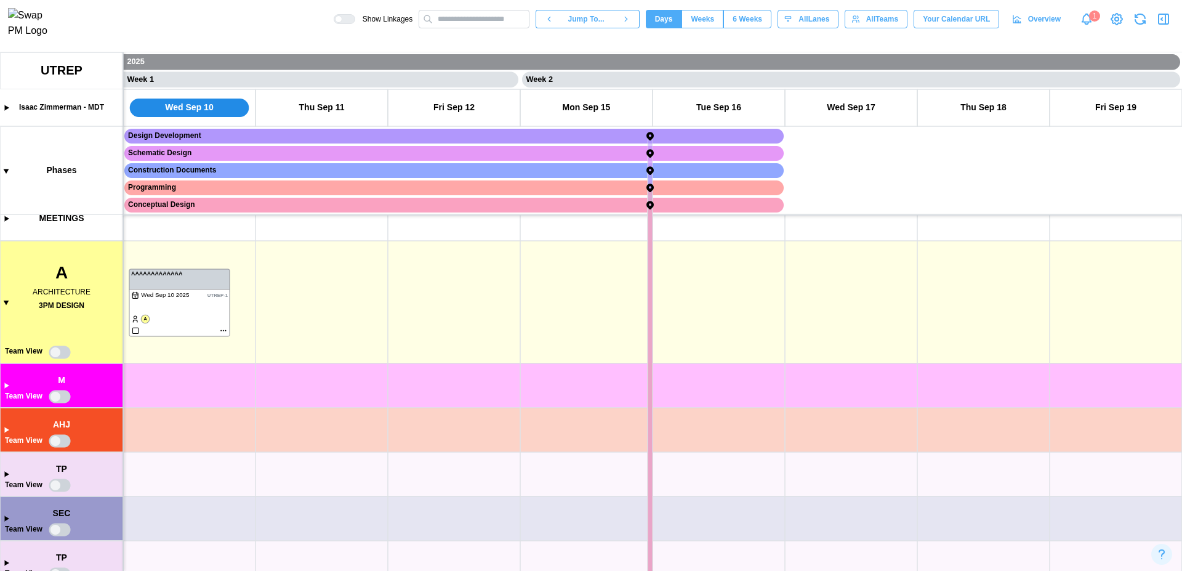
scroll to position [190, 0]
drag, startPoint x: 387, startPoint y: 423, endPoint x: 398, endPoint y: 230, distance: 193.7
click at [398, 230] on canvas at bounding box center [591, 311] width 1182 height 519
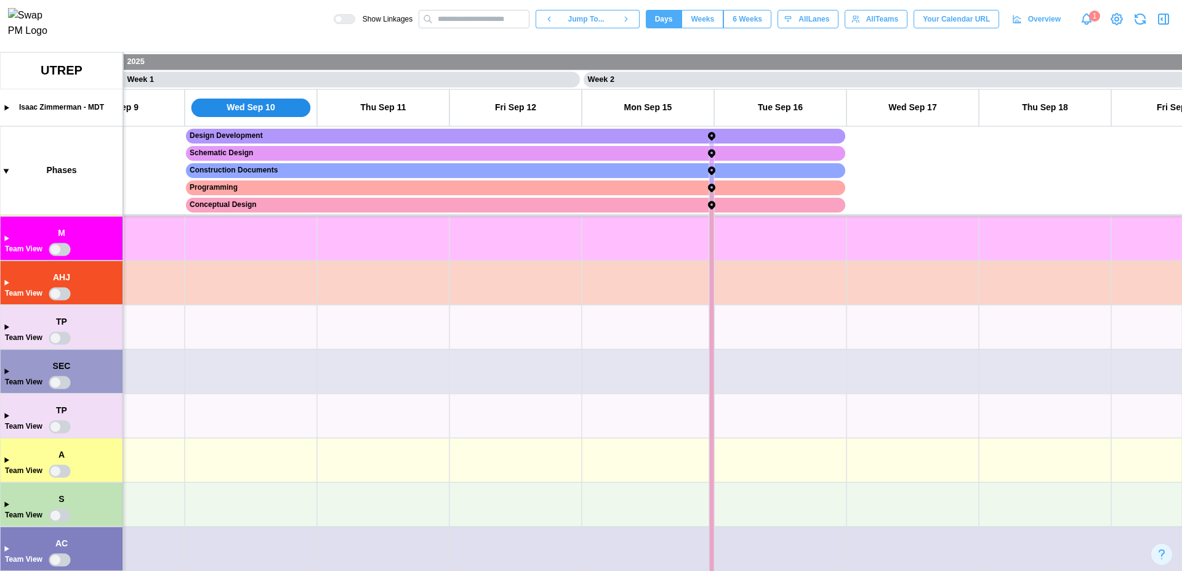
scroll to position [155, 0]
drag, startPoint x: 307, startPoint y: 418, endPoint x: 355, endPoint y: 502, distance: 96.8
click at [355, 502] on canvas at bounding box center [591, 311] width 1182 height 519
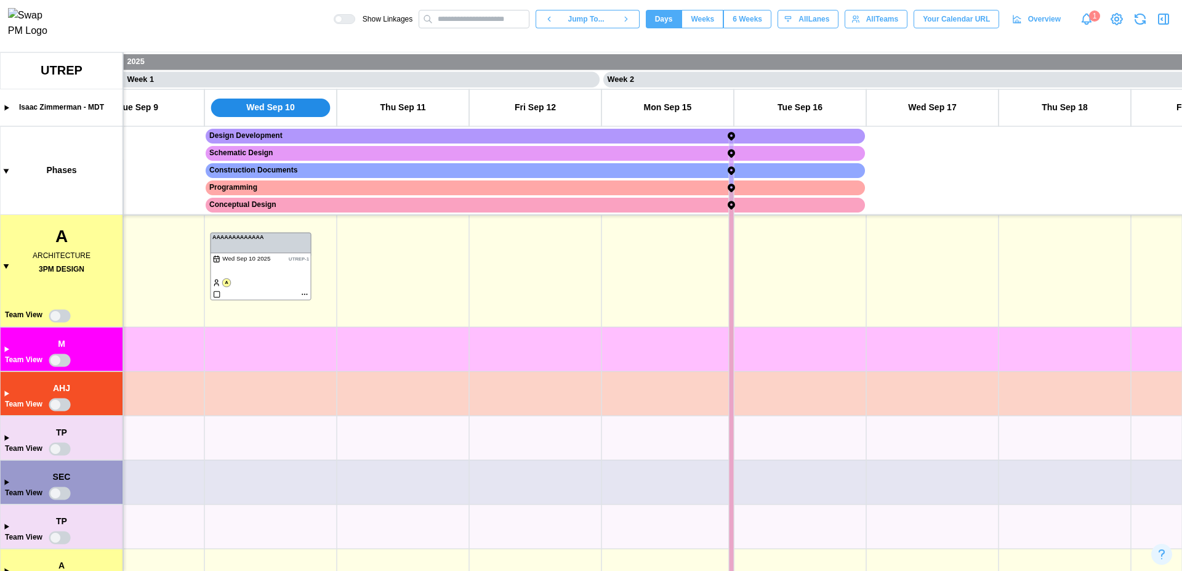
scroll to position [0, 188]
drag, startPoint x: 352, startPoint y: 371, endPoint x: 347, endPoint y: 485, distance: 114.0
click at [347, 485] on canvas at bounding box center [591, 311] width 1182 height 519
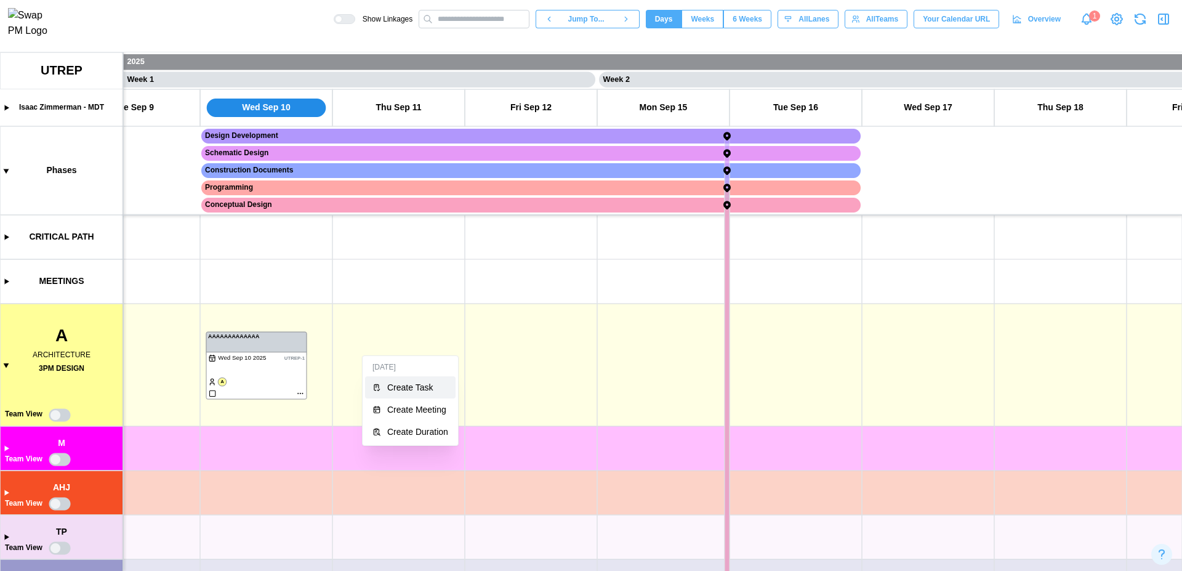
click at [382, 386] on button "Create Task" at bounding box center [410, 387] width 91 height 22
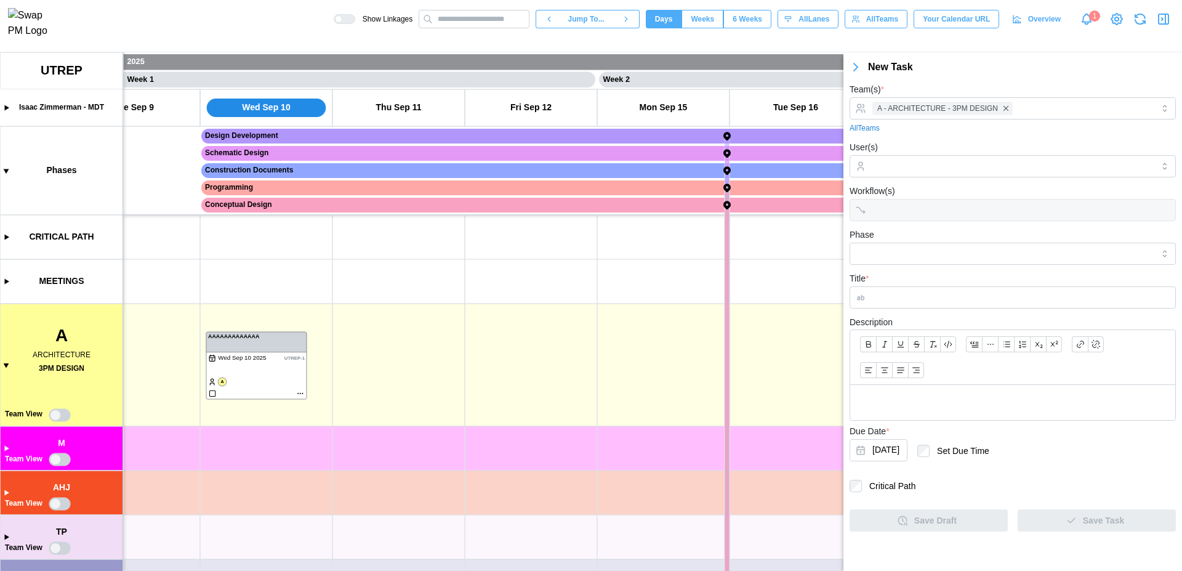
click at [382, 386] on canvas at bounding box center [591, 311] width 1182 height 519
click at [1160, 18] on icon "button" at bounding box center [1164, 19] width 15 height 15
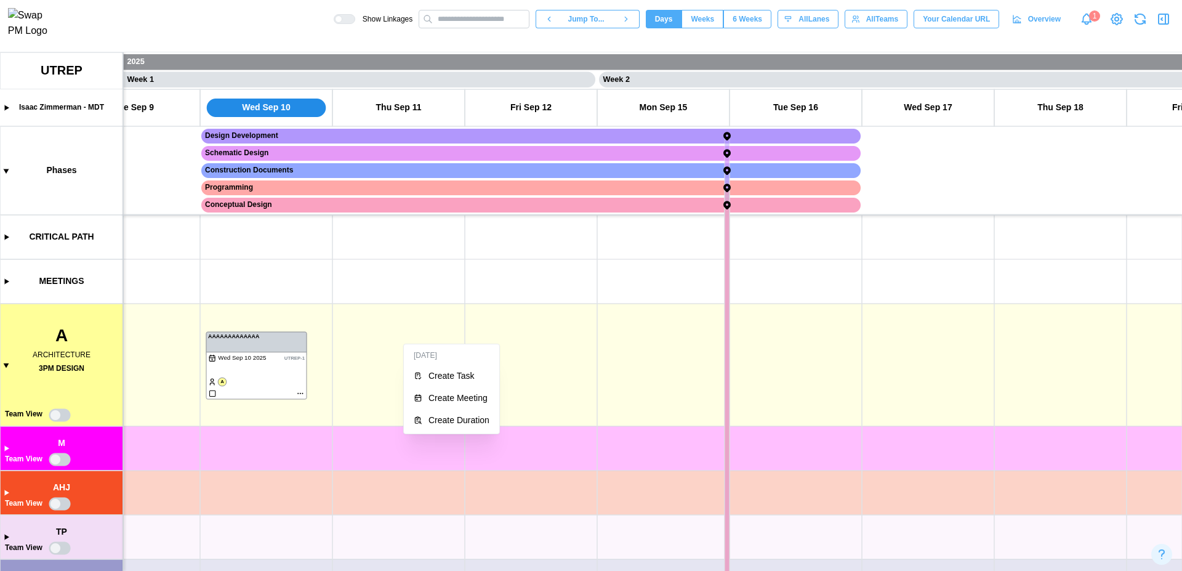
click at [445, 386] on div "Thu Sep 11 Create Task Create Meeting Create Duration" at bounding box center [451, 389] width 91 height 84
click at [461, 381] on button "Create Task" at bounding box center [451, 376] width 91 height 22
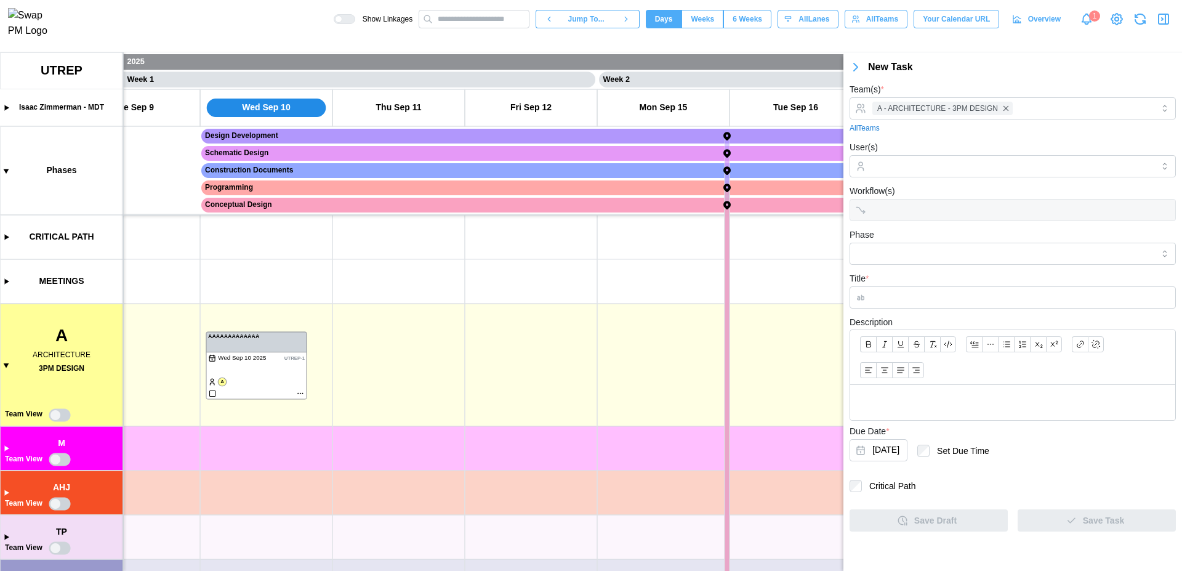
type input "**********"
type input "****"
type input "**********"
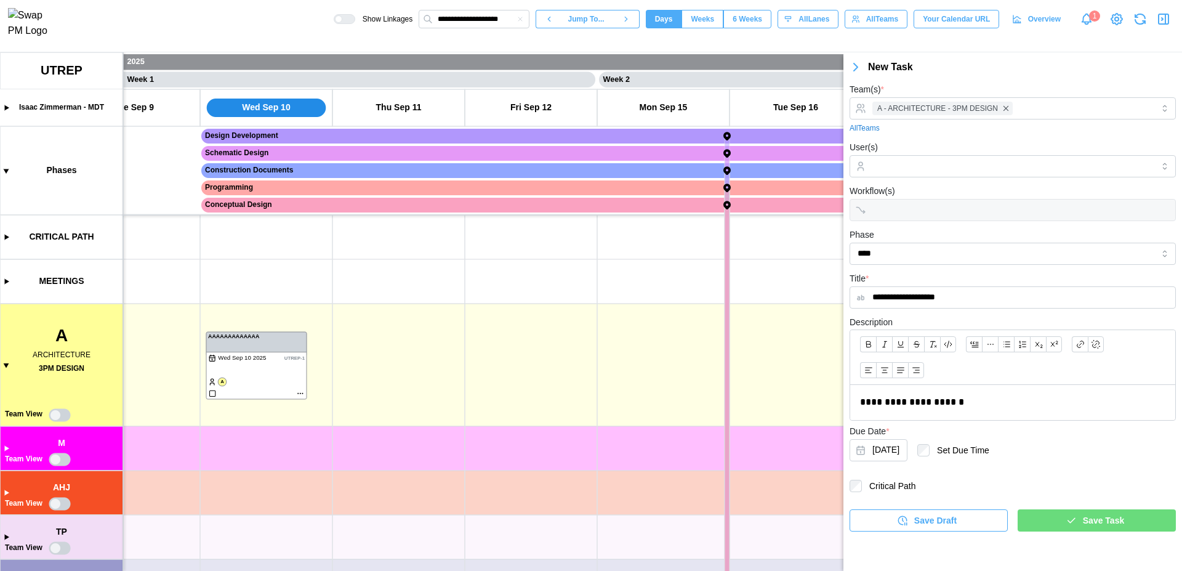
click at [1101, 521] on span "Save Task" at bounding box center [1103, 520] width 41 height 21
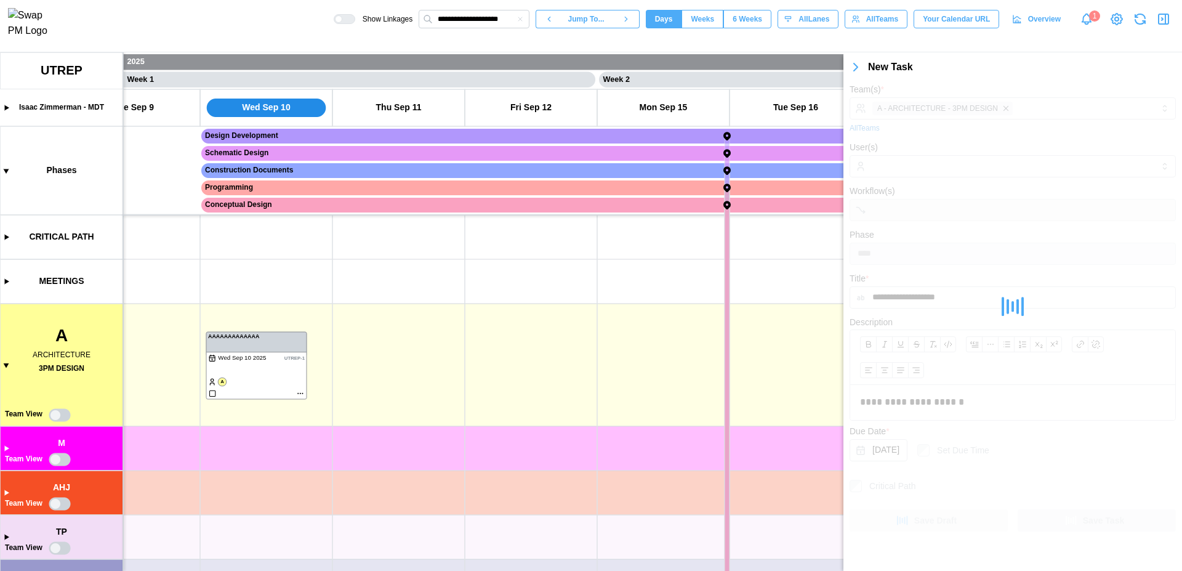
click at [517, 23] on icon "button" at bounding box center [520, 18] width 7 height 7
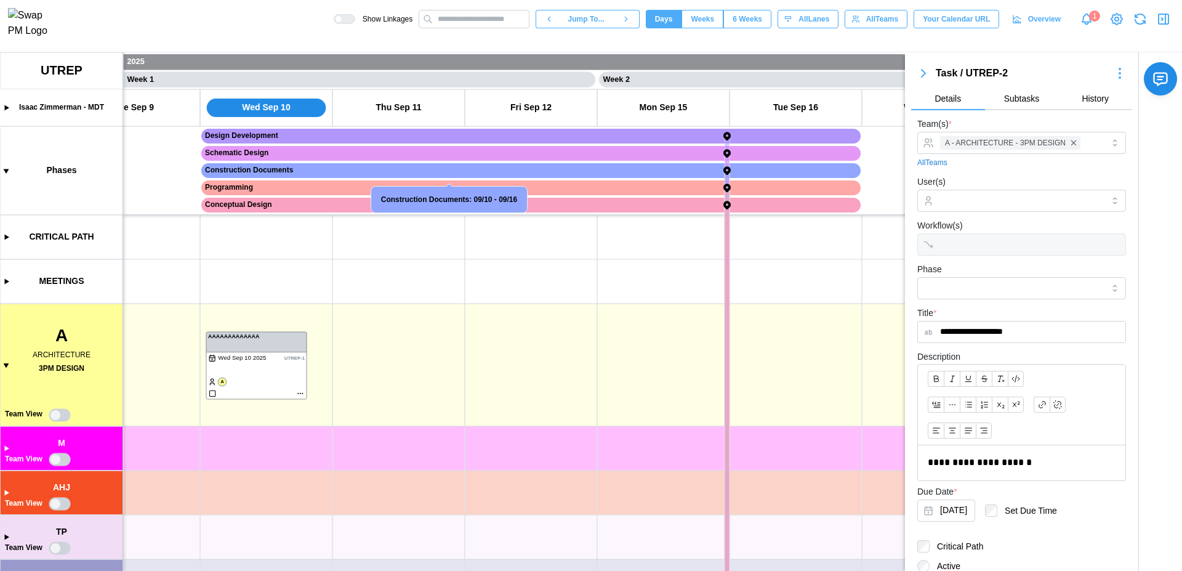
scroll to position [0, 0]
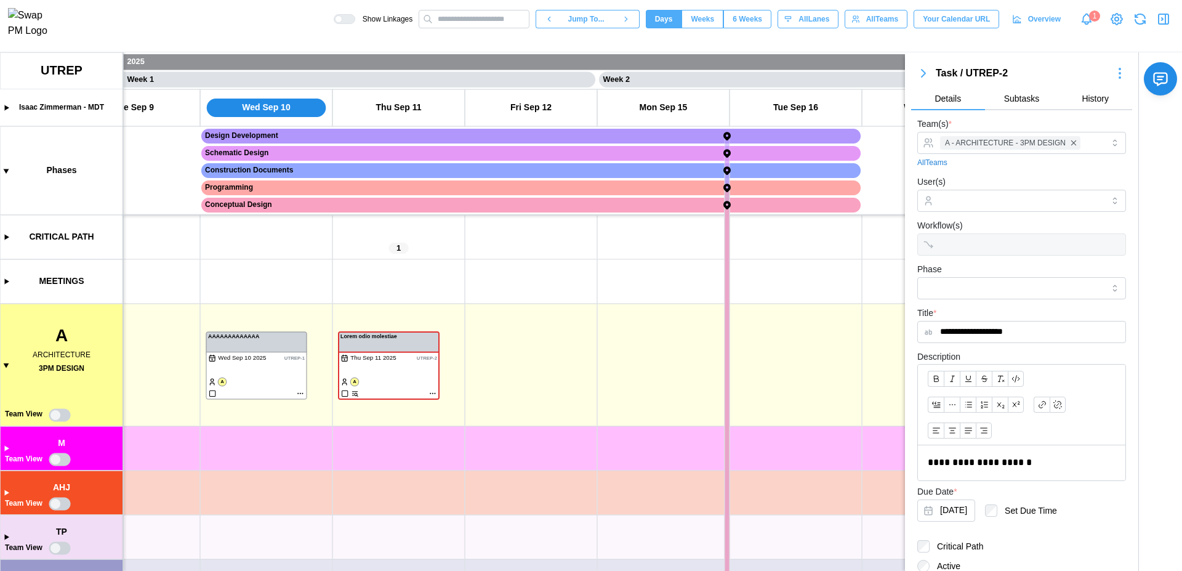
click at [1166, 24] on icon "button" at bounding box center [1166, 19] width 0 height 10
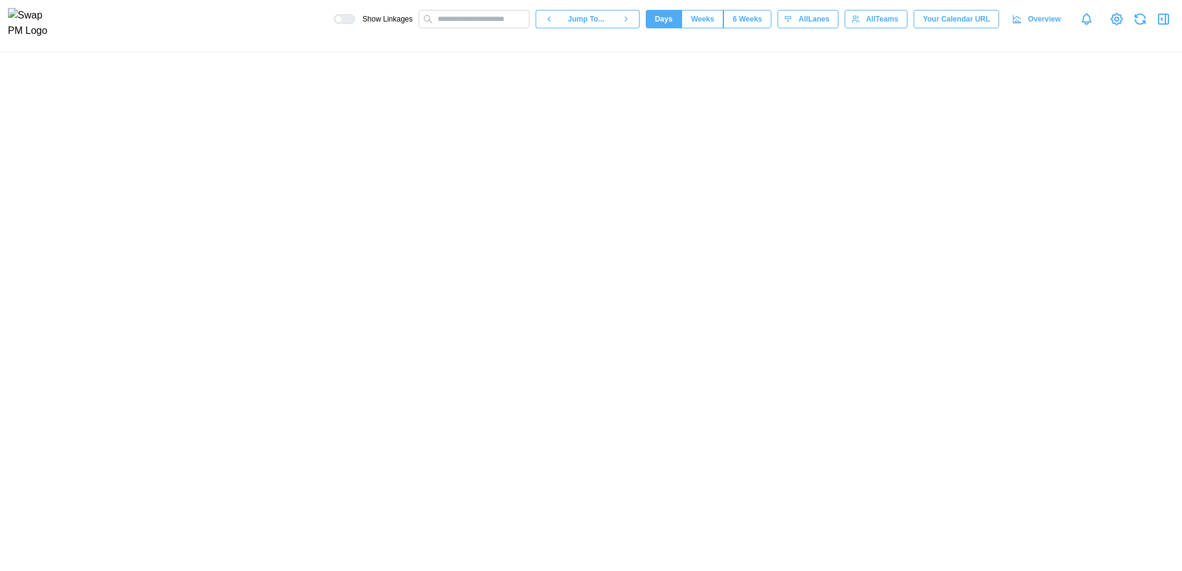
scroll to position [0, 265]
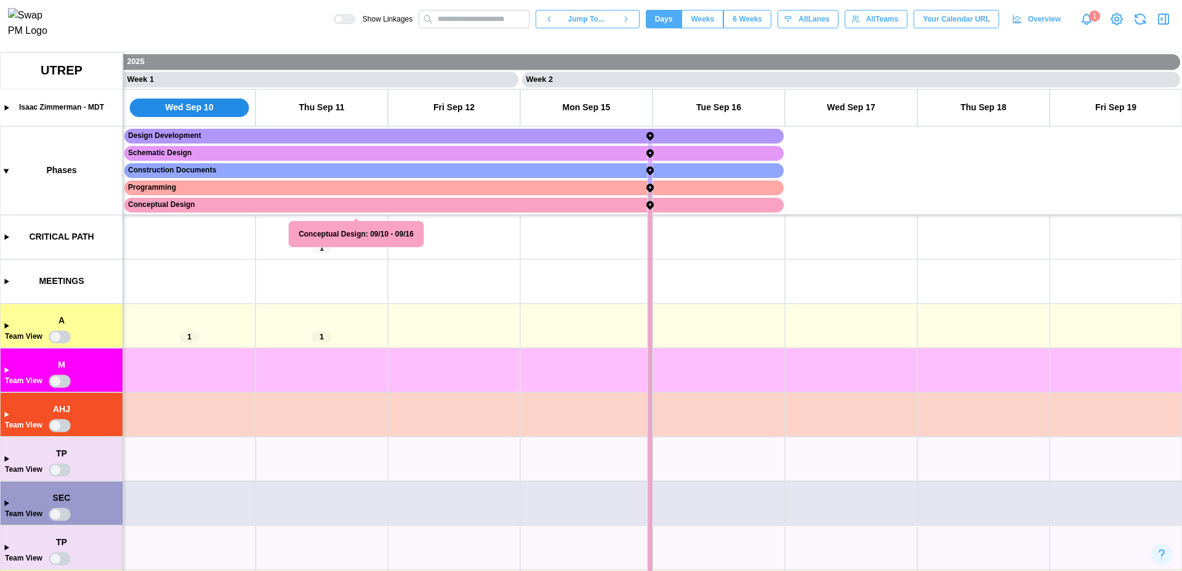
click at [4, 326] on canvas at bounding box center [591, 311] width 1182 height 519
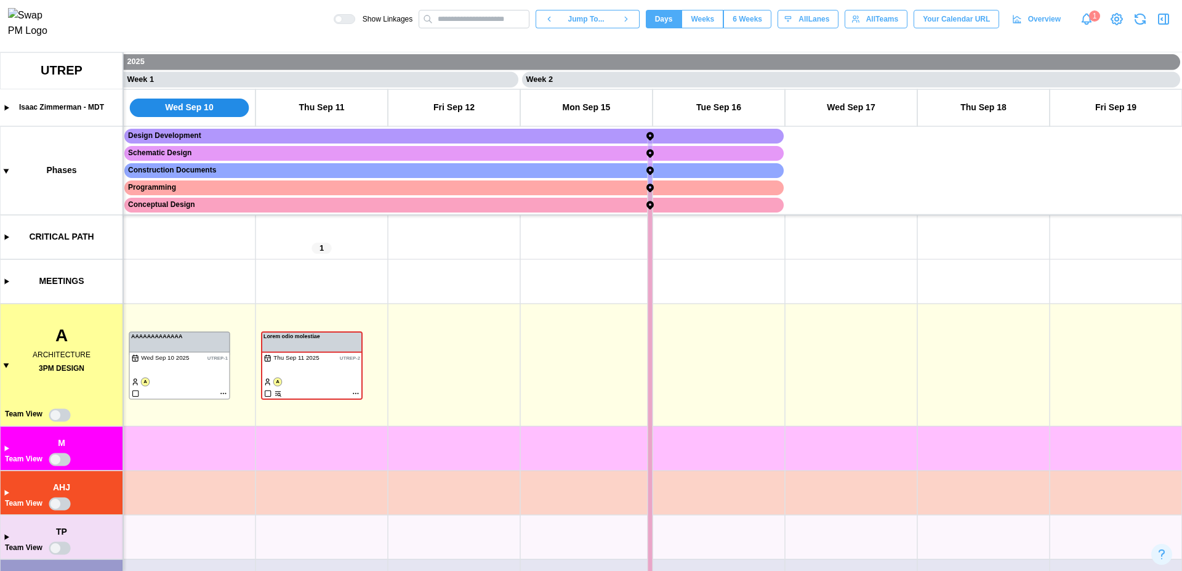
click at [694, 23] on span "Weeks" at bounding box center [702, 18] width 23 height 17
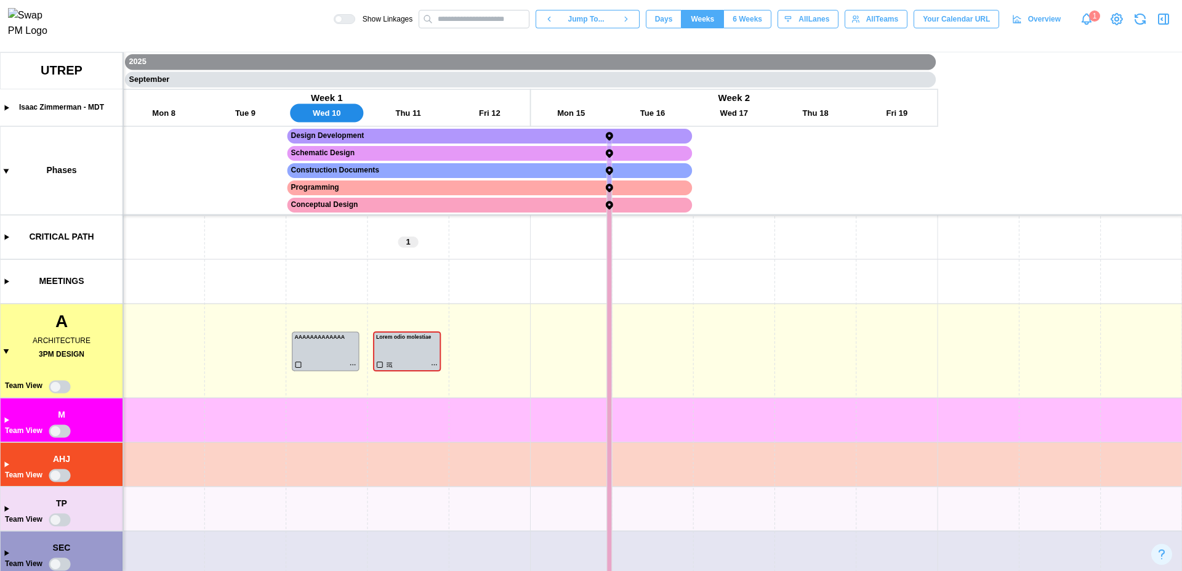
click at [750, 25] on span "6 Weeks" at bounding box center [748, 18] width 30 height 17
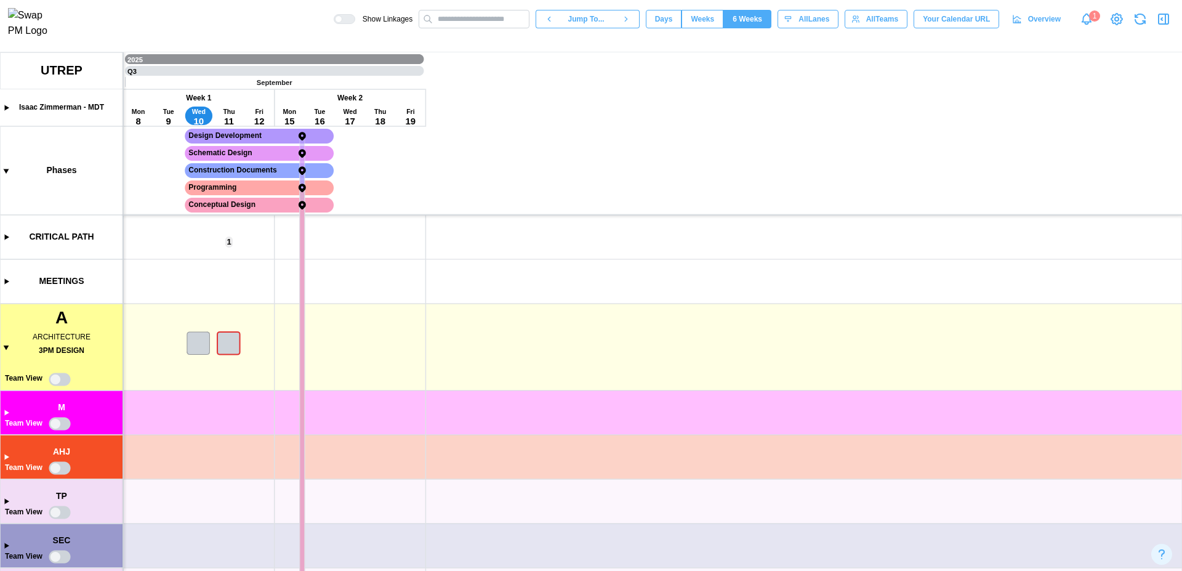
click at [661, 23] on span "Days" at bounding box center [664, 18] width 18 height 17
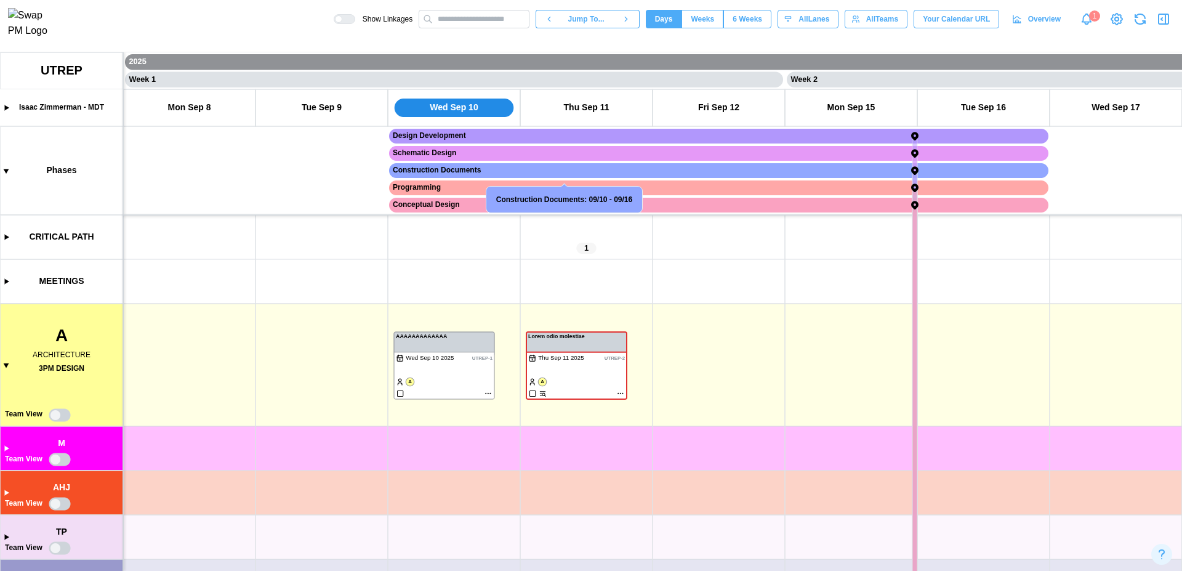
click at [588, 415] on canvas at bounding box center [591, 311] width 1182 height 519
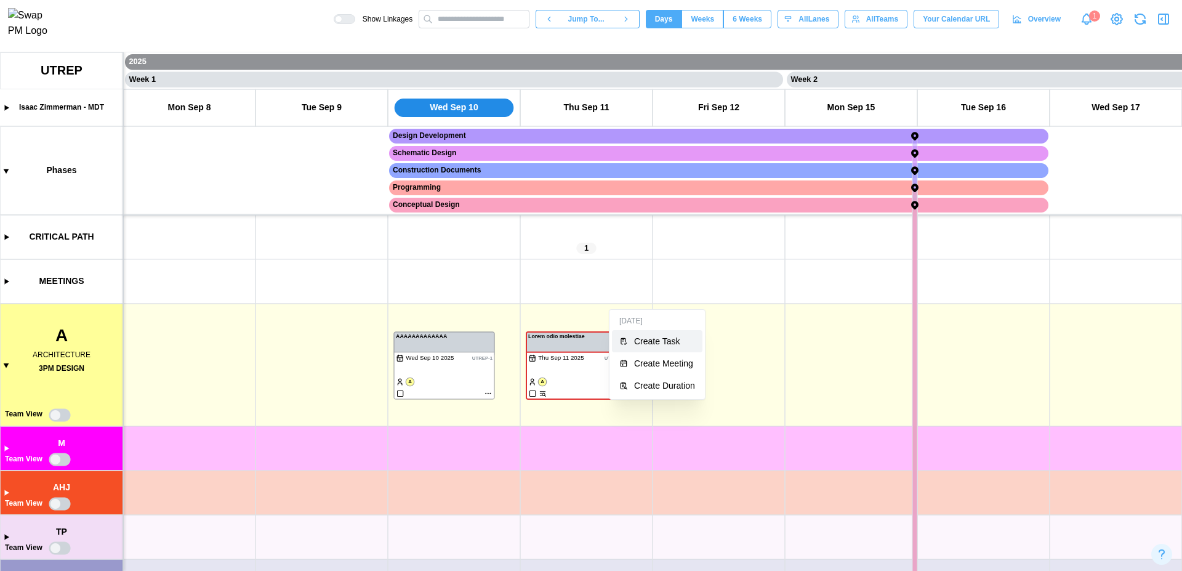
click at [640, 336] on div "Create Task" at bounding box center [664, 341] width 61 height 10
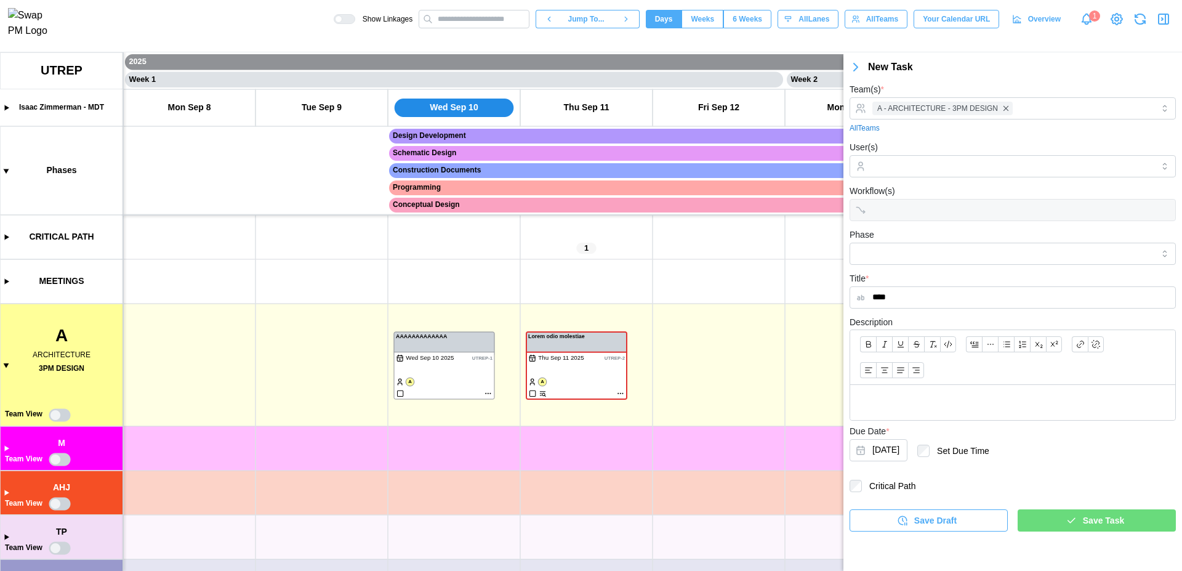
type input "****"
click at [1046, 512] on div "Save Task" at bounding box center [1095, 520] width 139 height 21
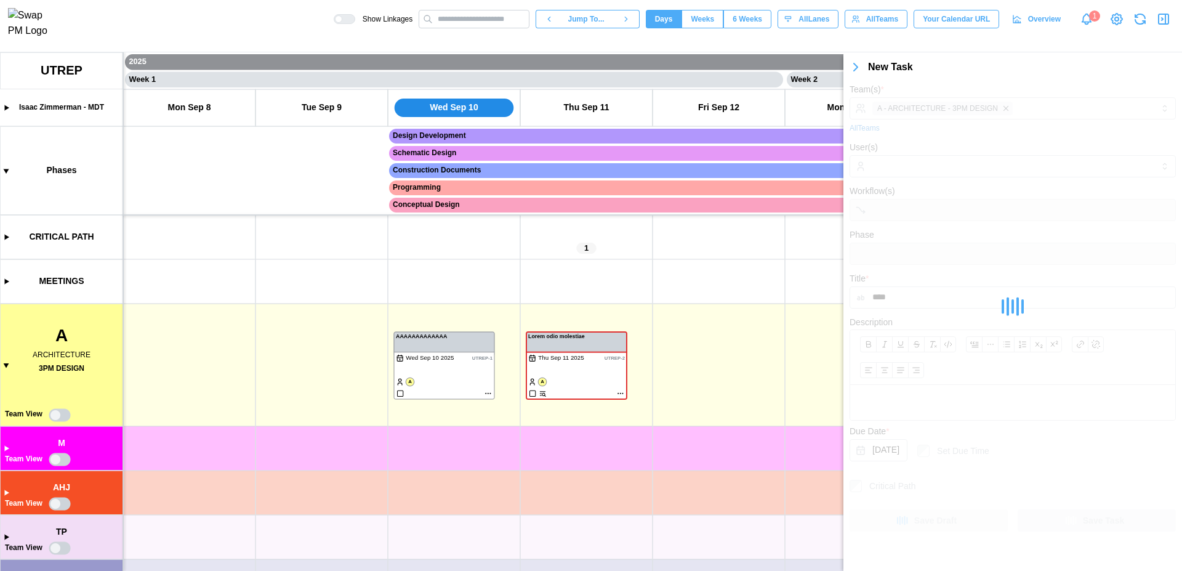
scroll to position [0, 0]
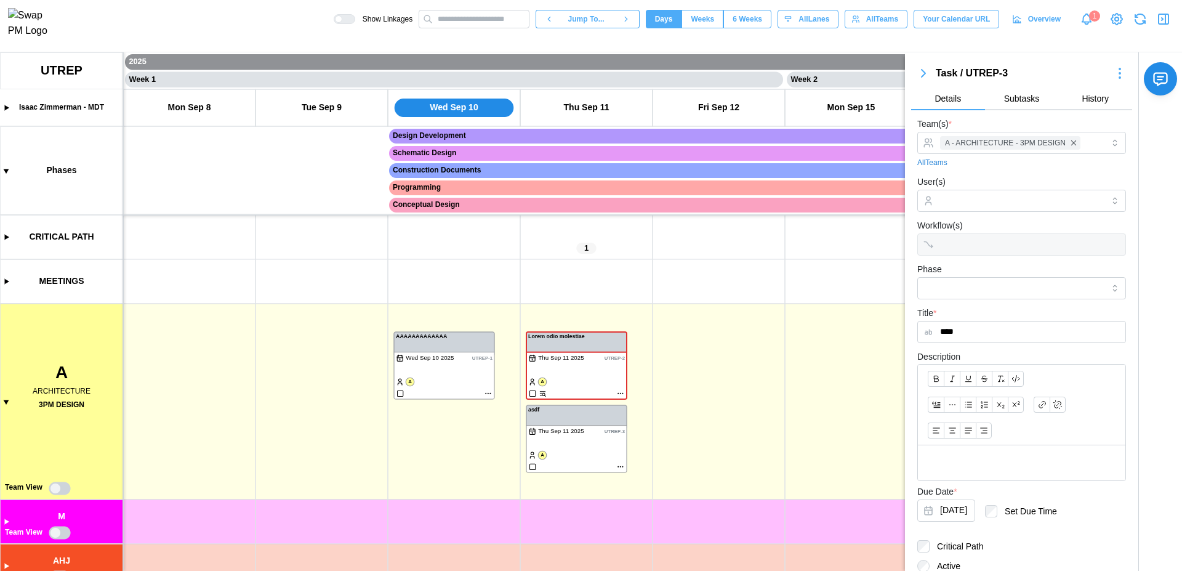
click at [1169, 18] on icon "button" at bounding box center [1164, 19] width 15 height 15
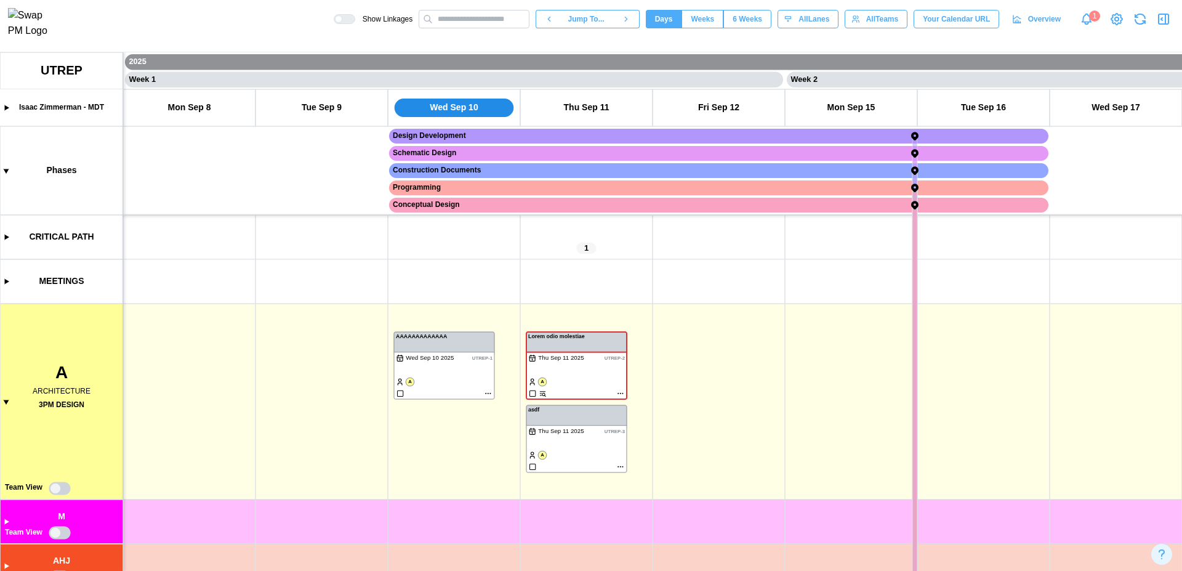
click at [702, 22] on span "Weeks" at bounding box center [702, 18] width 23 height 17
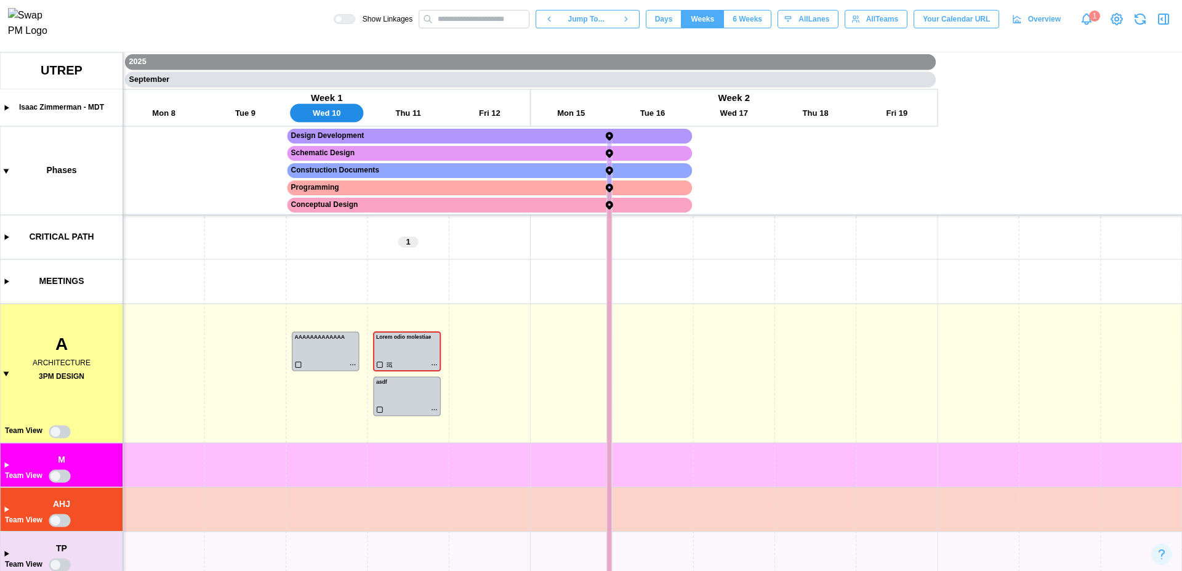
click at [655, 23] on span "Days" at bounding box center [664, 18] width 18 height 17
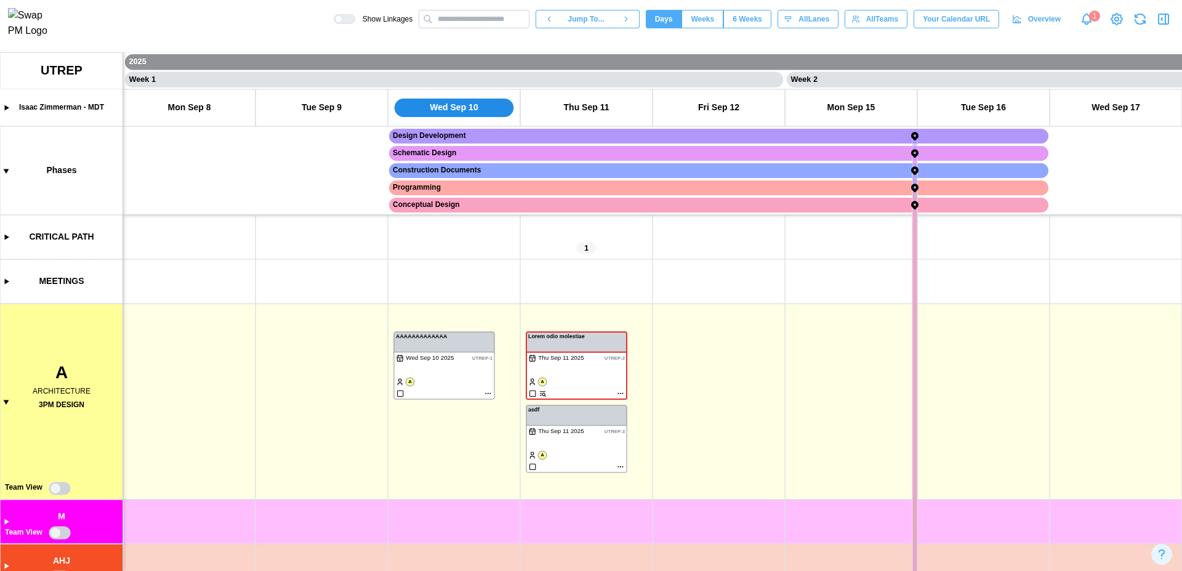
click at [747, 25] on span "6 Weeks" at bounding box center [748, 18] width 30 height 17
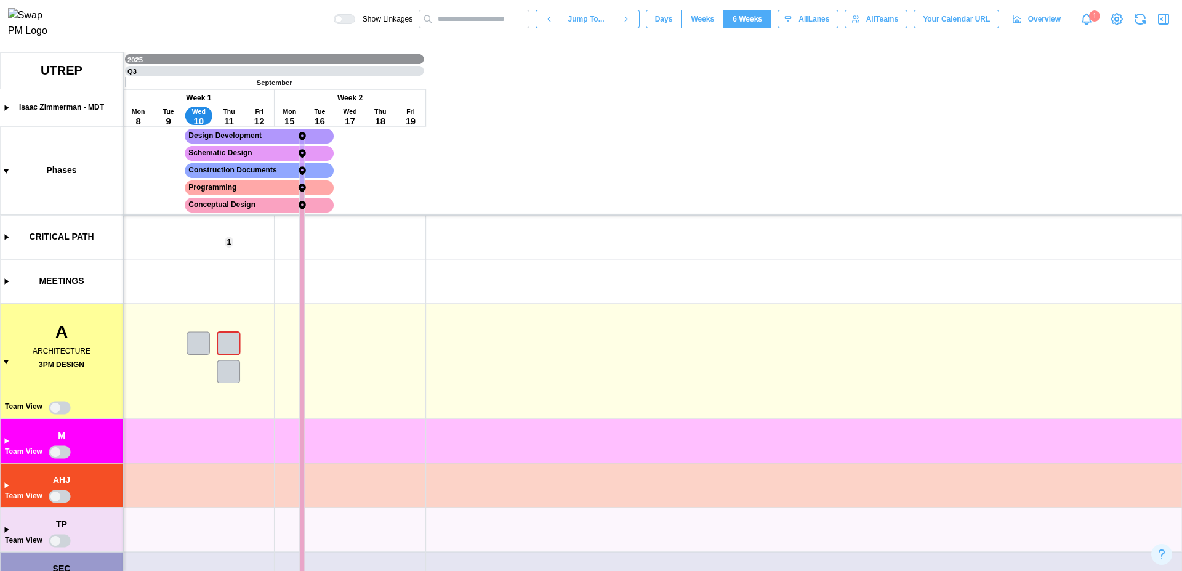
click at [647, 25] on button "Days" at bounding box center [664, 19] width 36 height 18
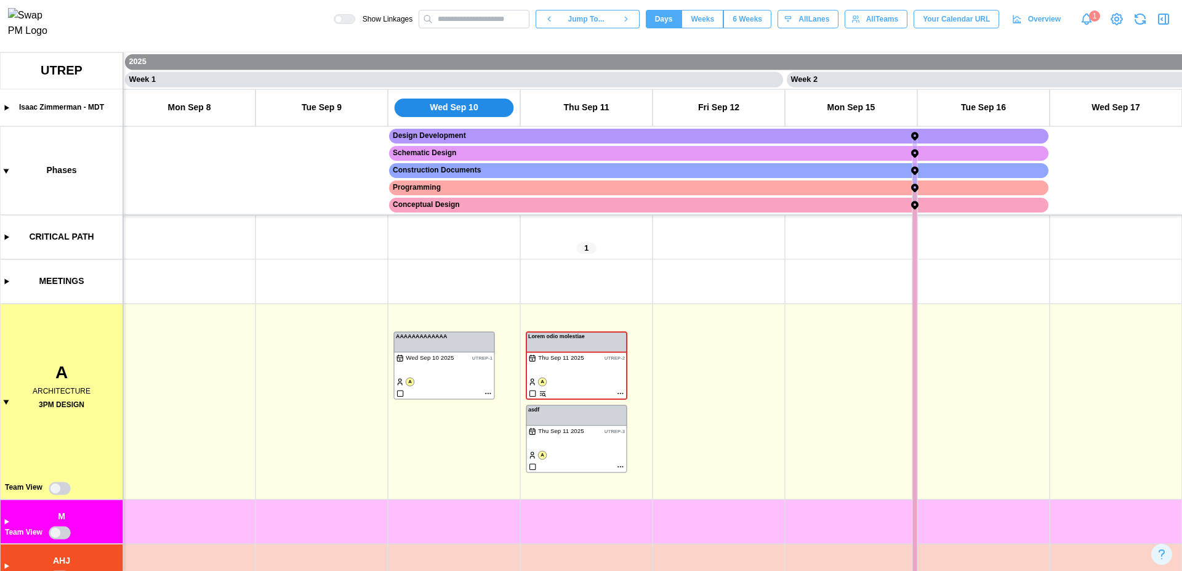
scroll to position [111, 0]
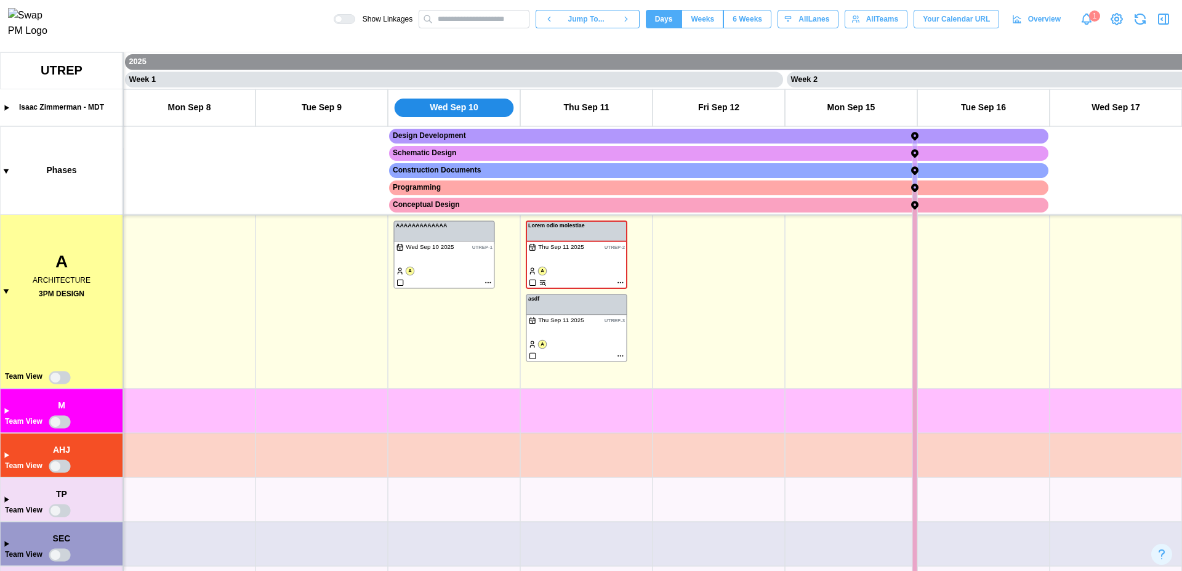
click at [58, 374] on canvas at bounding box center [591, 311] width 1182 height 519
click at [619, 354] on canvas at bounding box center [591, 311] width 1182 height 519
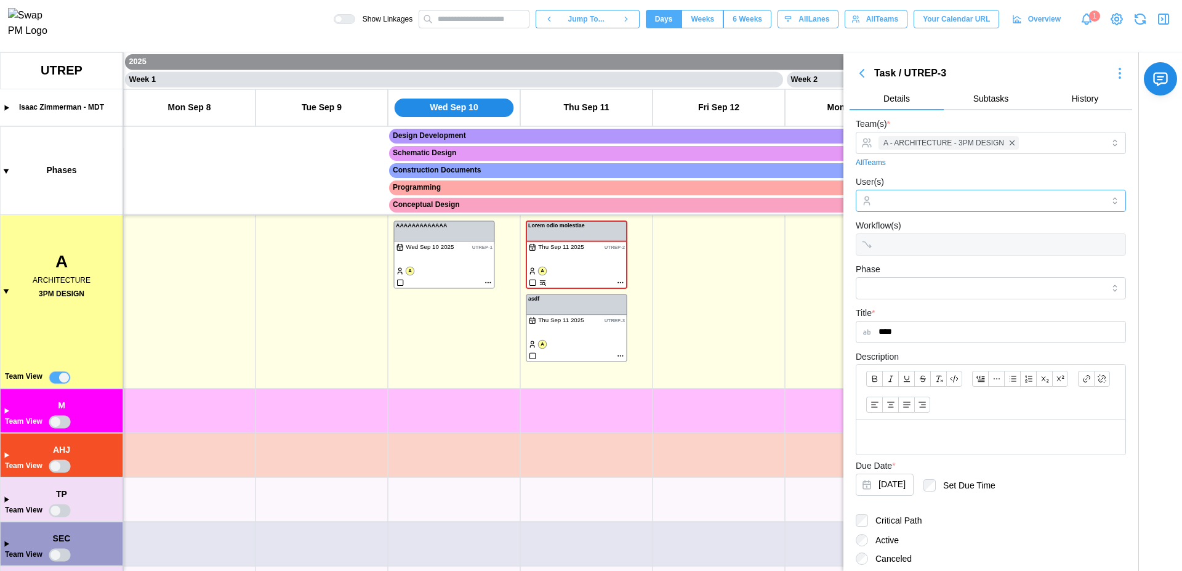
click at [916, 201] on input "User(s)" at bounding box center [991, 201] width 225 height 10
click at [865, 75] on icon "button" at bounding box center [862, 73] width 15 height 15
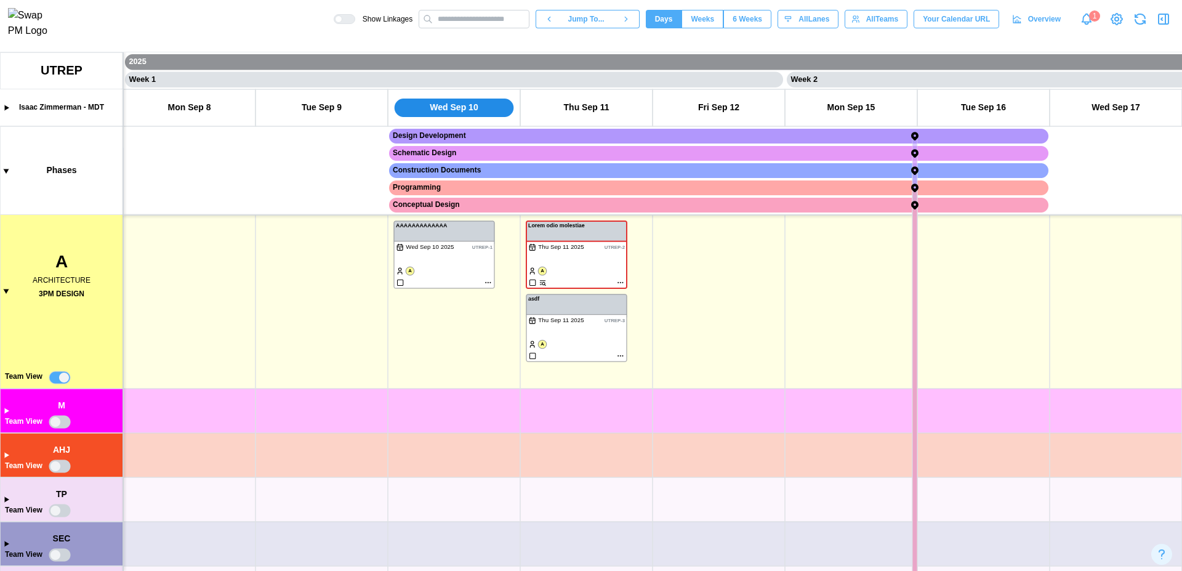
click at [745, 17] on span "6 Weeks" at bounding box center [748, 18] width 30 height 17
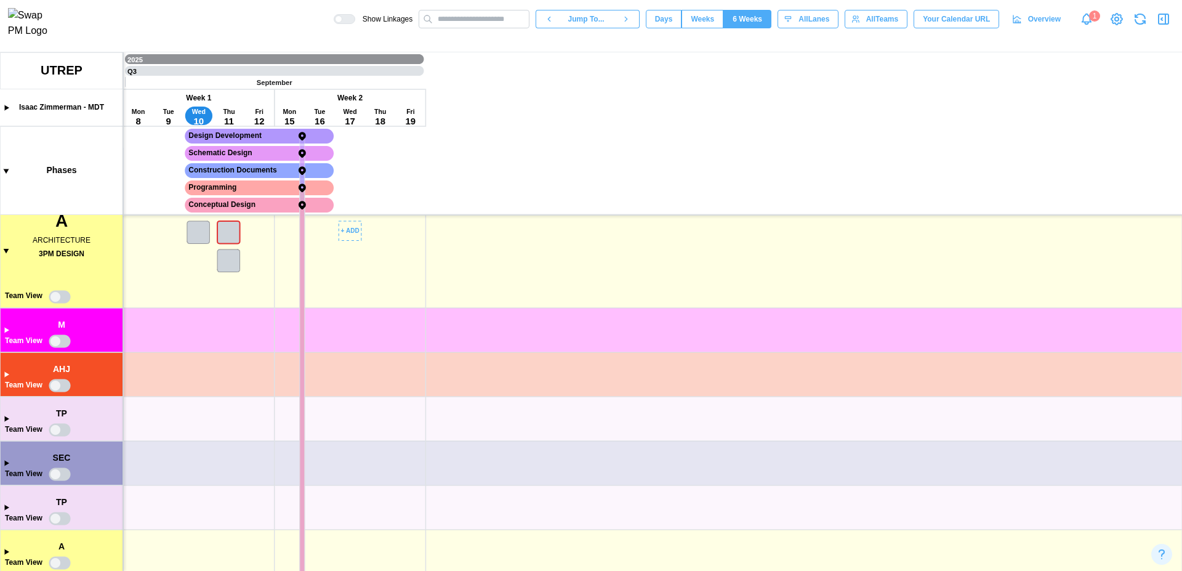
scroll to position [6, 0]
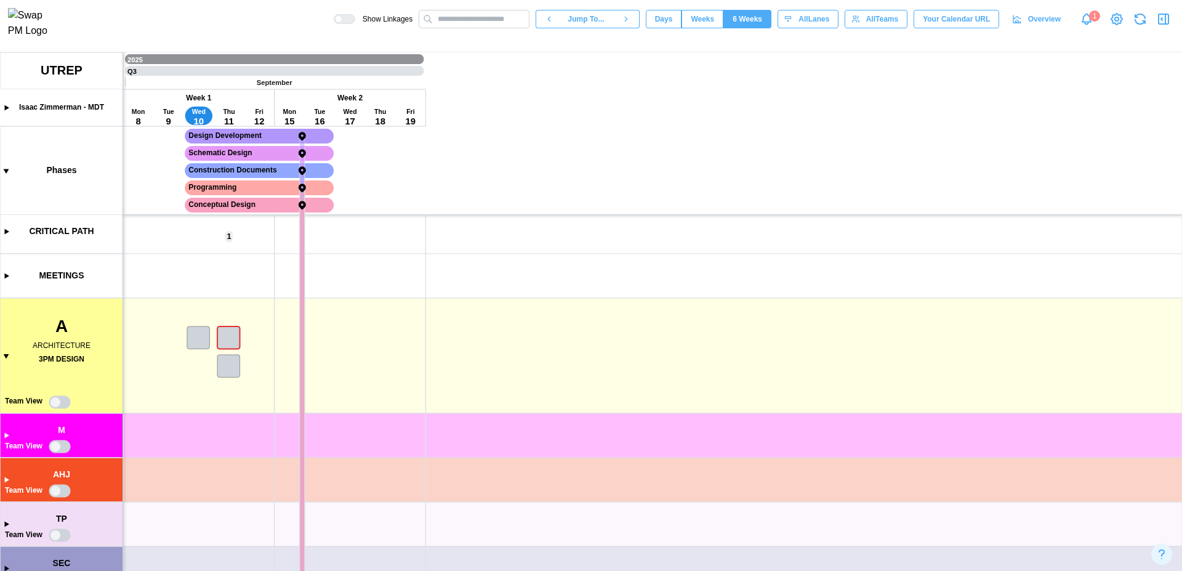
click at [706, 18] on span "Weeks" at bounding box center [702, 18] width 23 height 17
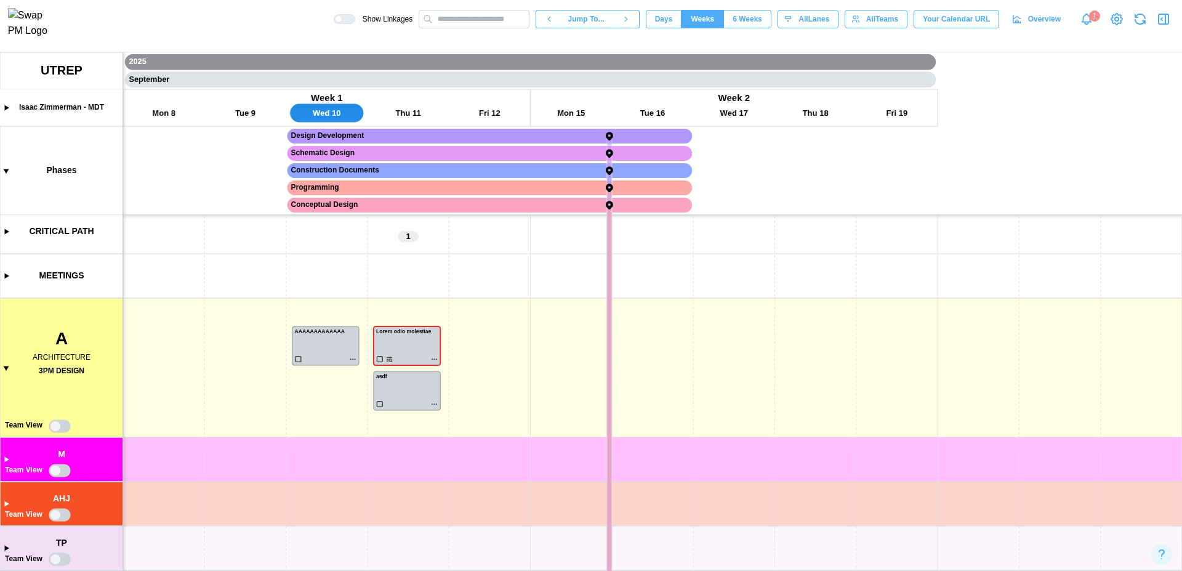
click at [6, 459] on canvas at bounding box center [591, 311] width 1182 height 519
click at [737, 23] on span "6 Weeks" at bounding box center [748, 18] width 30 height 17
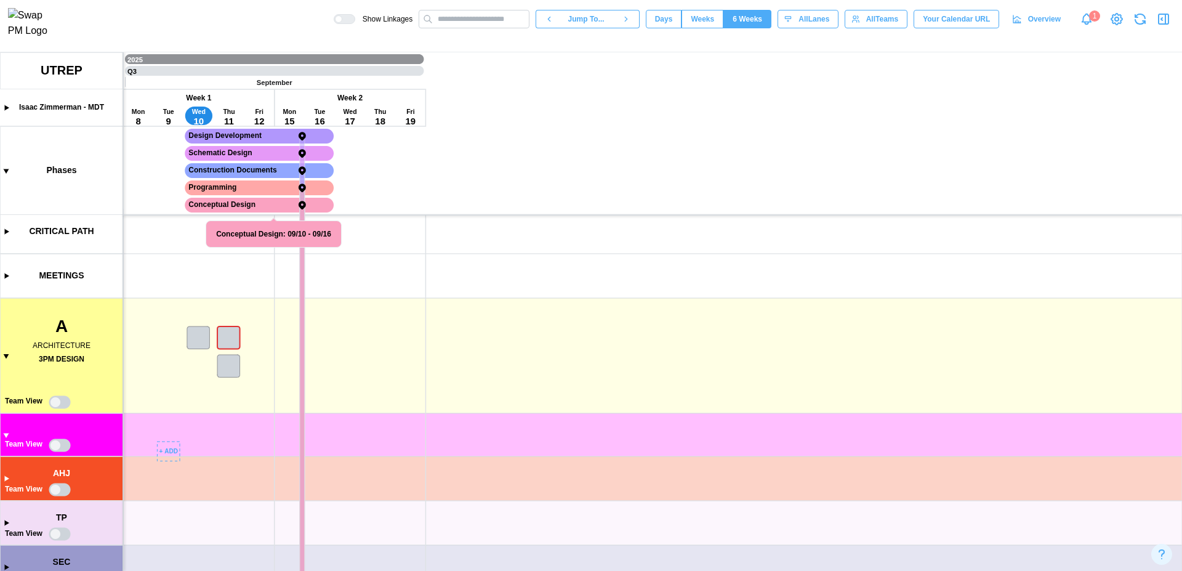
scroll to position [0, 0]
drag, startPoint x: 165, startPoint y: 434, endPoint x: 211, endPoint y: 447, distance: 47.4
click at [211, 447] on canvas at bounding box center [591, 311] width 1182 height 519
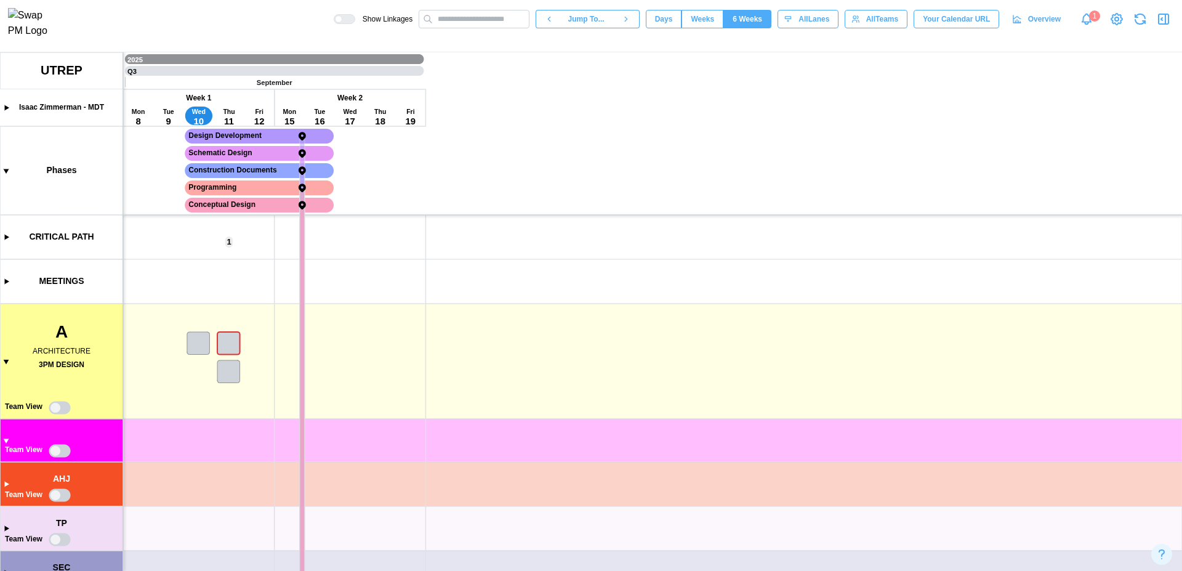
scroll to position [211, 0]
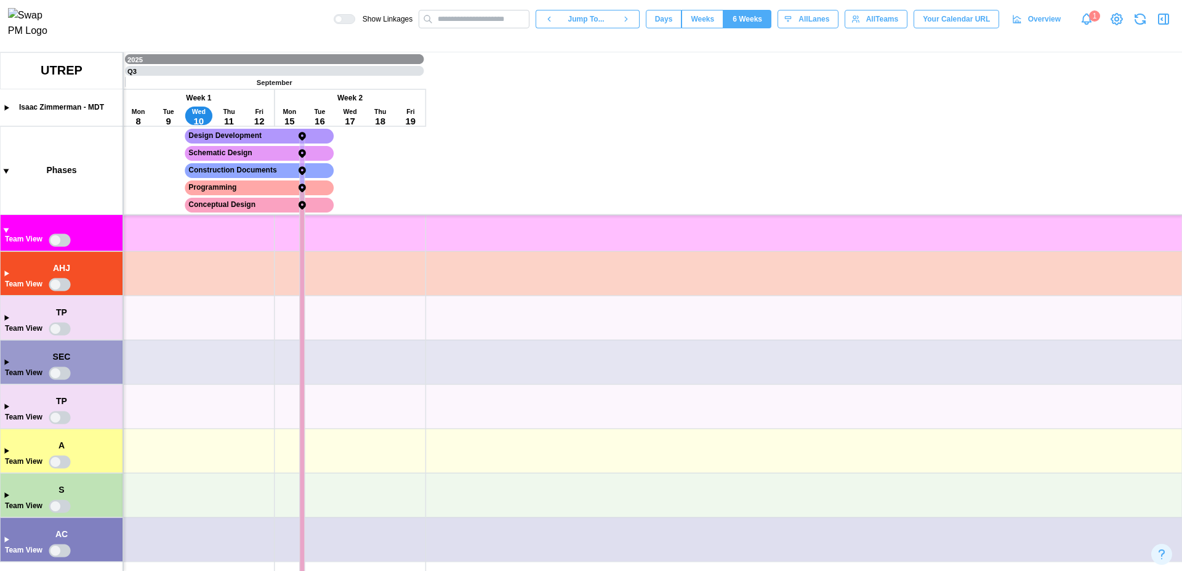
click at [7, 318] on canvas at bounding box center [591, 311] width 1182 height 519
click at [9, 234] on canvas at bounding box center [591, 311] width 1182 height 519
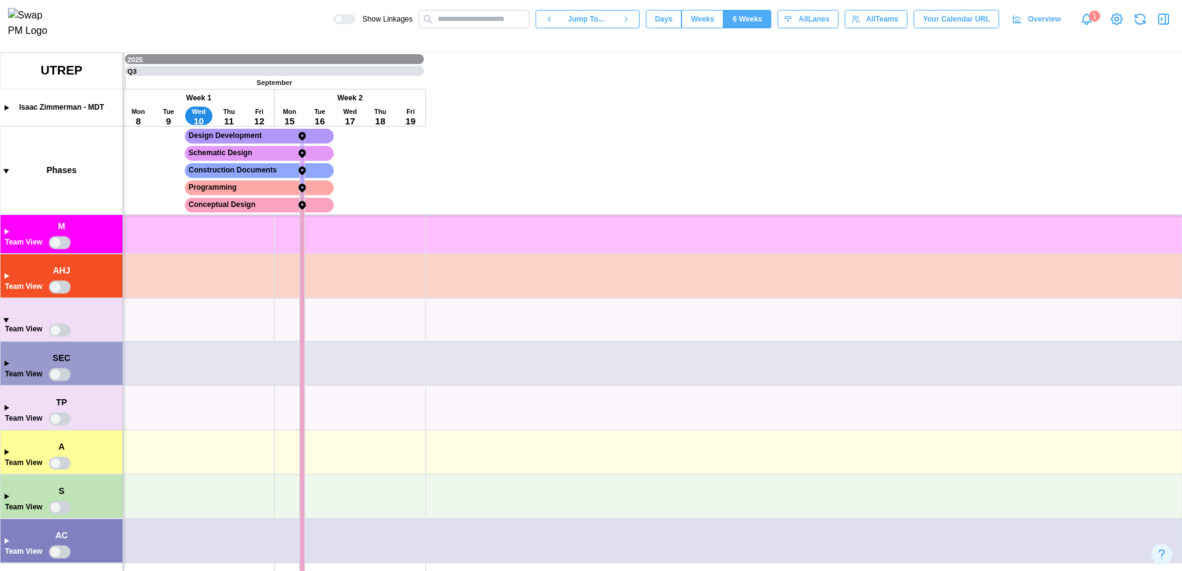
click at [7, 234] on canvas at bounding box center [591, 311] width 1182 height 519
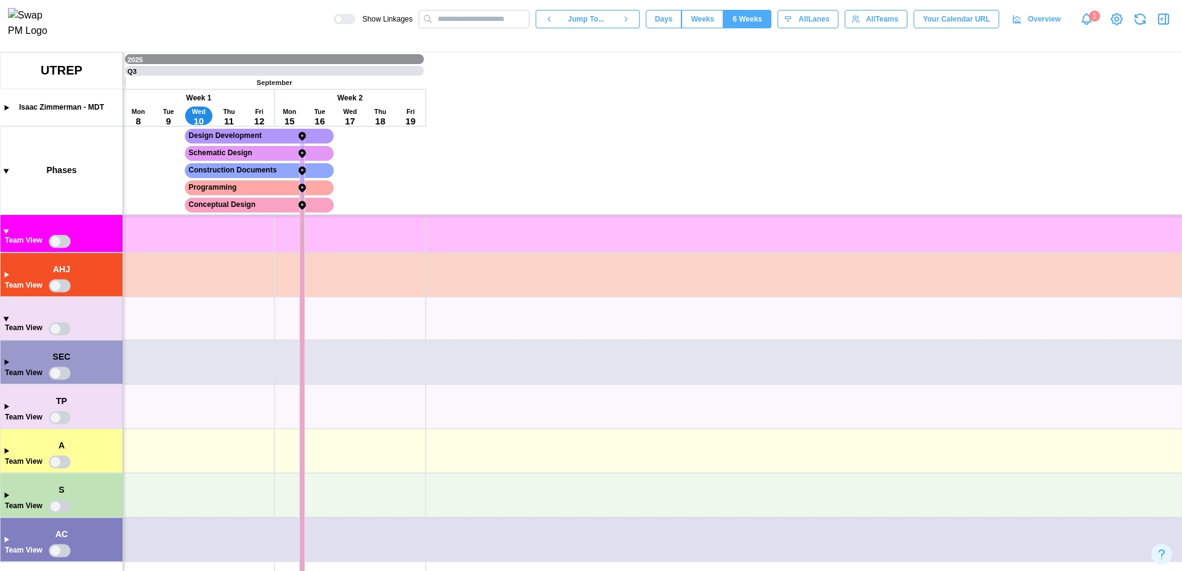
click at [7, 234] on canvas at bounding box center [591, 311] width 1182 height 519
click at [57, 246] on canvas at bounding box center [591, 311] width 1182 height 519
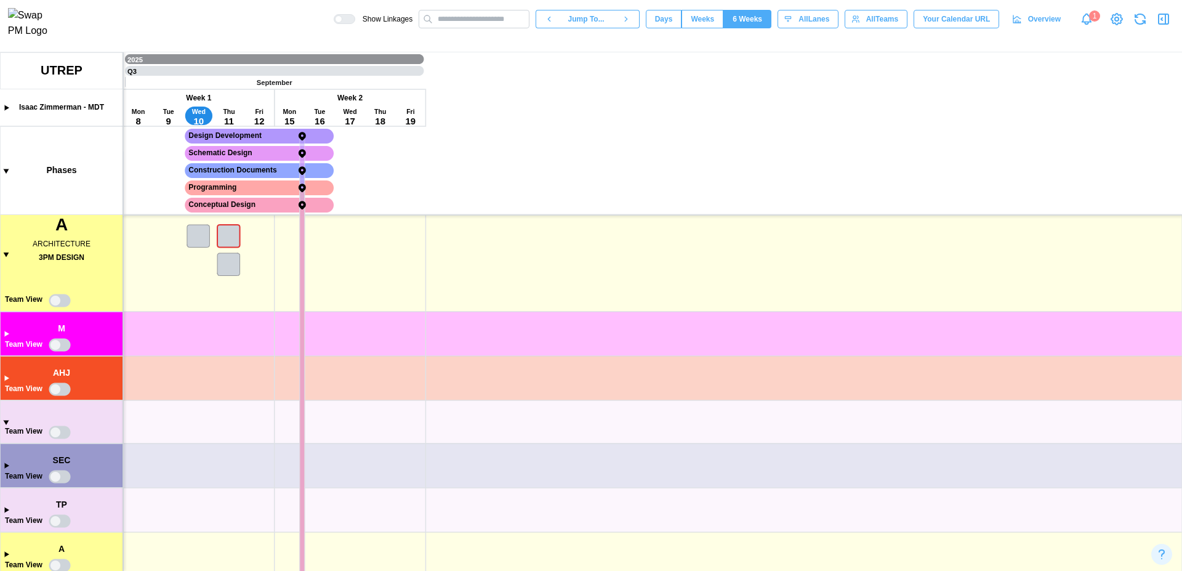
scroll to position [0, 0]
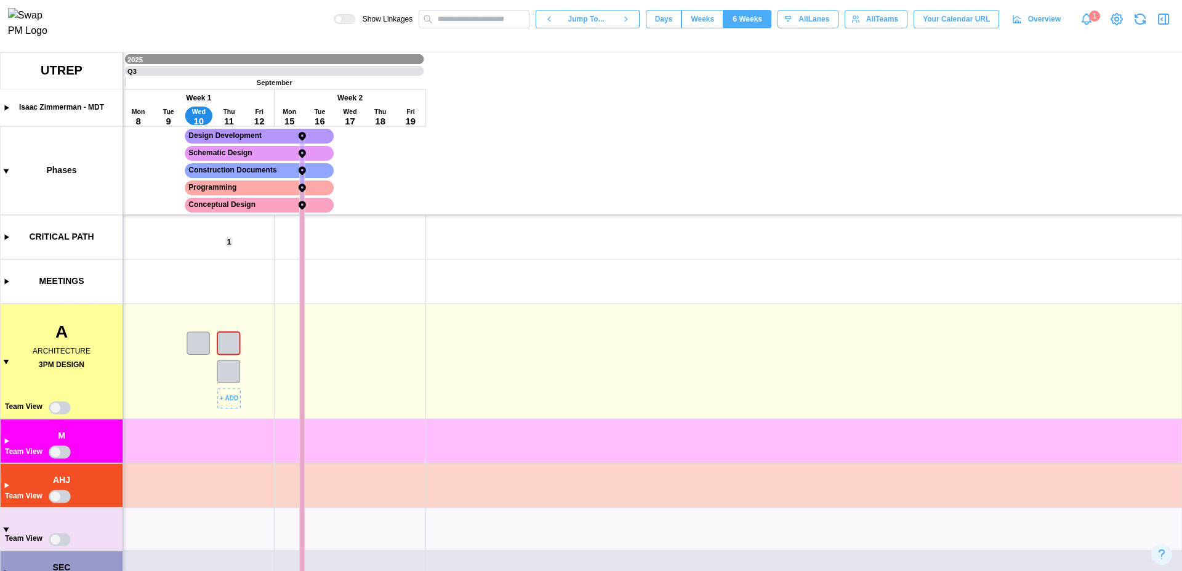
click at [233, 347] on canvas at bounding box center [591, 311] width 1182 height 519
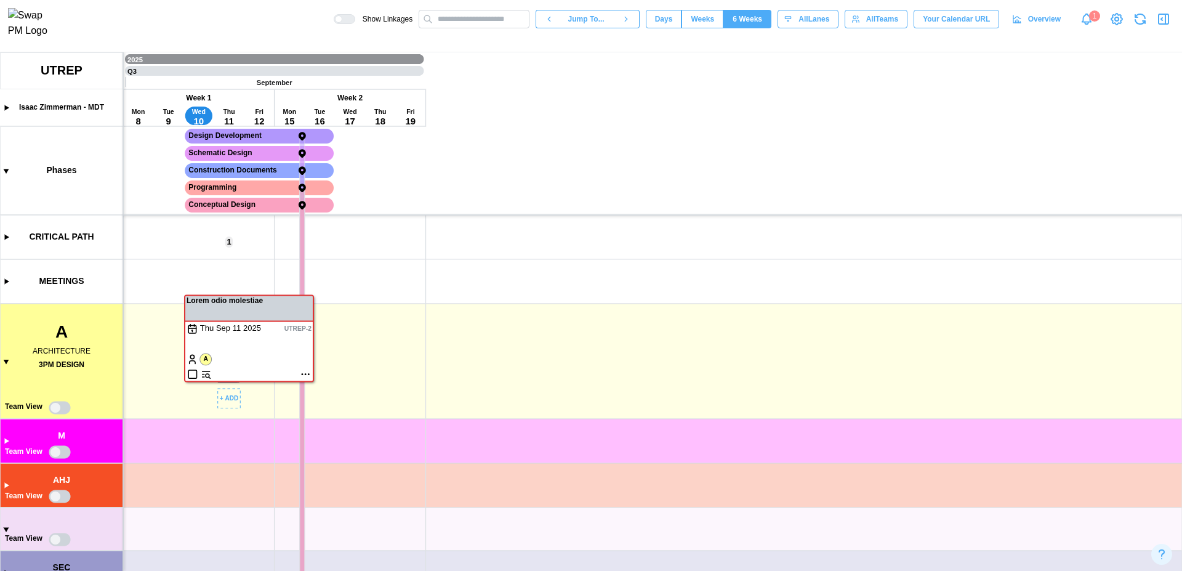
click at [341, 353] on canvas at bounding box center [591, 311] width 1182 height 519
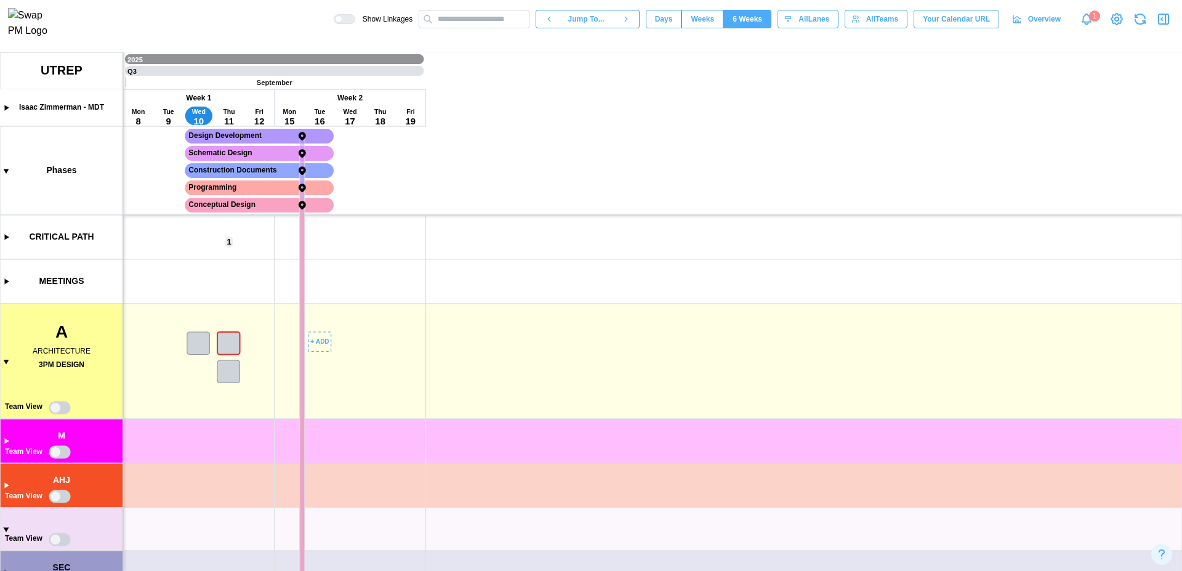
click at [234, 370] on canvas at bounding box center [591, 311] width 1182 height 519
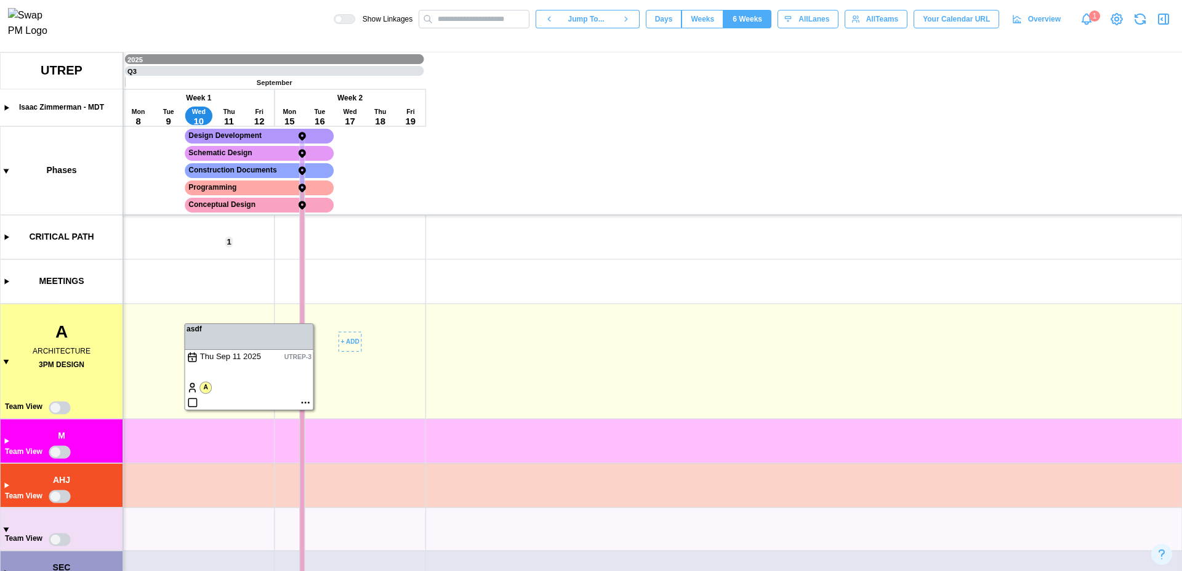
click at [347, 347] on canvas at bounding box center [591, 311] width 1182 height 519
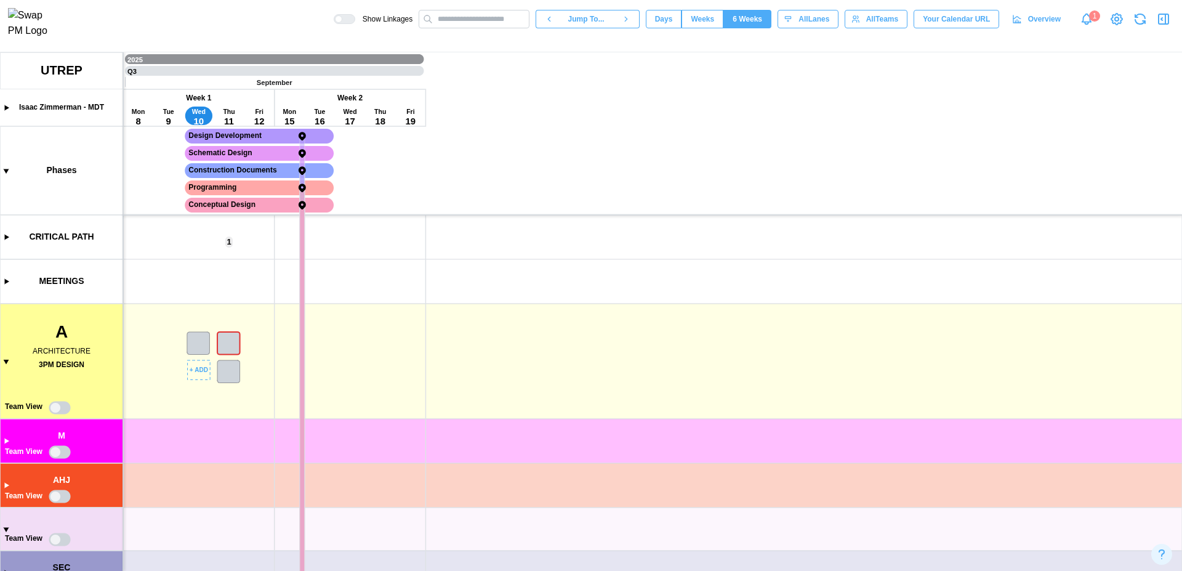
click at [201, 345] on canvas at bounding box center [591, 311] width 1182 height 519
click at [347, 400] on canvas at bounding box center [591, 311] width 1182 height 519
click at [194, 342] on canvas at bounding box center [591, 311] width 1182 height 519
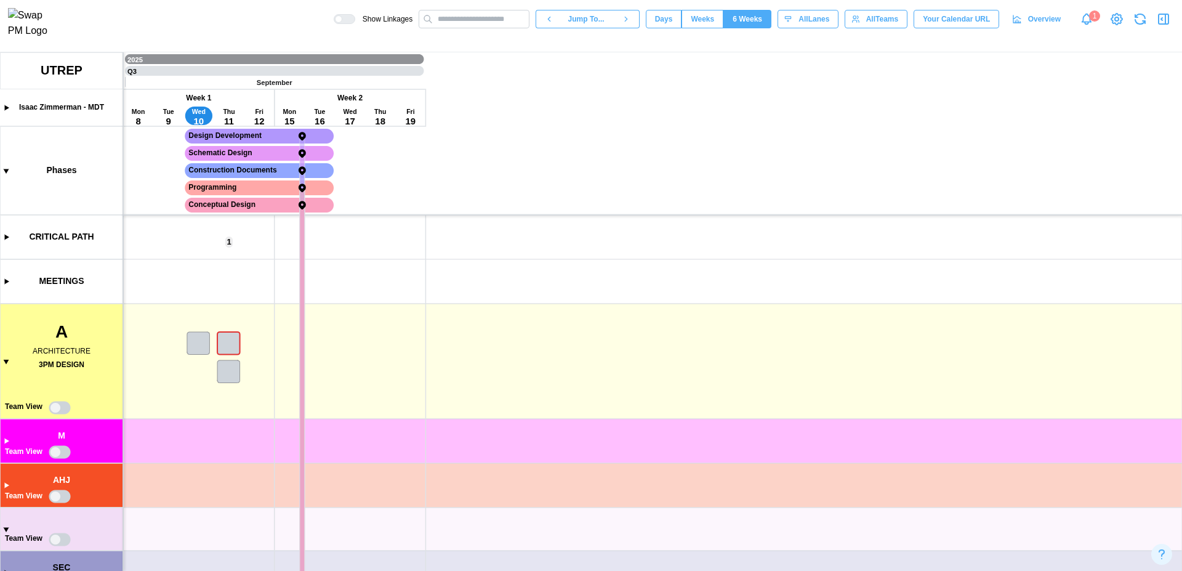
click at [60, 412] on canvas at bounding box center [591, 311] width 1182 height 519
click at [60, 411] on canvas at bounding box center [591, 311] width 1182 height 519
click at [233, 369] on canvas at bounding box center [591, 311] width 1182 height 519
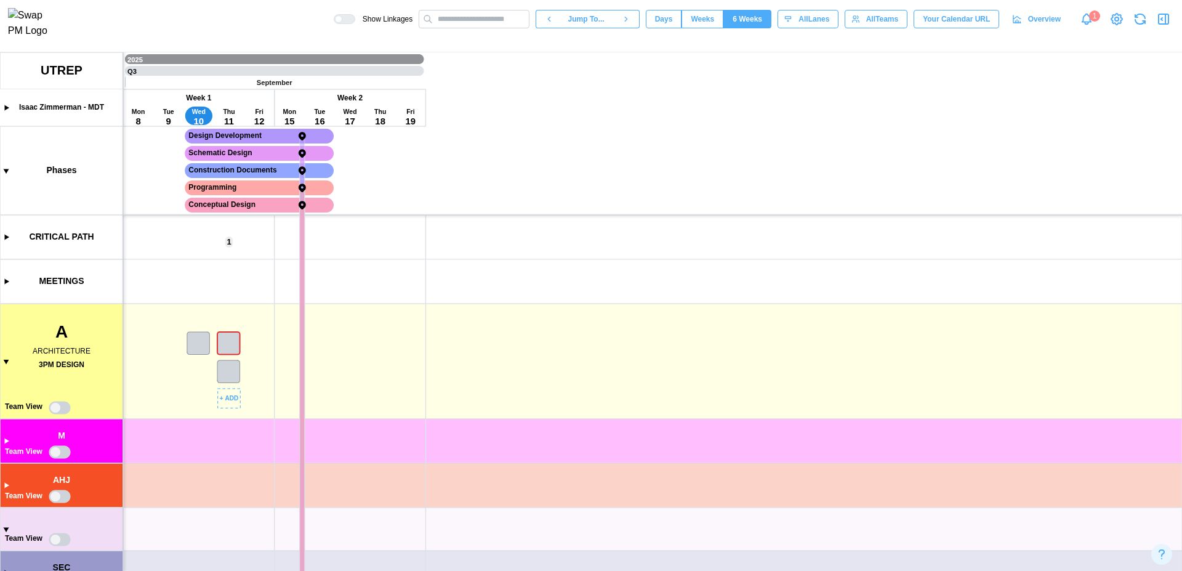
click at [233, 369] on canvas at bounding box center [591, 311] width 1182 height 519
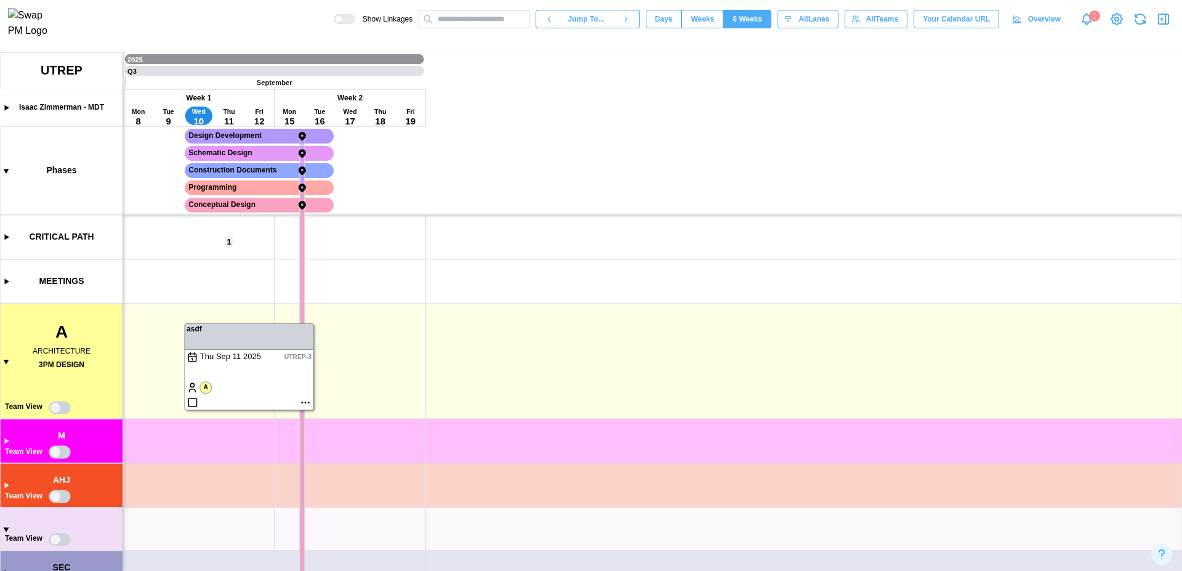
click at [203, 390] on canvas at bounding box center [591, 311] width 1182 height 519
click at [390, 374] on canvas at bounding box center [591, 311] width 1182 height 519
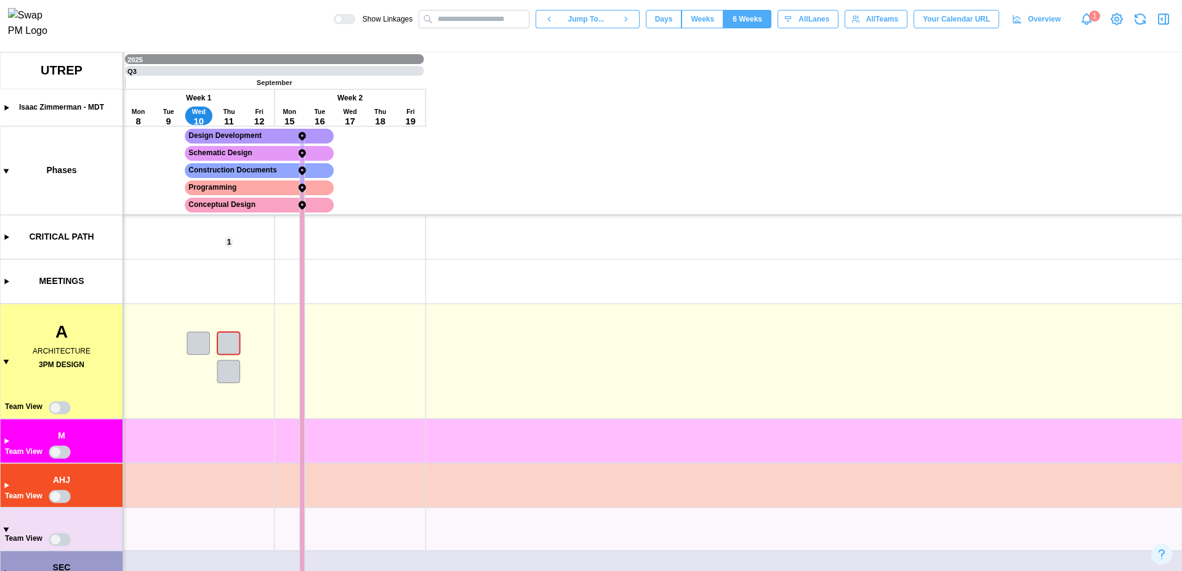
click at [659, 26] on span "Days" at bounding box center [664, 18] width 18 height 17
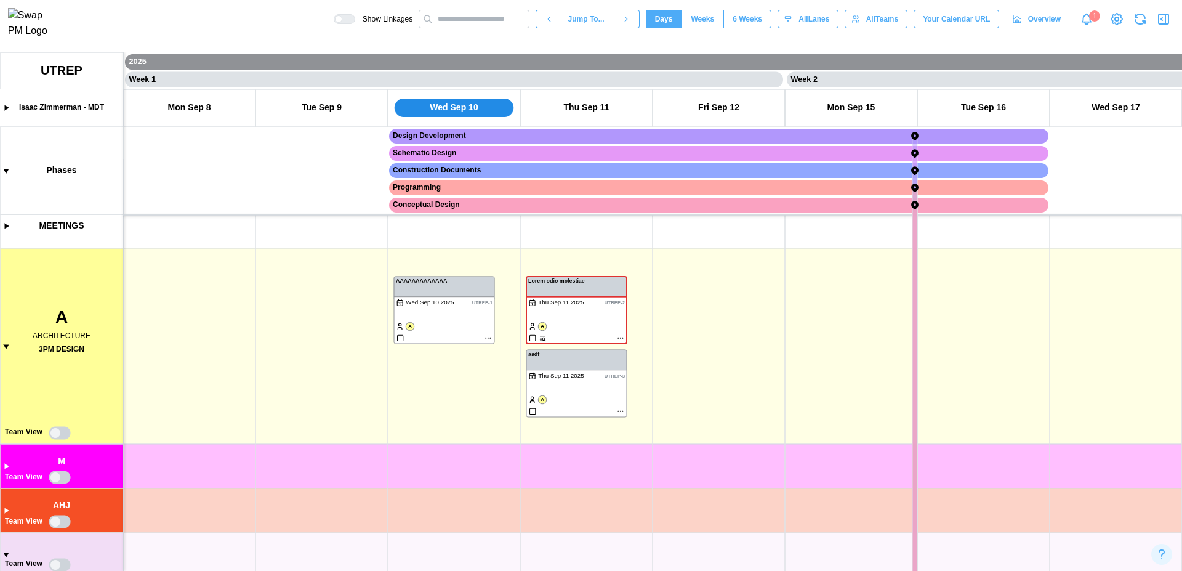
scroll to position [6, 0]
click at [61, 436] on canvas at bounding box center [591, 311] width 1182 height 519
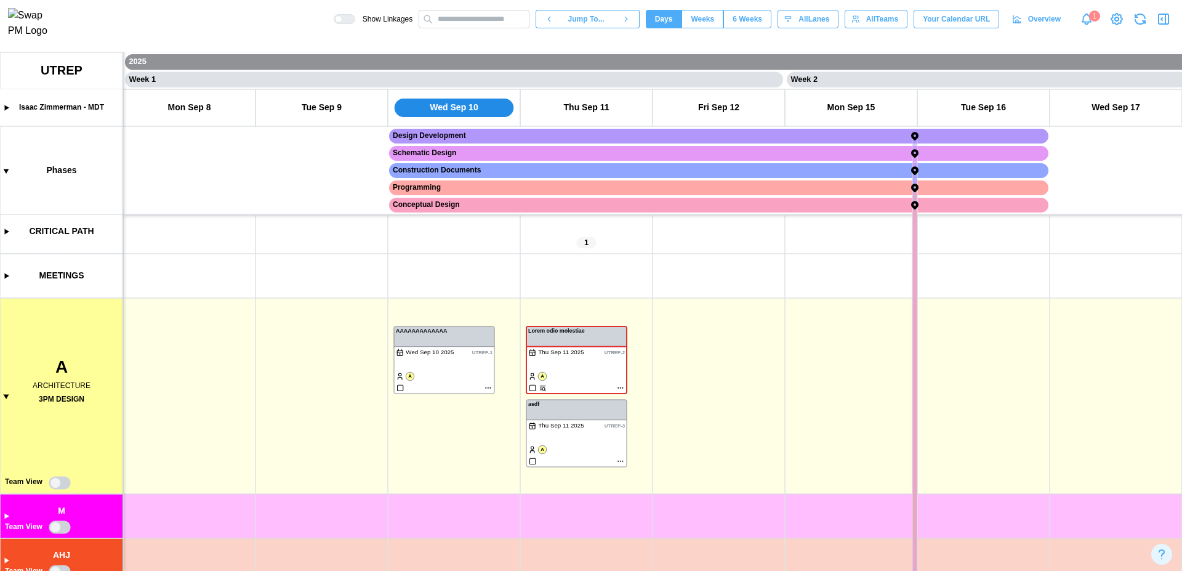
click at [60, 484] on canvas at bounding box center [591, 311] width 1182 height 519
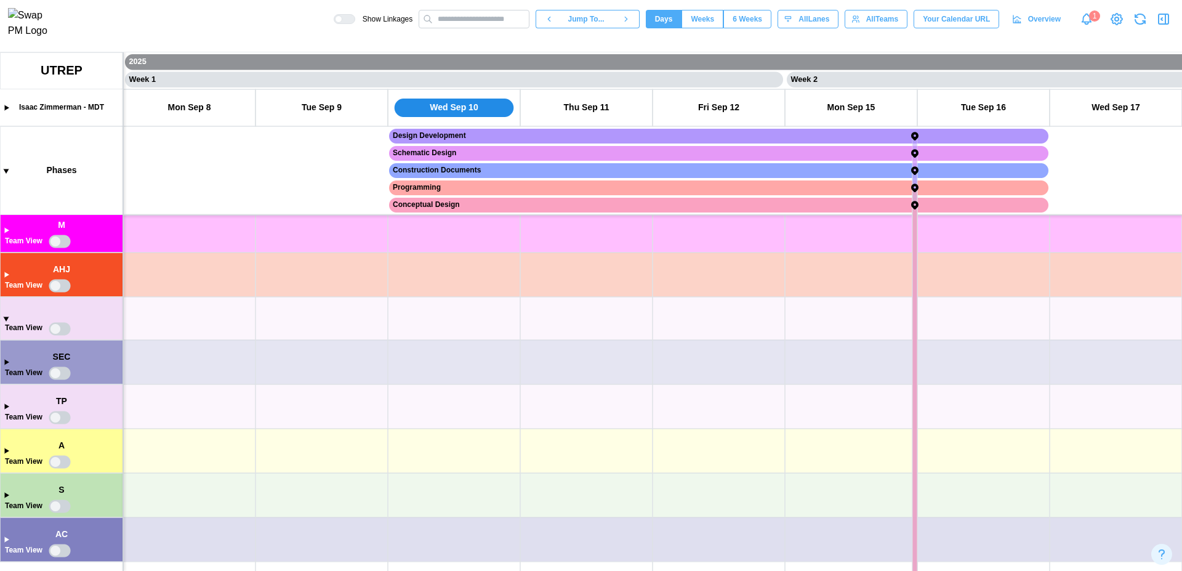
scroll to position [0, 0]
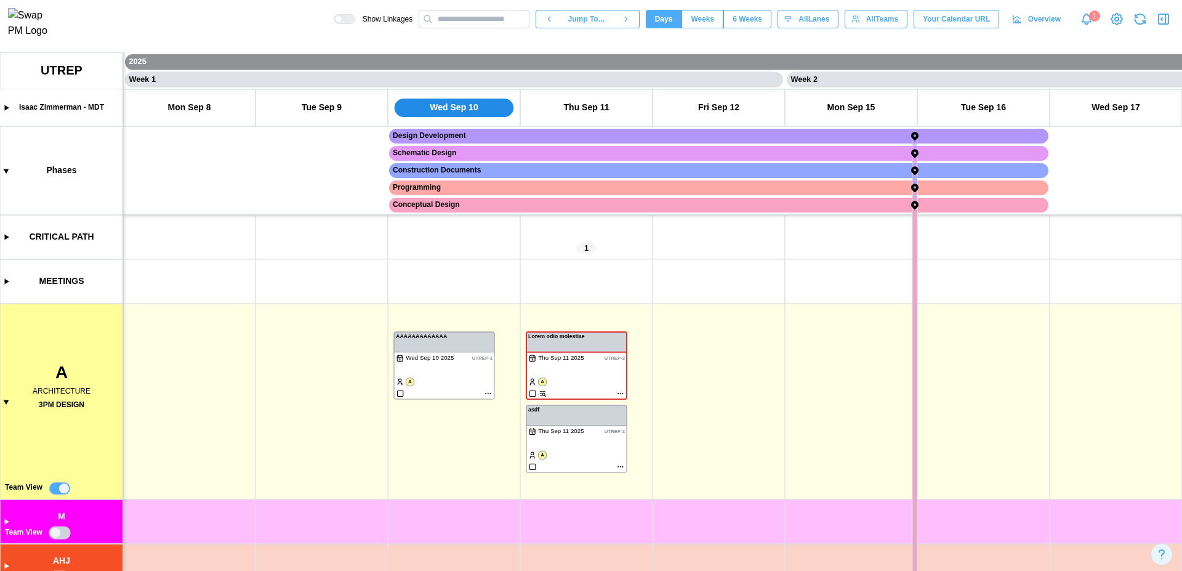
click at [570, 446] on canvas at bounding box center [591, 311] width 1182 height 519
click at [571, 419] on canvas at bounding box center [591, 311] width 1182 height 519
click at [621, 466] on canvas at bounding box center [591, 311] width 1182 height 519
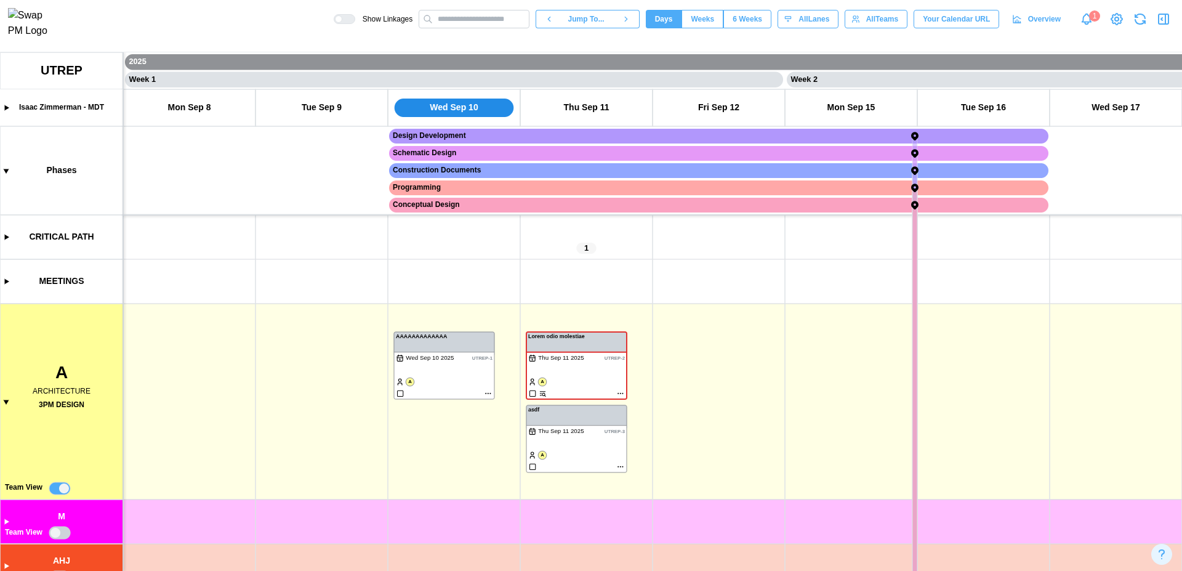
click at [621, 466] on canvas at bounding box center [591, 311] width 1182 height 519
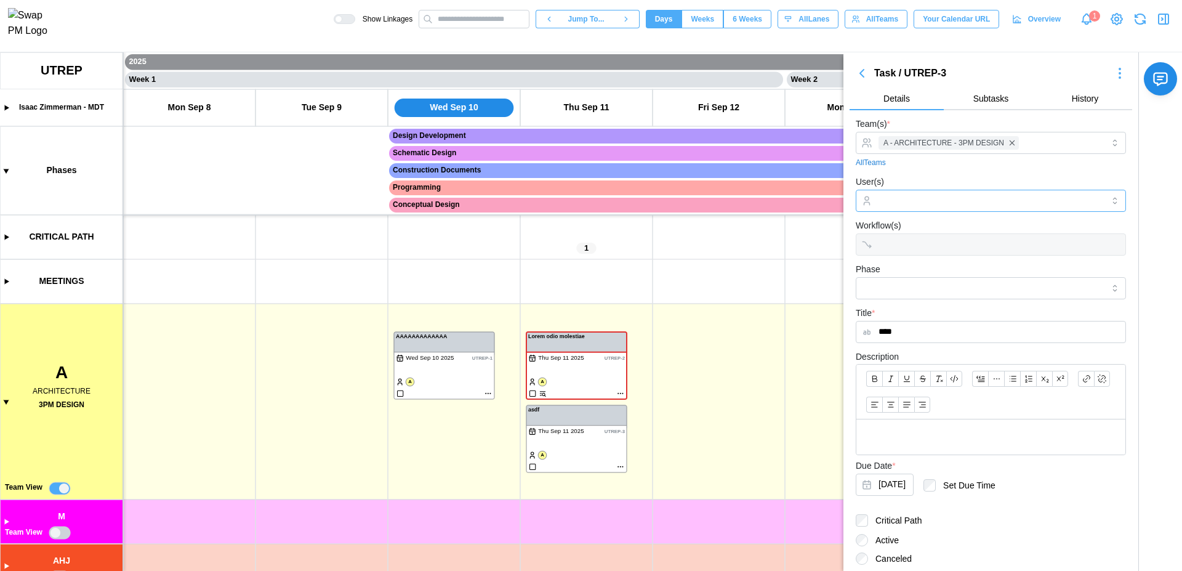
click at [897, 193] on div at bounding box center [990, 200] width 228 height 21
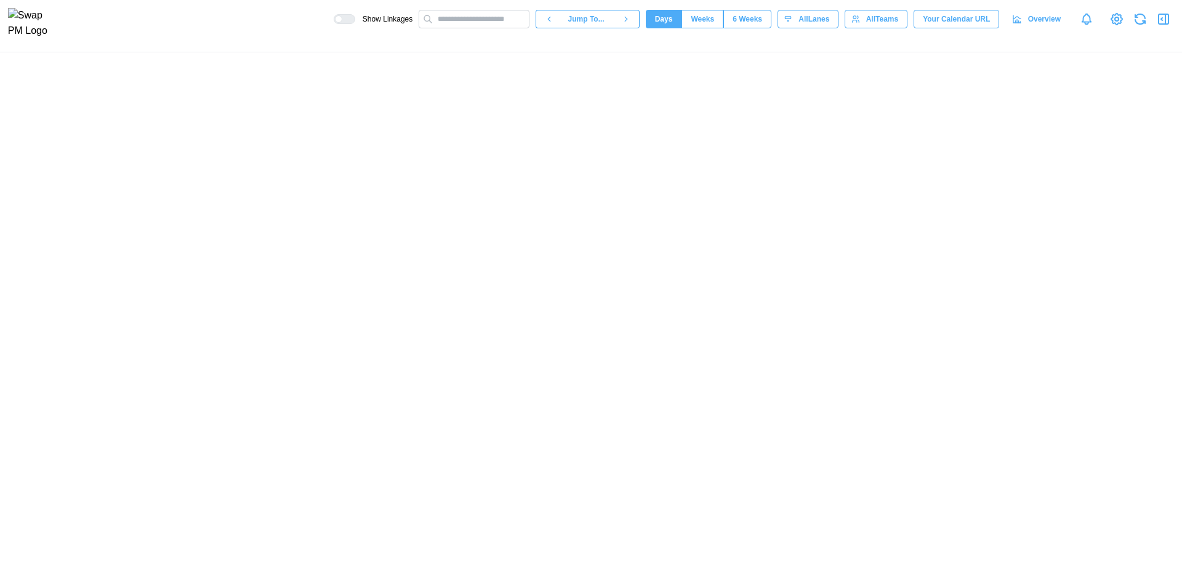
scroll to position [0, 13505]
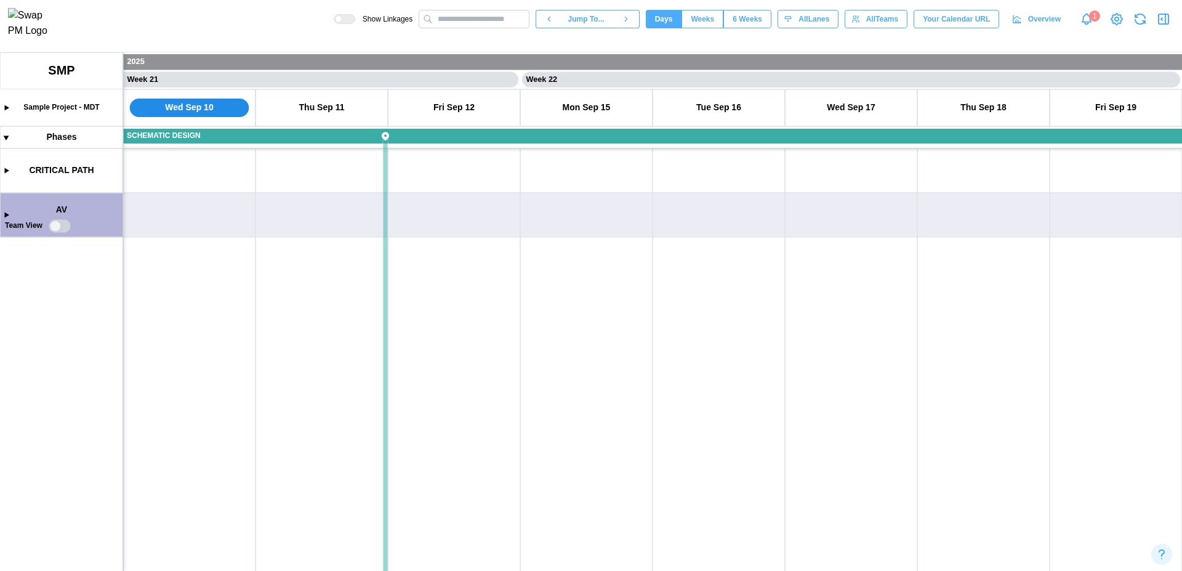
click at [7, 217] on canvas at bounding box center [591, 311] width 1182 height 519
click at [251, 214] on canvas at bounding box center [591, 311] width 1182 height 519
click at [332, 215] on canvas at bounding box center [591, 311] width 1182 height 519
click at [376, 241] on div "Create Task" at bounding box center [381, 241] width 61 height 10
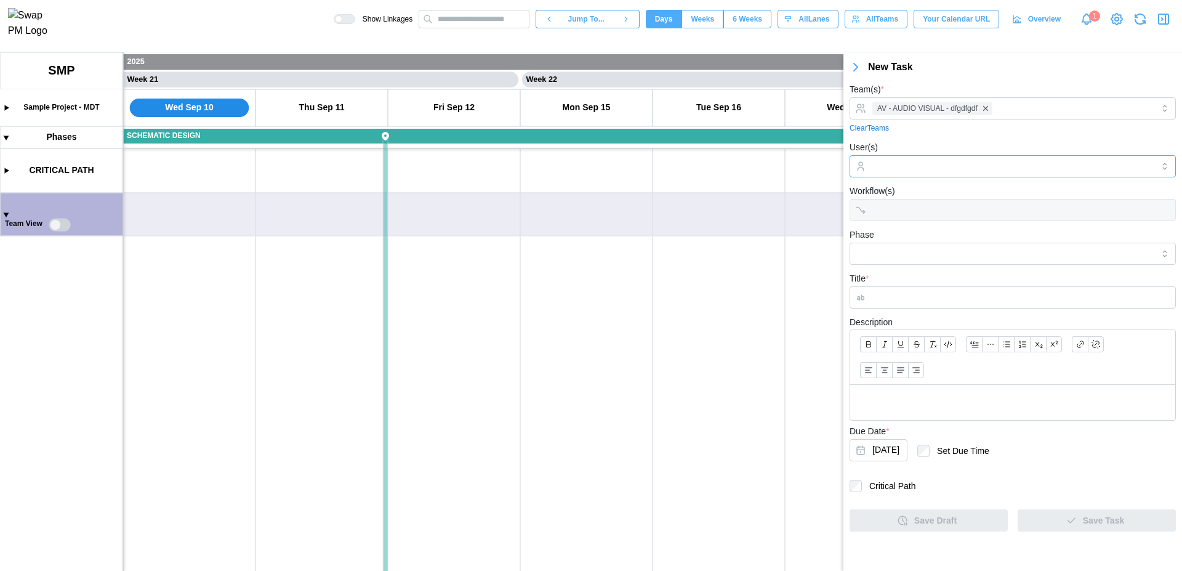
click at [931, 155] on div at bounding box center [1013, 166] width 326 height 22
click at [920, 297] on input "Title *" at bounding box center [1013, 297] width 326 height 22
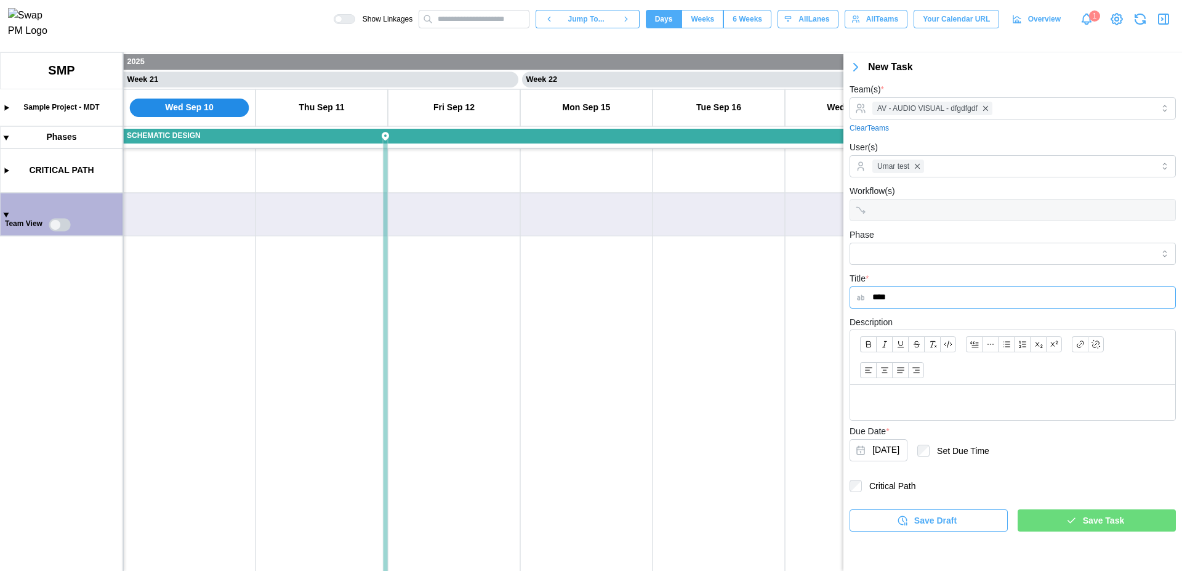
type input "****"
click at [1077, 529] on div "Save Task" at bounding box center [1095, 520] width 139 height 21
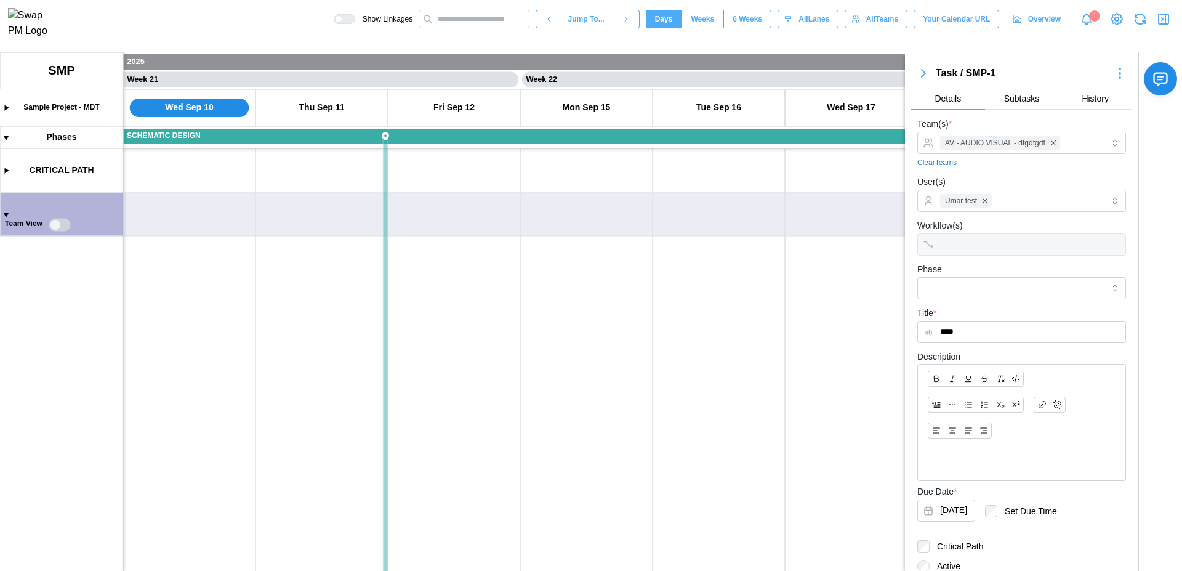
click at [60, 226] on canvas at bounding box center [591, 311] width 1182 height 519
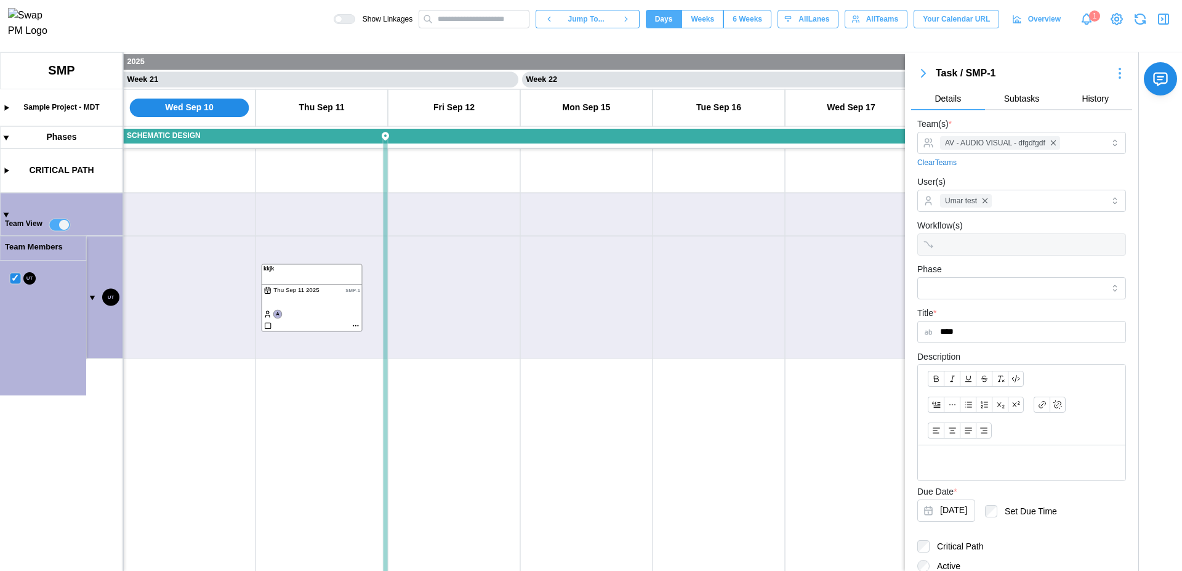
click at [321, 334] on canvas at bounding box center [591, 311] width 1182 height 519
click at [1165, 26] on icon "button" at bounding box center [1164, 19] width 15 height 15
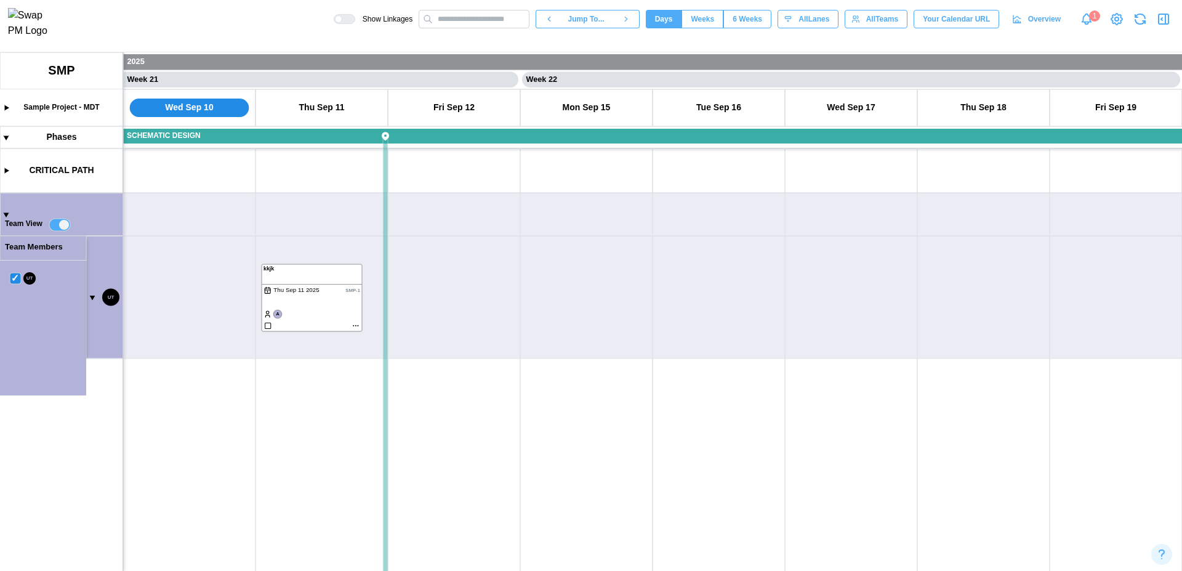
click at [458, 299] on canvas at bounding box center [591, 311] width 1182 height 519
click at [306, 341] on canvas at bounding box center [591, 311] width 1182 height 519
click at [94, 296] on canvas at bounding box center [591, 311] width 1182 height 519
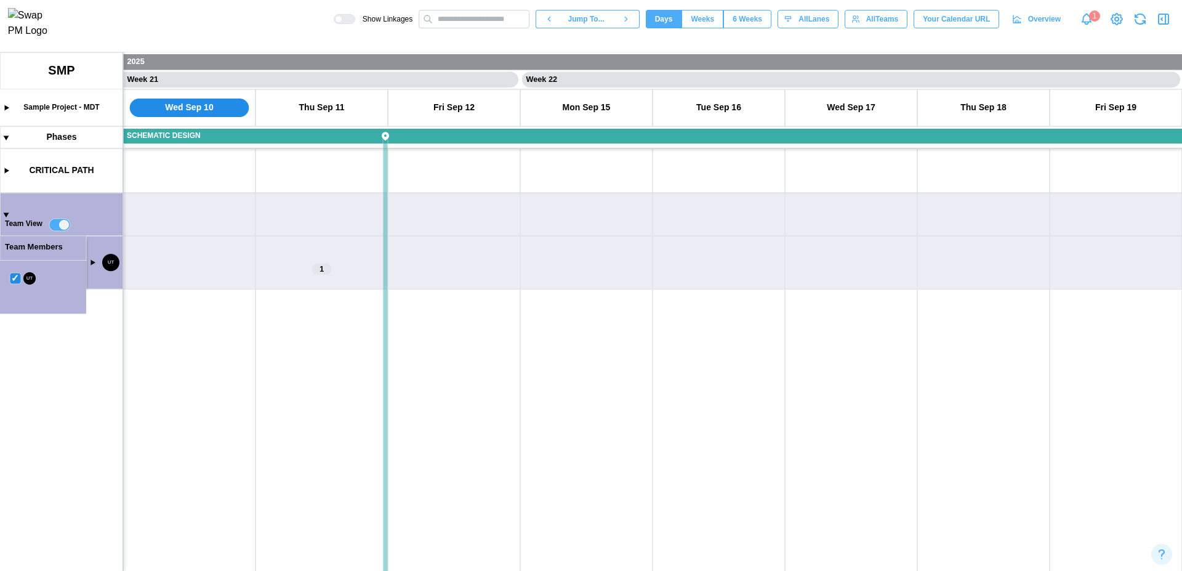
click at [15, 280] on canvas at bounding box center [591, 311] width 1182 height 519
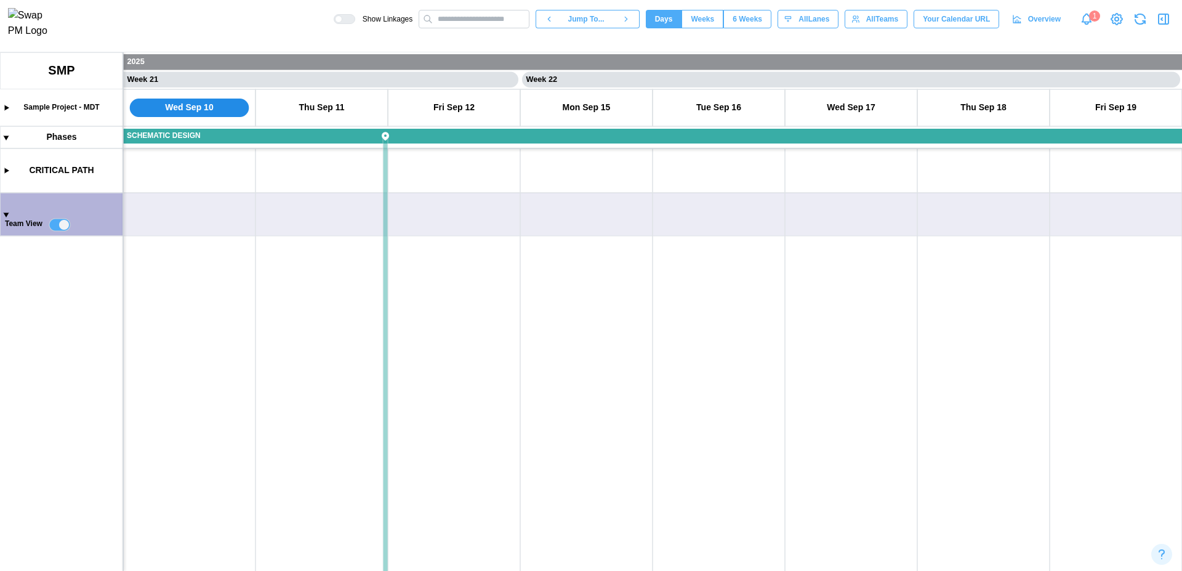
click at [59, 226] on canvas at bounding box center [591, 311] width 1182 height 519
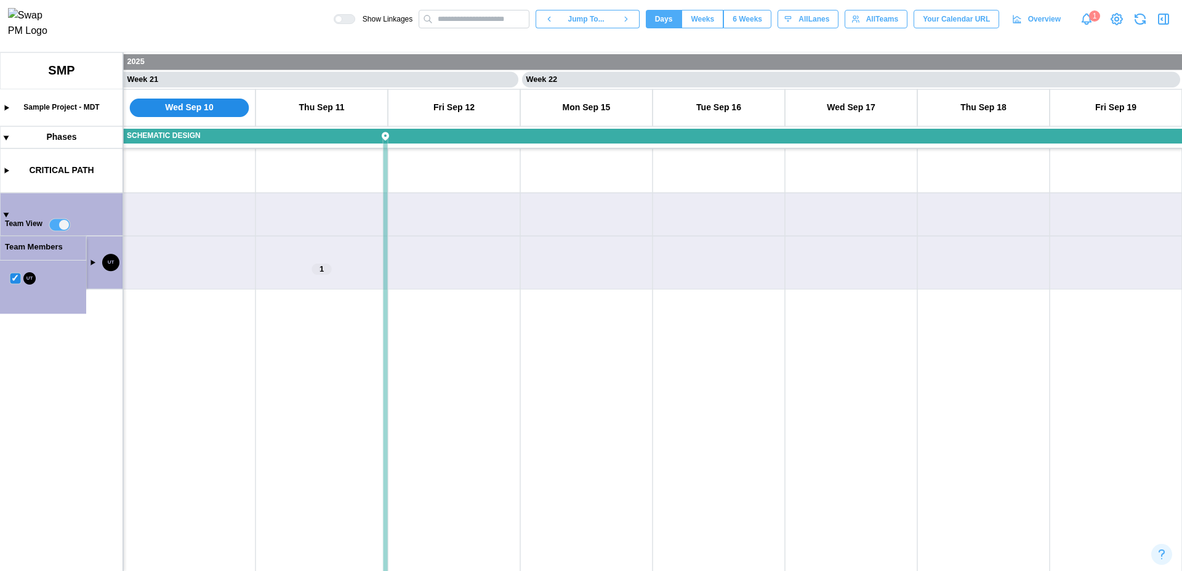
click at [18, 280] on canvas at bounding box center [591, 311] width 1182 height 519
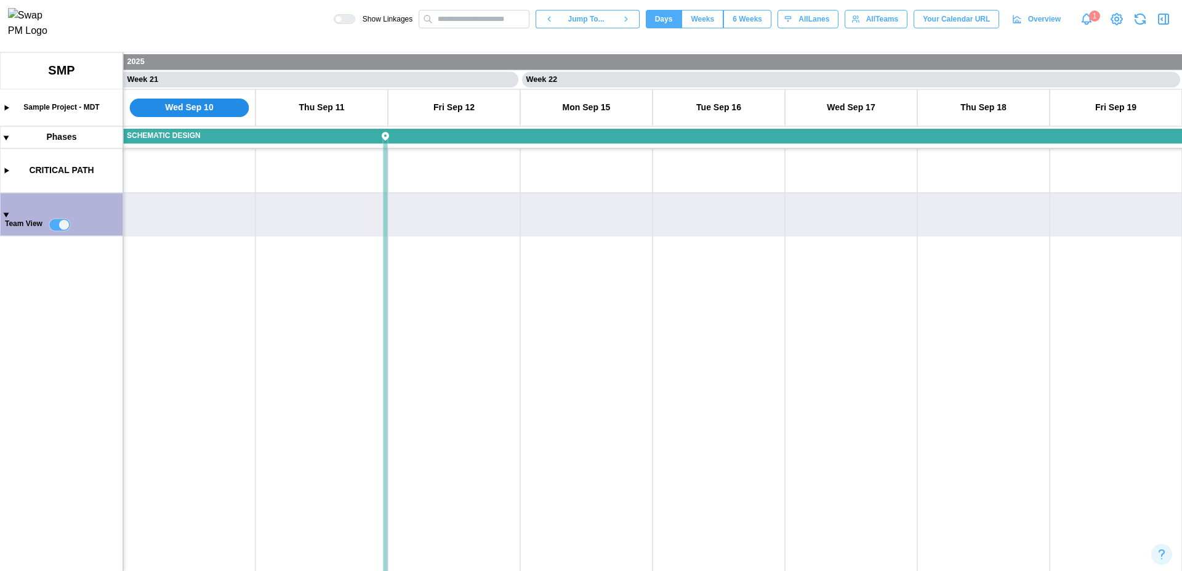
click at [65, 227] on canvas at bounding box center [591, 311] width 1182 height 519
click at [55, 227] on canvas at bounding box center [591, 311] width 1182 height 519
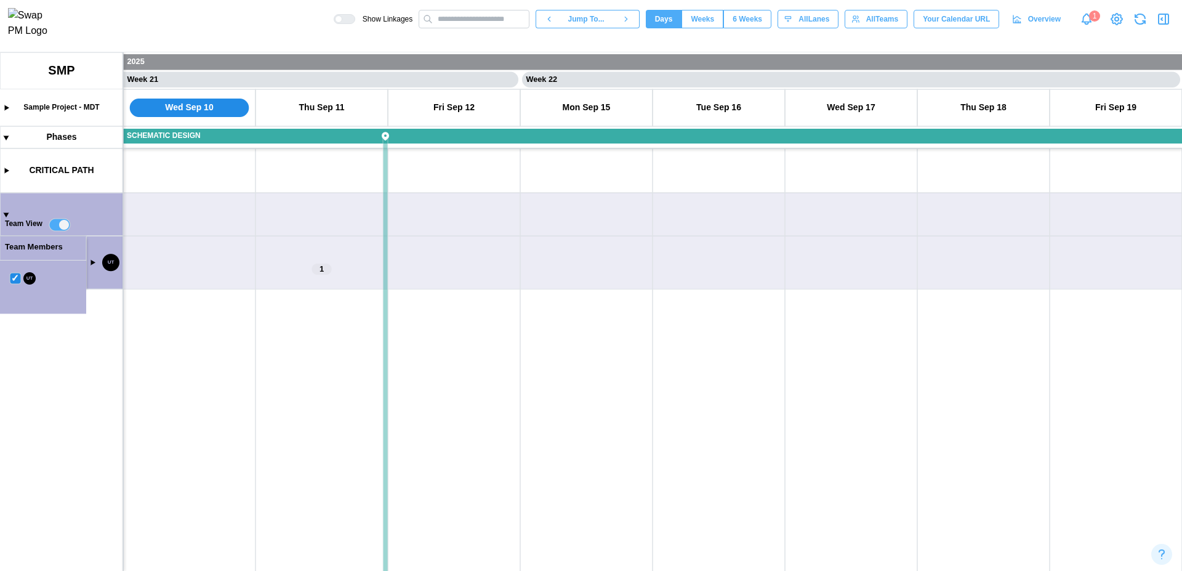
click at [92, 264] on canvas at bounding box center [591, 311] width 1182 height 519
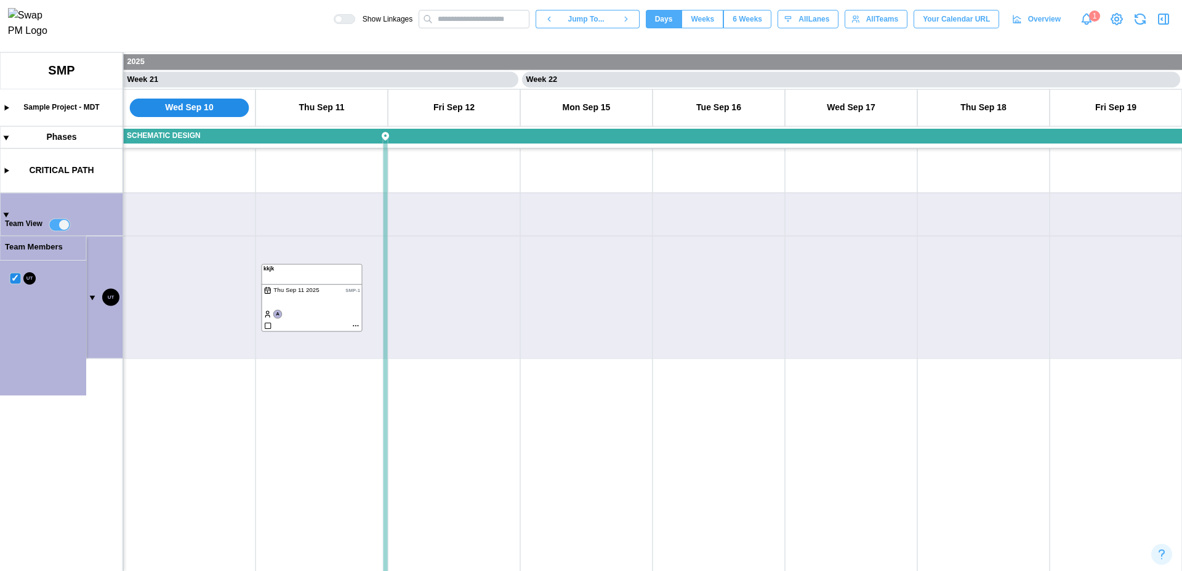
click at [236, 220] on canvas at bounding box center [591, 311] width 1182 height 519
click at [691, 17] on span "Weeks" at bounding box center [702, 18] width 23 height 17
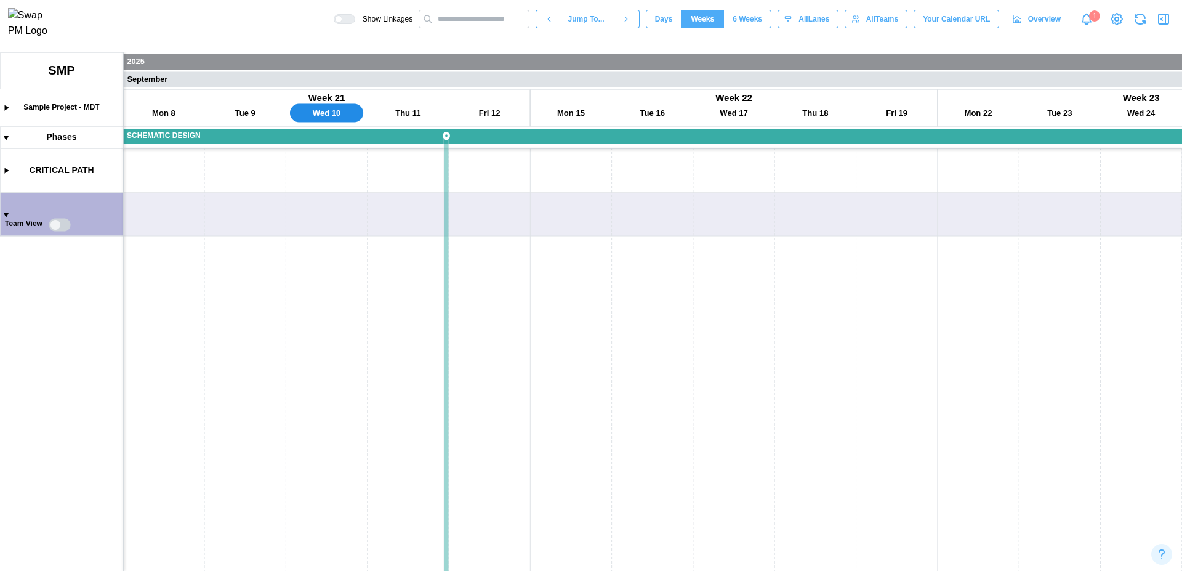
scroll to position [0, 8148]
click at [66, 228] on canvas at bounding box center [591, 311] width 1182 height 519
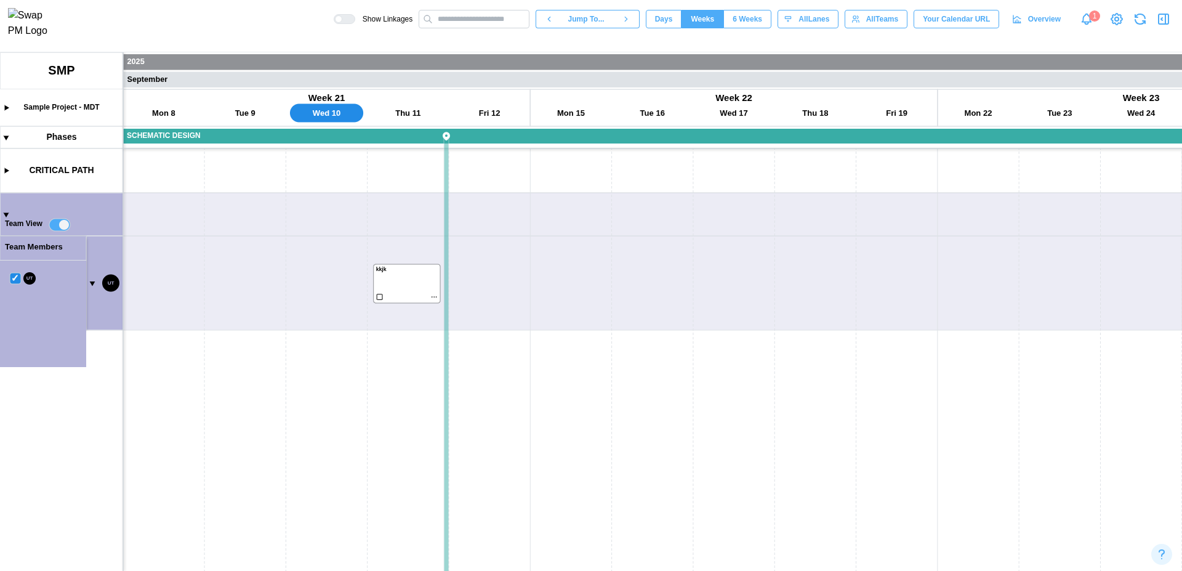
click at [741, 28] on span "6 Weeks" at bounding box center [748, 18] width 30 height 17
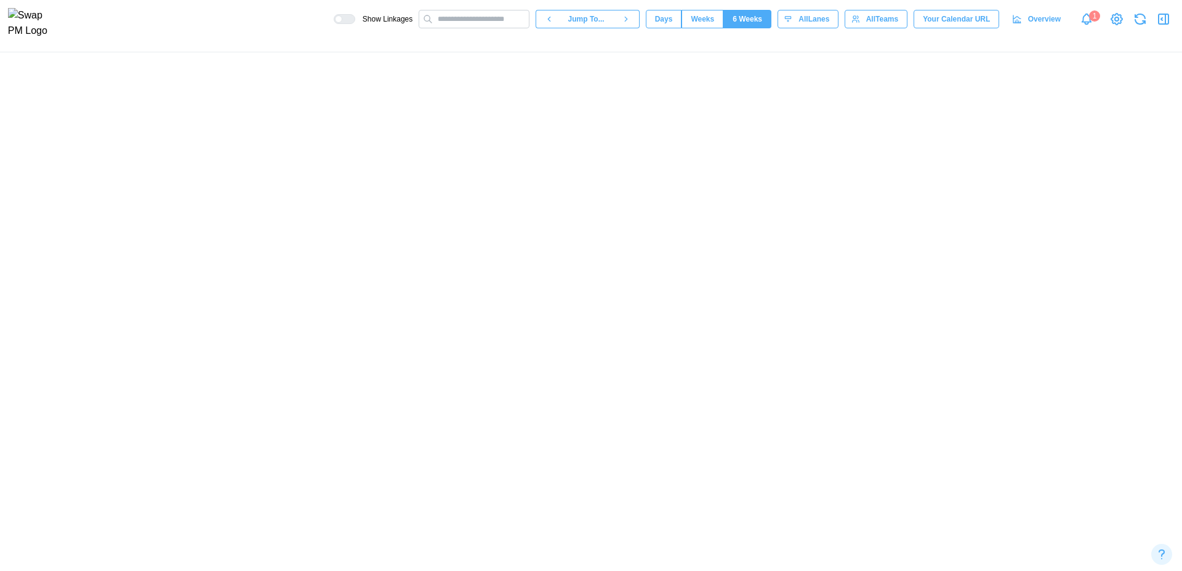
scroll to position [0, 3026]
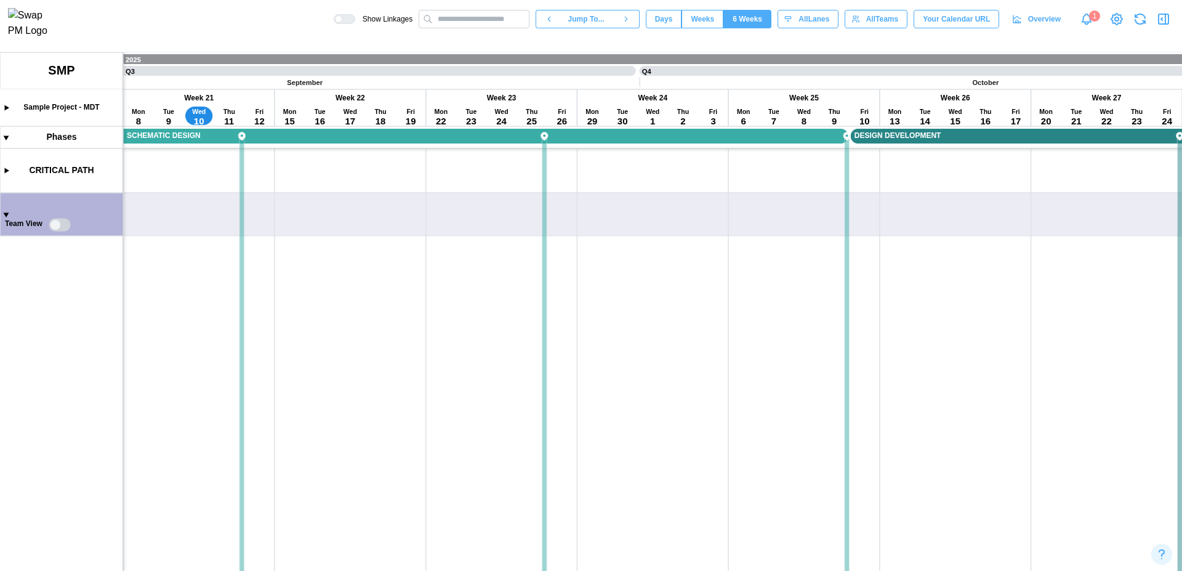
click at [12, 214] on canvas at bounding box center [591, 311] width 1182 height 519
click at [8, 214] on canvas at bounding box center [591, 311] width 1182 height 519
click at [7, 216] on canvas at bounding box center [591, 311] width 1182 height 519
click at [657, 28] on span "Days" at bounding box center [664, 18] width 18 height 17
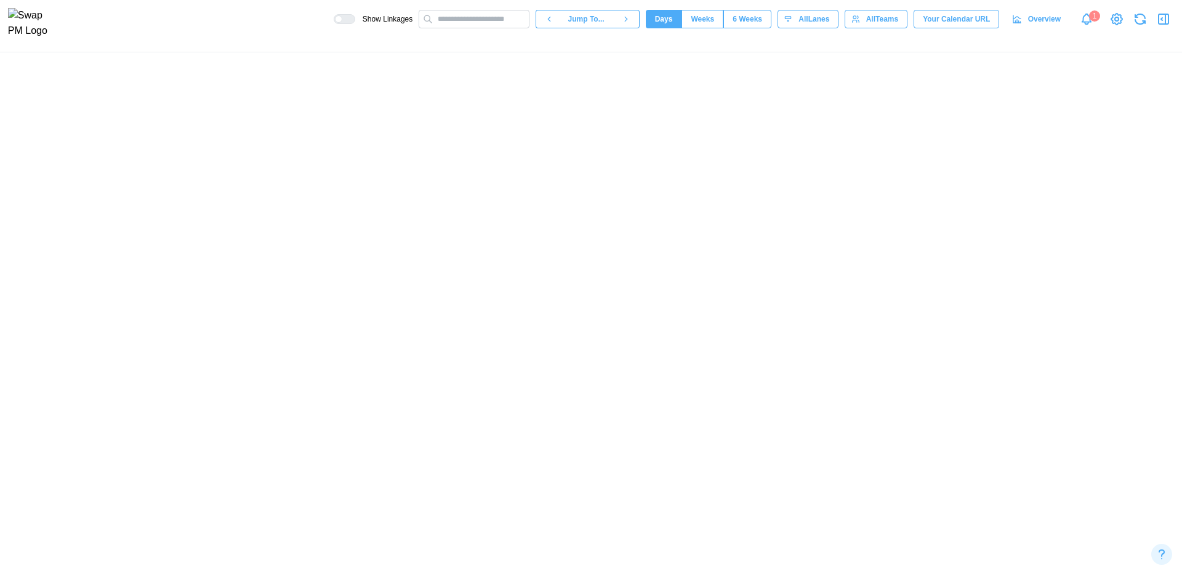
scroll to position [0, 12579]
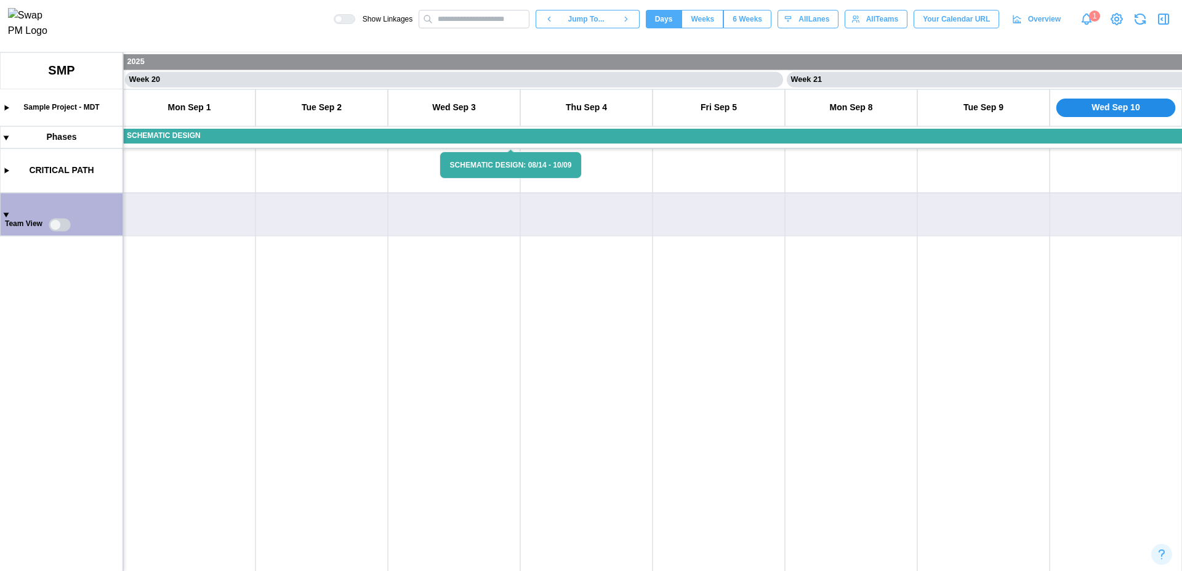
click at [4, 214] on canvas at bounding box center [591, 311] width 1182 height 519
click at [2, 215] on canvas at bounding box center [591, 311] width 1182 height 519
click at [61, 226] on canvas at bounding box center [591, 311] width 1182 height 519
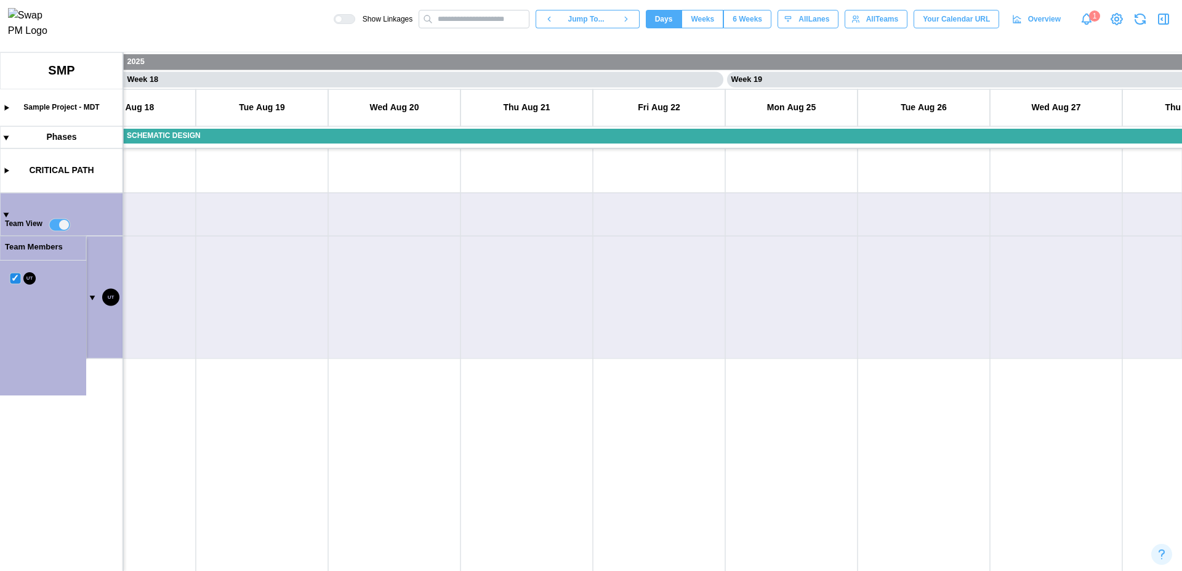
scroll to position [0, 9405]
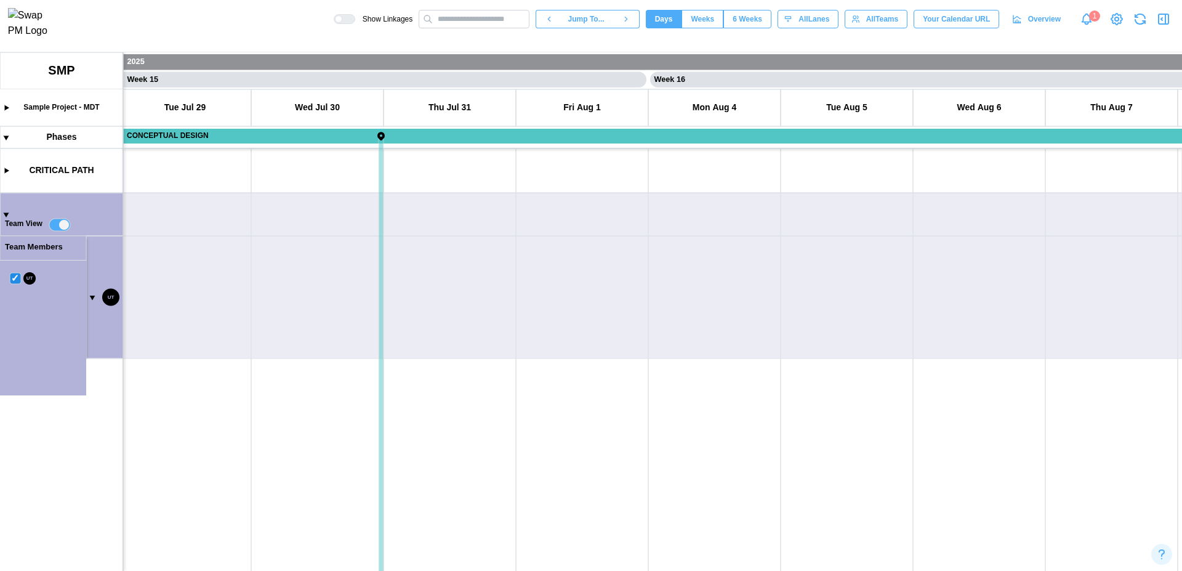
click at [592, 28] on span "Jump To..." at bounding box center [586, 18] width 36 height 17
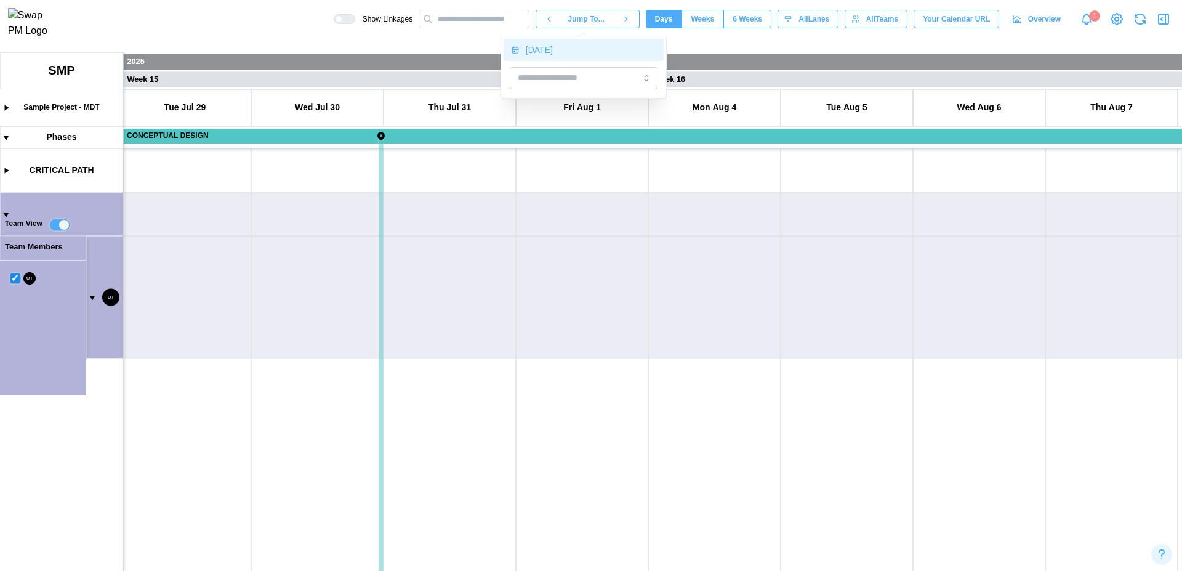
click at [569, 52] on div "[DATE]" at bounding box center [591, 50] width 131 height 10
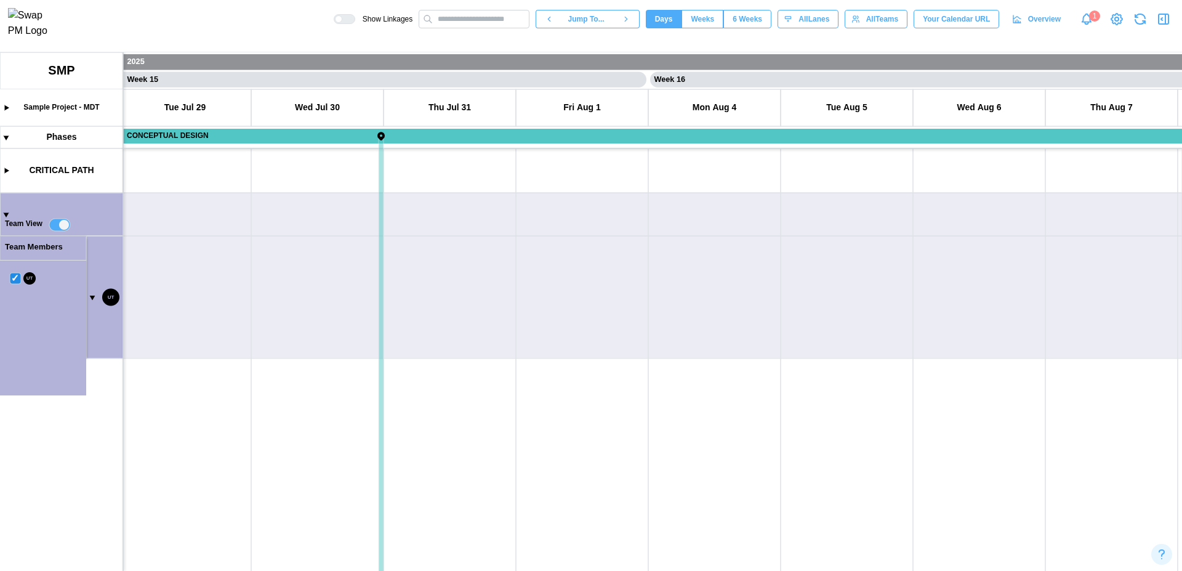
scroll to position [0, 13505]
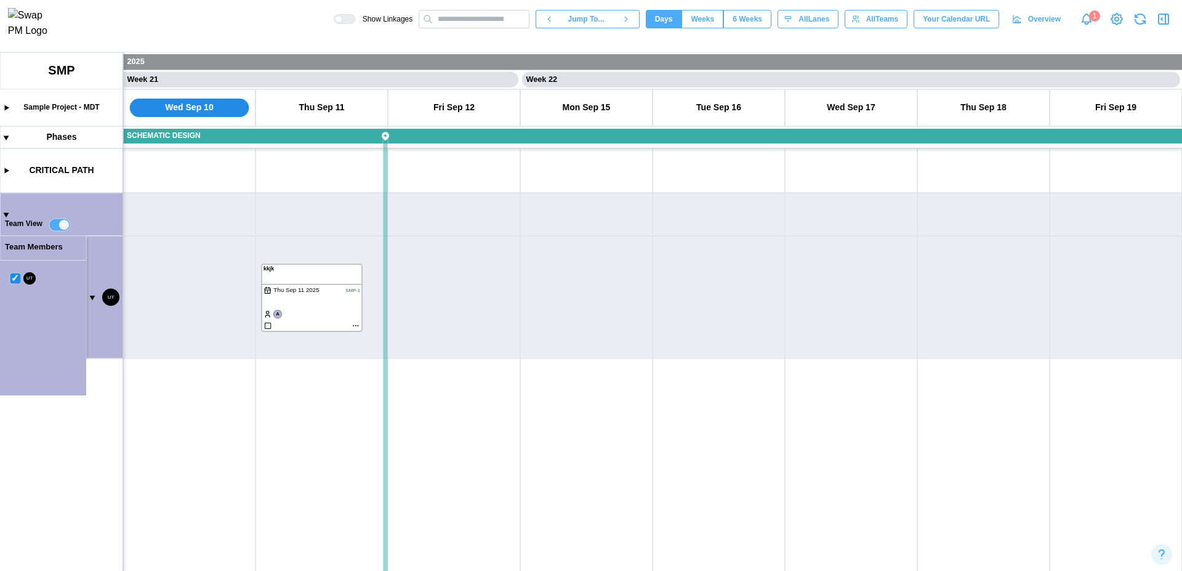
click at [314, 244] on canvas at bounding box center [591, 311] width 1182 height 519
click at [704, 24] on span "Weeks" at bounding box center [702, 18] width 23 height 17
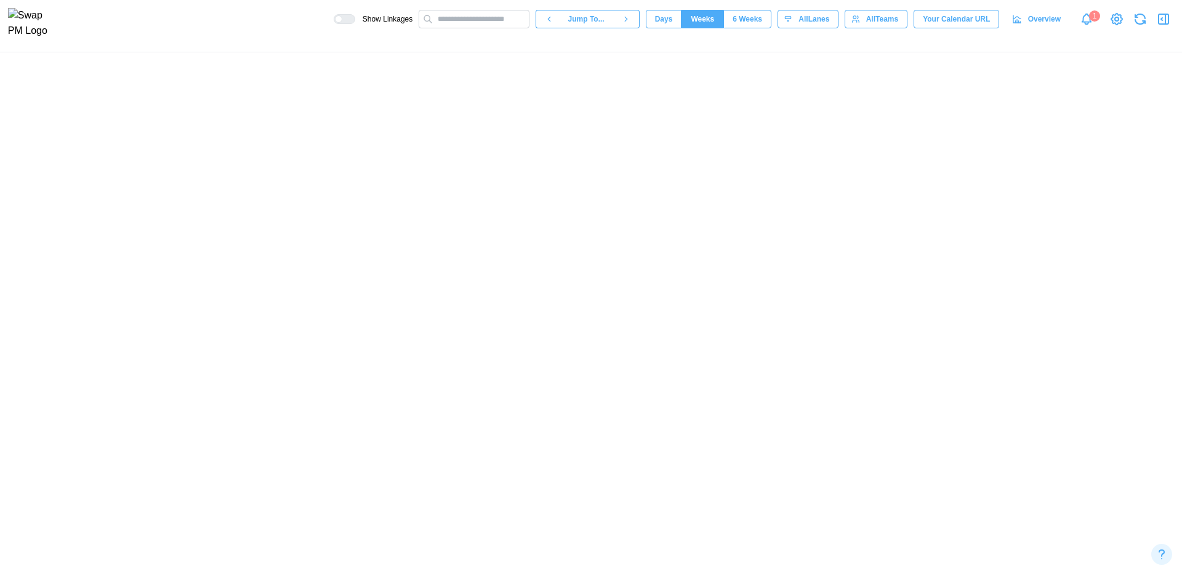
scroll to position [0, 8148]
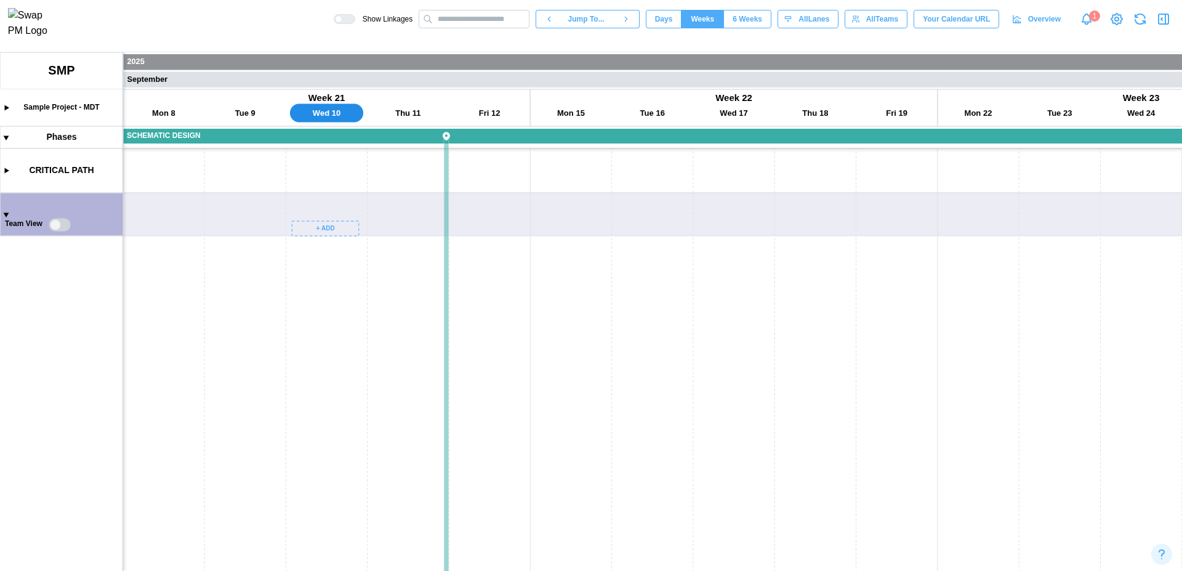
click at [325, 231] on canvas at bounding box center [591, 311] width 1182 height 519
click at [318, 224] on canvas at bounding box center [591, 311] width 1182 height 519
click at [336, 215] on canvas at bounding box center [591, 311] width 1182 height 519
click at [337, 229] on canvas at bounding box center [591, 311] width 1182 height 519
click at [659, 20] on span "Days" at bounding box center [664, 18] width 18 height 17
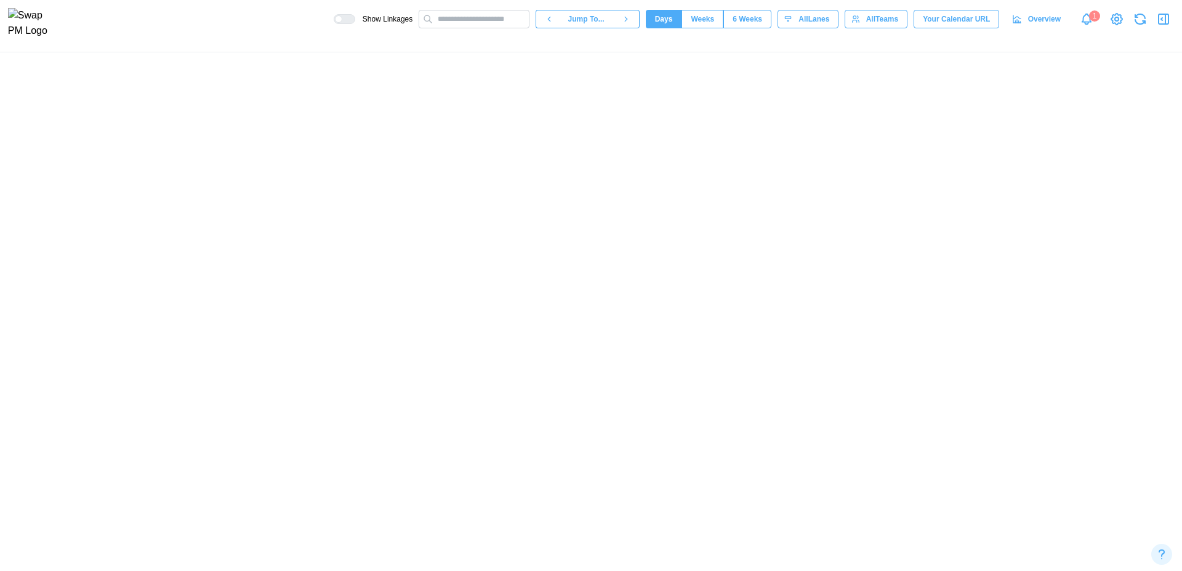
scroll to position [0, 13241]
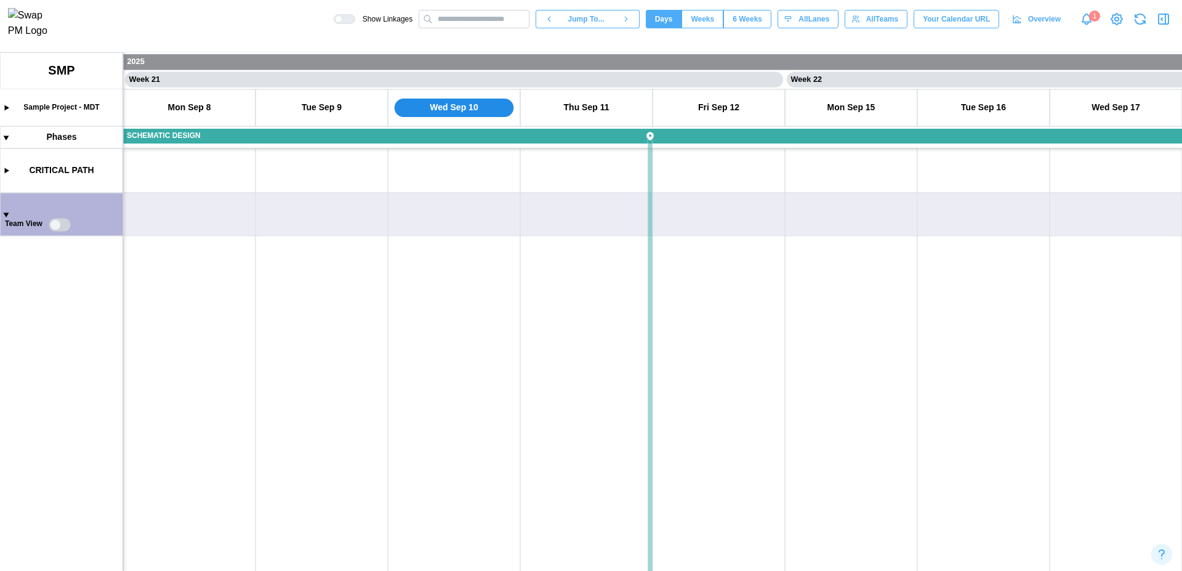
click at [315, 201] on canvas at bounding box center [591, 311] width 1182 height 519
click at [301, 232] on canvas at bounding box center [591, 311] width 1182 height 519
click at [298, 217] on canvas at bounding box center [591, 311] width 1182 height 519
click at [49, 228] on canvas at bounding box center [591, 311] width 1182 height 519
click at [57, 226] on canvas at bounding box center [591, 311] width 1182 height 519
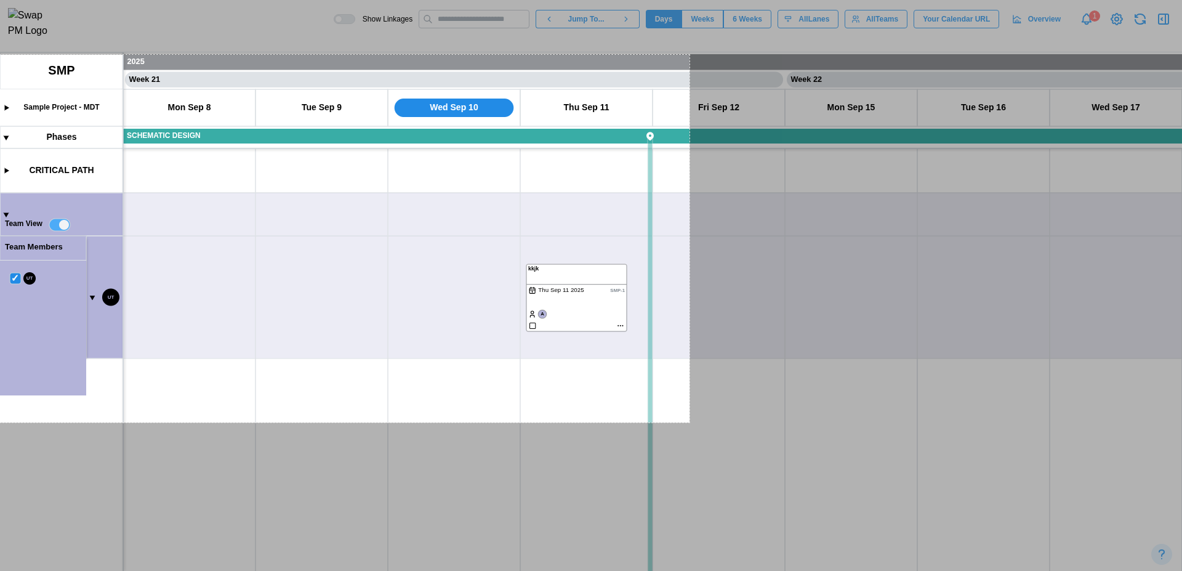
drag, startPoint x: 0, startPoint y: 55, endPoint x: 690, endPoint y: 422, distance: 781.6
click at [690, 422] on div "1120 X 597" at bounding box center [591, 285] width 1182 height 571
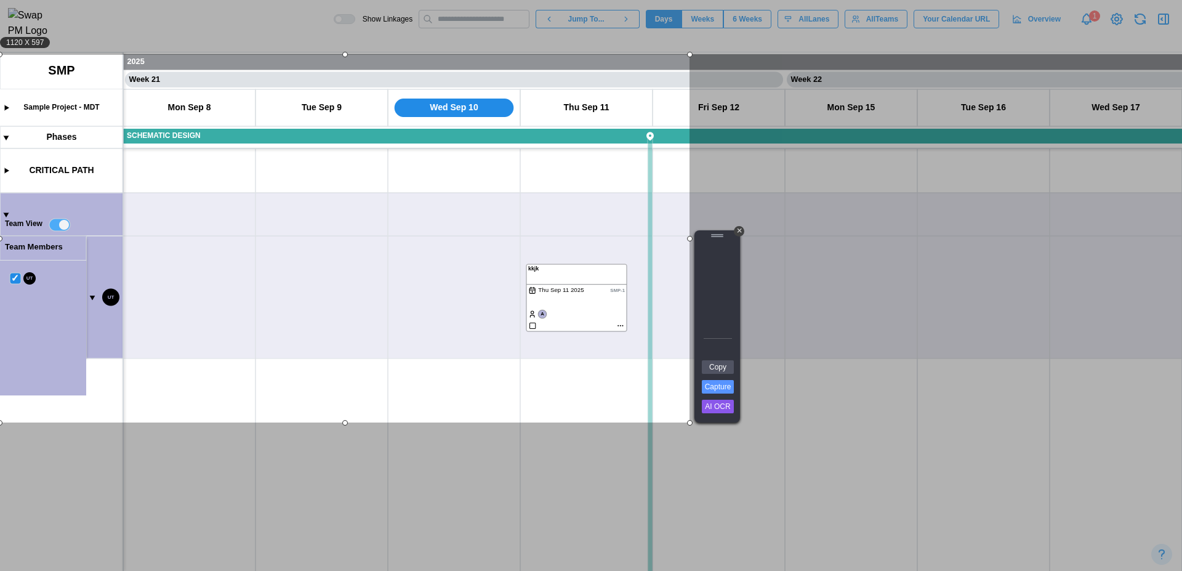
click at [722, 378] on div "Copy Capture AI OCR + Transform Images to Editable Text in Seconds! Instantly e…" at bounding box center [717, 391] width 37 height 63
click at [719, 365] on link "Copy" at bounding box center [718, 367] width 32 height 14
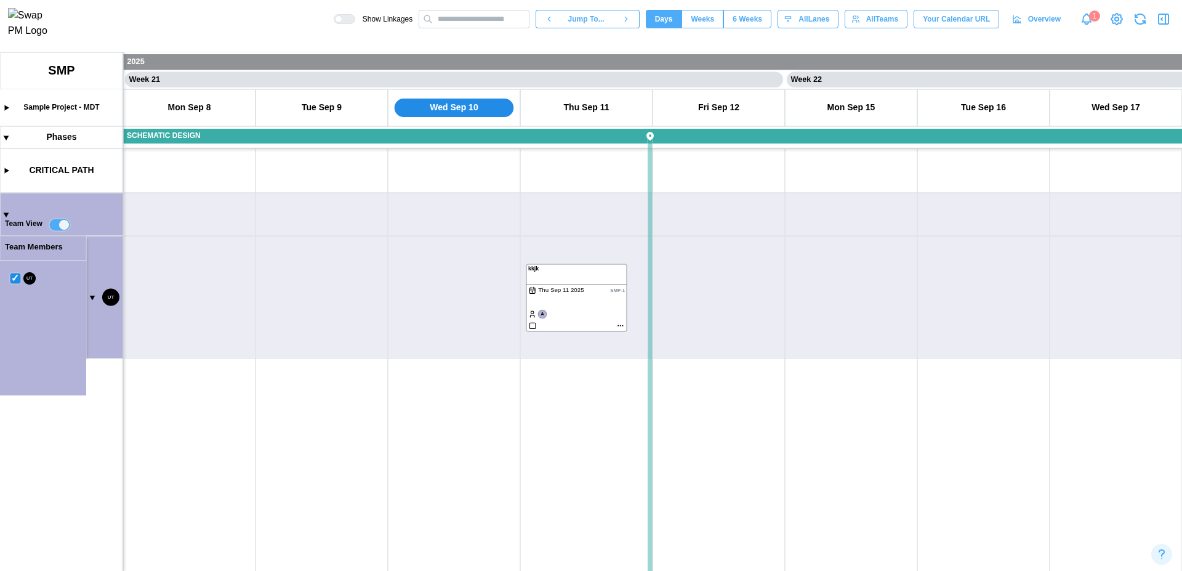
click at [57, 220] on canvas at bounding box center [591, 311] width 1182 height 519
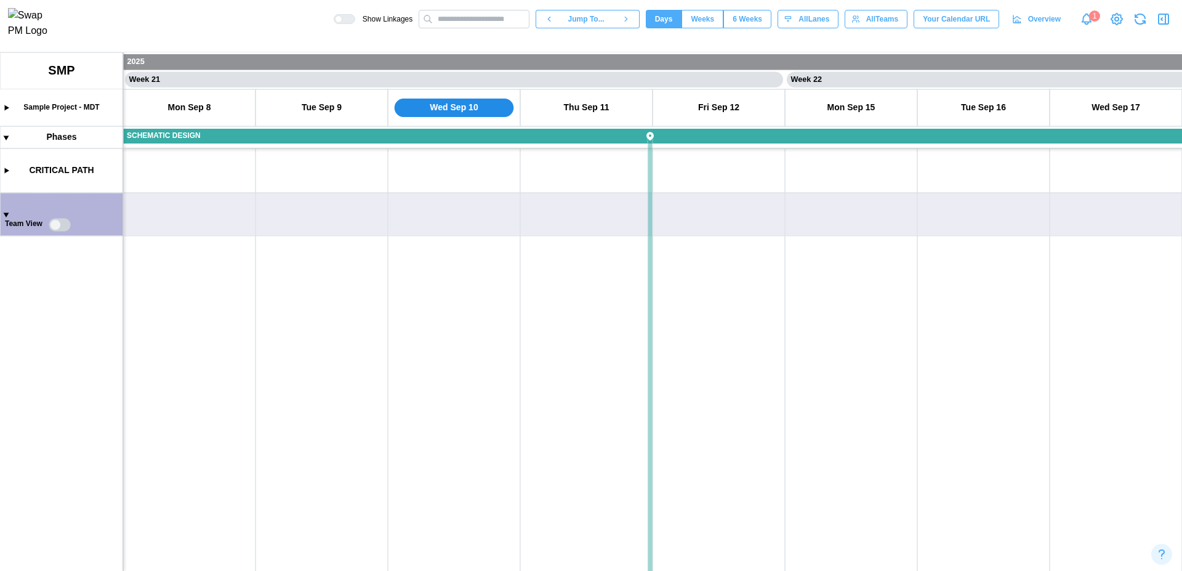
click at [62, 224] on canvas at bounding box center [591, 311] width 1182 height 519
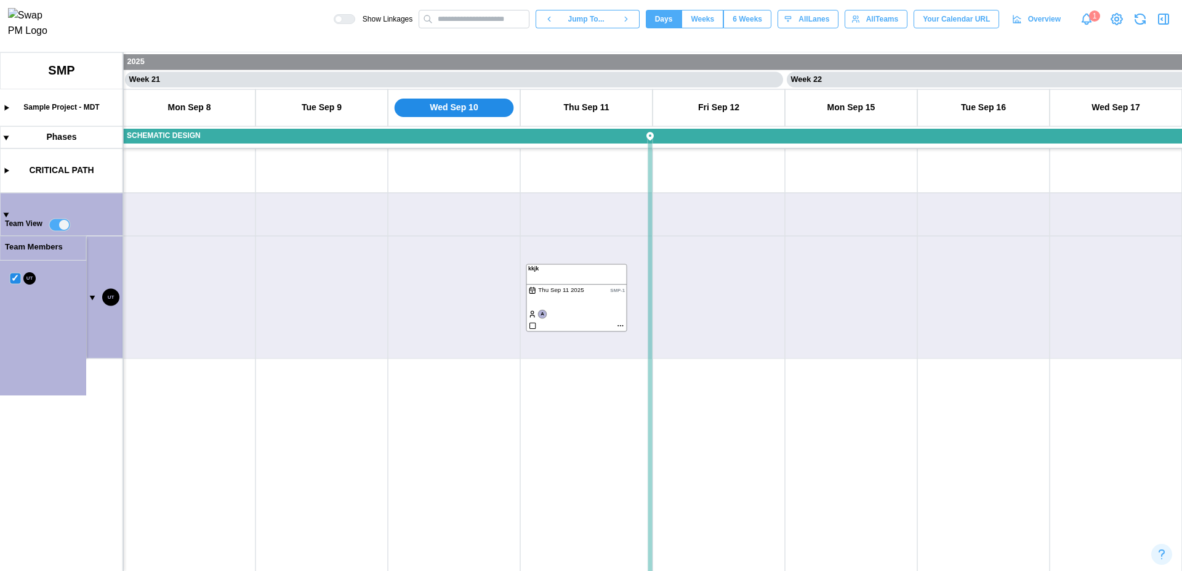
click at [88, 295] on canvas at bounding box center [591, 311] width 1182 height 519
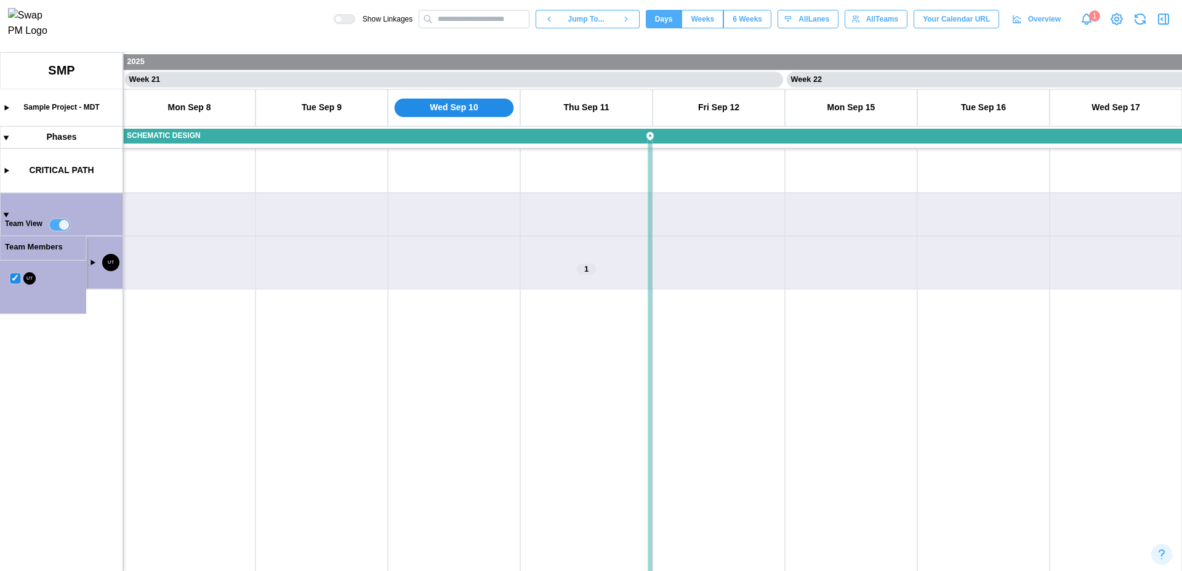
click at [89, 264] on canvas at bounding box center [591, 311] width 1182 height 519
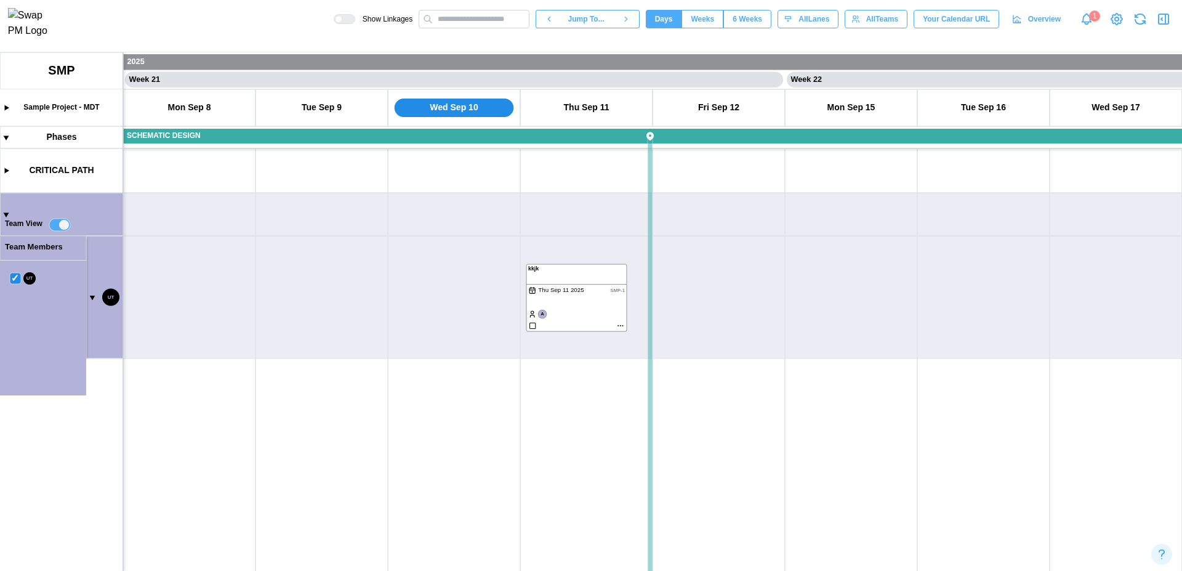
click at [94, 297] on canvas at bounding box center [591, 311] width 1182 height 519
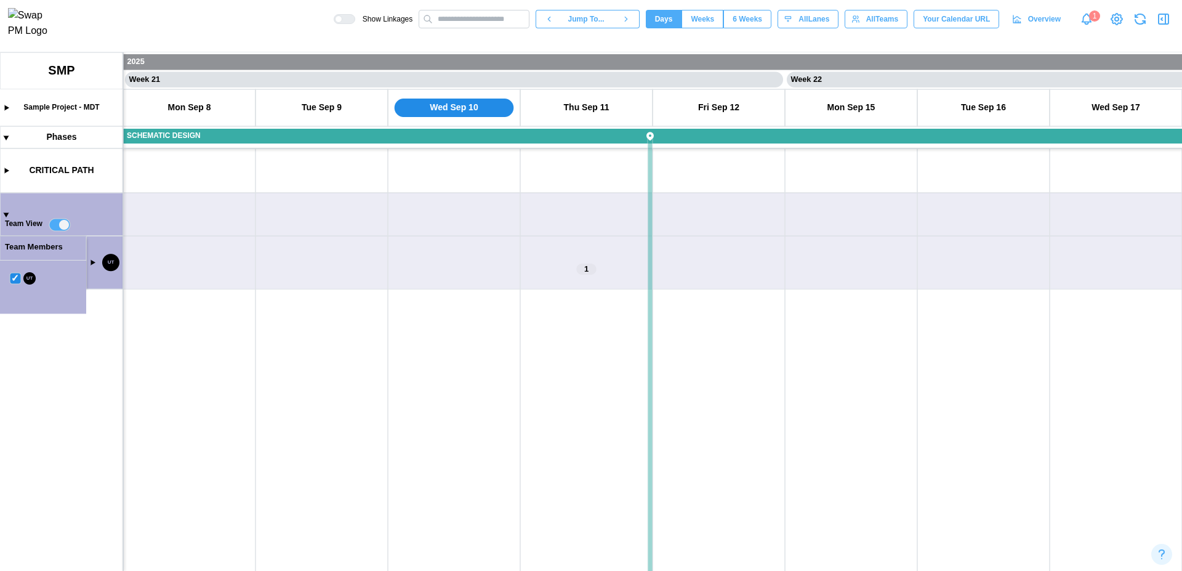
click at [92, 265] on canvas at bounding box center [591, 311] width 1182 height 519
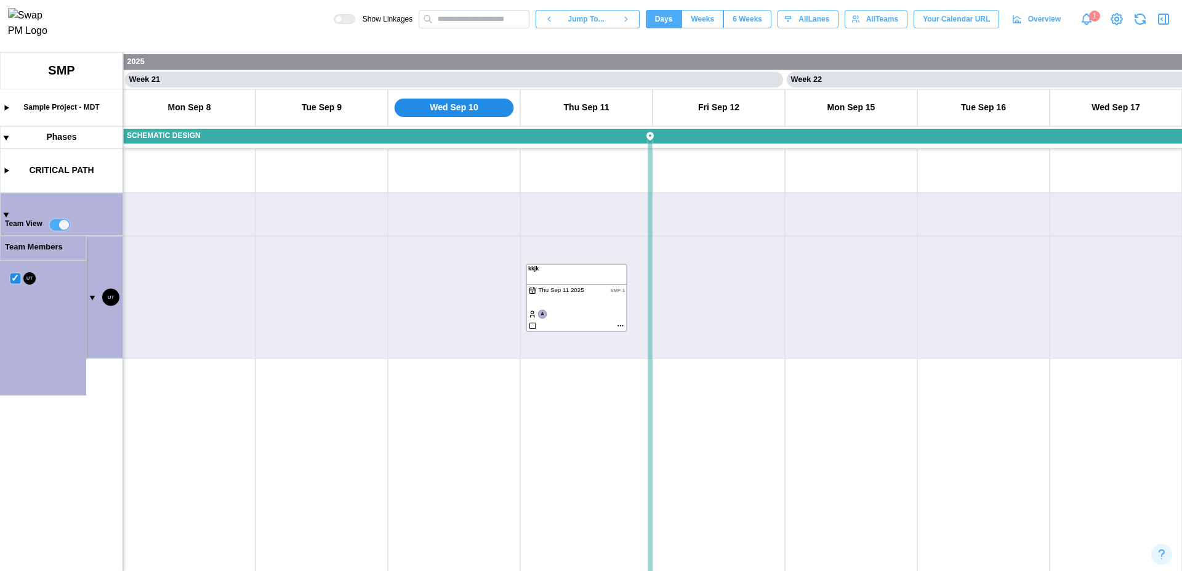
click at [90, 299] on canvas at bounding box center [591, 311] width 1182 height 519
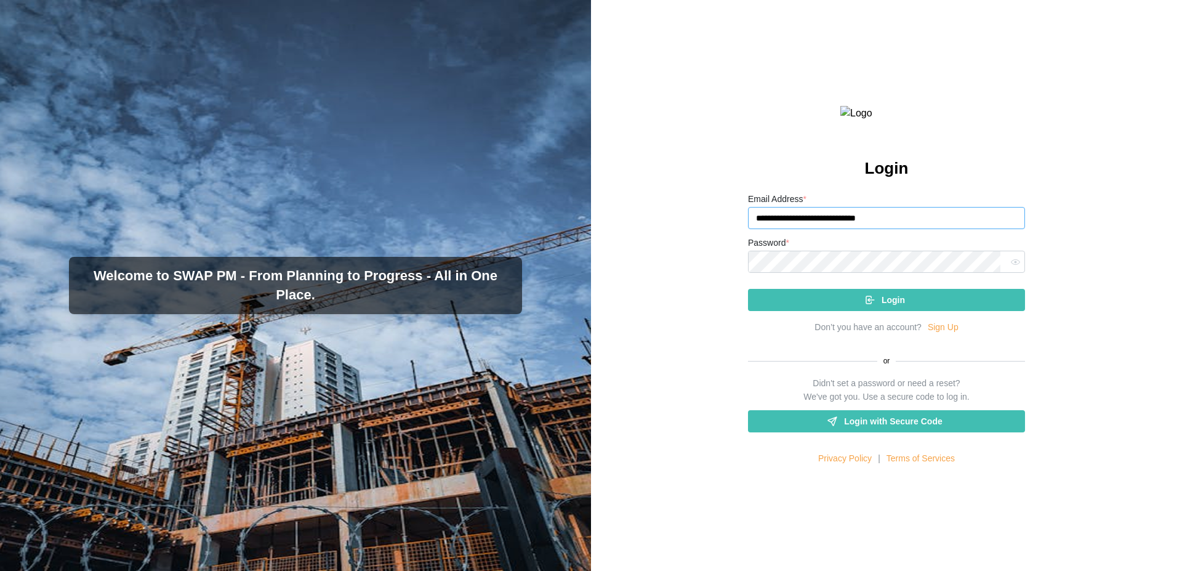
click at [906, 229] on input "**********" at bounding box center [886, 218] width 277 height 22
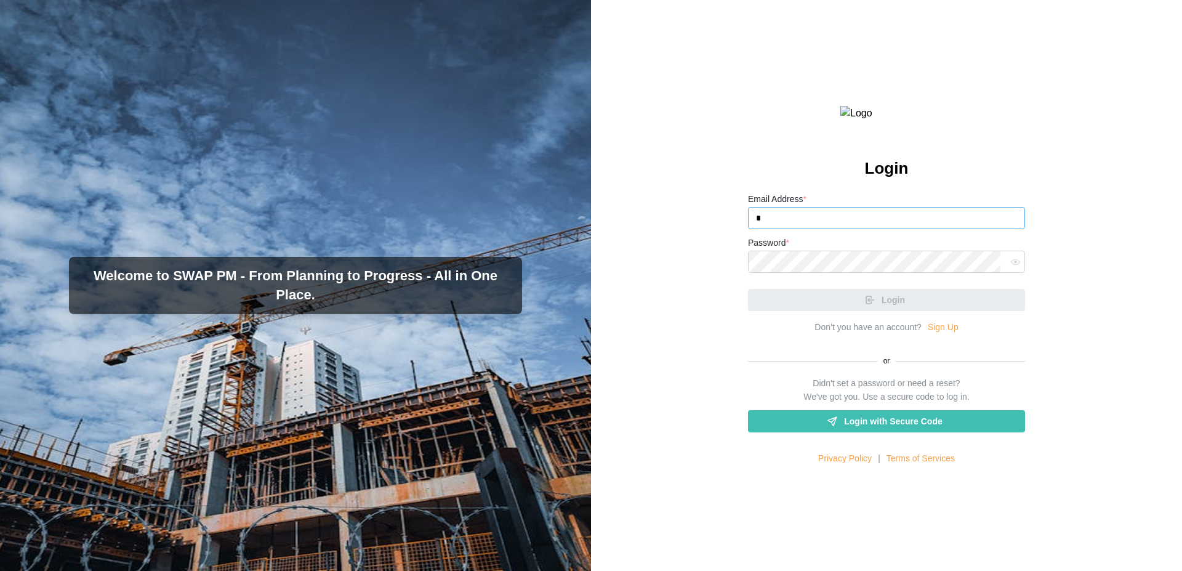
type input "**********"
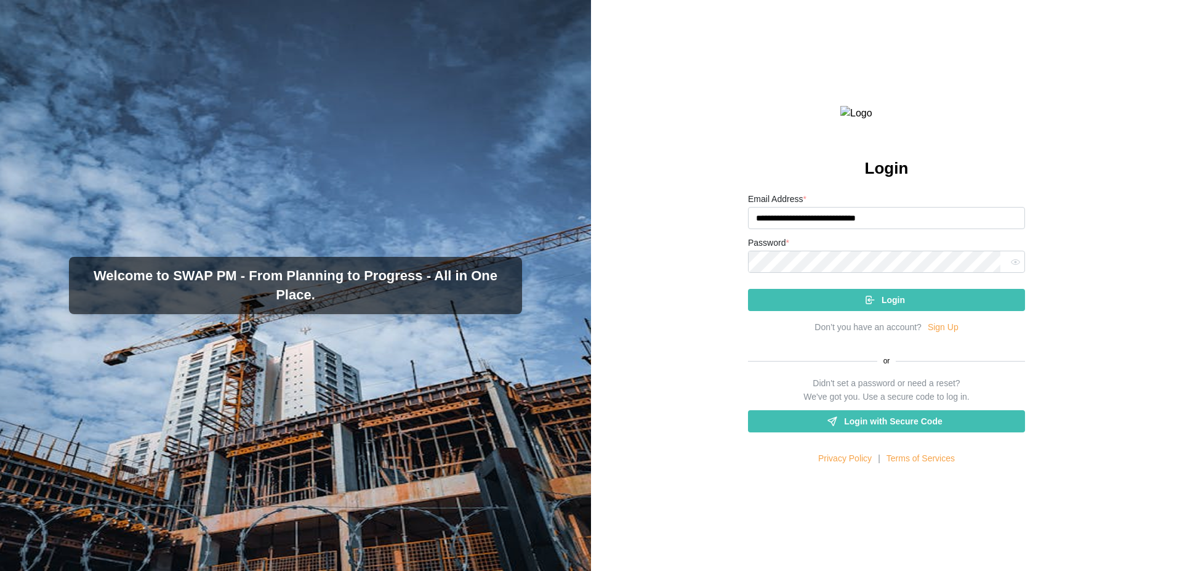
click at [889, 310] on span "Login" at bounding box center [893, 299] width 23 height 21
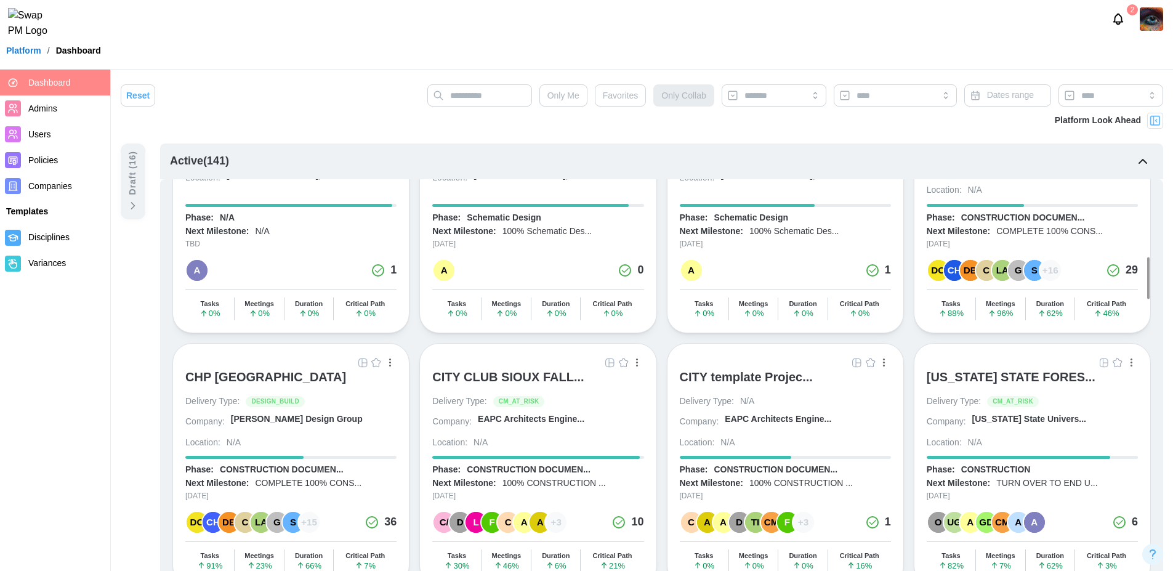
scroll to position [1137, 0]
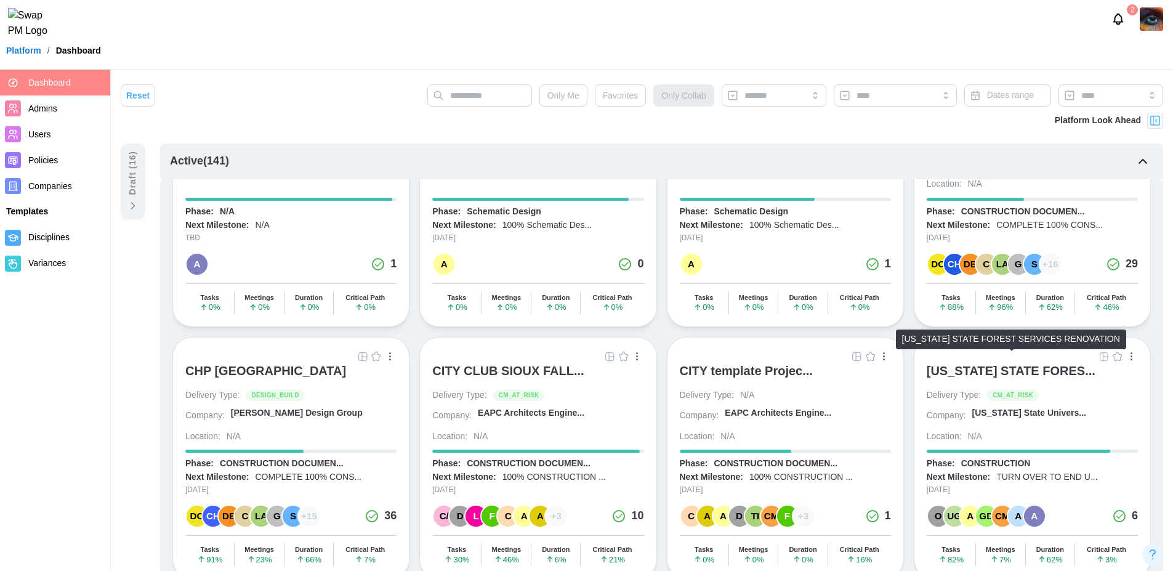
click at [1027, 366] on div "COLORADO STATE FORES..." at bounding box center [1011, 370] width 169 height 15
click at [1103, 352] on img "button" at bounding box center [1104, 357] width 10 height 10
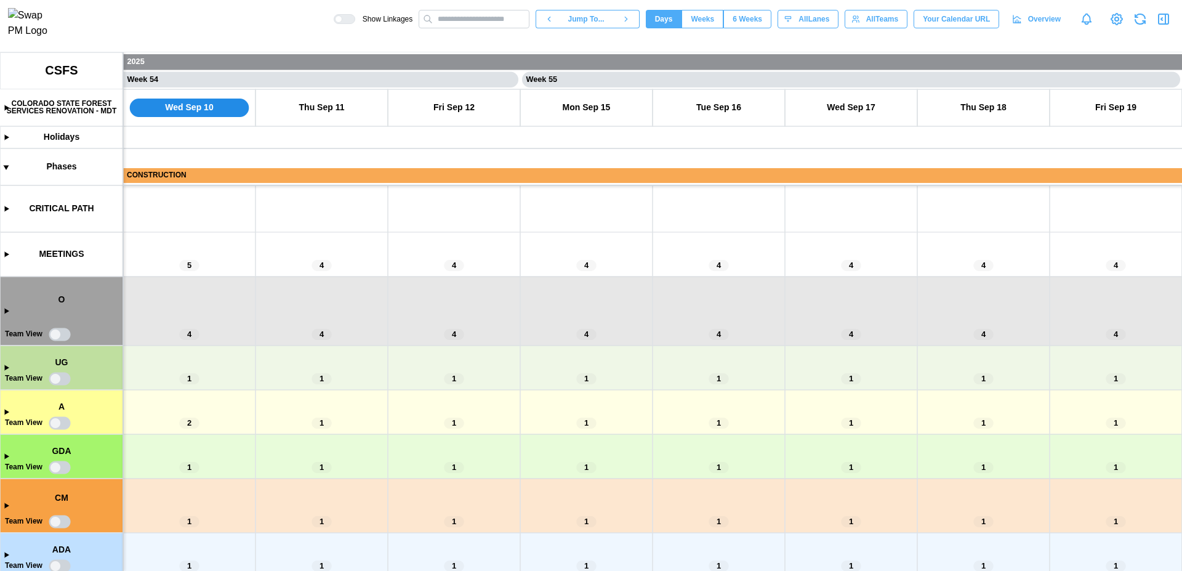
scroll to position [0, 35352]
click at [60, 379] on canvas at bounding box center [591, 311] width 1182 height 519
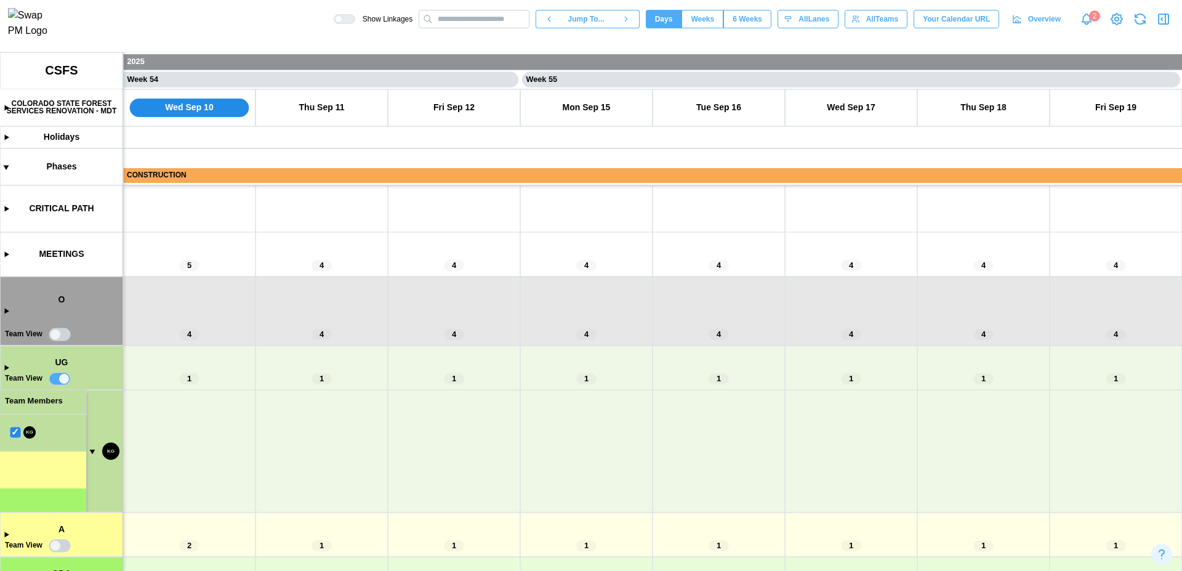
click at [60, 379] on canvas at bounding box center [591, 311] width 1182 height 519
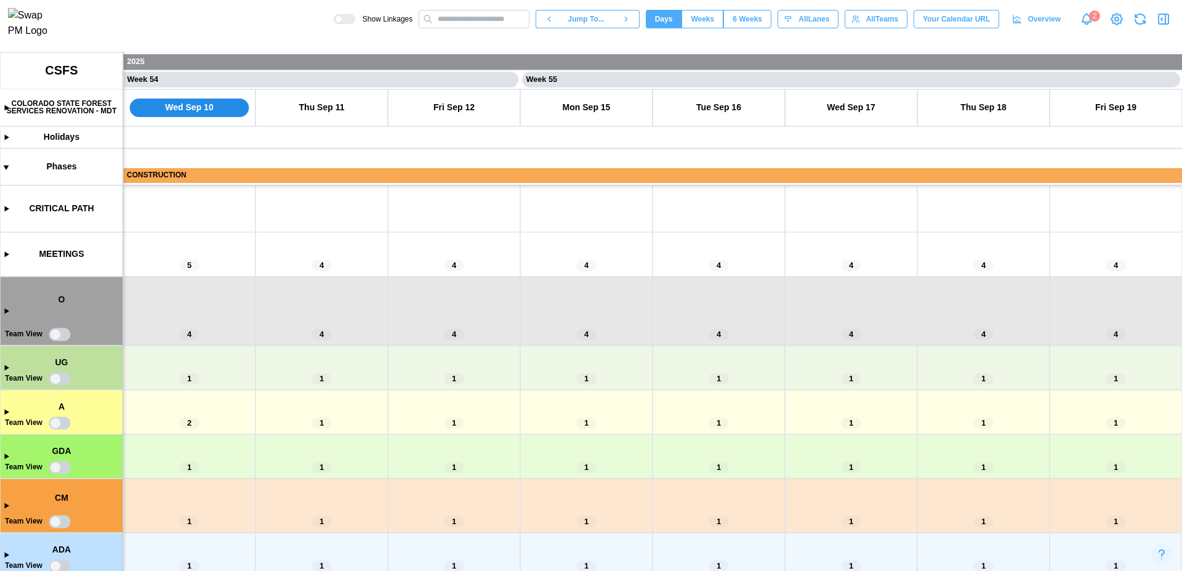
click at [4, 312] on canvas at bounding box center [591, 311] width 1182 height 519
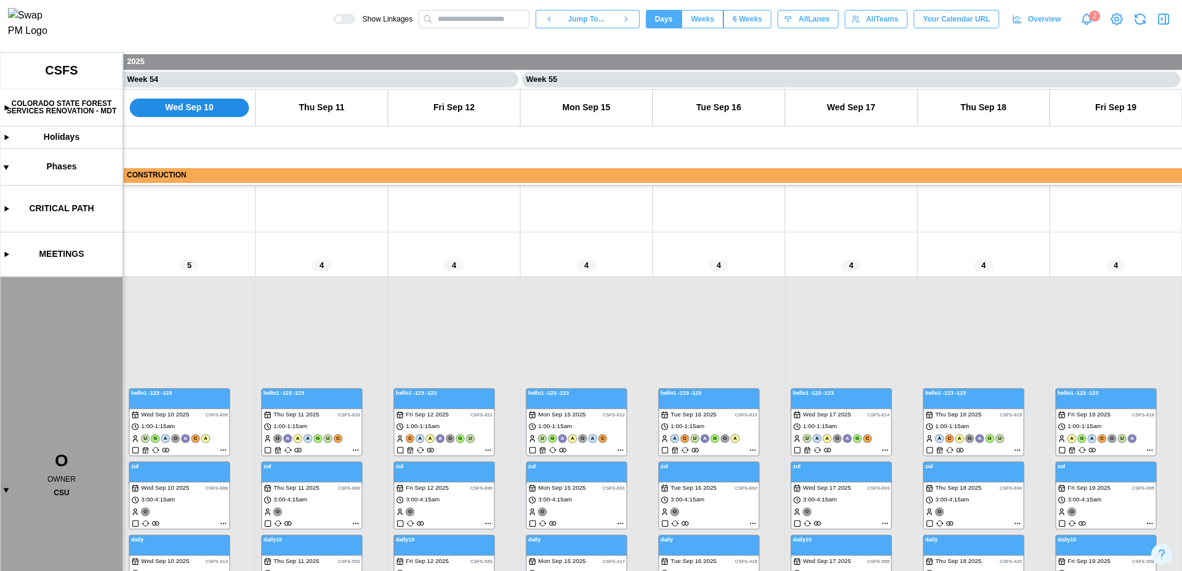
scroll to position [160, 0]
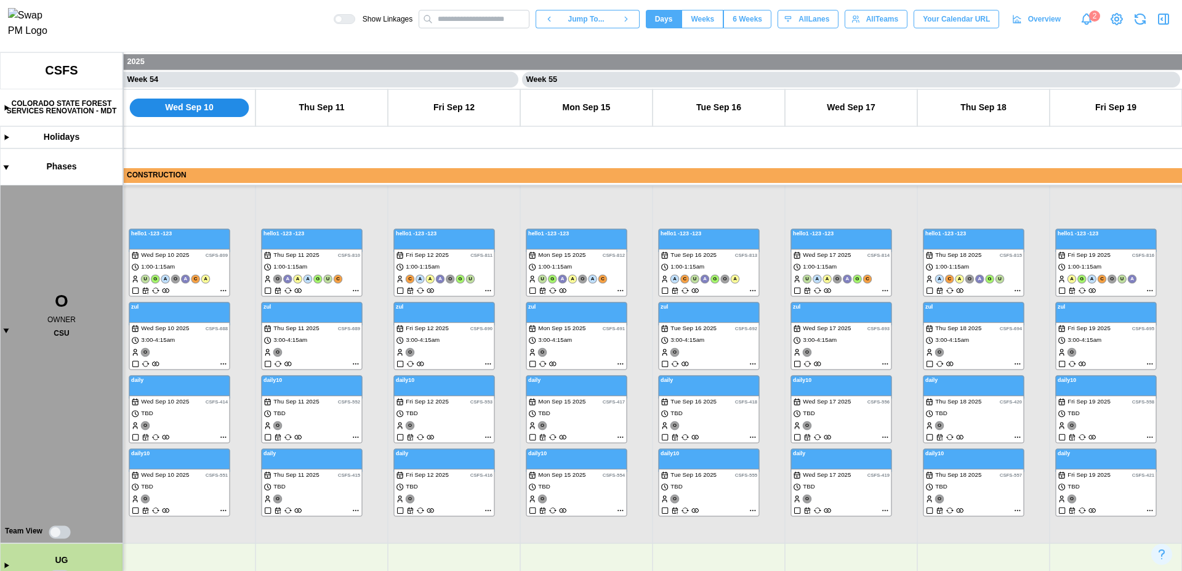
click at [7, 331] on canvas at bounding box center [591, 311] width 1182 height 519
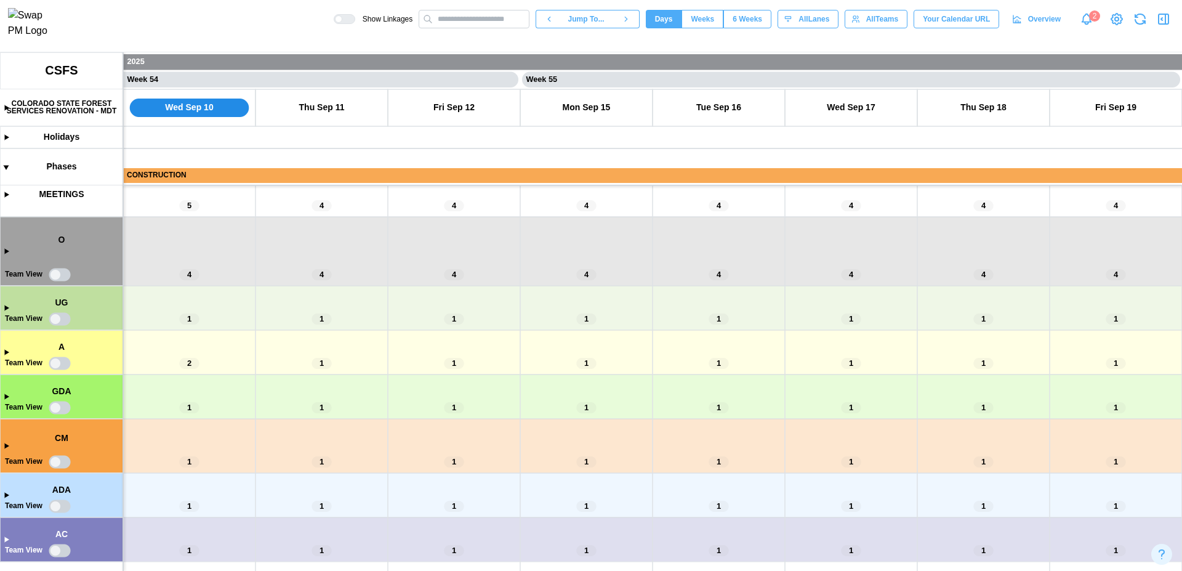
click at [57, 278] on canvas at bounding box center [591, 311] width 1182 height 519
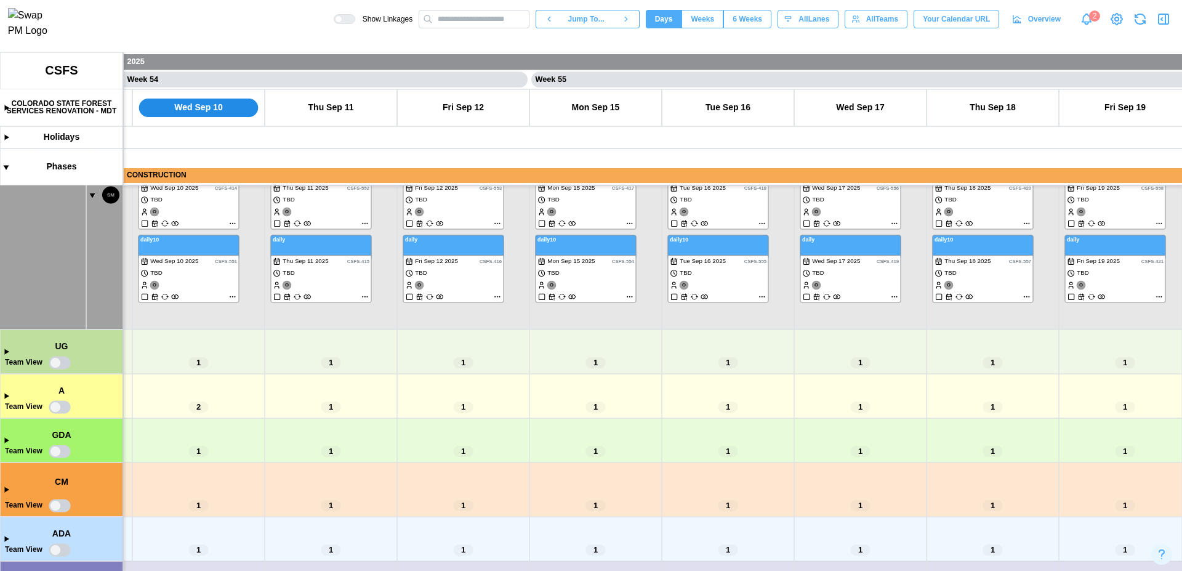
scroll to position [0, 35340]
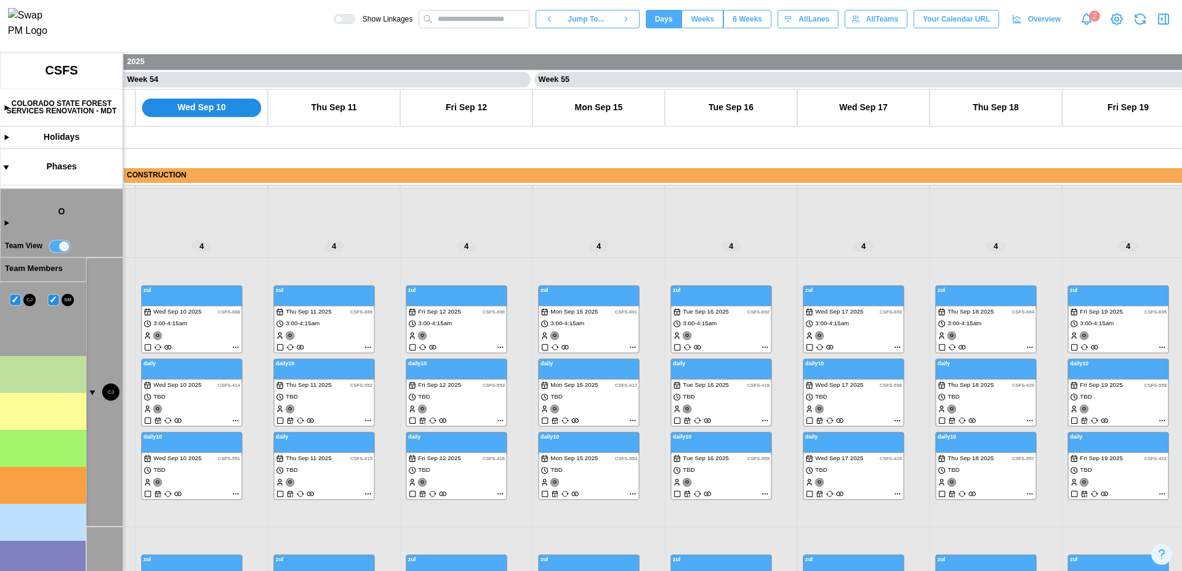
click at [91, 392] on canvas at bounding box center [591, 311] width 1182 height 519
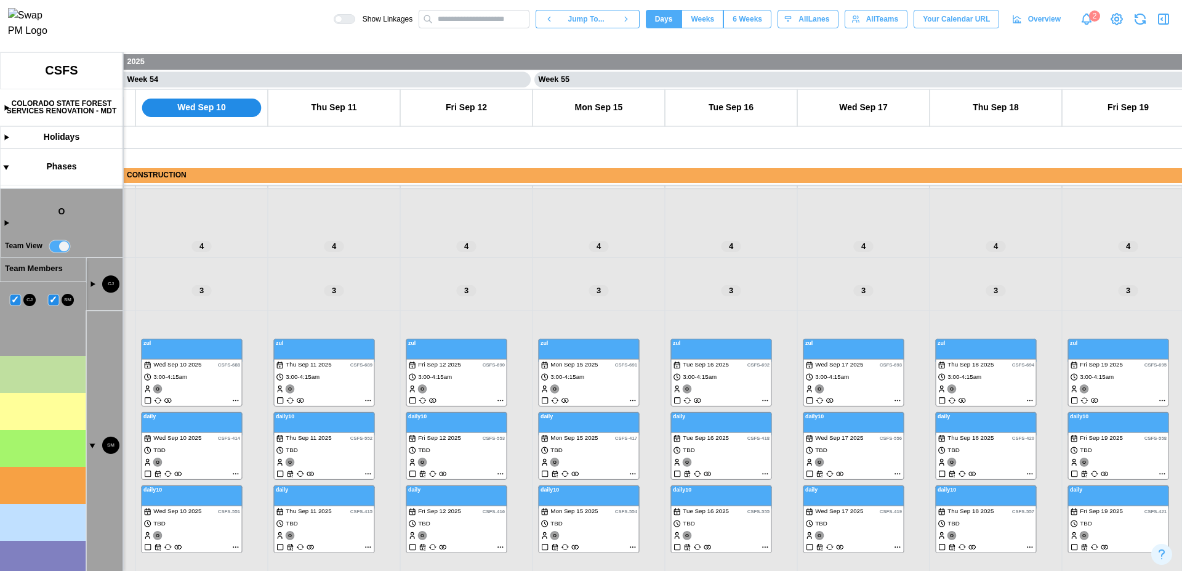
click at [91, 447] on canvas at bounding box center [591, 311] width 1182 height 519
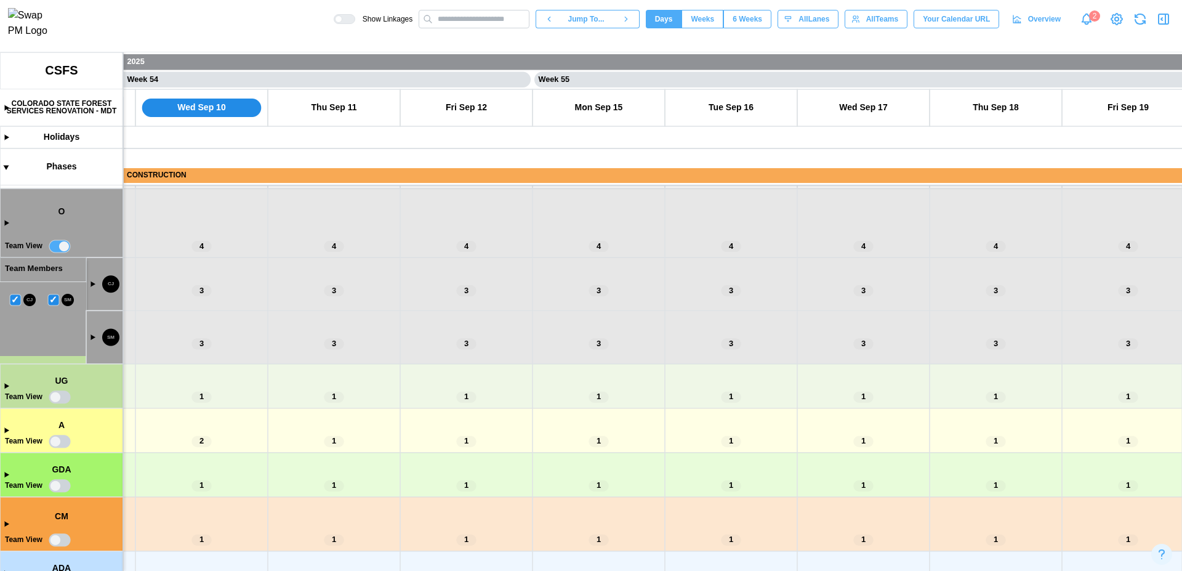
click at [54, 399] on canvas at bounding box center [591, 311] width 1182 height 519
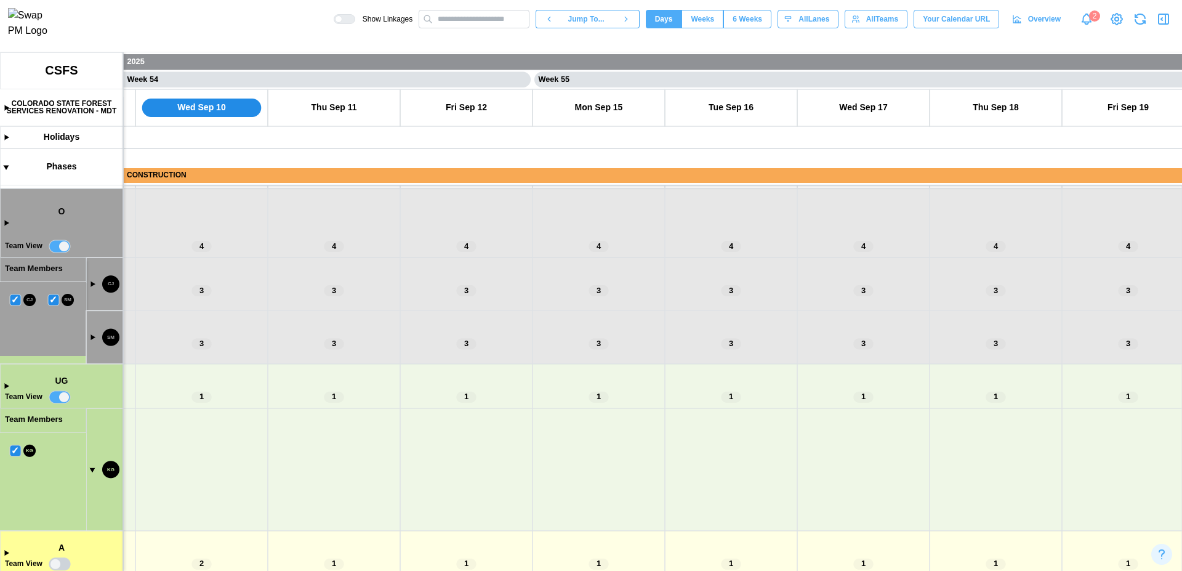
click at [63, 399] on canvas at bounding box center [591, 311] width 1182 height 519
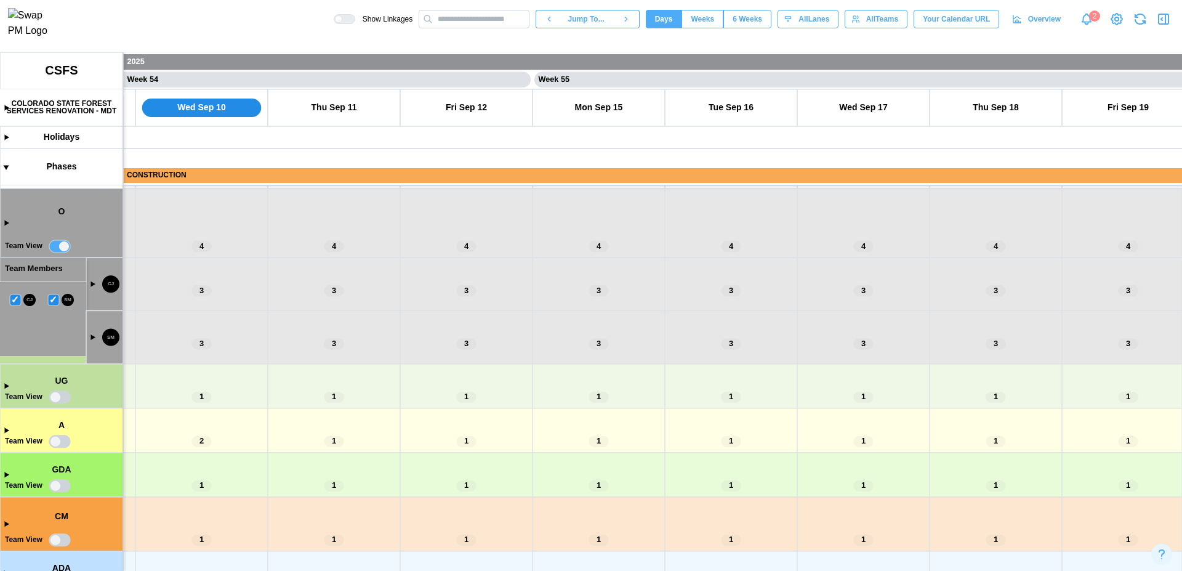
click at [60, 244] on canvas at bounding box center [591, 311] width 1182 height 519
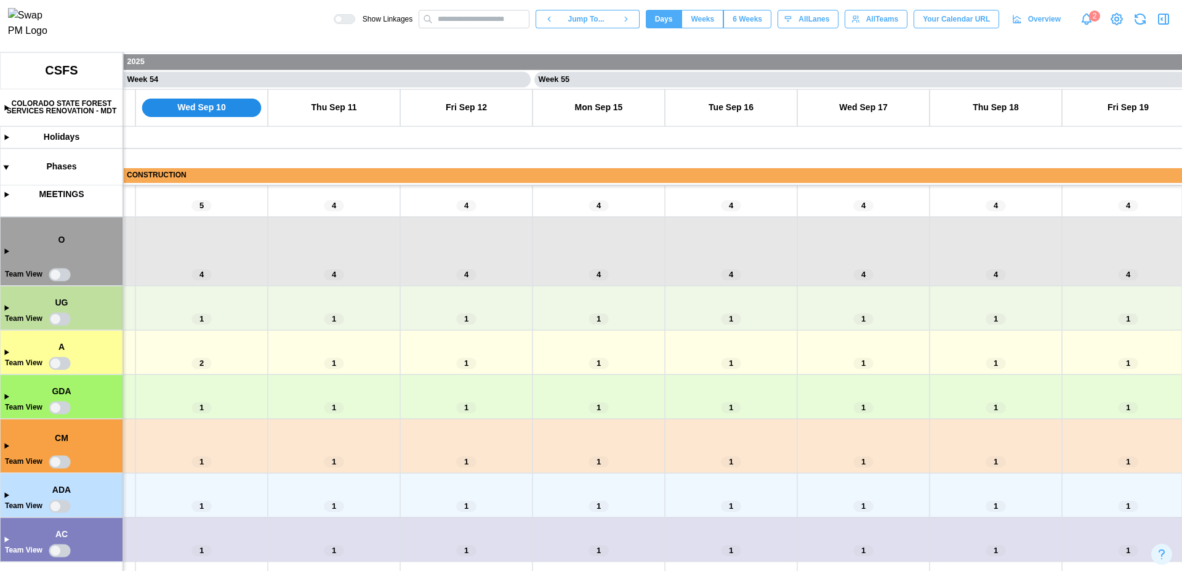
click at [7, 256] on canvas at bounding box center [591, 311] width 1182 height 519
click at [6, 253] on canvas at bounding box center [591, 311] width 1182 height 519
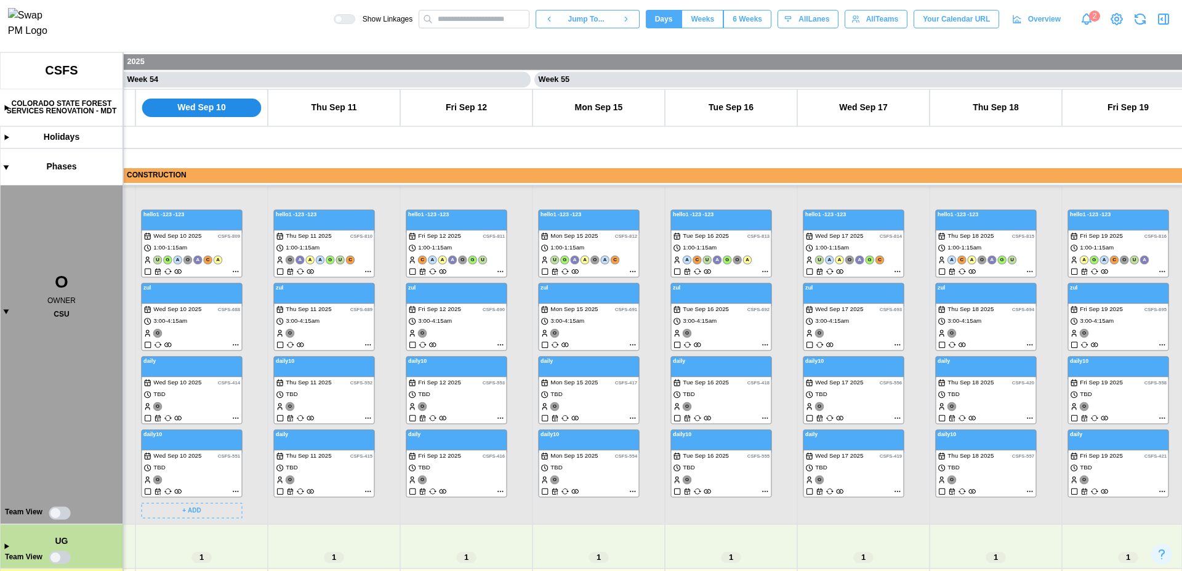
scroll to position [417, 0]
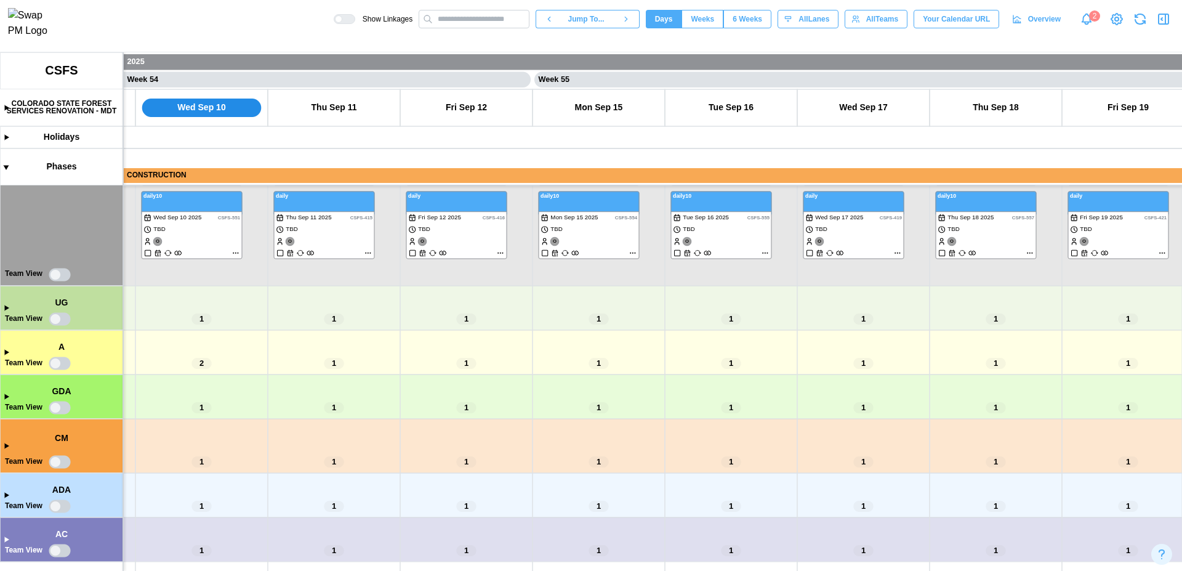
click at [60, 409] on canvas at bounding box center [591, 311] width 1182 height 519
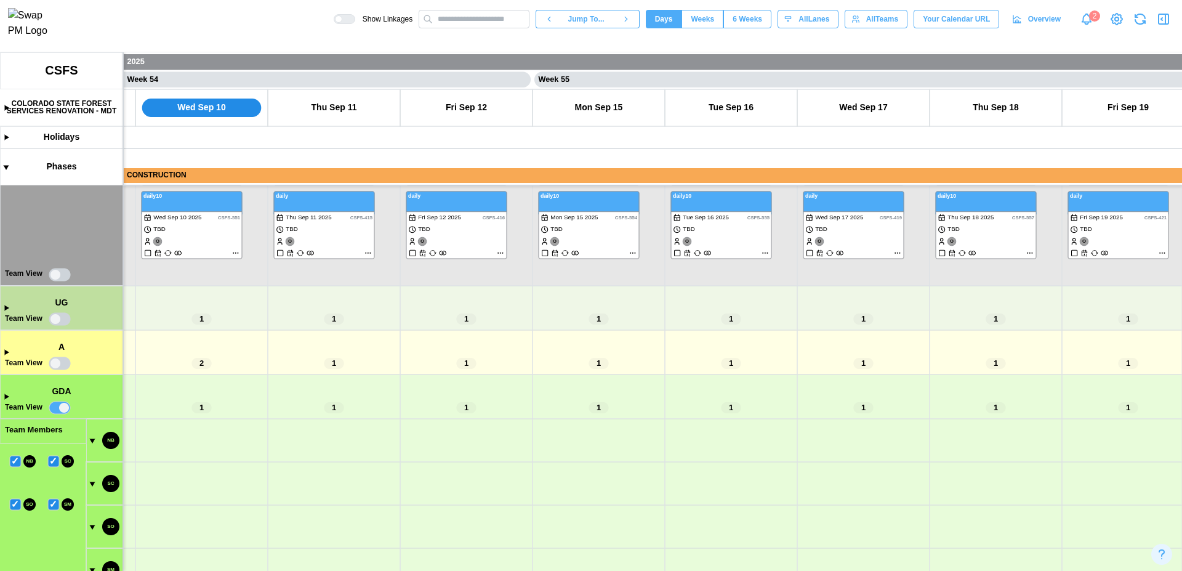
click at [54, 363] on canvas at bounding box center [591, 311] width 1182 height 519
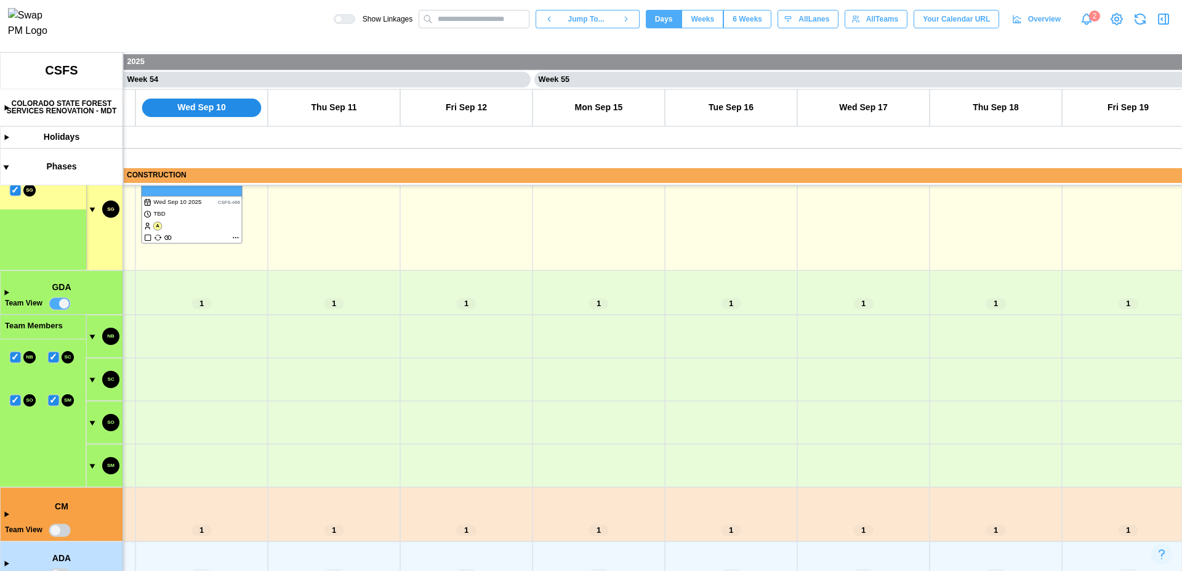
scroll to position [712, 0]
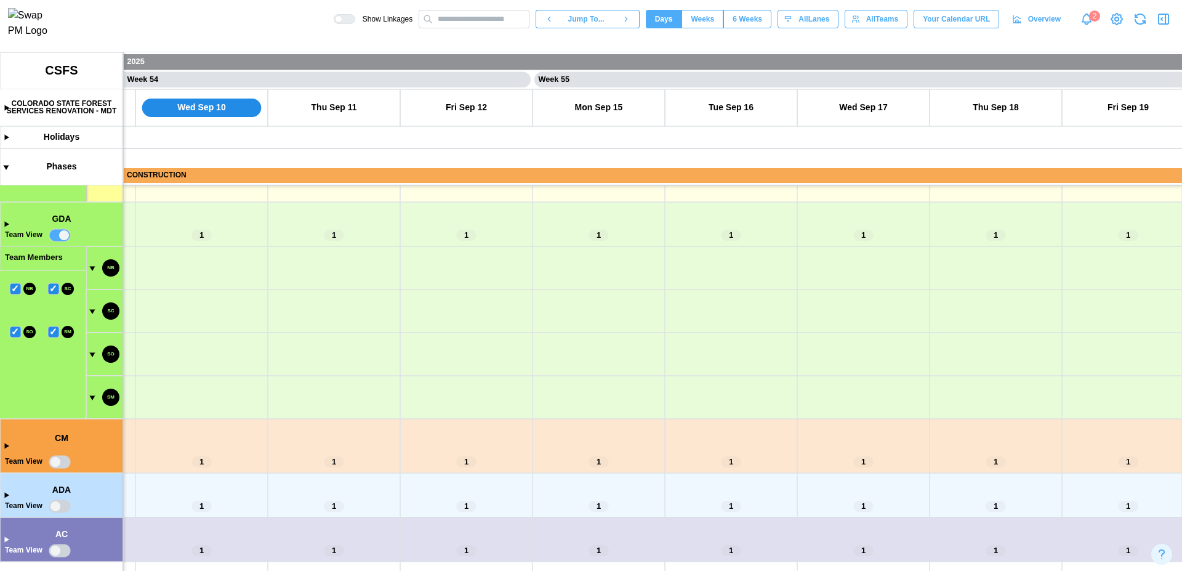
click at [59, 459] on canvas at bounding box center [591, 311] width 1182 height 519
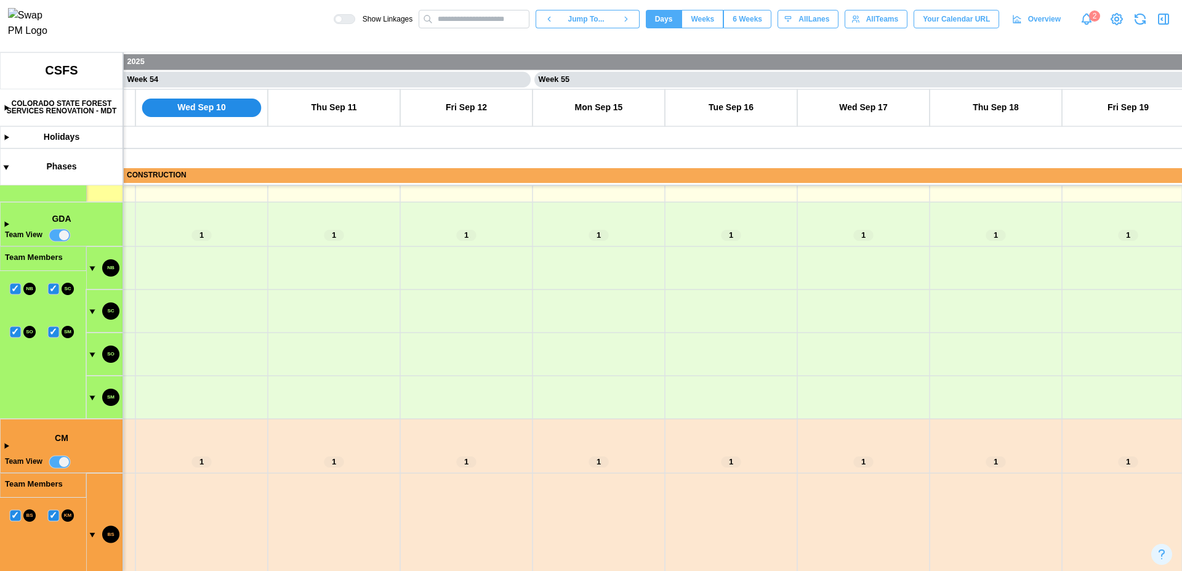
scroll to position [1166, 0]
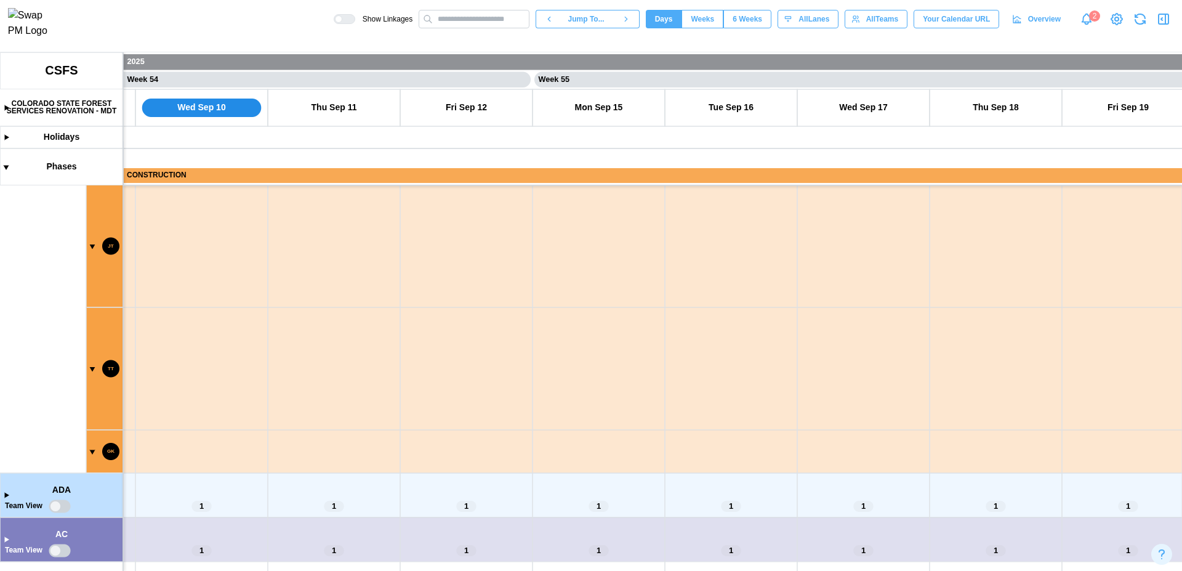
click at [54, 511] on canvas at bounding box center [591, 311] width 1182 height 519
click at [60, 548] on canvas at bounding box center [591, 311] width 1182 height 519
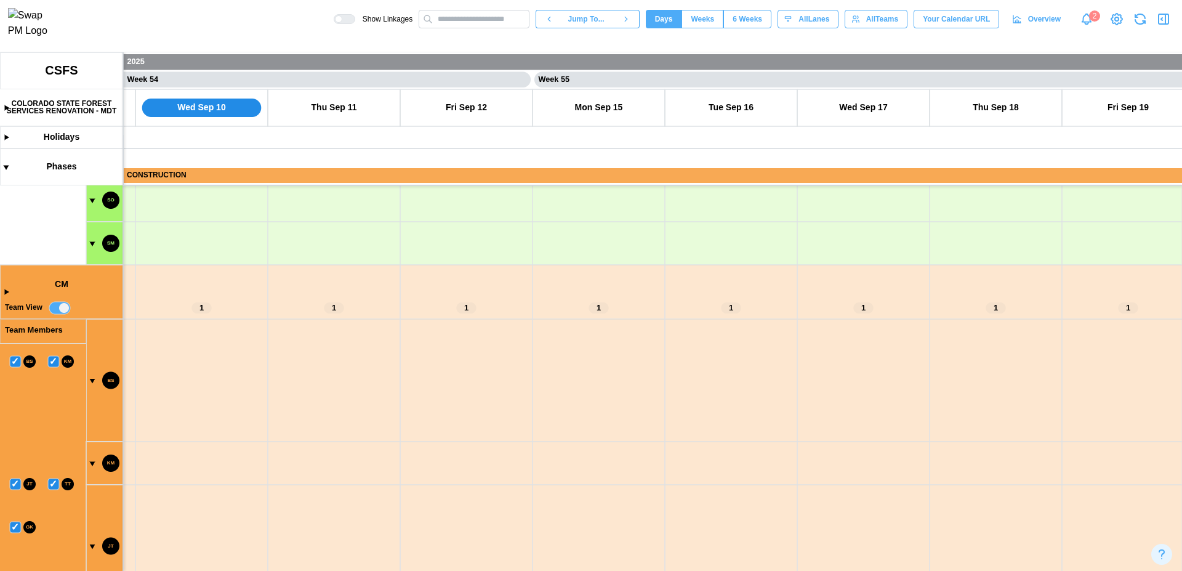
scroll to position [823, 0]
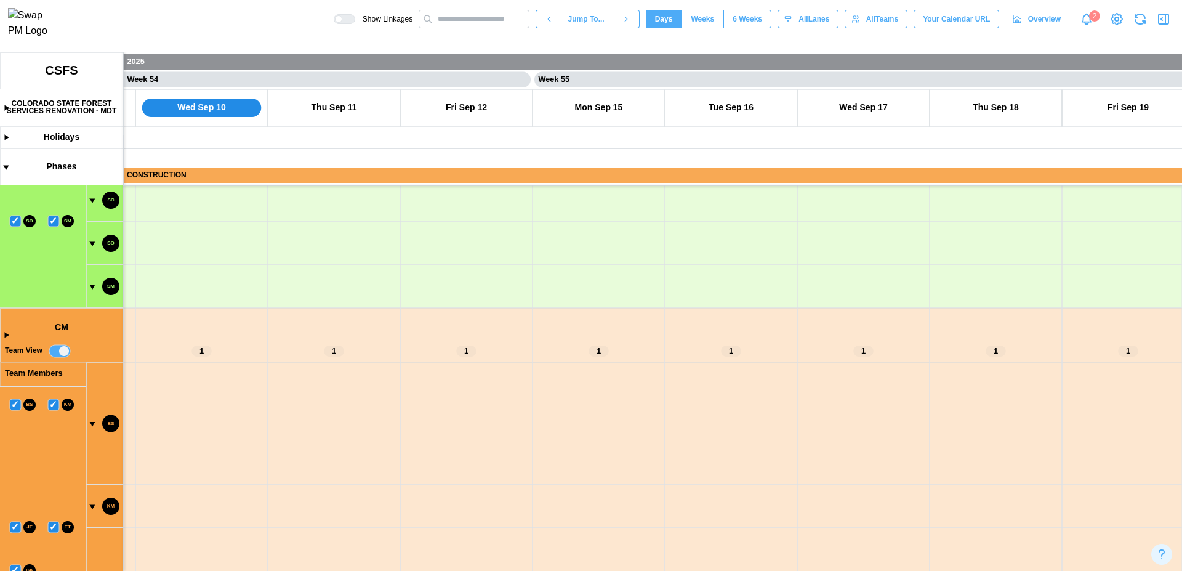
click at [94, 428] on canvas at bounding box center [591, 311] width 1182 height 519
click at [90, 520] on canvas at bounding box center [591, 311] width 1182 height 519
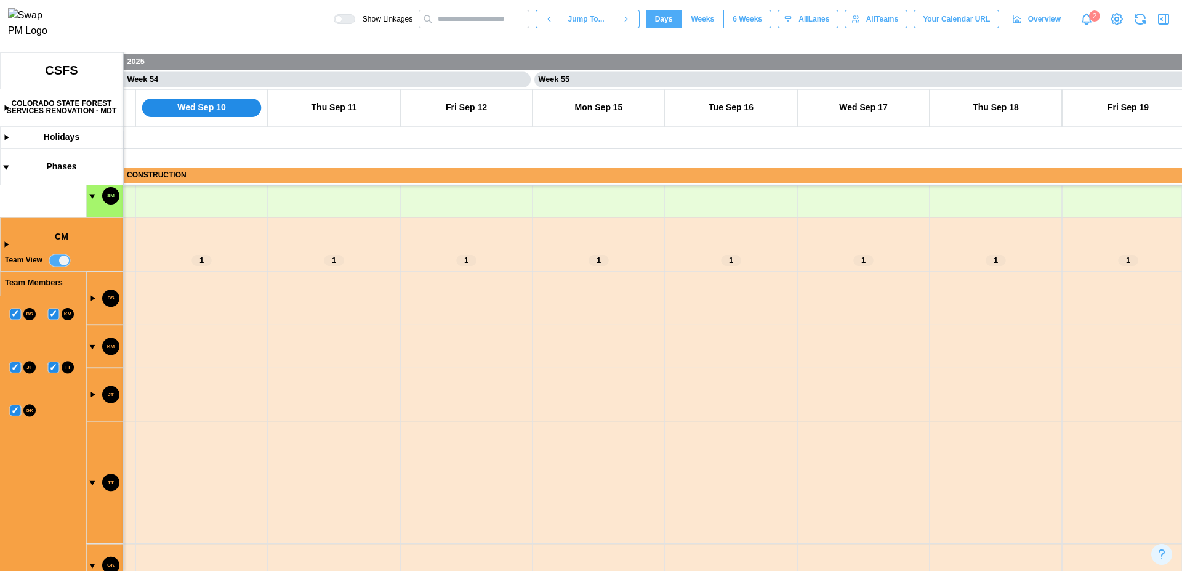
scroll to position [1064, 0]
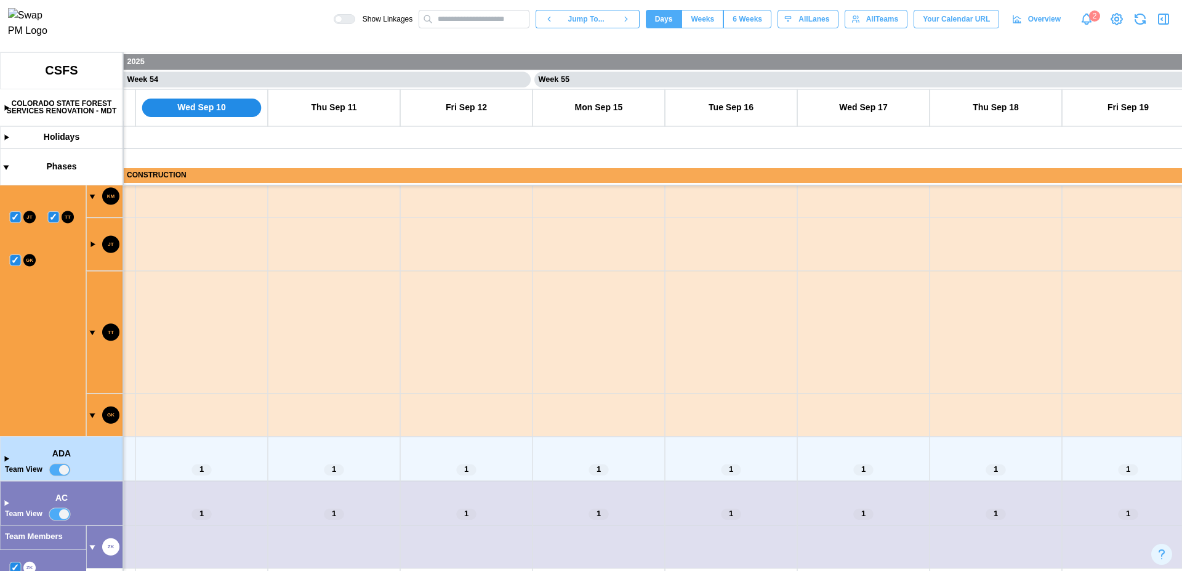
click at [89, 333] on canvas at bounding box center [591, 311] width 1182 height 519
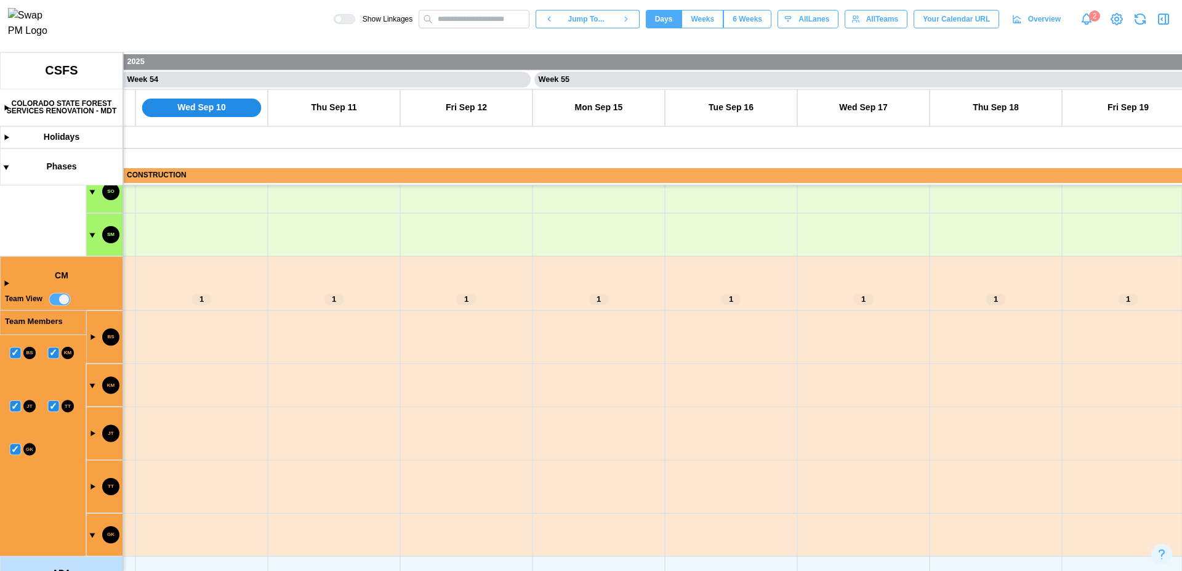
scroll to position [1001, 0]
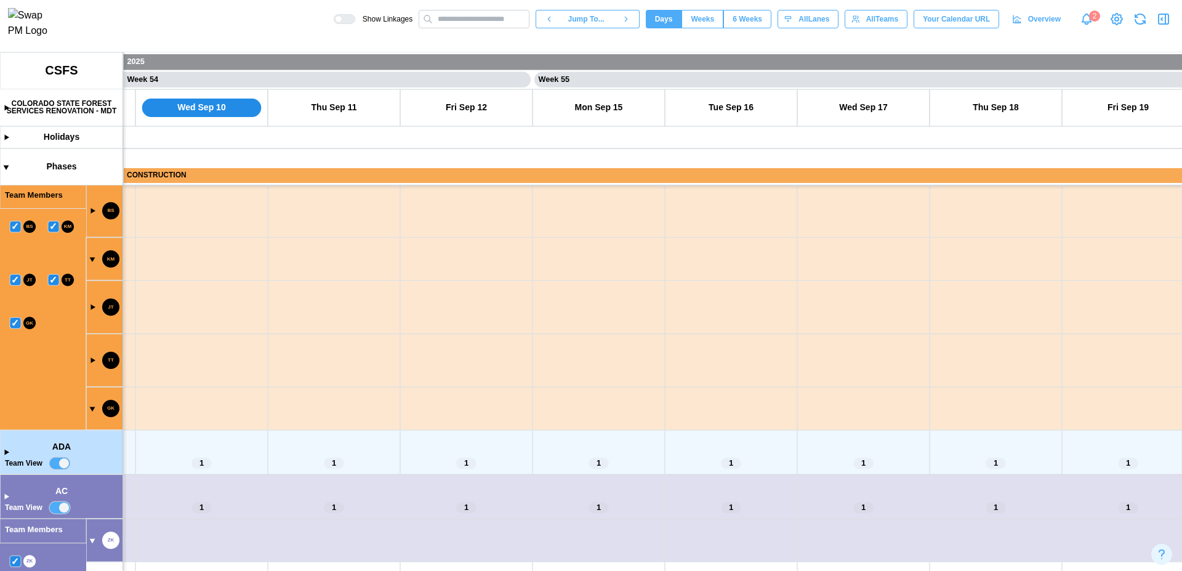
click at [91, 309] on canvas at bounding box center [591, 311] width 1182 height 519
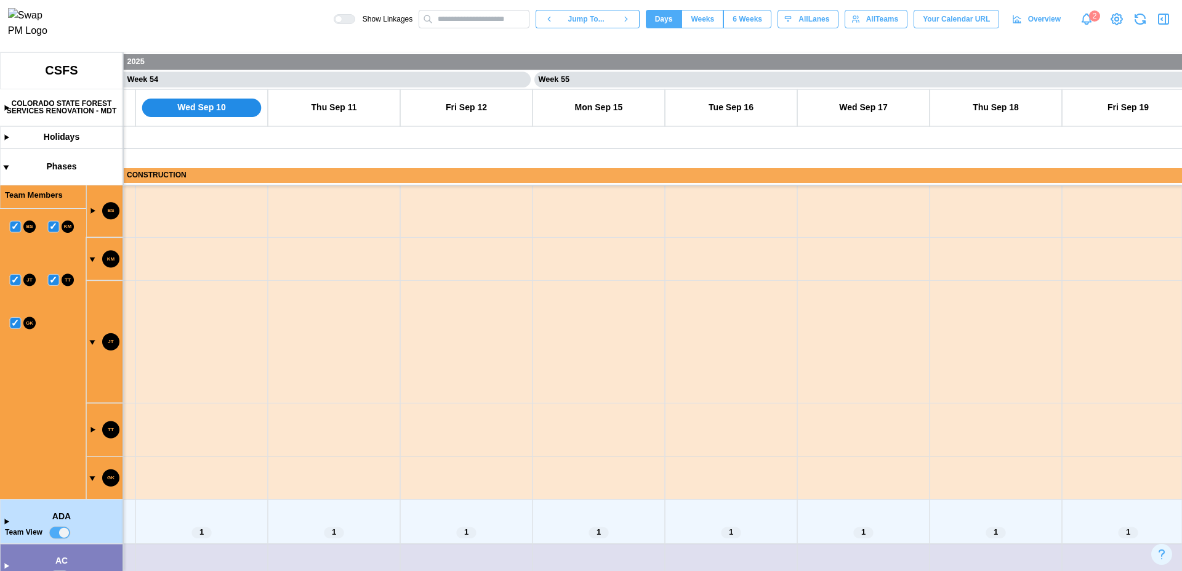
click at [92, 210] on canvas at bounding box center [591, 311] width 1182 height 519
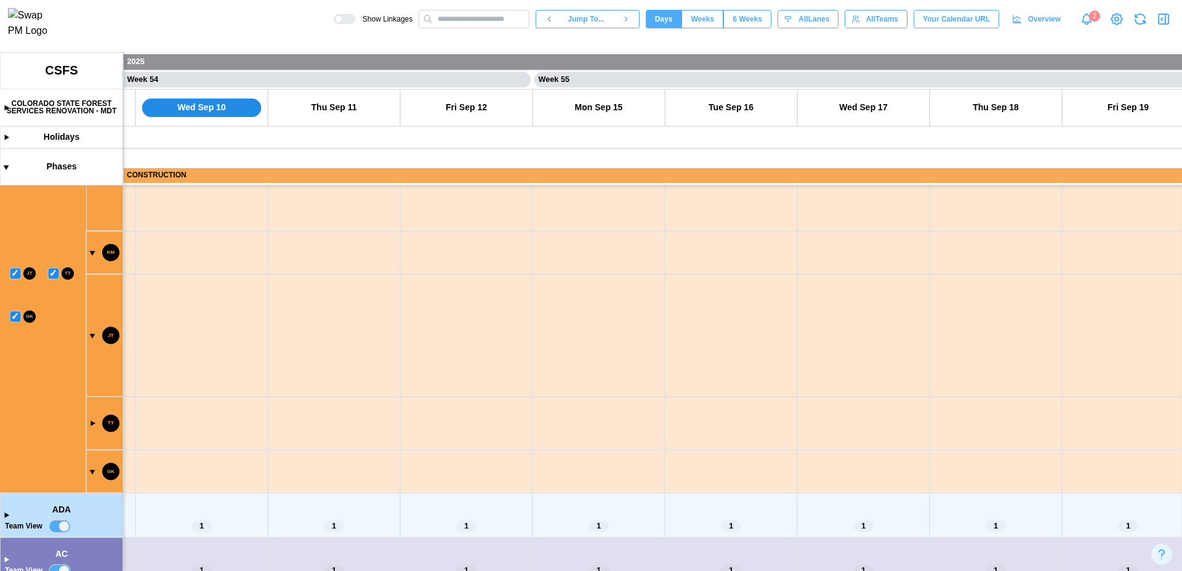
scroll to position [1139, 0]
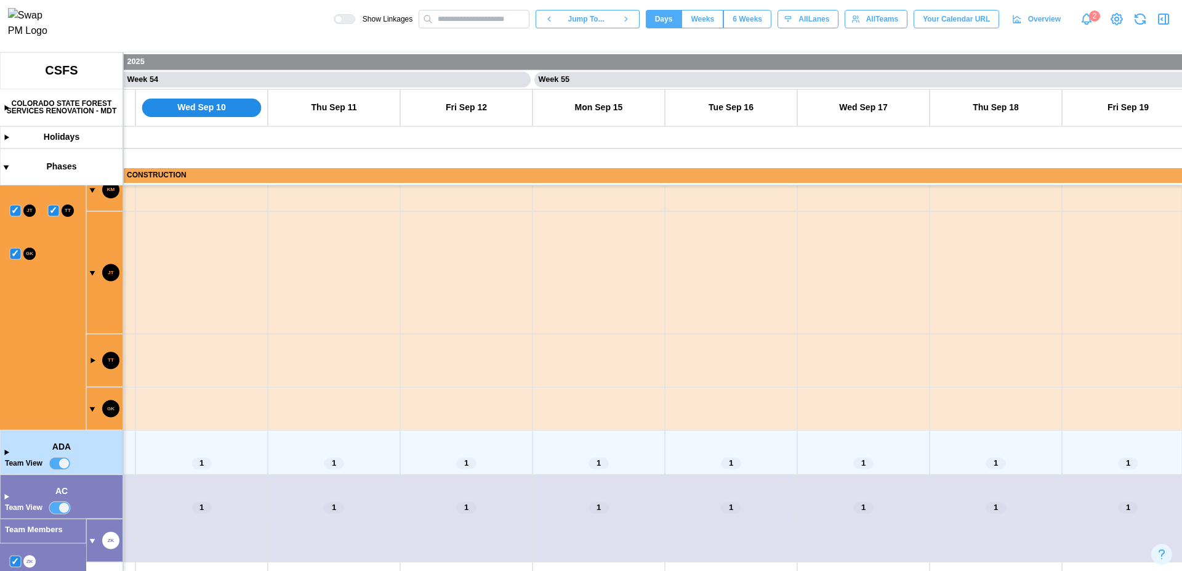
click at [92, 361] on canvas at bounding box center [591, 311] width 1182 height 519
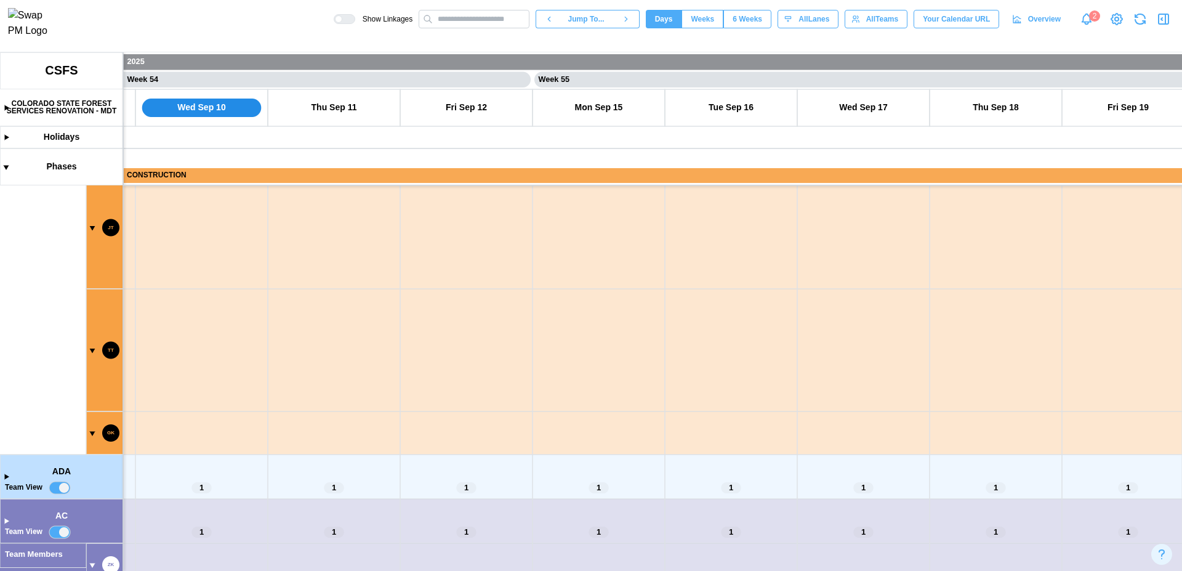
scroll to position [1003, 0]
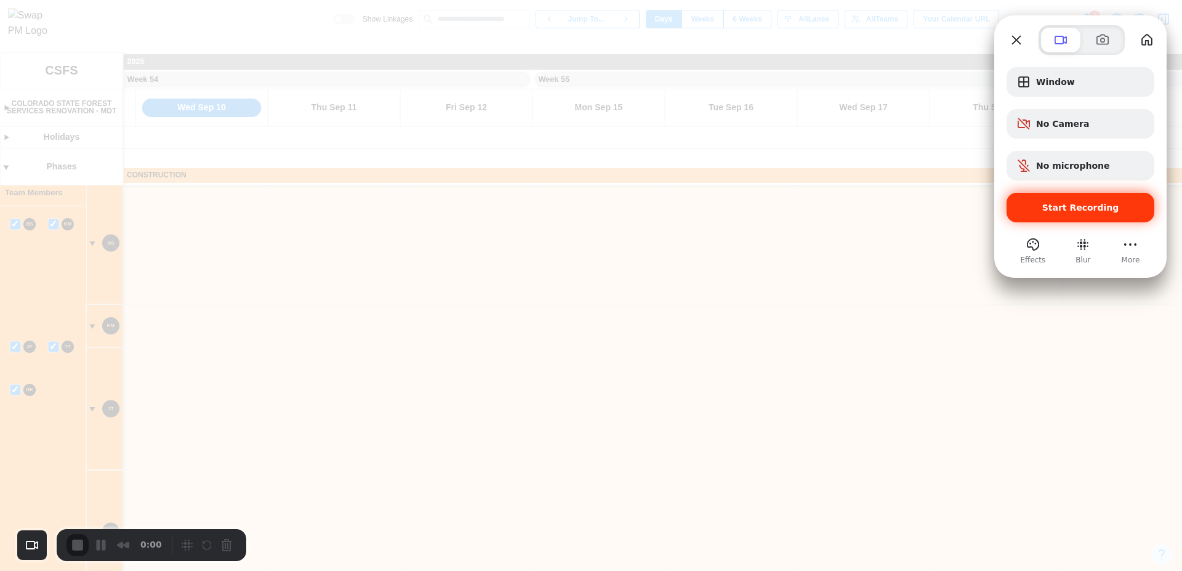
click at [1099, 203] on span "Start Recording" at bounding box center [1081, 208] width 77 height 10
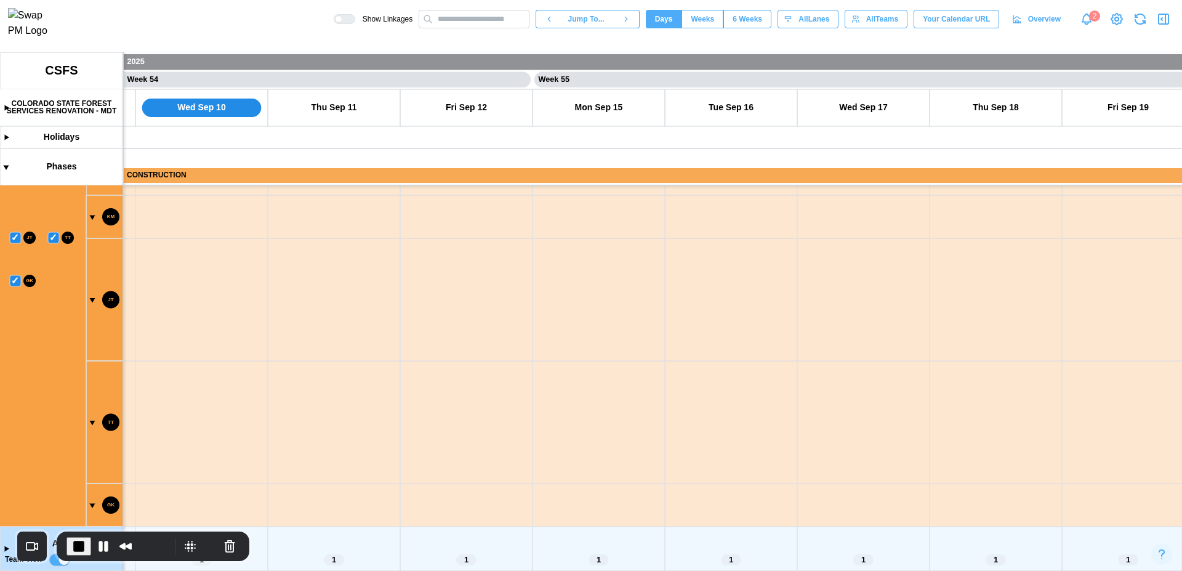
scroll to position [965, 0]
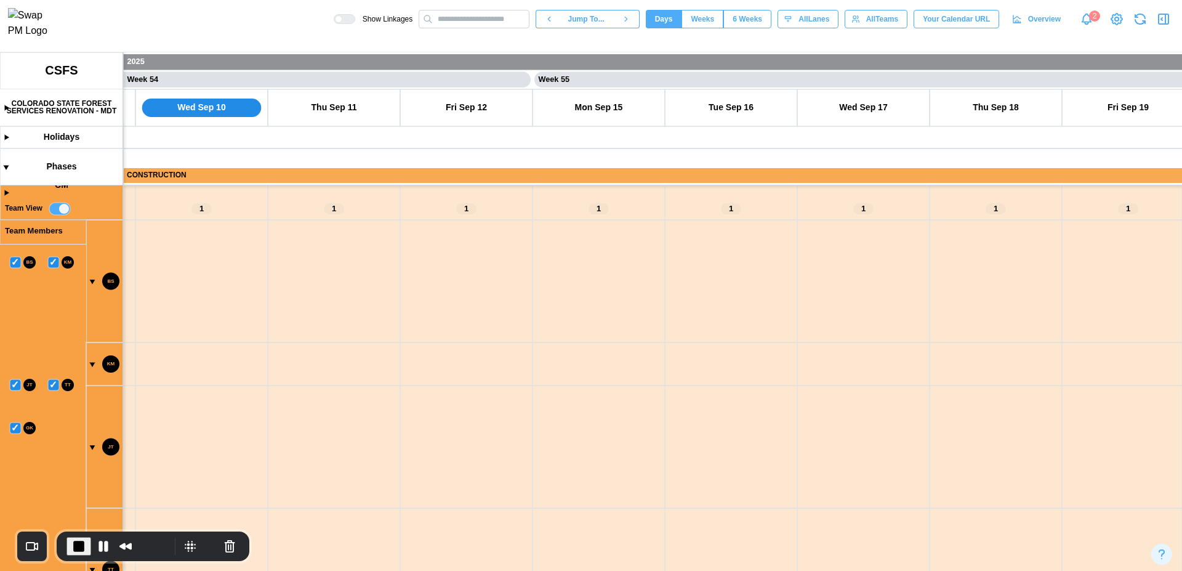
click at [78, 548] on span "End Recording" at bounding box center [78, 546] width 15 height 15
